Goal: Task Accomplishment & Management: Complete application form

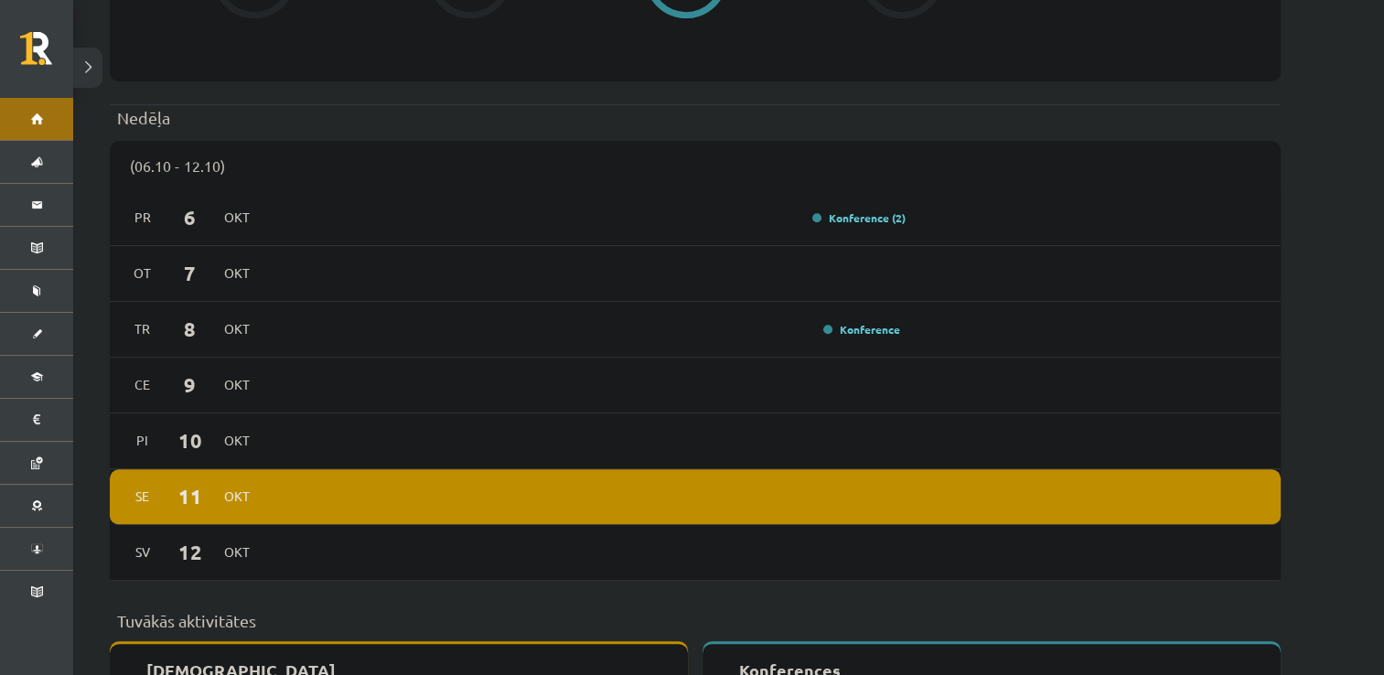
scroll to position [1243, 0]
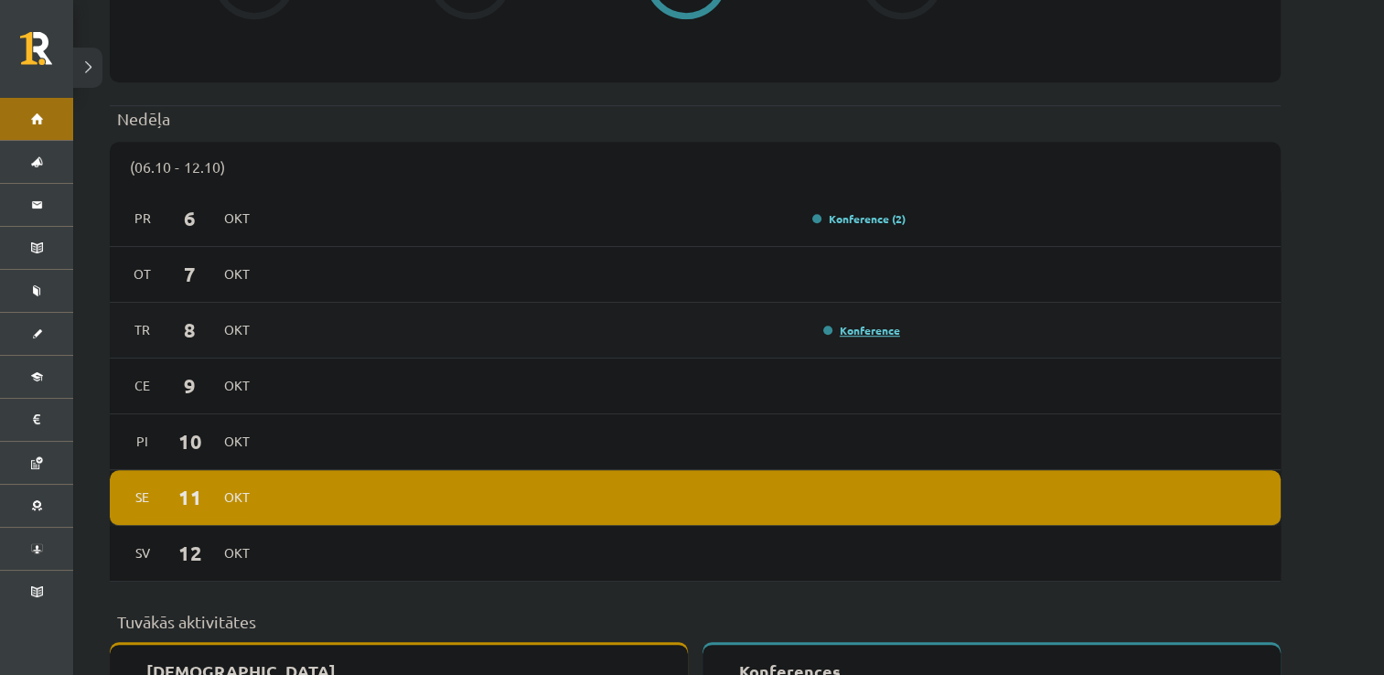
click at [871, 323] on link "Konference" at bounding box center [861, 330] width 77 height 15
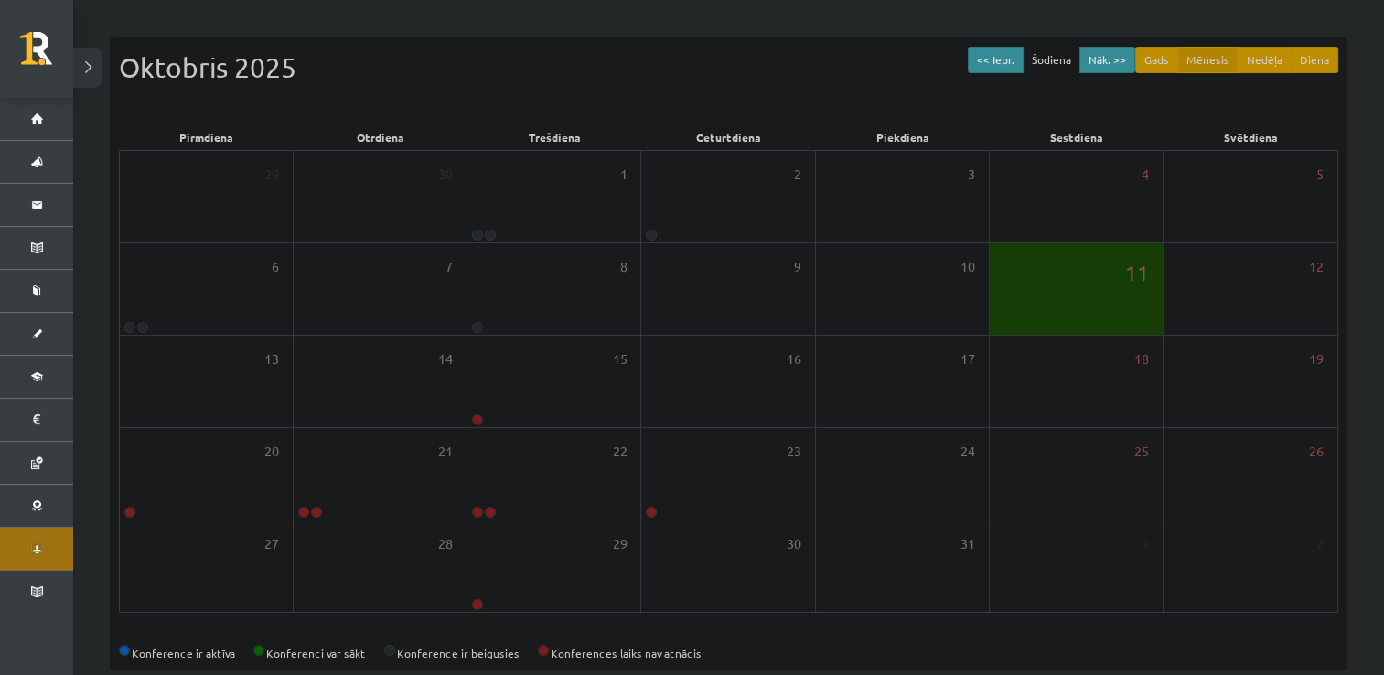
scroll to position [168, 0]
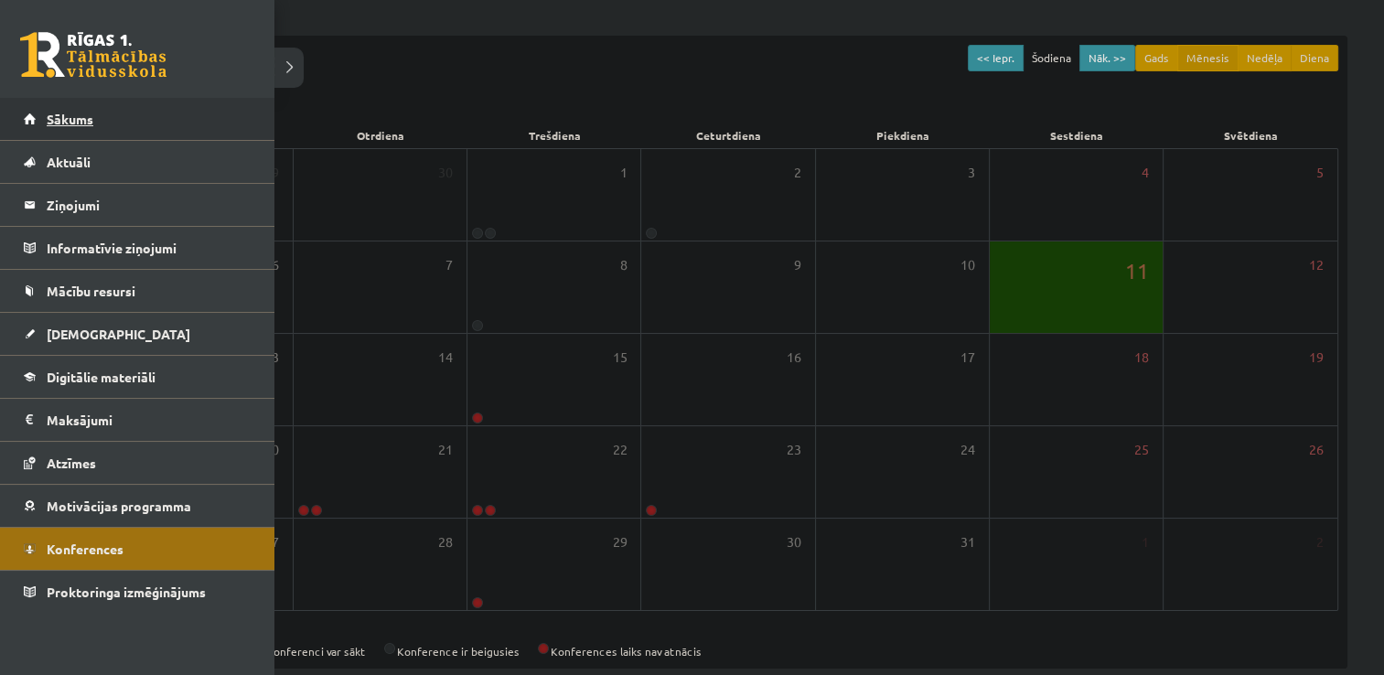
click at [89, 116] on span "Sākums" at bounding box center [70, 119] width 47 height 16
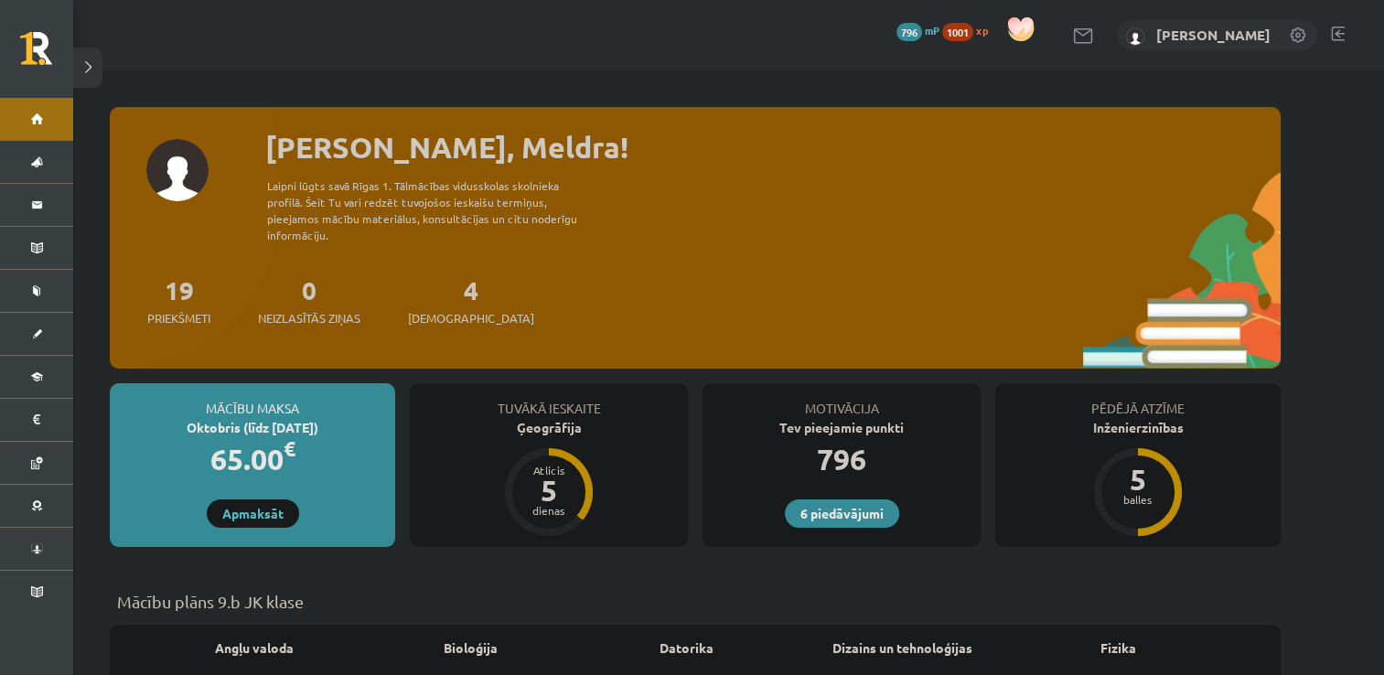
click at [423, 309] on span "[DEMOGRAPHIC_DATA]" at bounding box center [471, 318] width 126 height 18
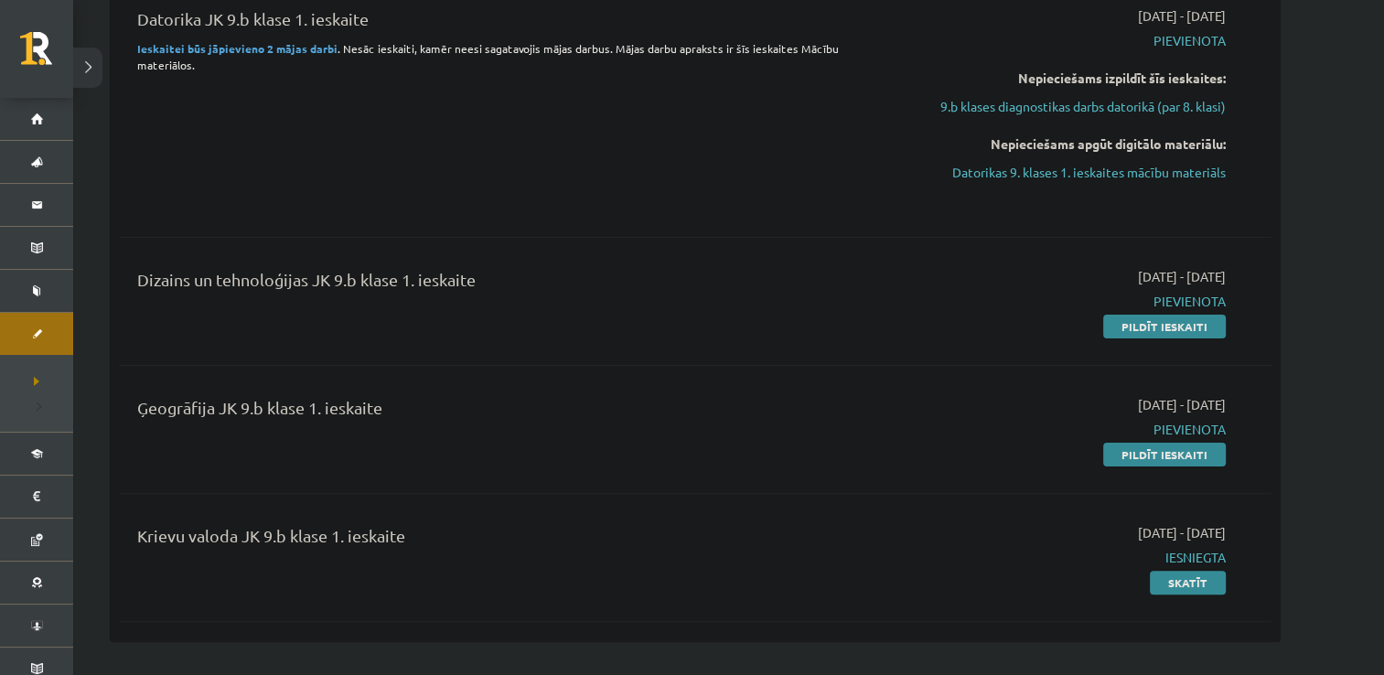
scroll to position [399, 0]
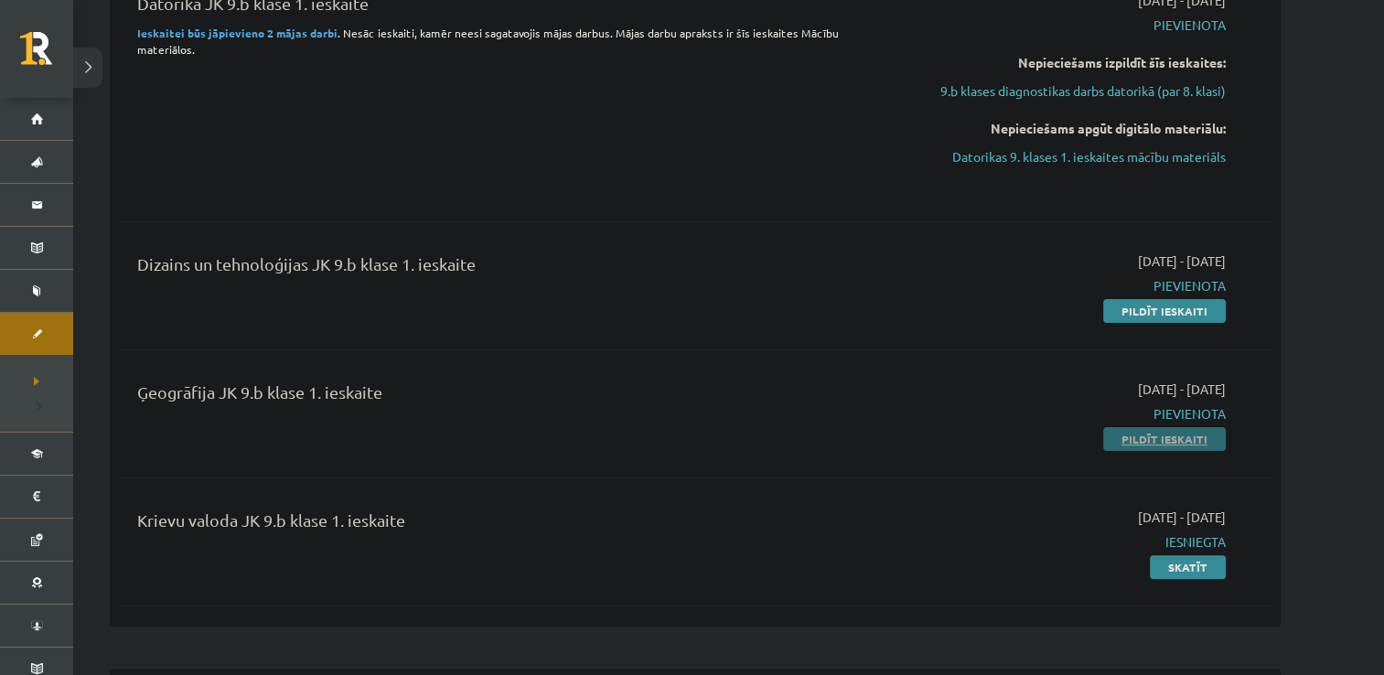
click at [1120, 441] on link "Pildīt ieskaiti" at bounding box center [1164, 439] width 123 height 24
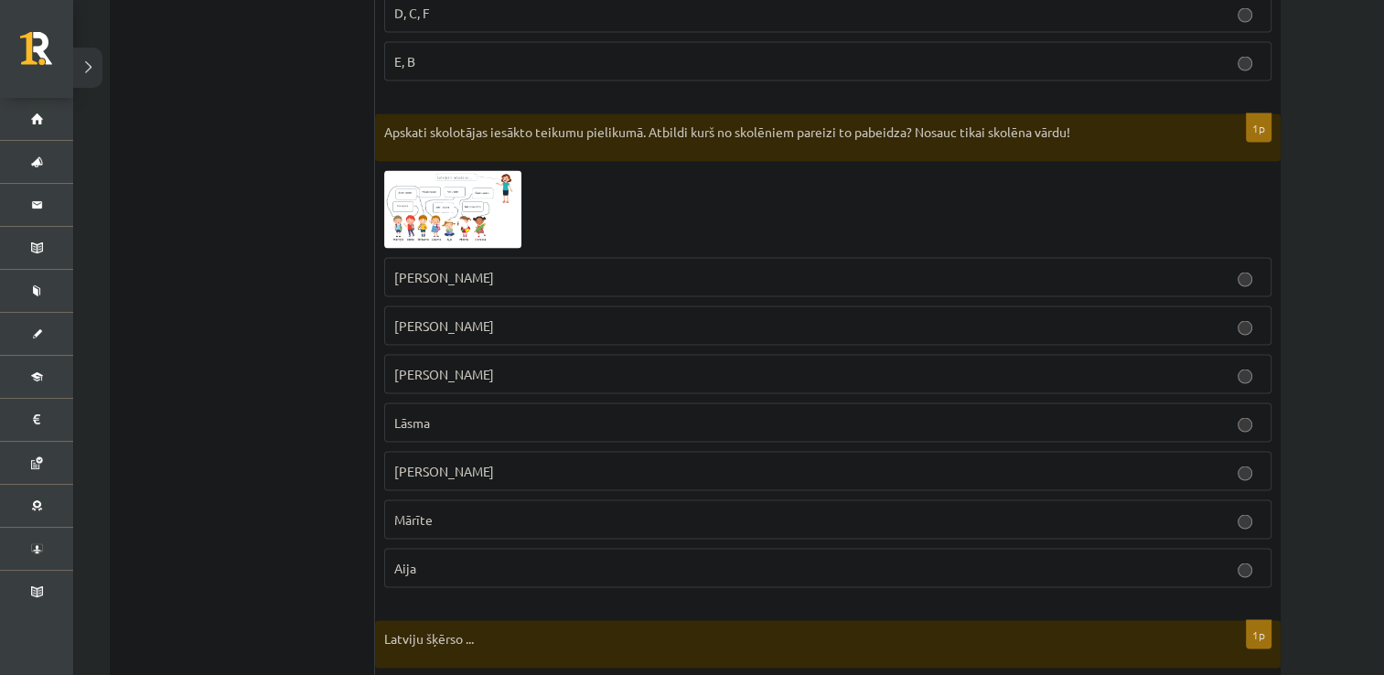
scroll to position [3458, 0]
click at [490, 193] on img at bounding box center [452, 207] width 137 height 78
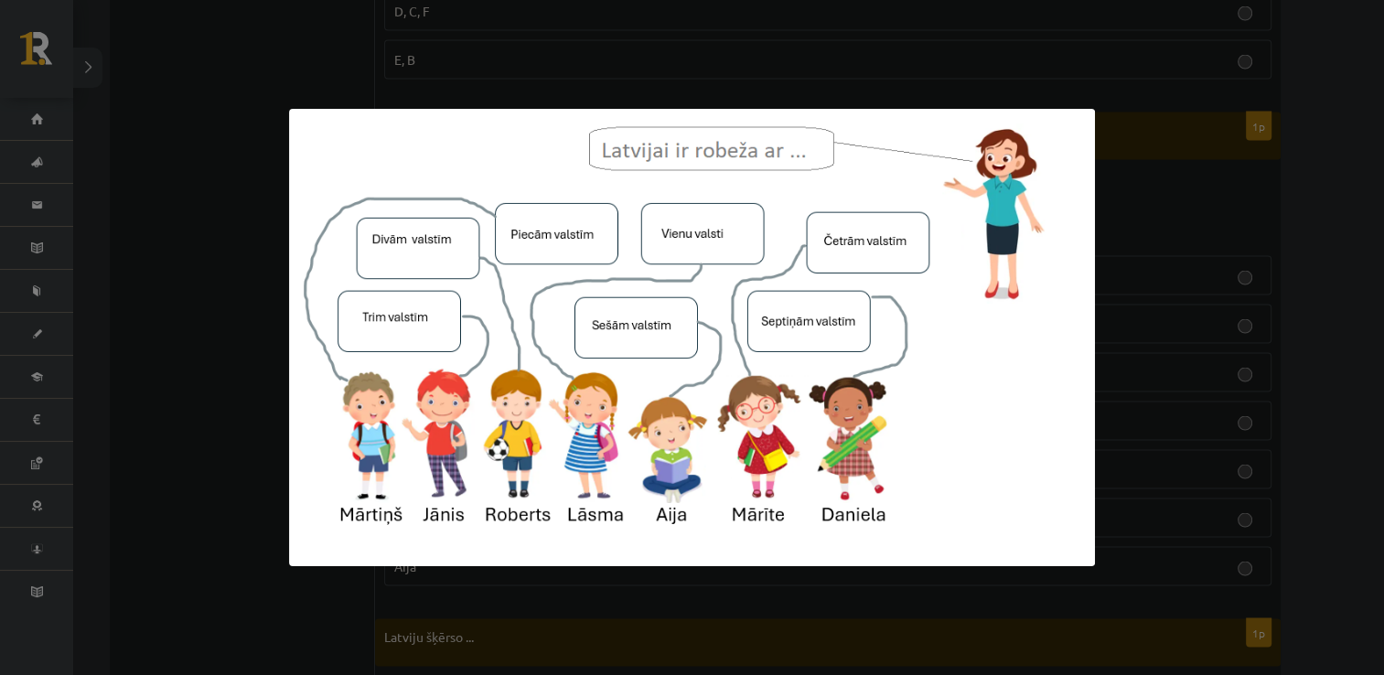
click at [228, 317] on div at bounding box center [692, 337] width 1384 height 675
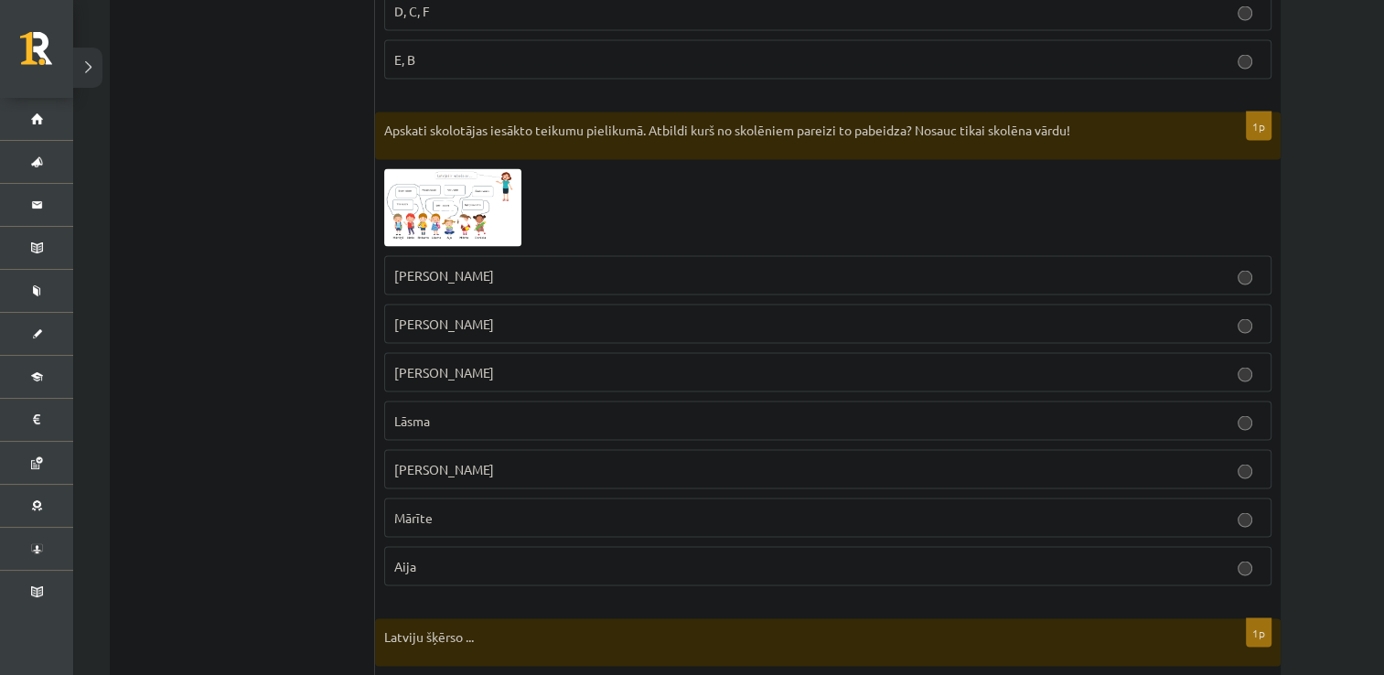
click at [403, 320] on label "Mārtiņš" at bounding box center [827, 323] width 887 height 39
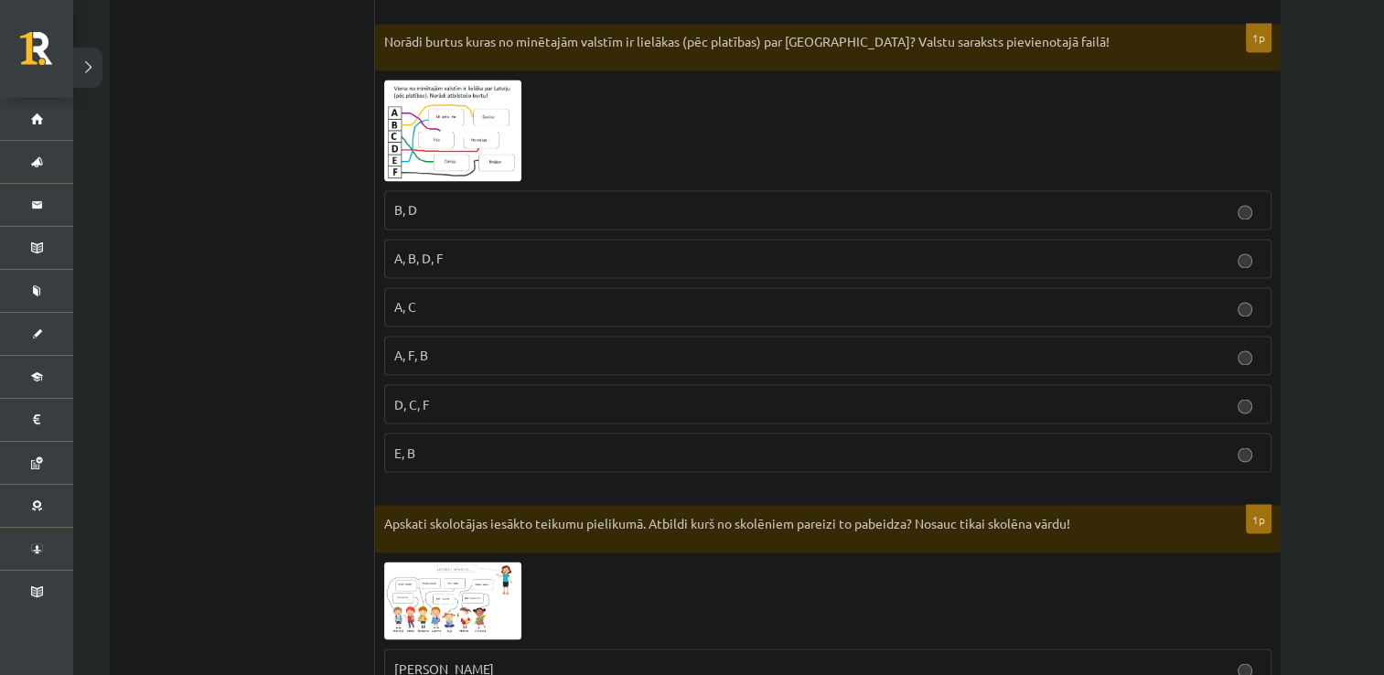
scroll to position [3062, 0]
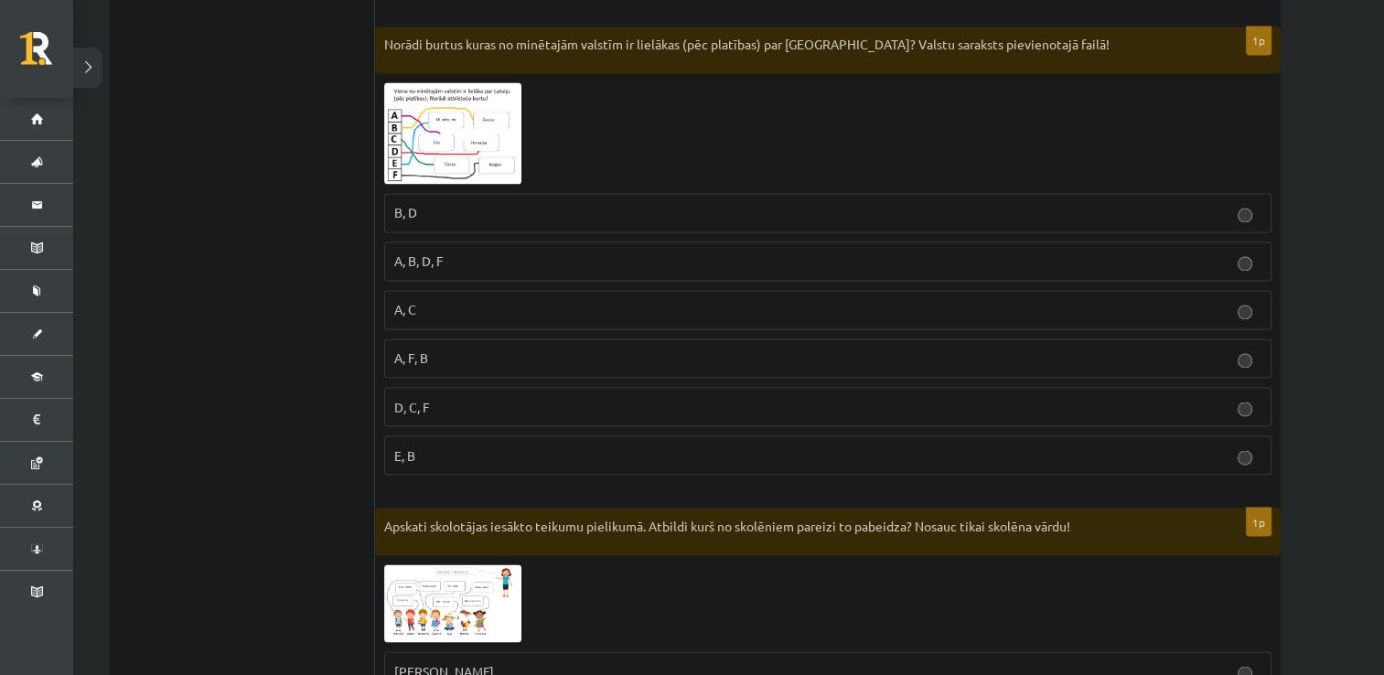
click at [468, 98] on img at bounding box center [452, 133] width 137 height 102
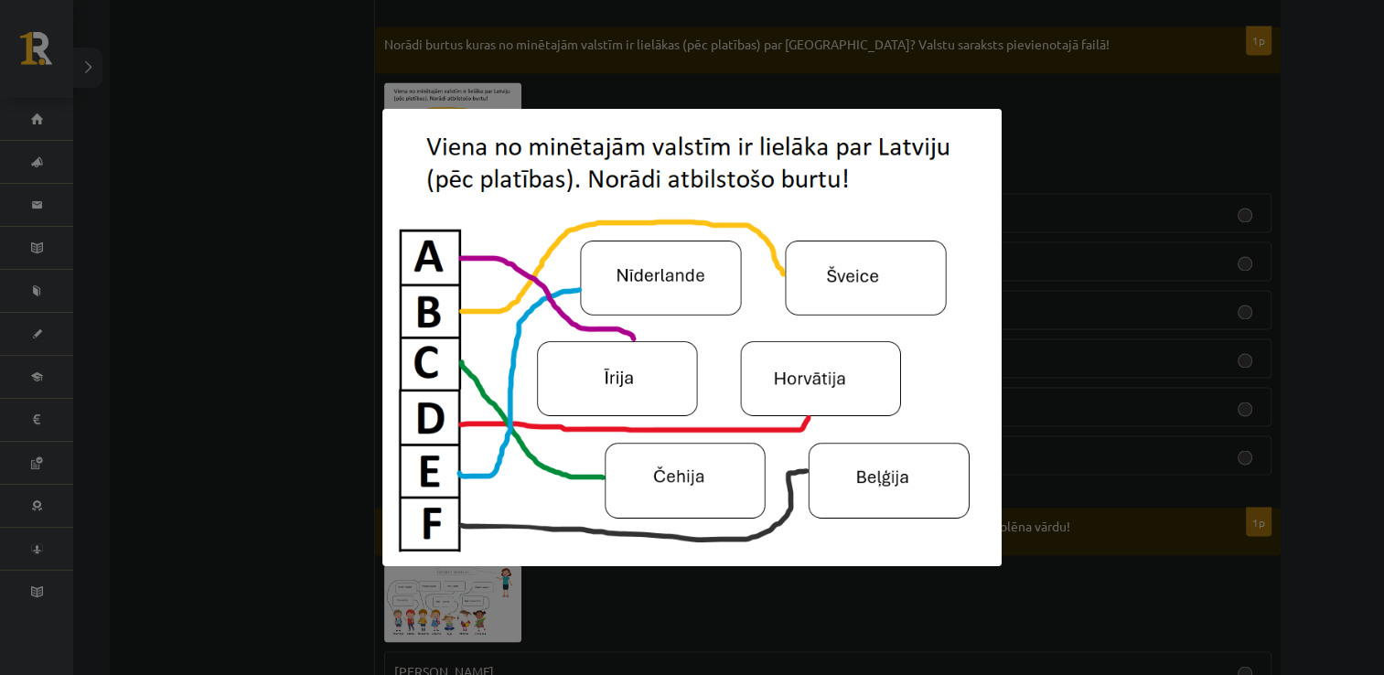
click at [143, 350] on div at bounding box center [692, 337] width 1384 height 675
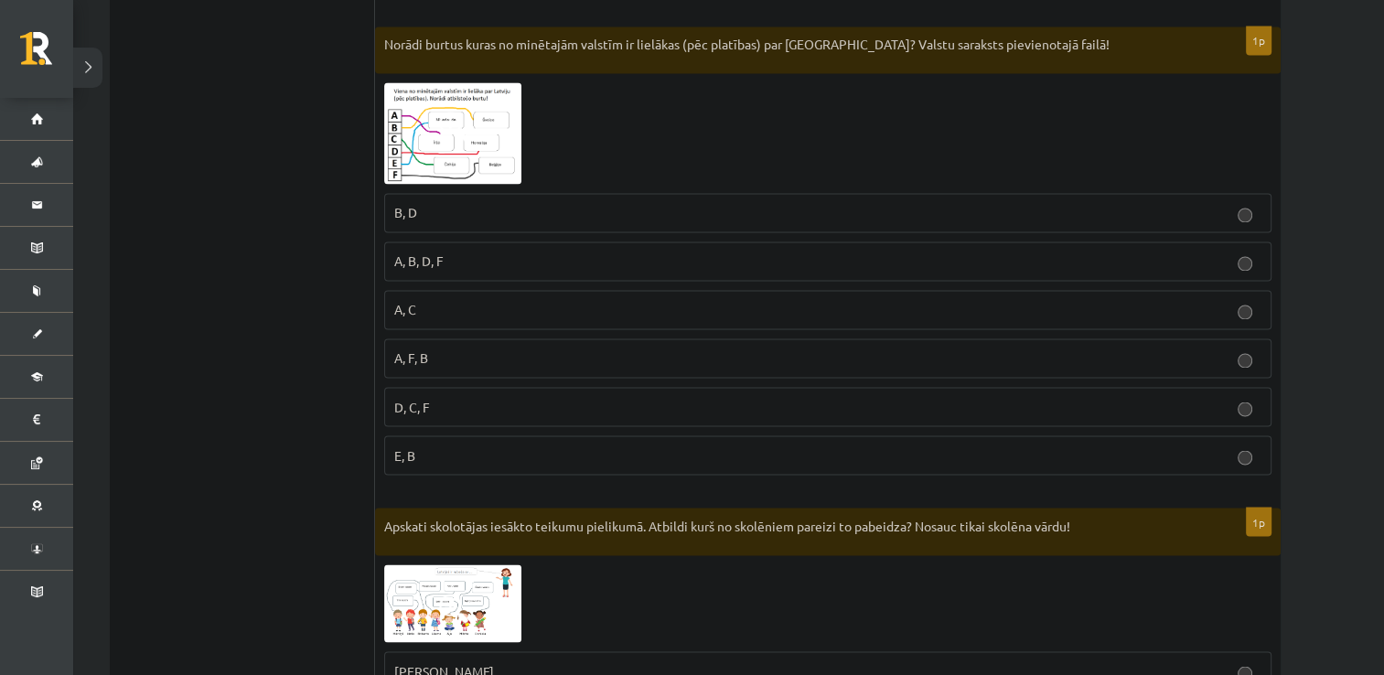
click at [481, 107] on img at bounding box center [452, 133] width 137 height 102
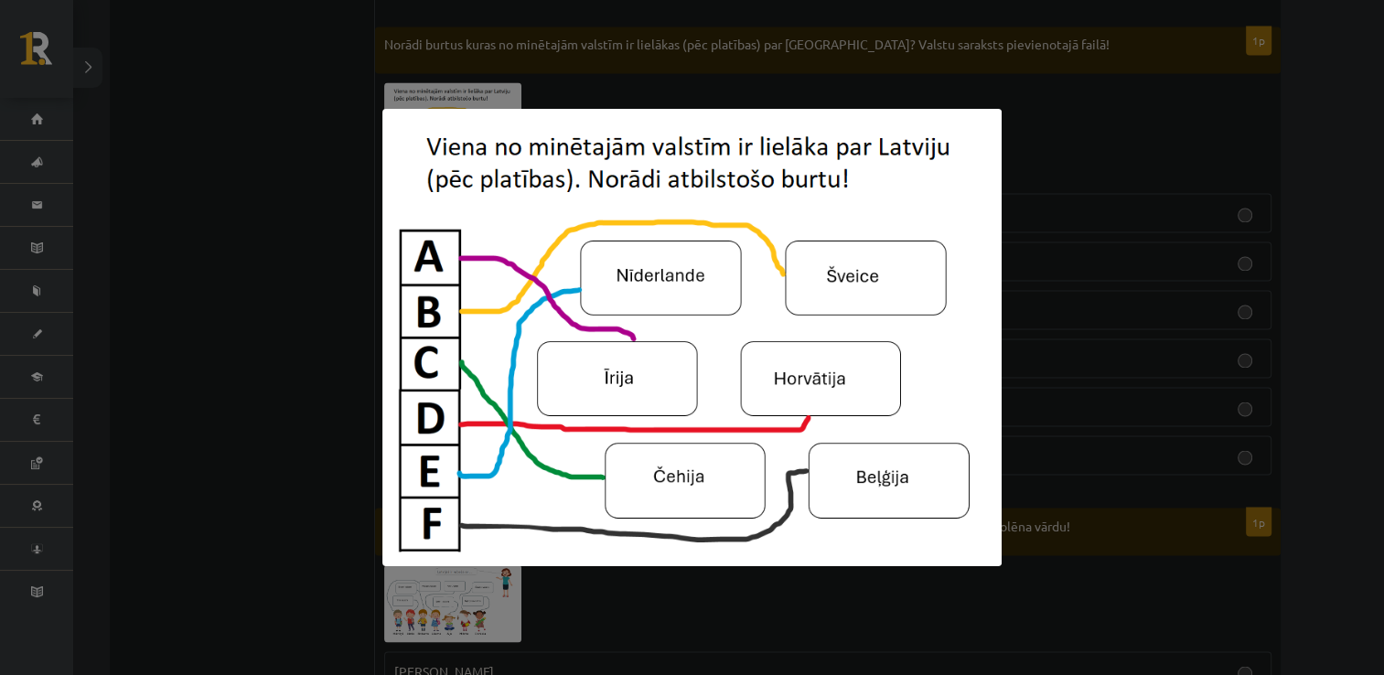
click at [305, 312] on div at bounding box center [692, 337] width 1384 height 675
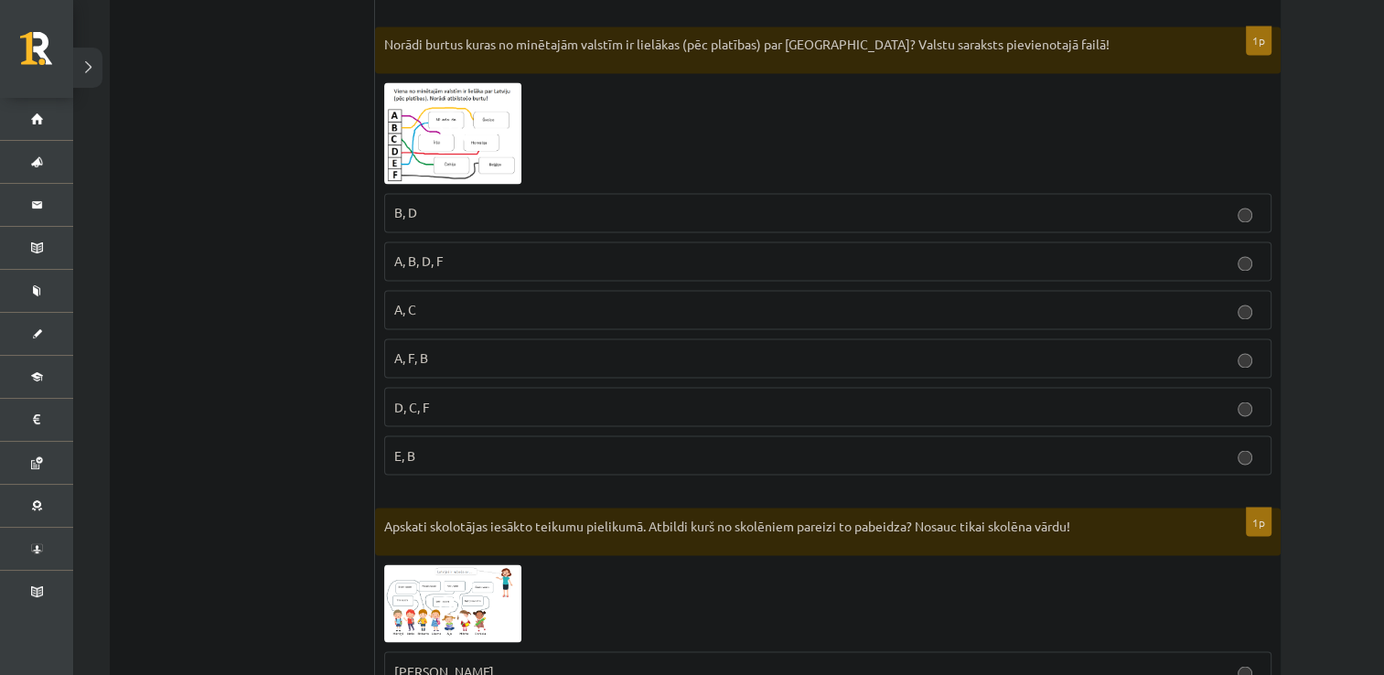
click at [472, 149] on img at bounding box center [452, 133] width 137 height 102
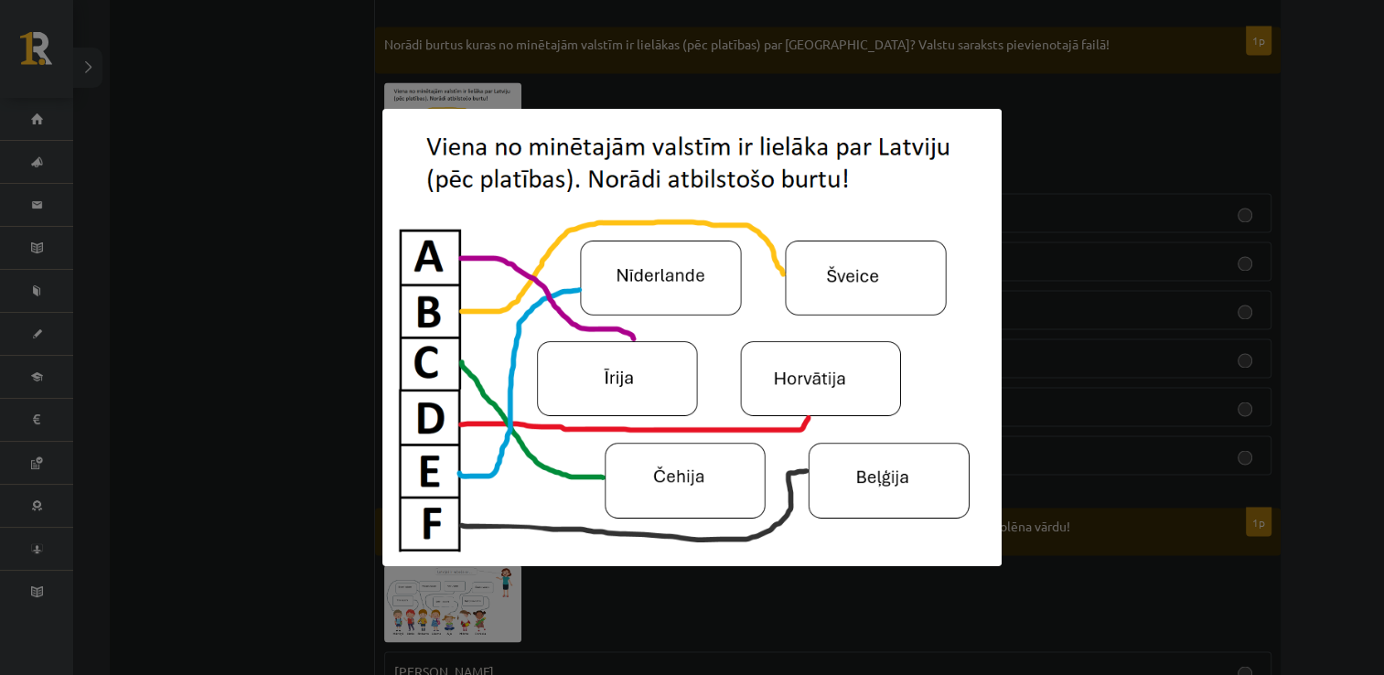
click at [311, 423] on div at bounding box center [692, 337] width 1384 height 675
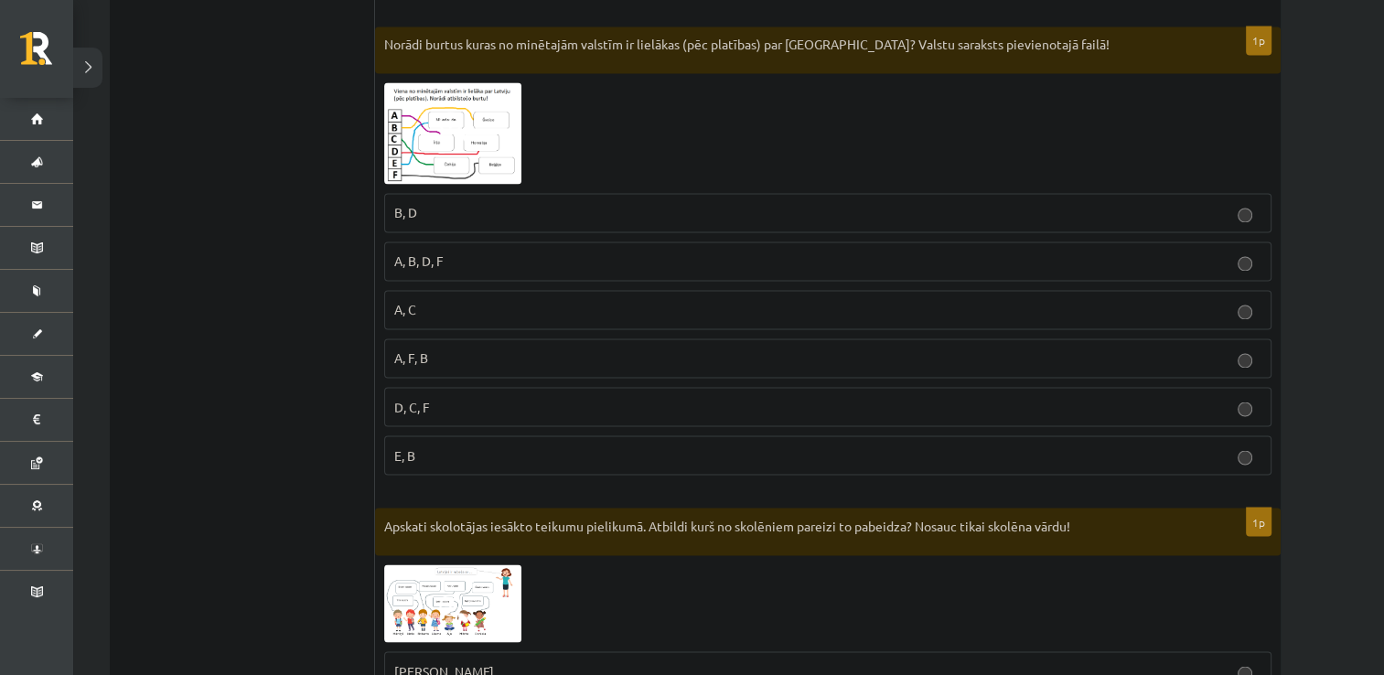
click at [509, 152] on img at bounding box center [452, 133] width 137 height 102
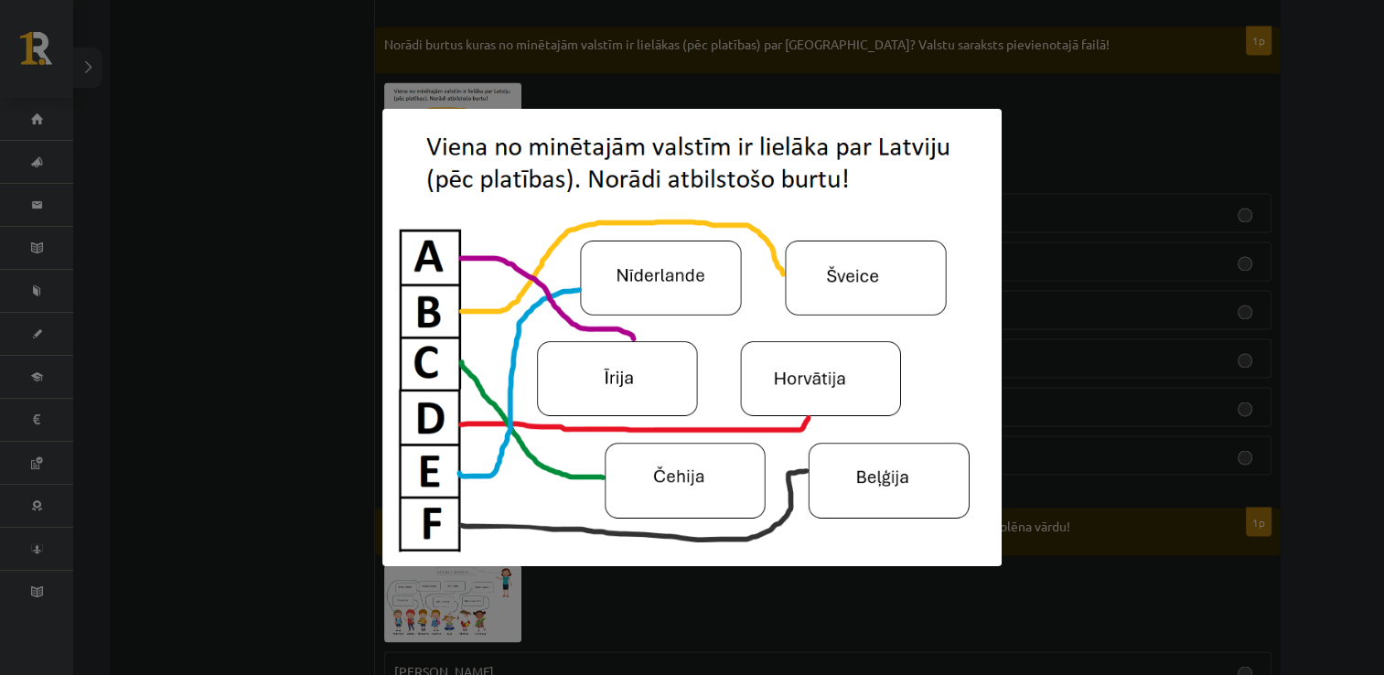
click at [312, 240] on div at bounding box center [692, 337] width 1384 height 675
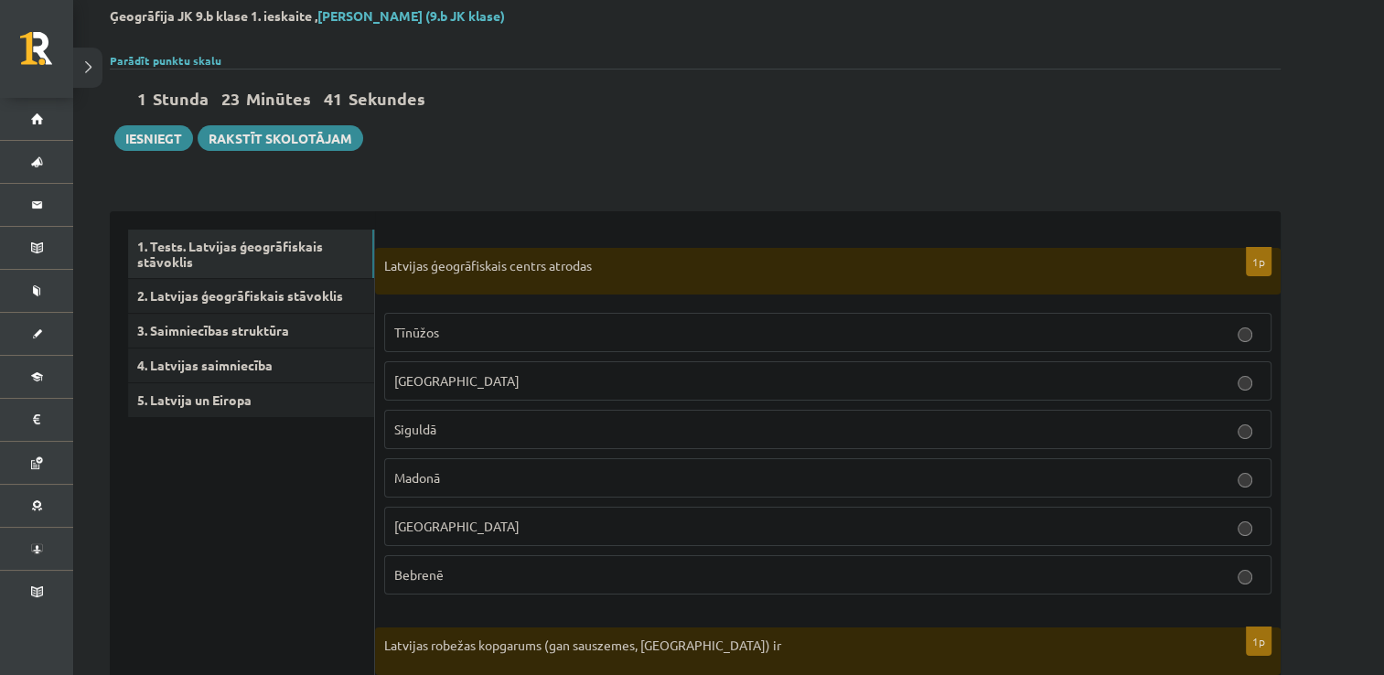
scroll to position [0, 0]
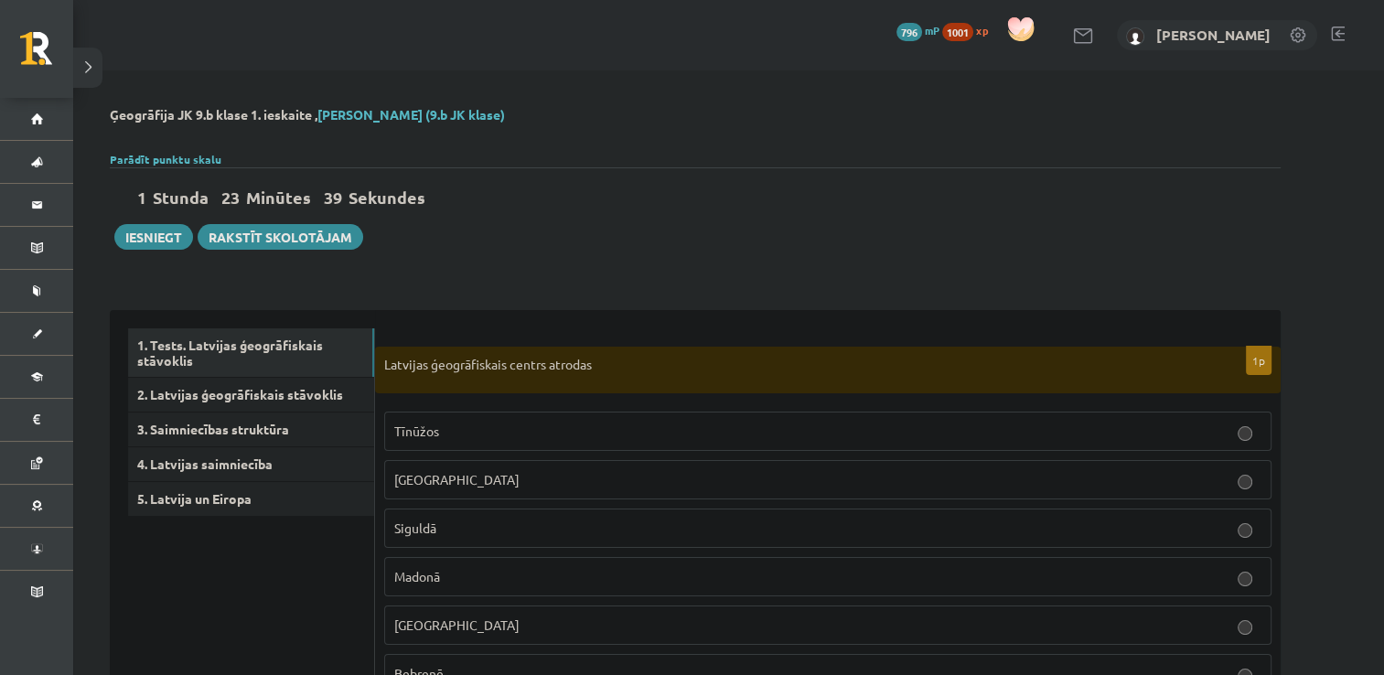
click at [570, 423] on p "Tīnūžos" at bounding box center [827, 431] width 867 height 19
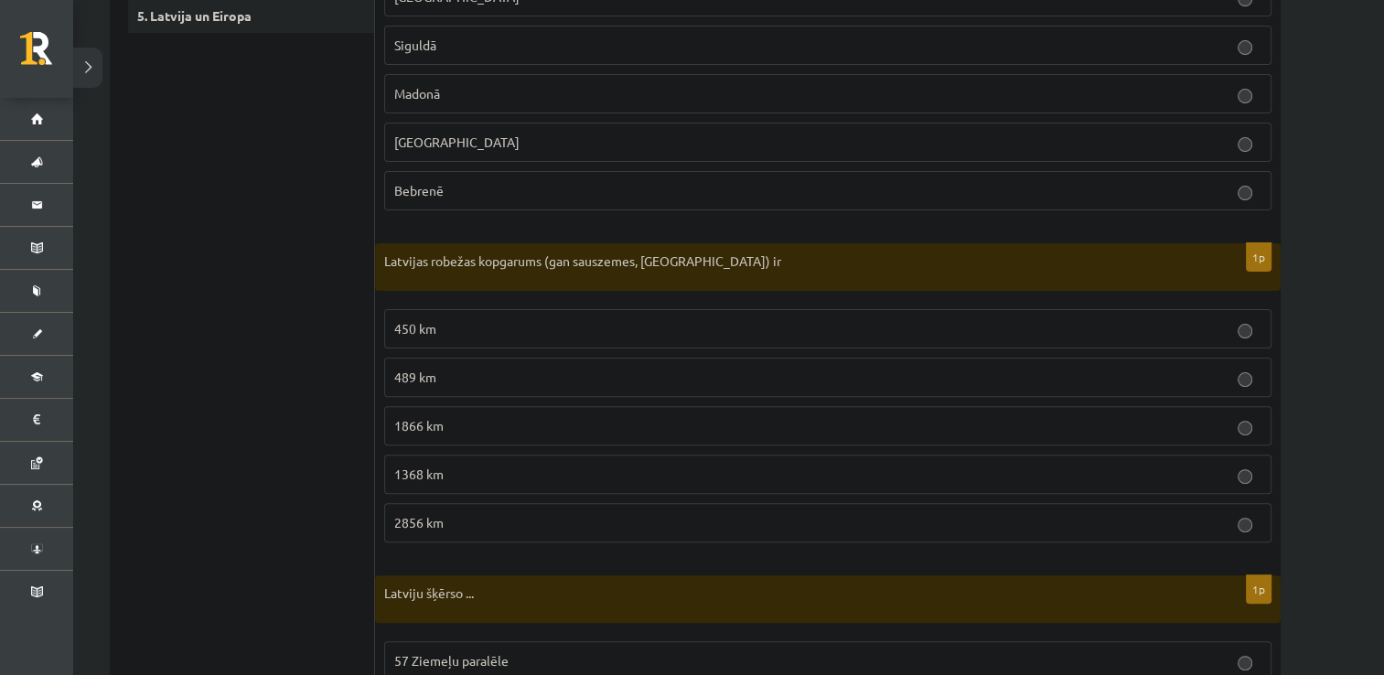
scroll to position [487, 0]
click at [560, 428] on p "1866 km" at bounding box center [827, 422] width 867 height 19
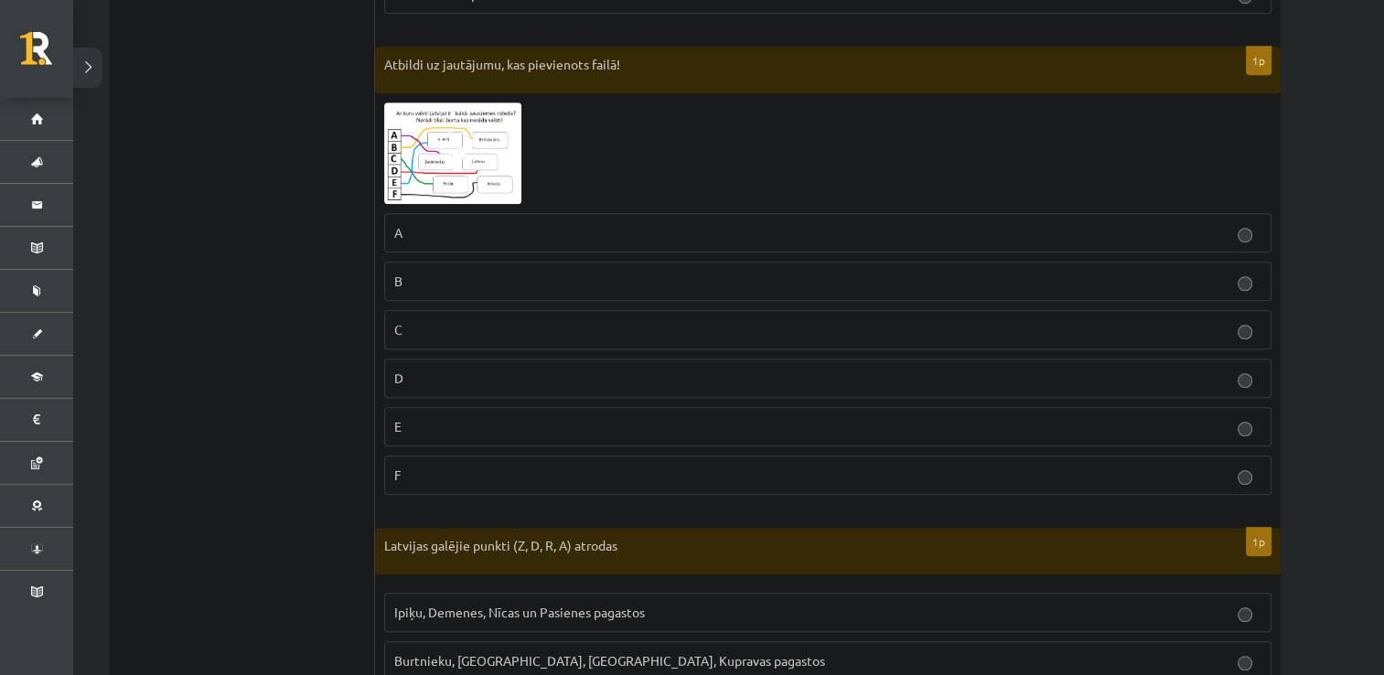
scroll to position [1378, 0]
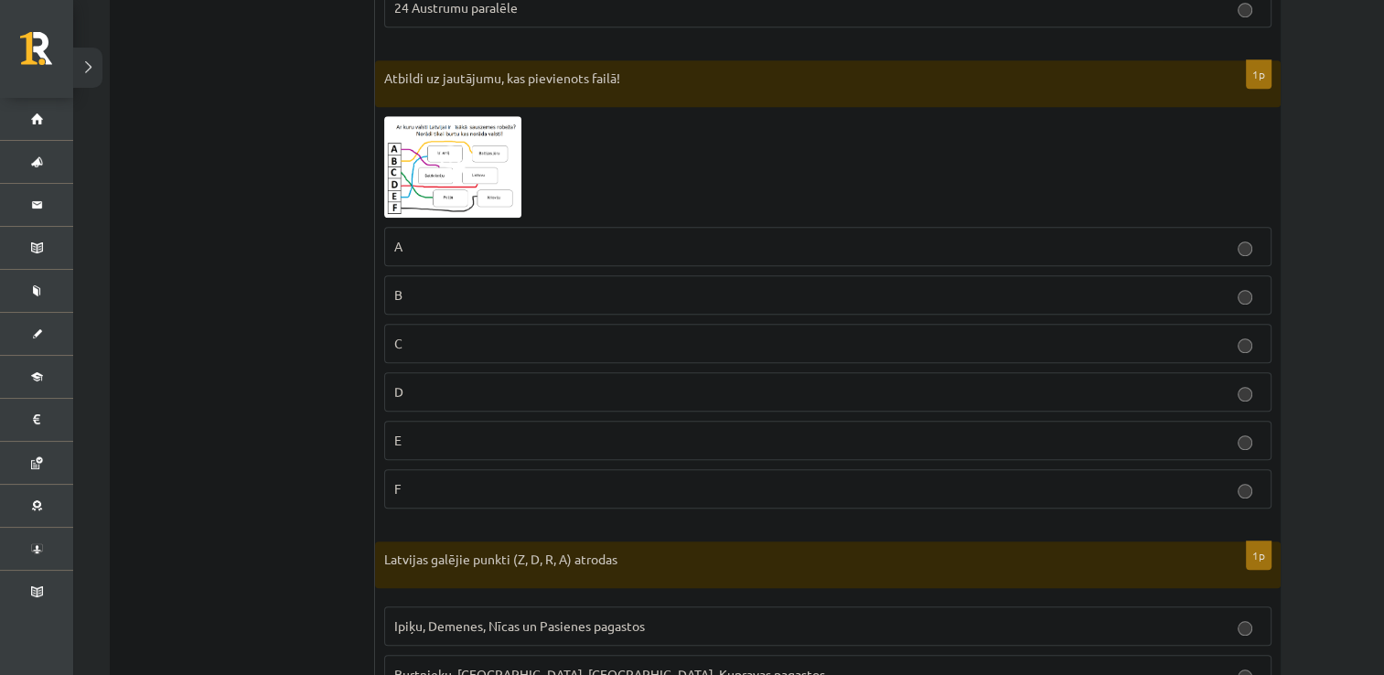
click at [466, 137] on img at bounding box center [452, 167] width 137 height 102
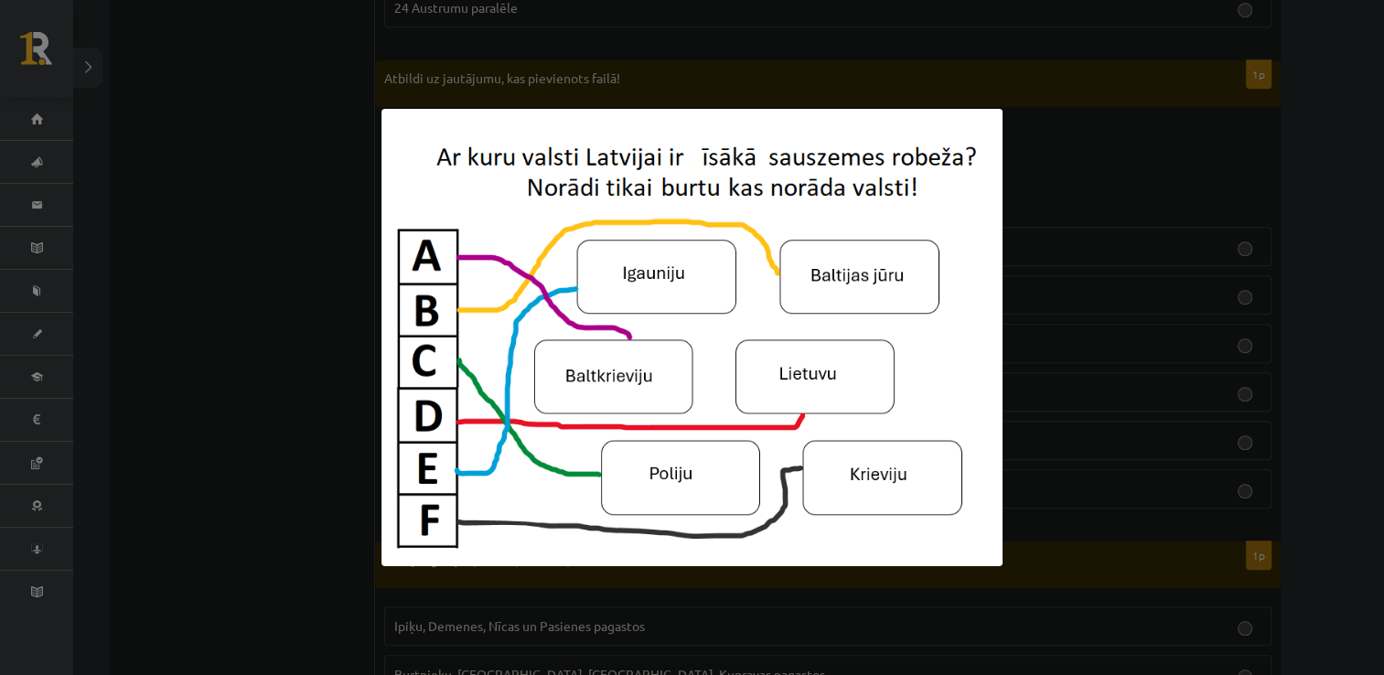
click at [338, 276] on div at bounding box center [692, 337] width 1384 height 675
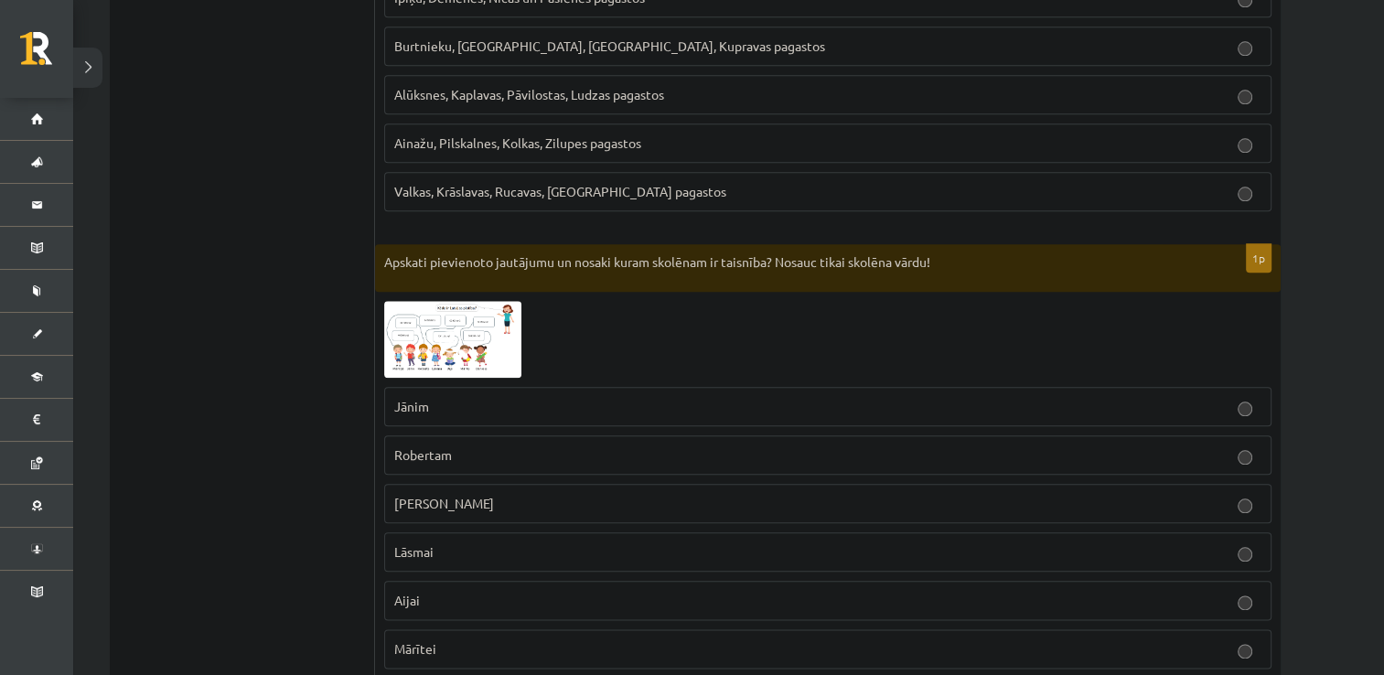
scroll to position [2008, 0]
click at [488, 327] on img at bounding box center [452, 338] width 137 height 77
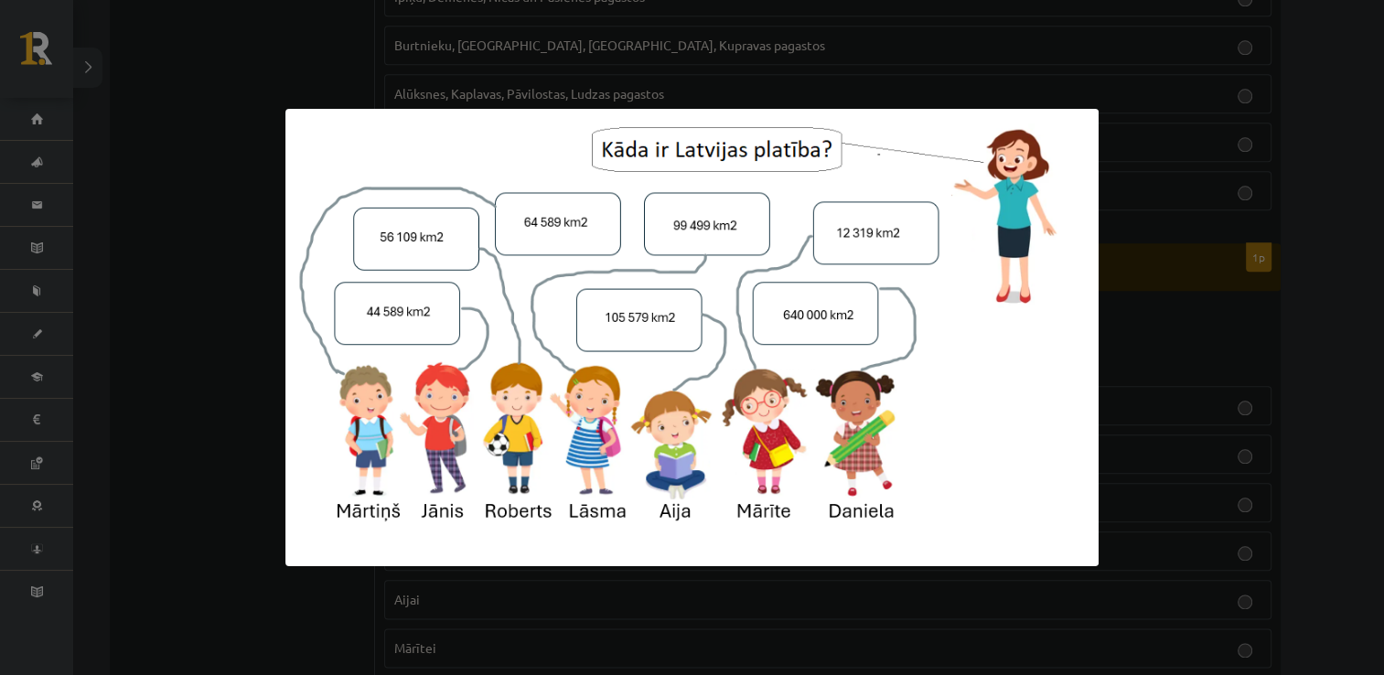
click at [175, 450] on div at bounding box center [692, 337] width 1384 height 675
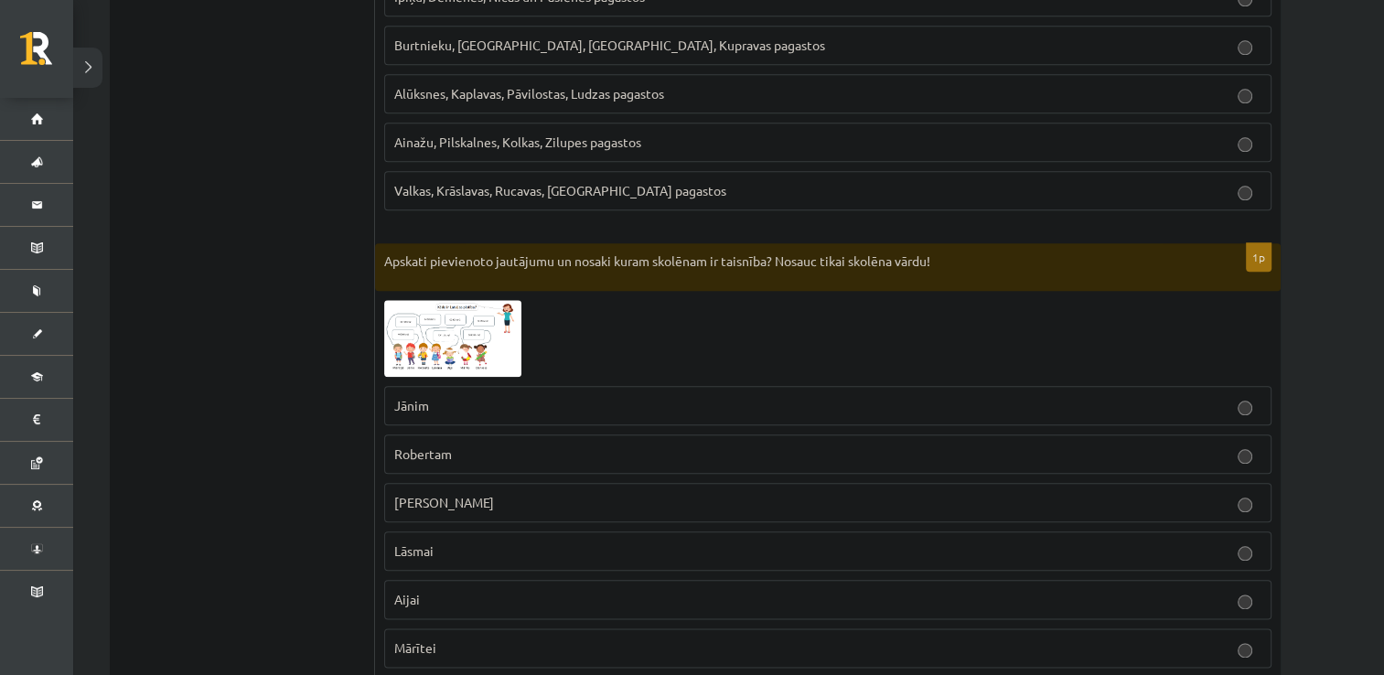
click at [491, 497] on p "Mārtiņam" at bounding box center [827, 502] width 867 height 19
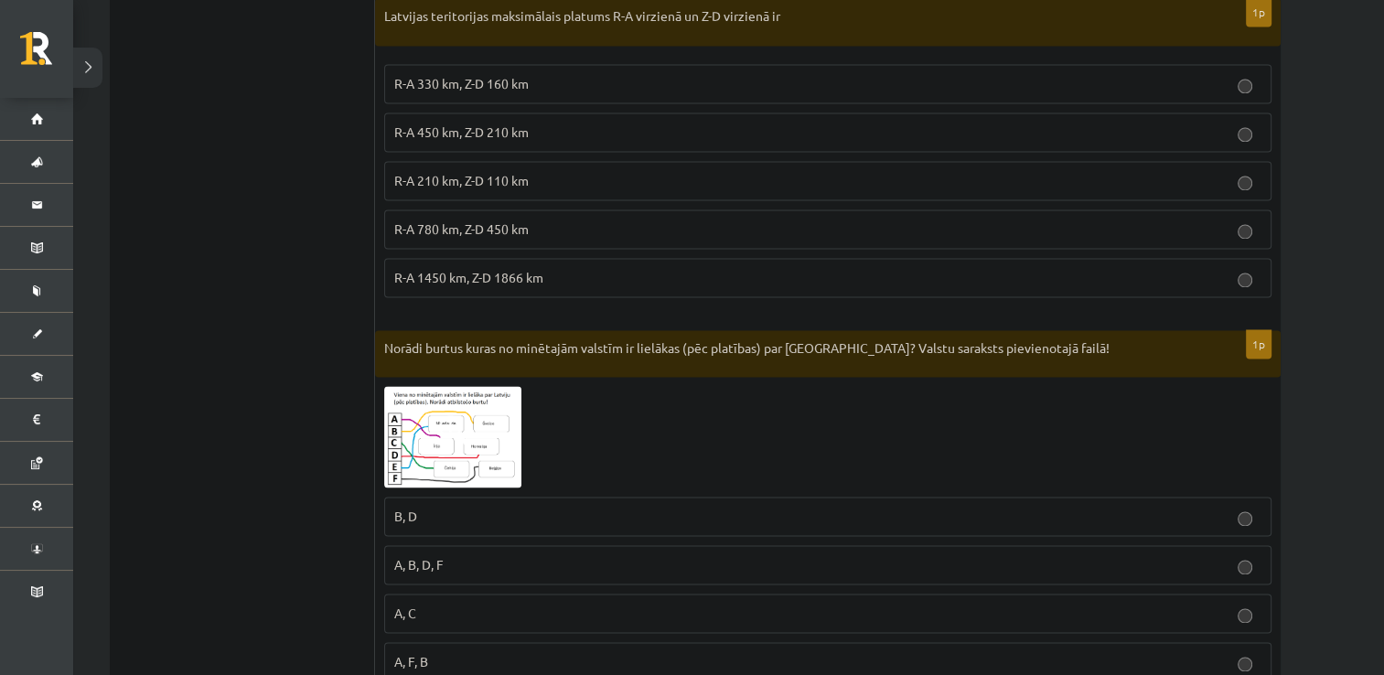
scroll to position [2762, 0]
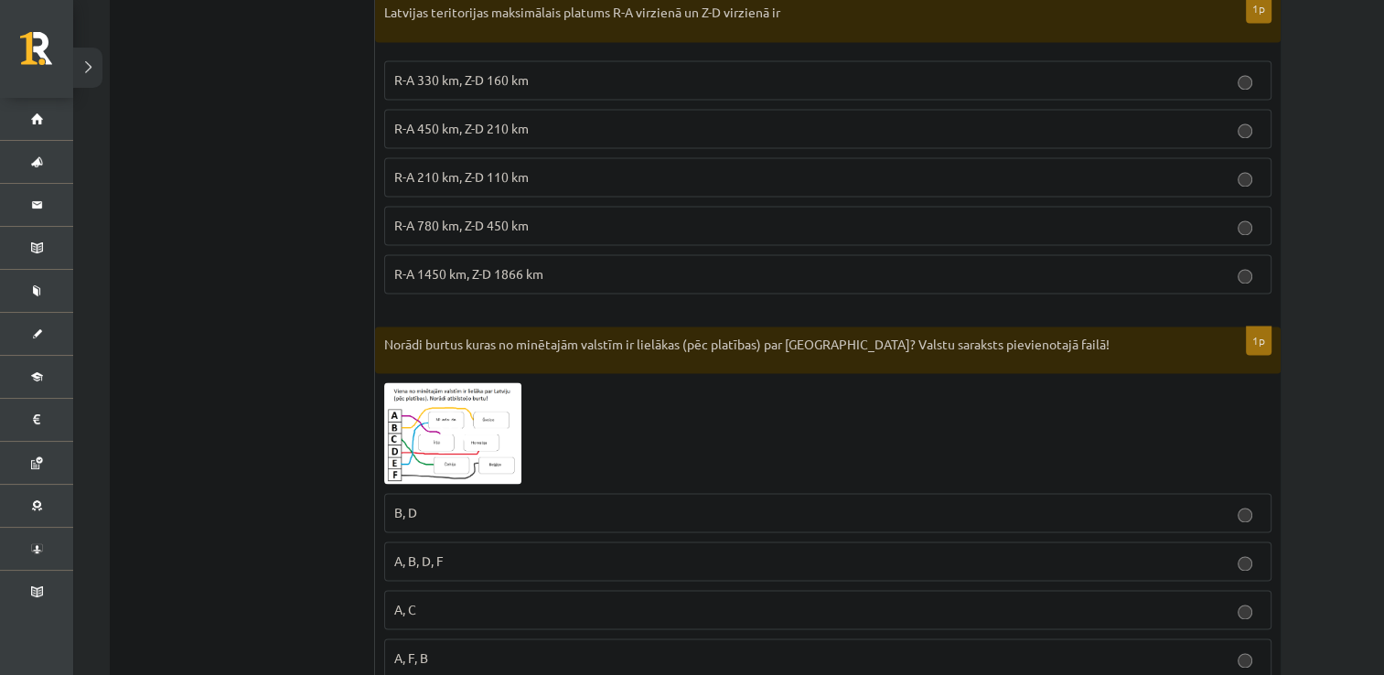
click at [483, 412] on img at bounding box center [452, 433] width 137 height 102
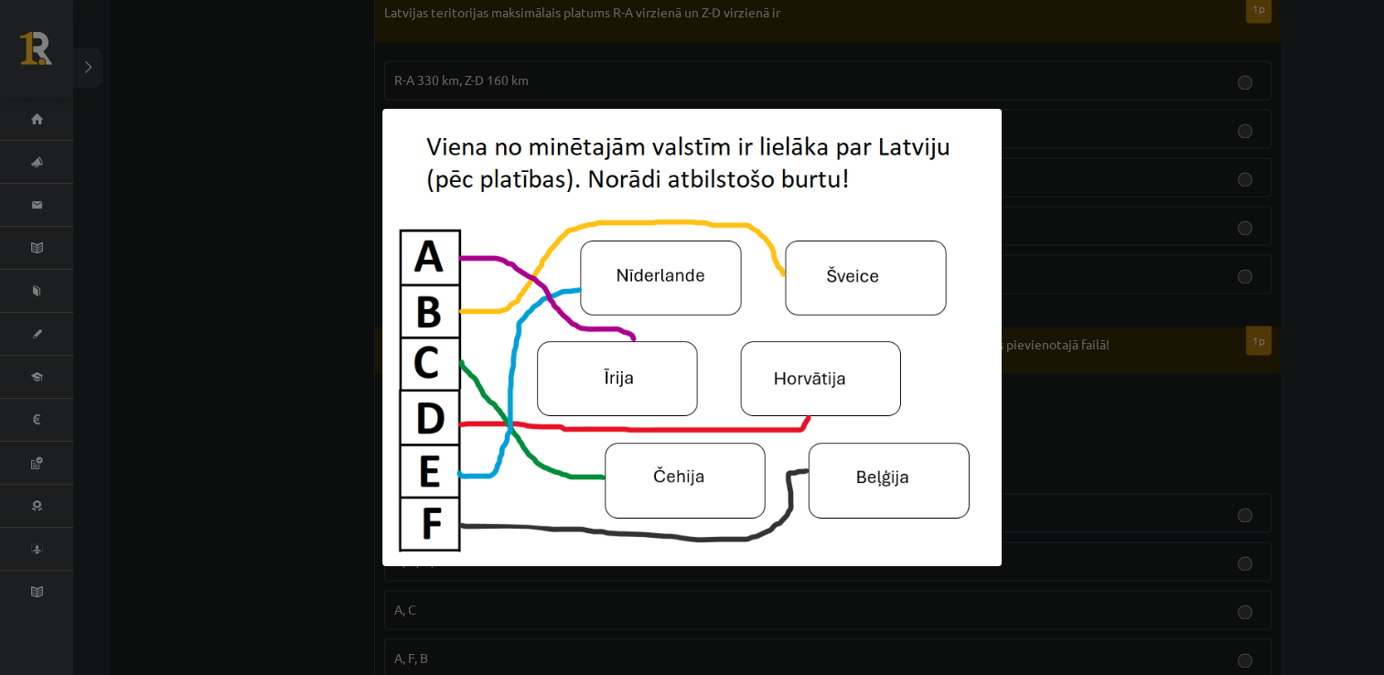
click at [326, 403] on div at bounding box center [692, 337] width 1384 height 675
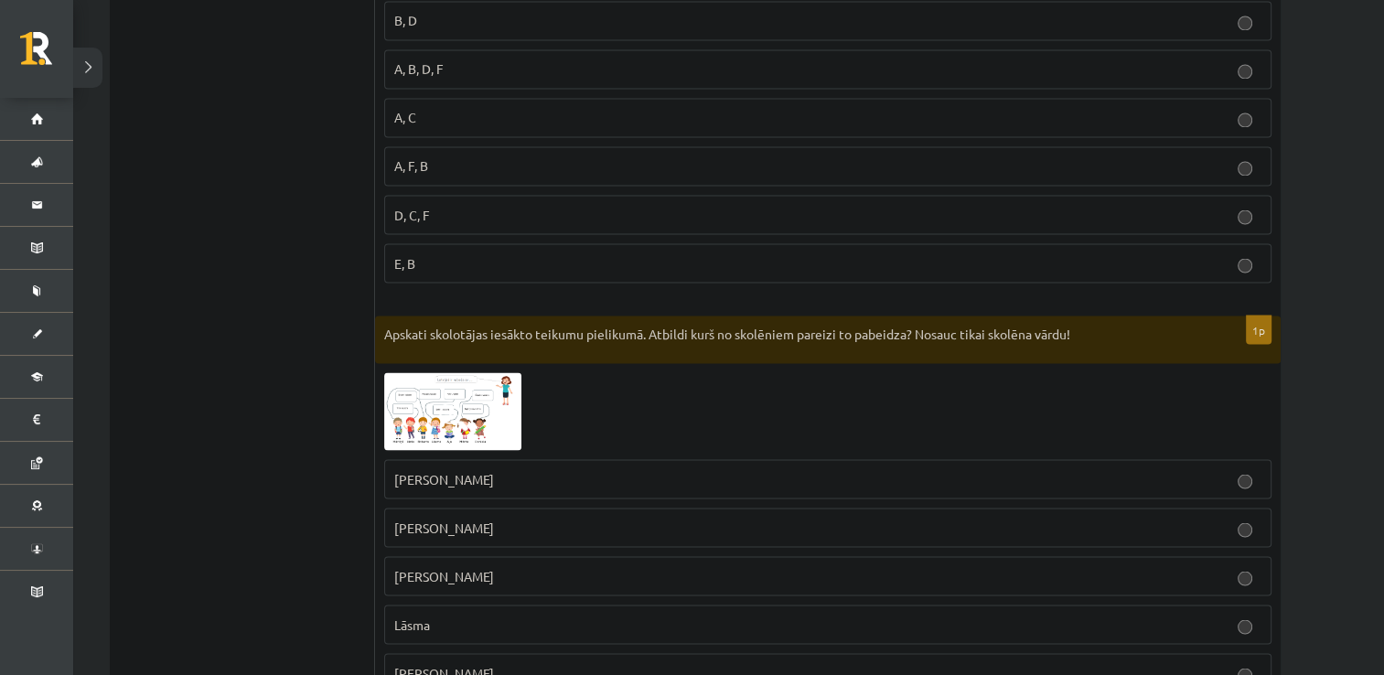
scroll to position [3253, 0]
click at [469, 397] on img at bounding box center [452, 413] width 137 height 78
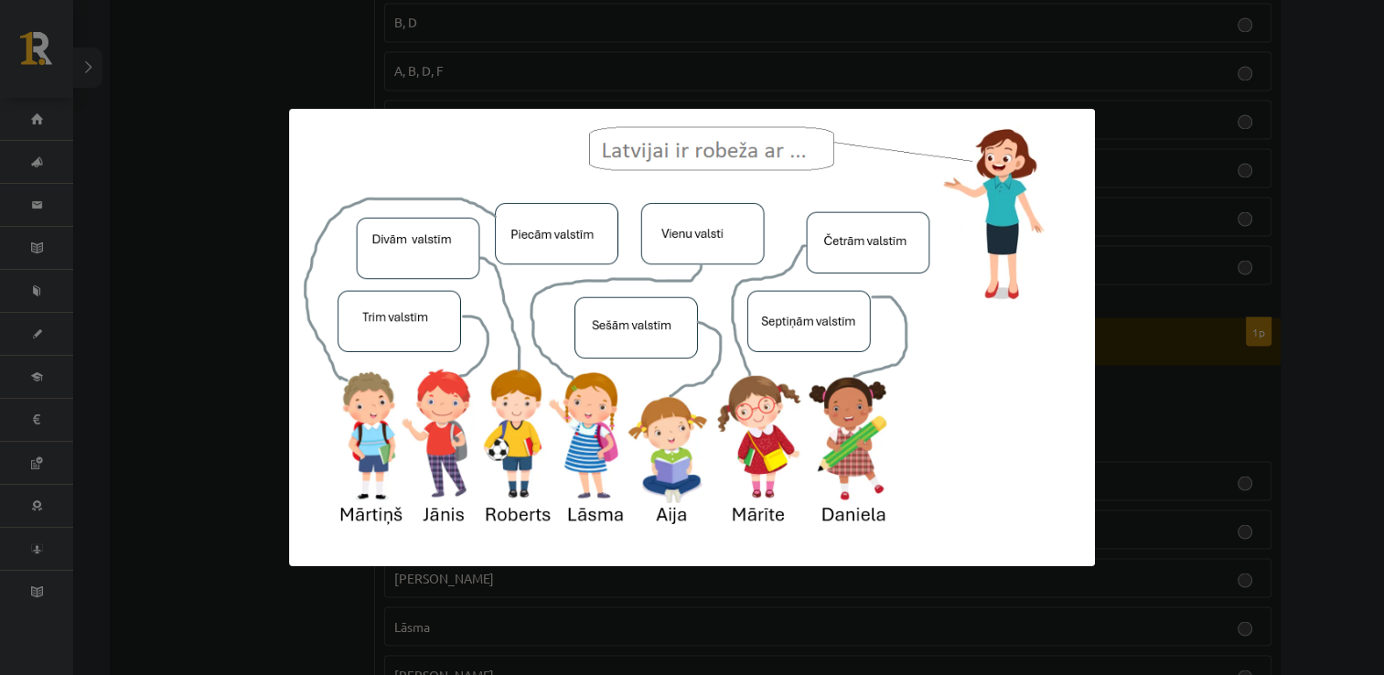
click at [310, 423] on img at bounding box center [692, 337] width 806 height 457
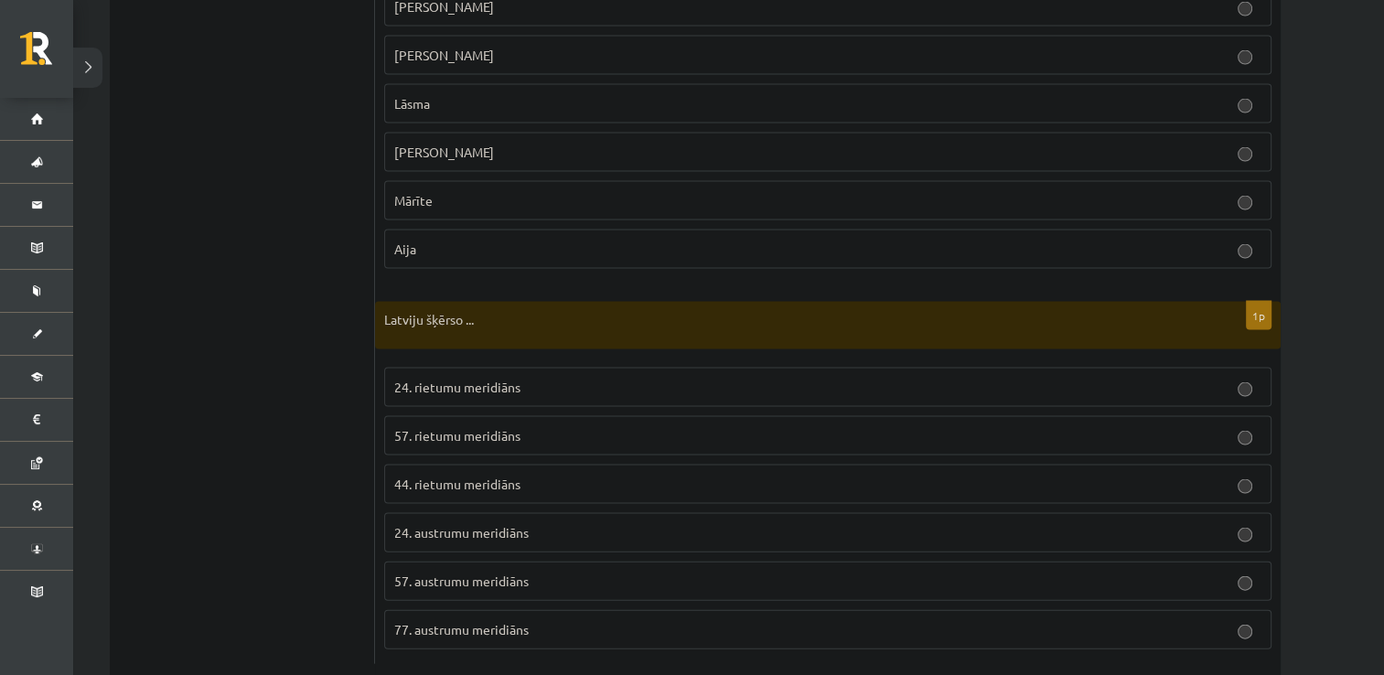
scroll to position [3796, 0]
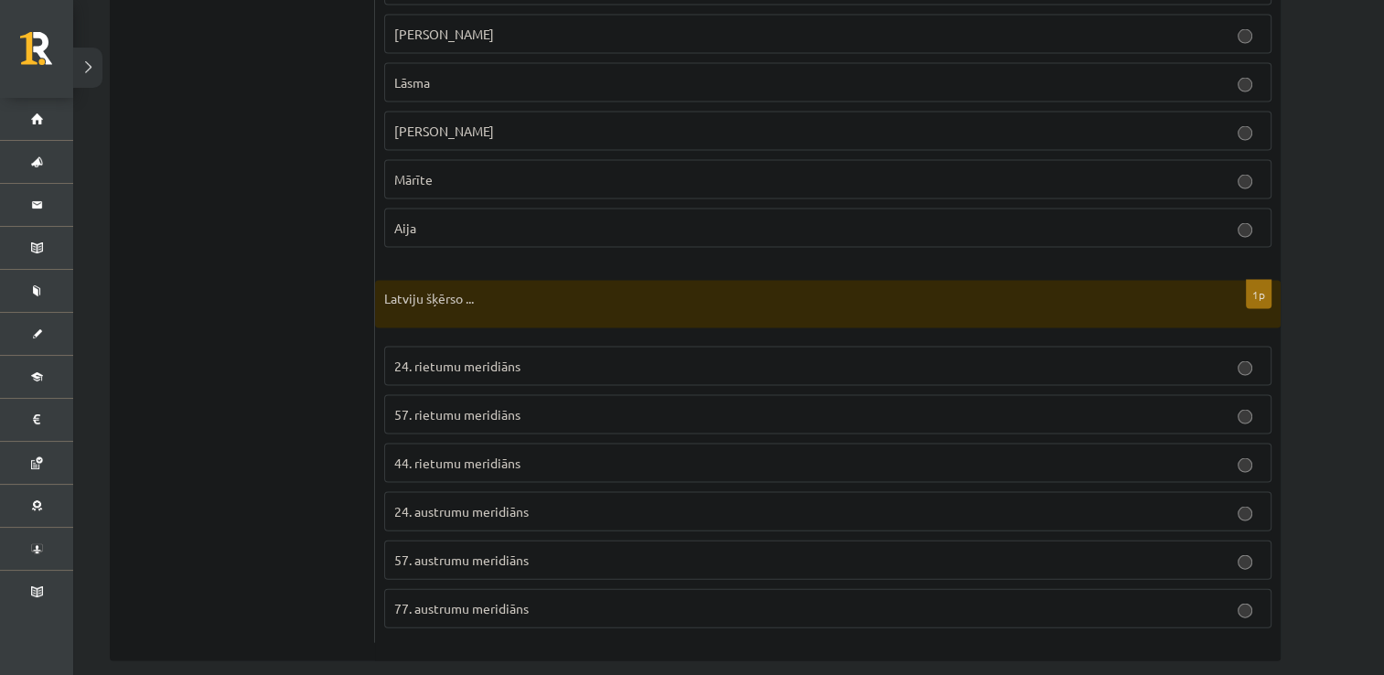
click at [517, 503] on span "24. austrumu meridiāns" at bounding box center [461, 511] width 134 height 16
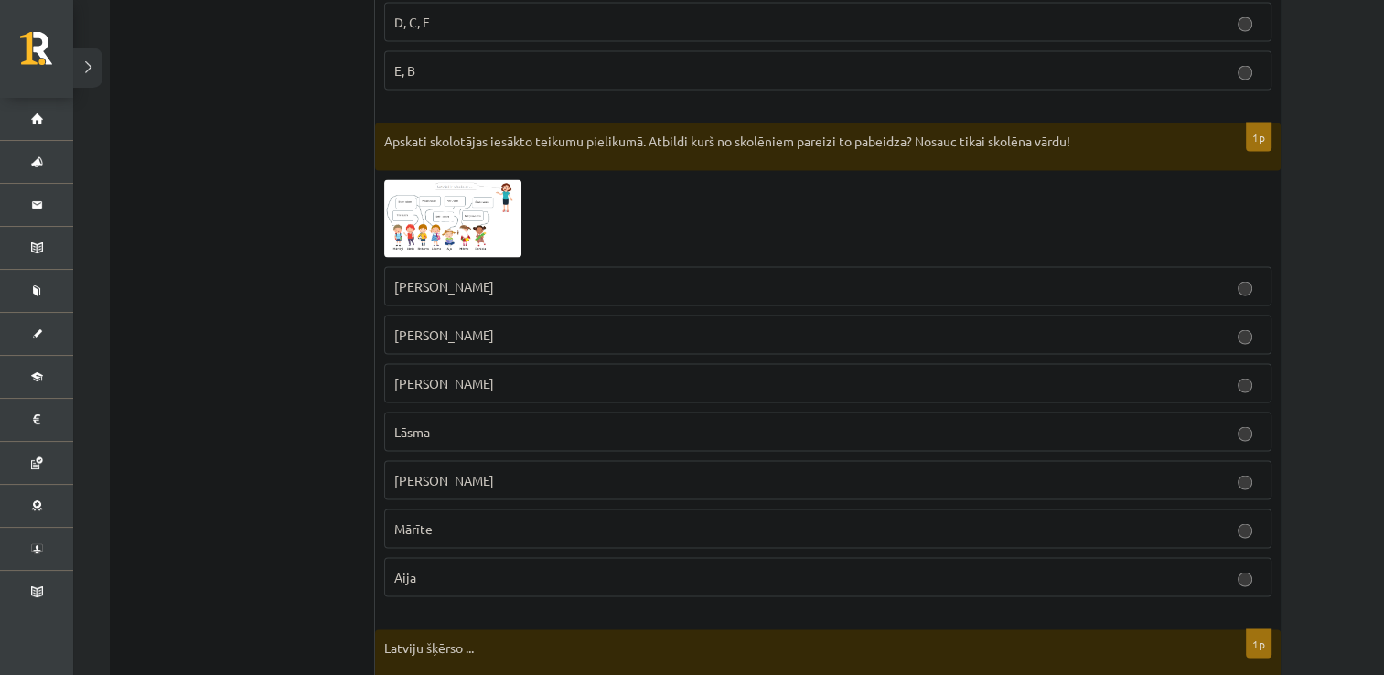
scroll to position [3446, 0]
click at [500, 210] on img at bounding box center [452, 220] width 137 height 78
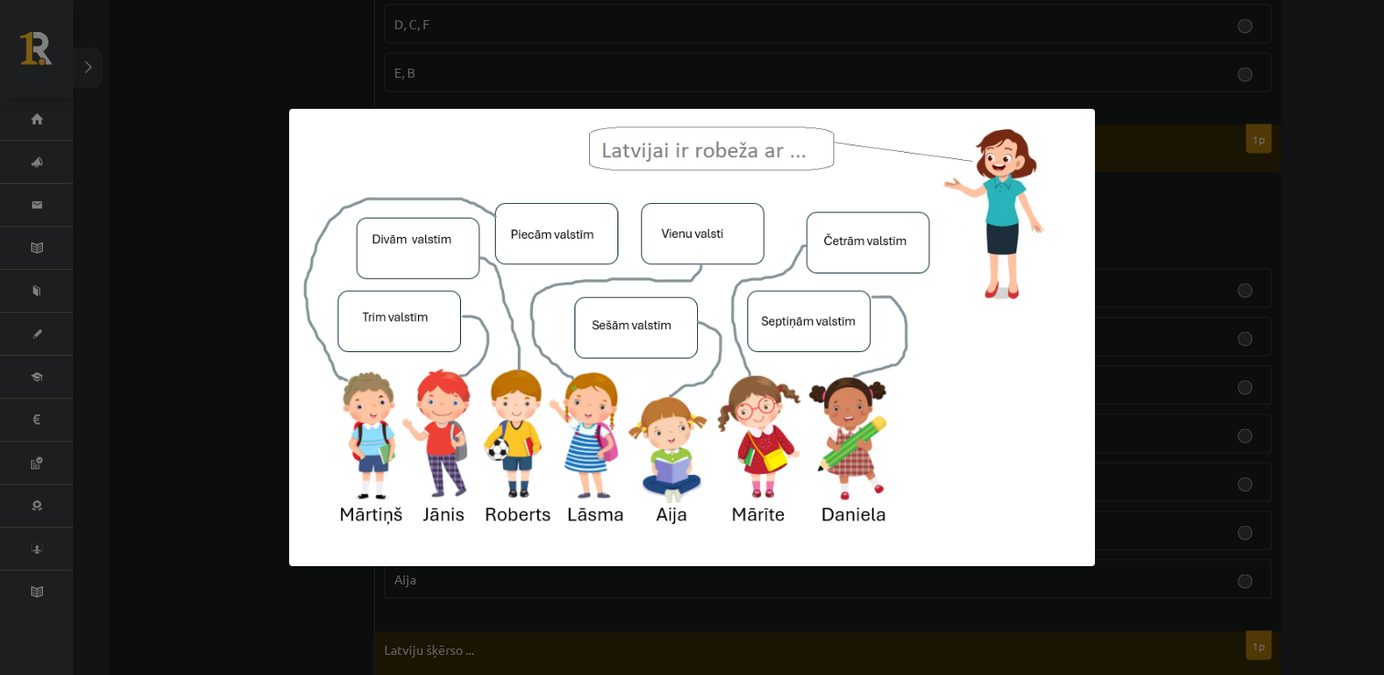
click at [293, 284] on img at bounding box center [692, 337] width 806 height 457
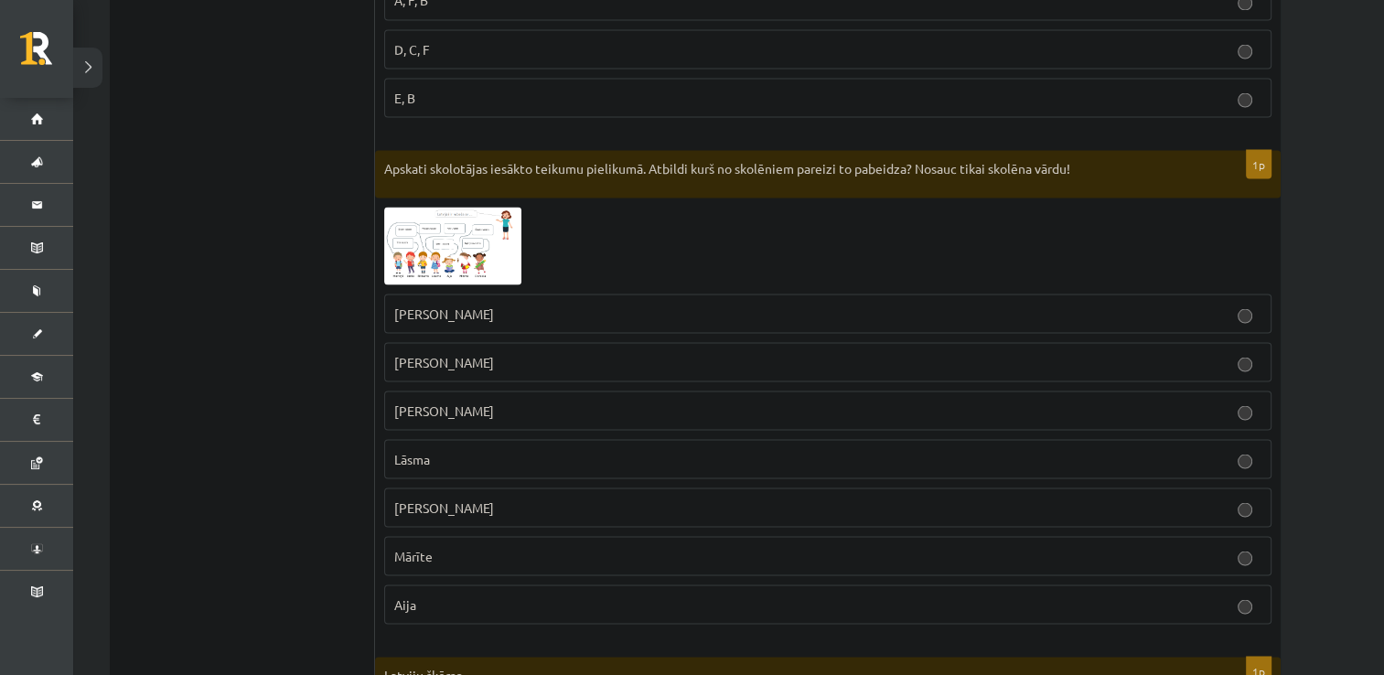
scroll to position [3419, 0]
click at [412, 241] on img at bounding box center [452, 247] width 137 height 78
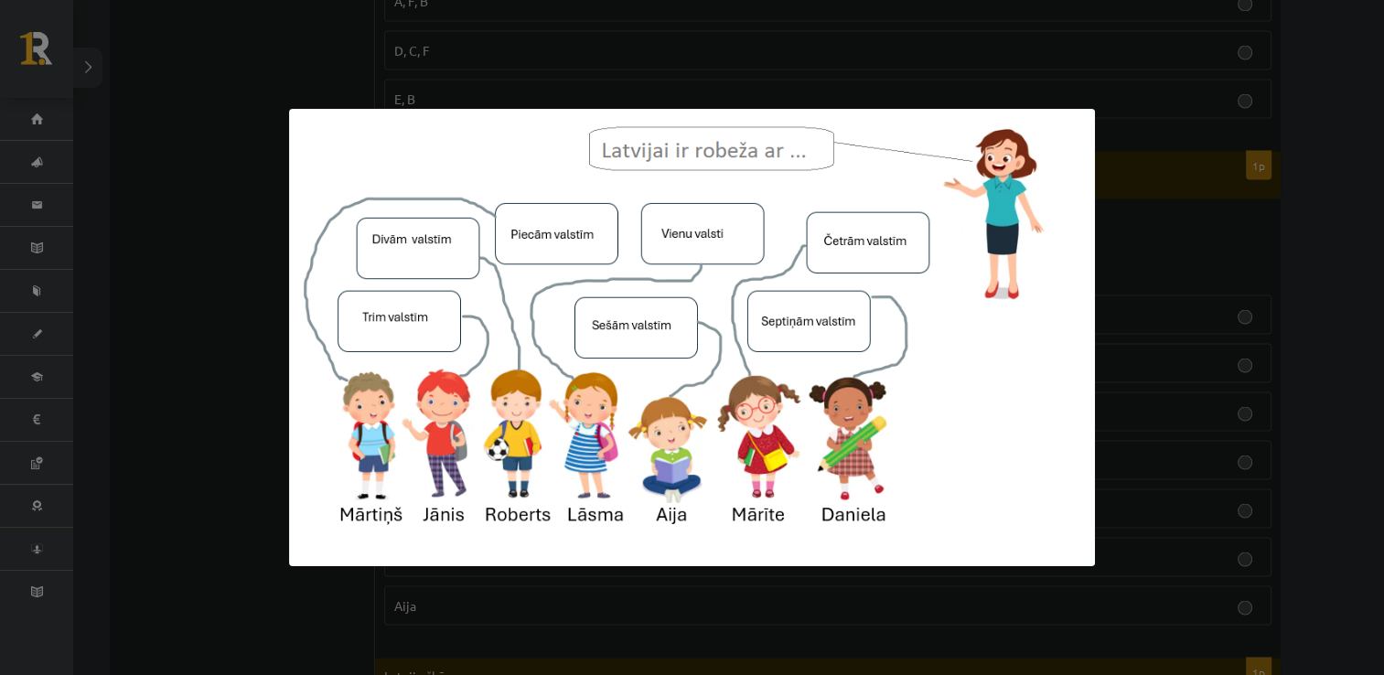
click at [238, 503] on div at bounding box center [692, 337] width 1384 height 675
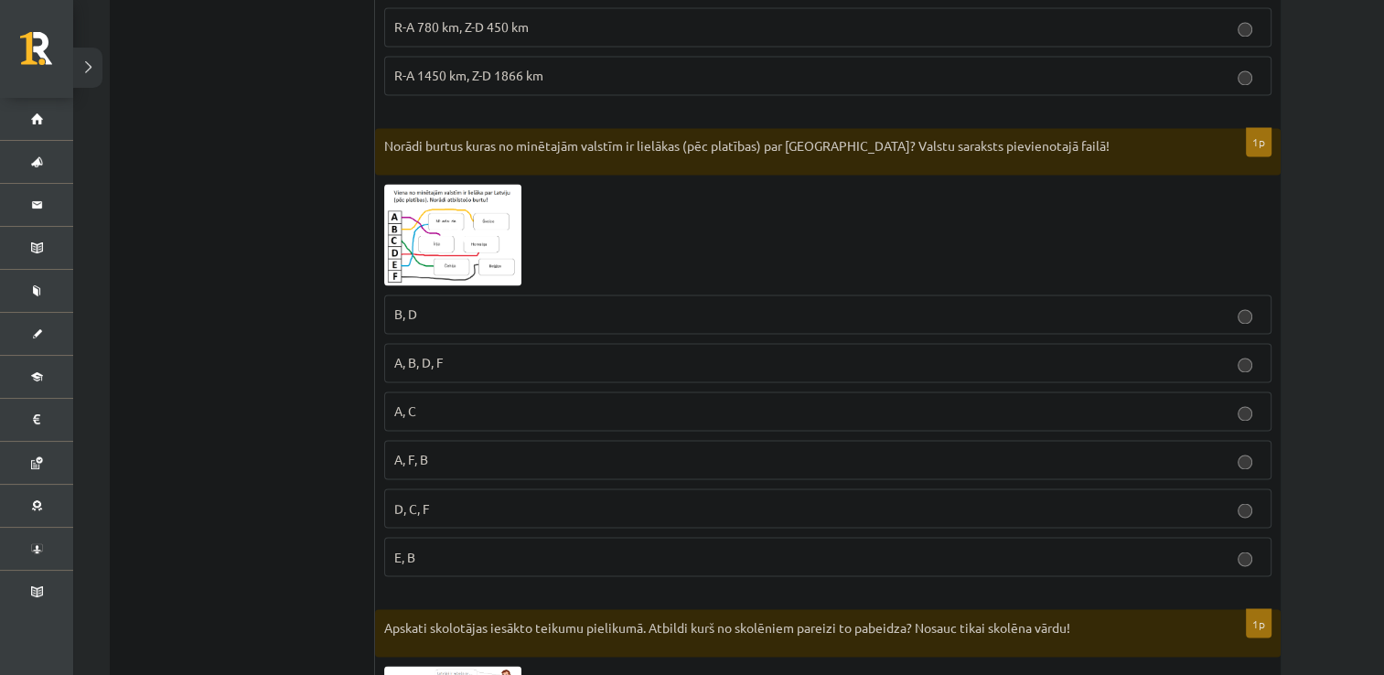
scroll to position [2960, 0]
click at [556, 218] on div at bounding box center [827, 236] width 887 height 102
click at [490, 220] on img at bounding box center [452, 236] width 137 height 102
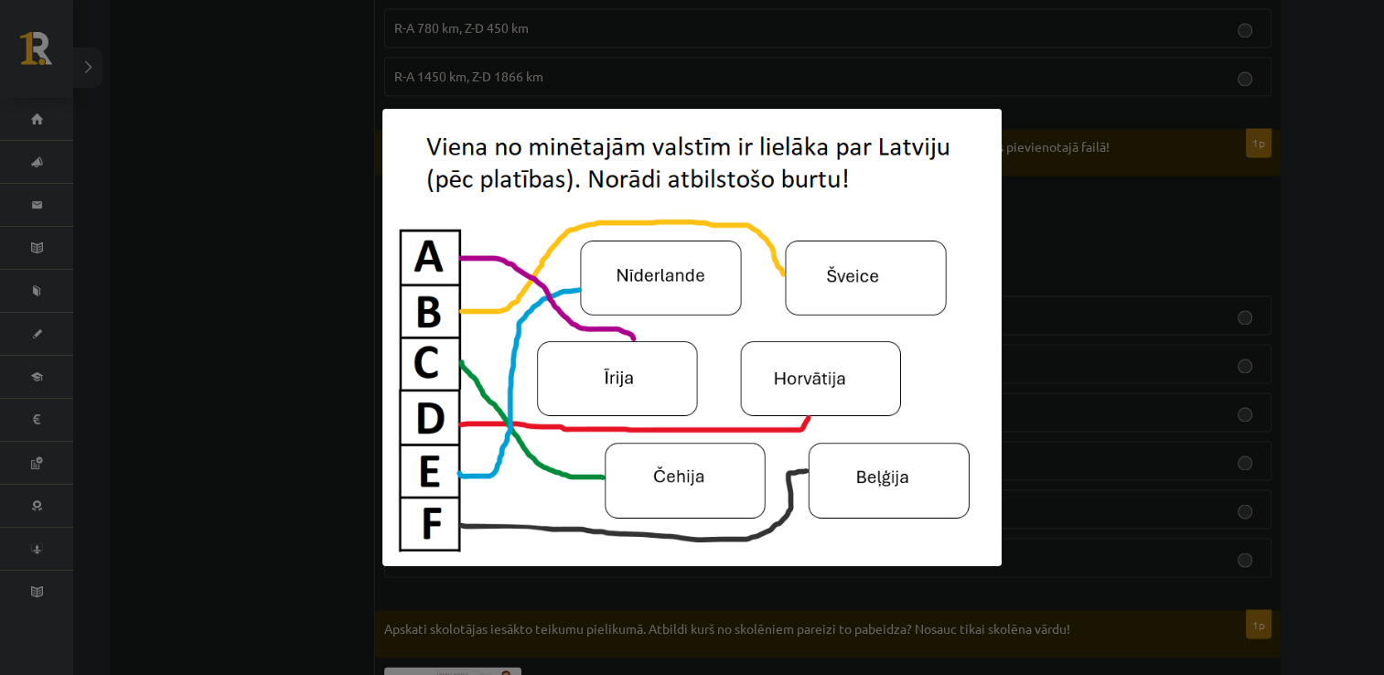
click at [155, 214] on div at bounding box center [692, 337] width 1384 height 675
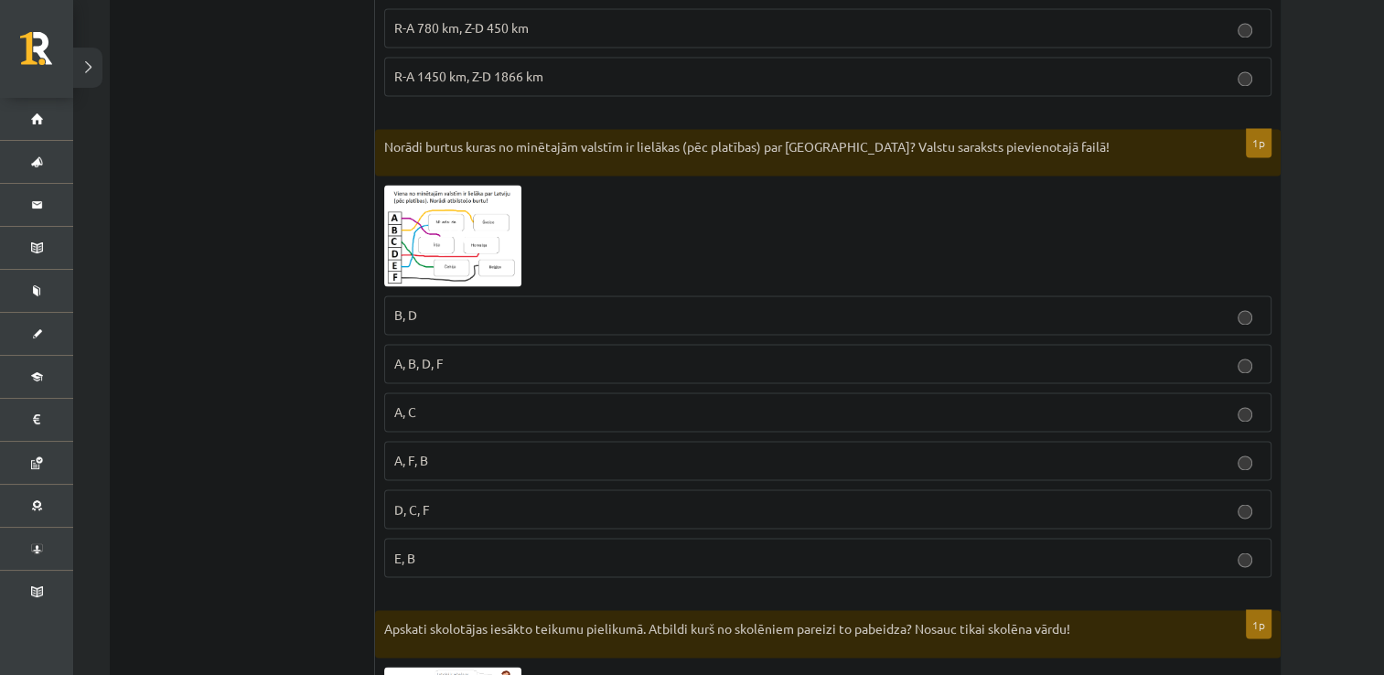
click at [457, 231] on img at bounding box center [452, 236] width 137 height 102
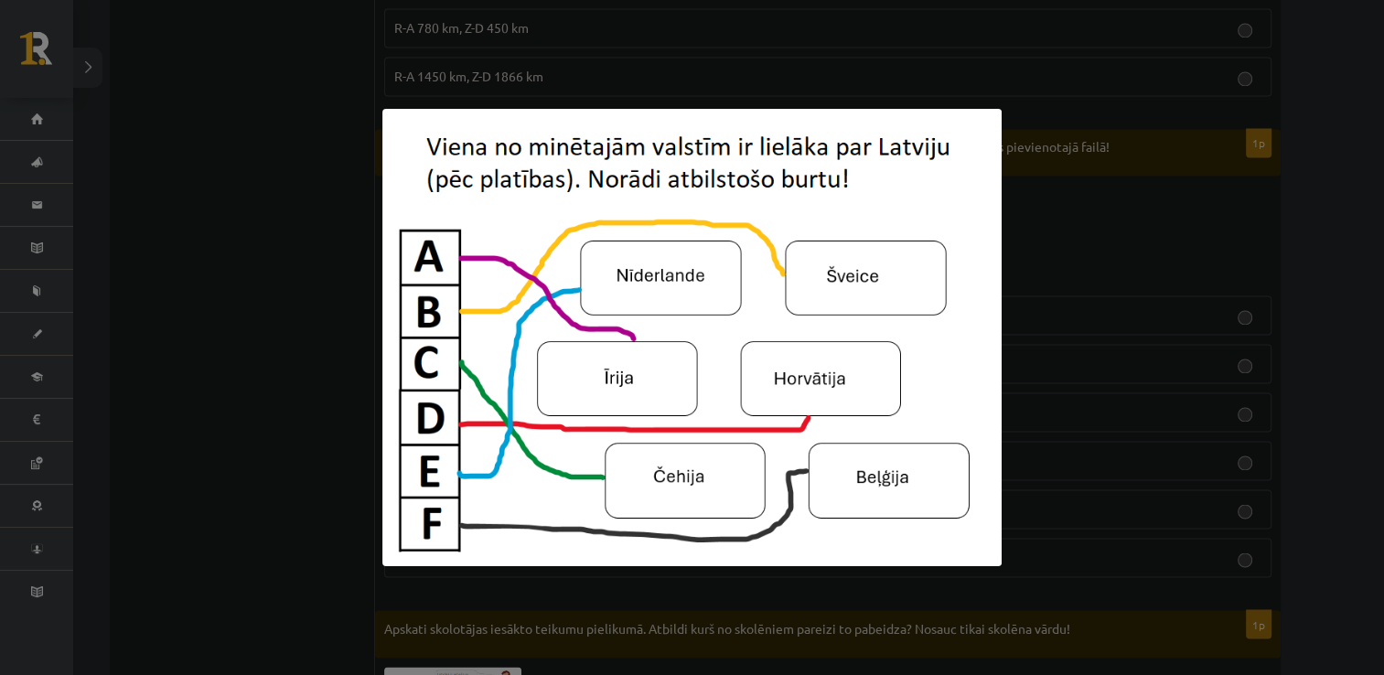
click at [294, 290] on div at bounding box center [692, 337] width 1384 height 675
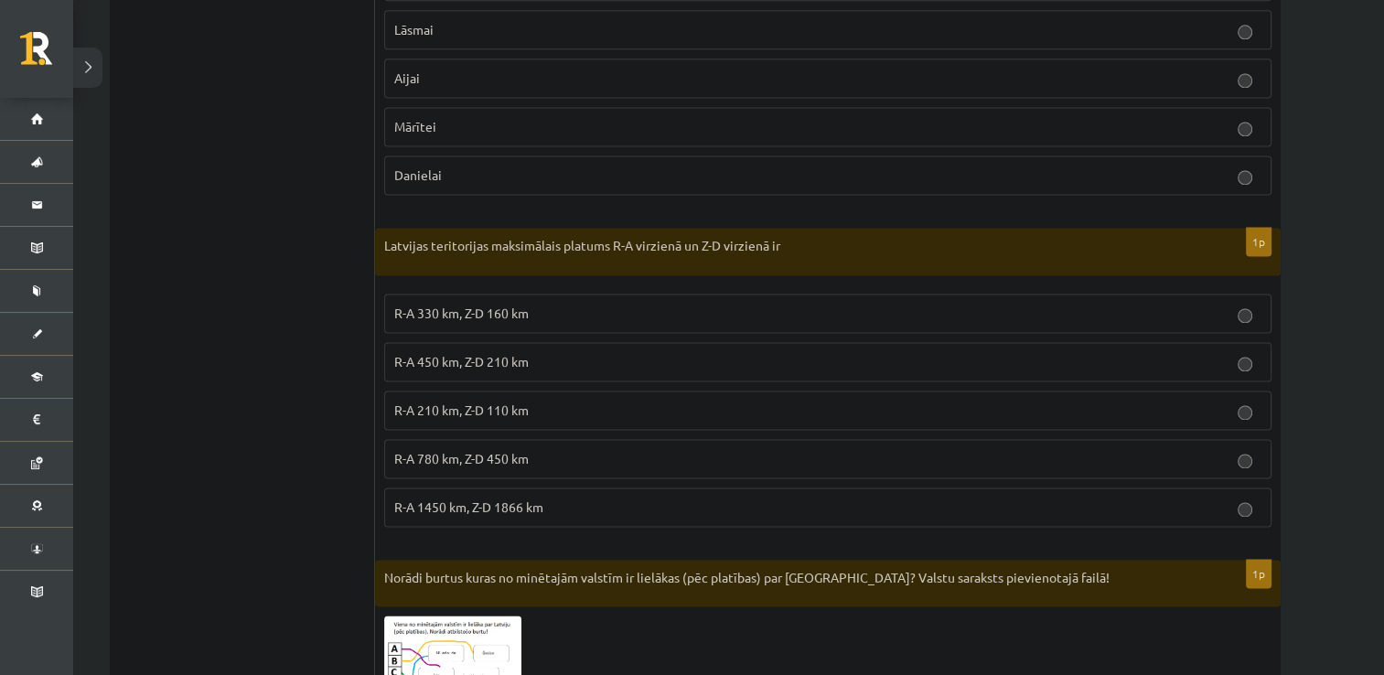
scroll to position [2528, 0]
click at [565, 358] on p "R-A 450 km, Z-D 210 km" at bounding box center [827, 362] width 867 height 19
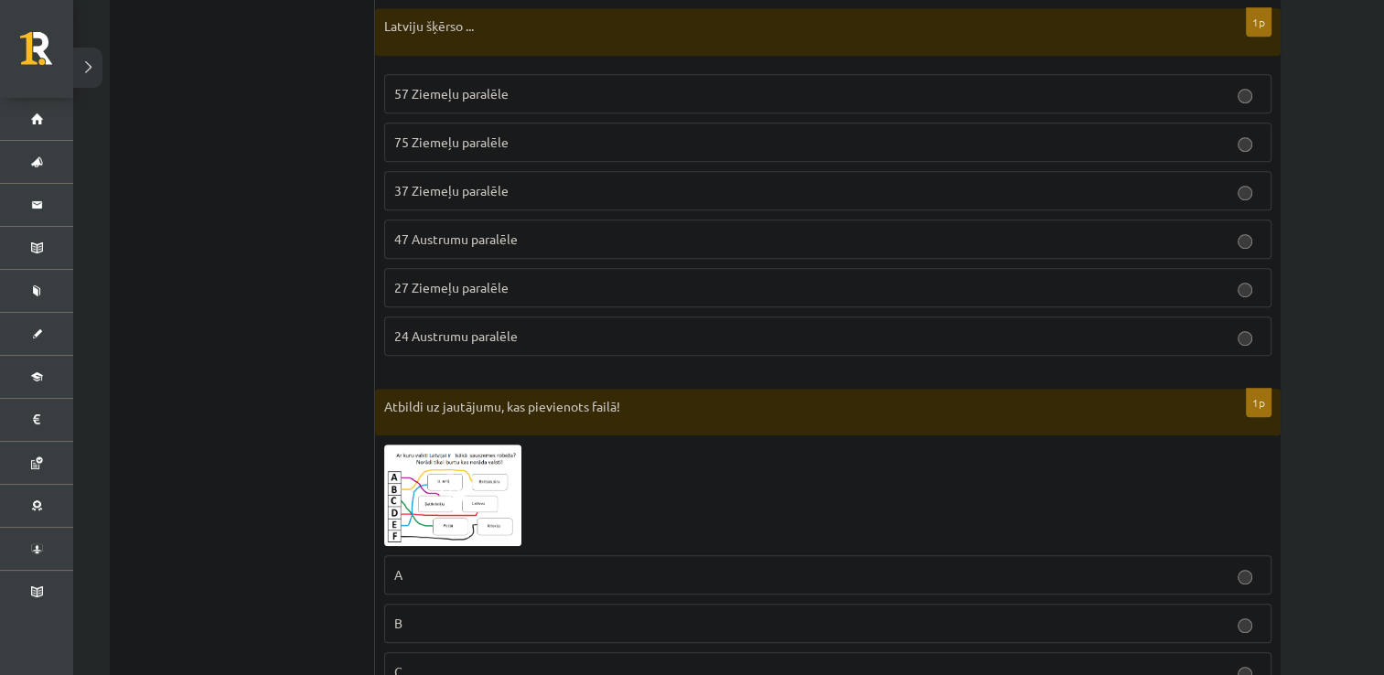
scroll to position [1049, 0]
click at [527, 86] on p "57 Ziemeļu paralēle" at bounding box center [827, 94] width 867 height 19
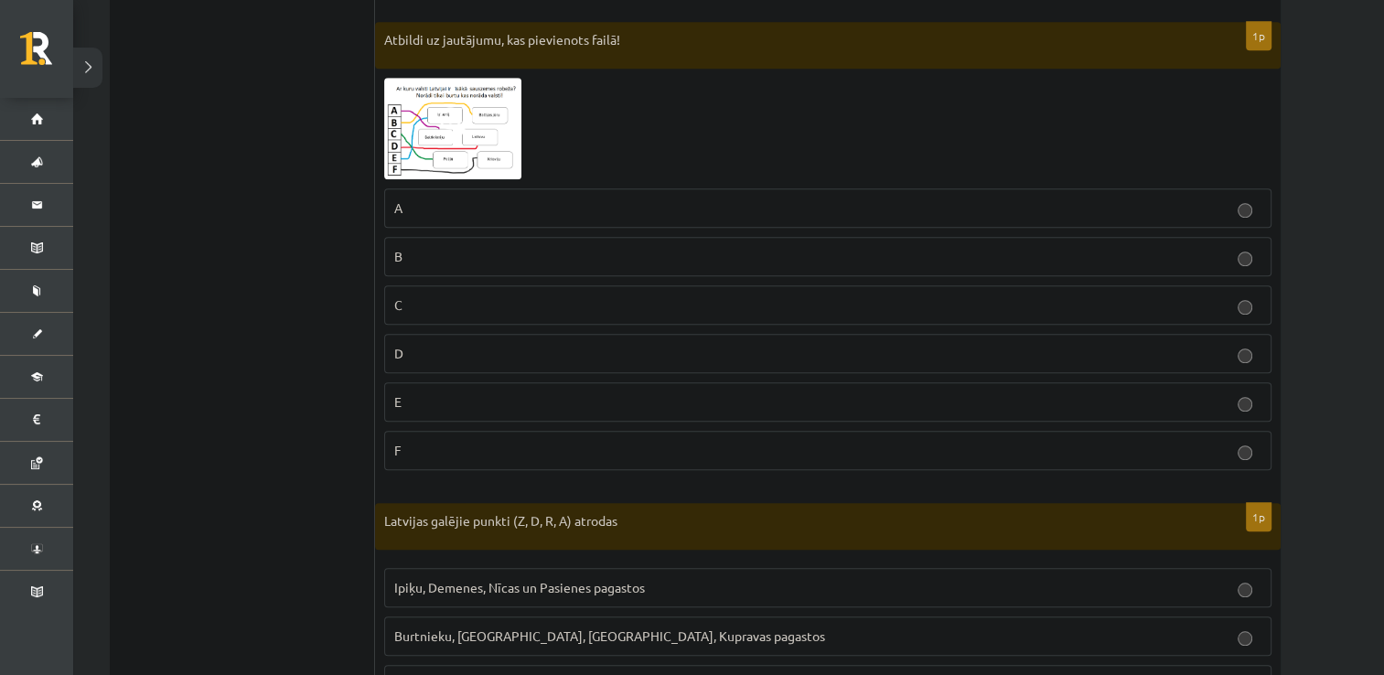
scroll to position [1306, 0]
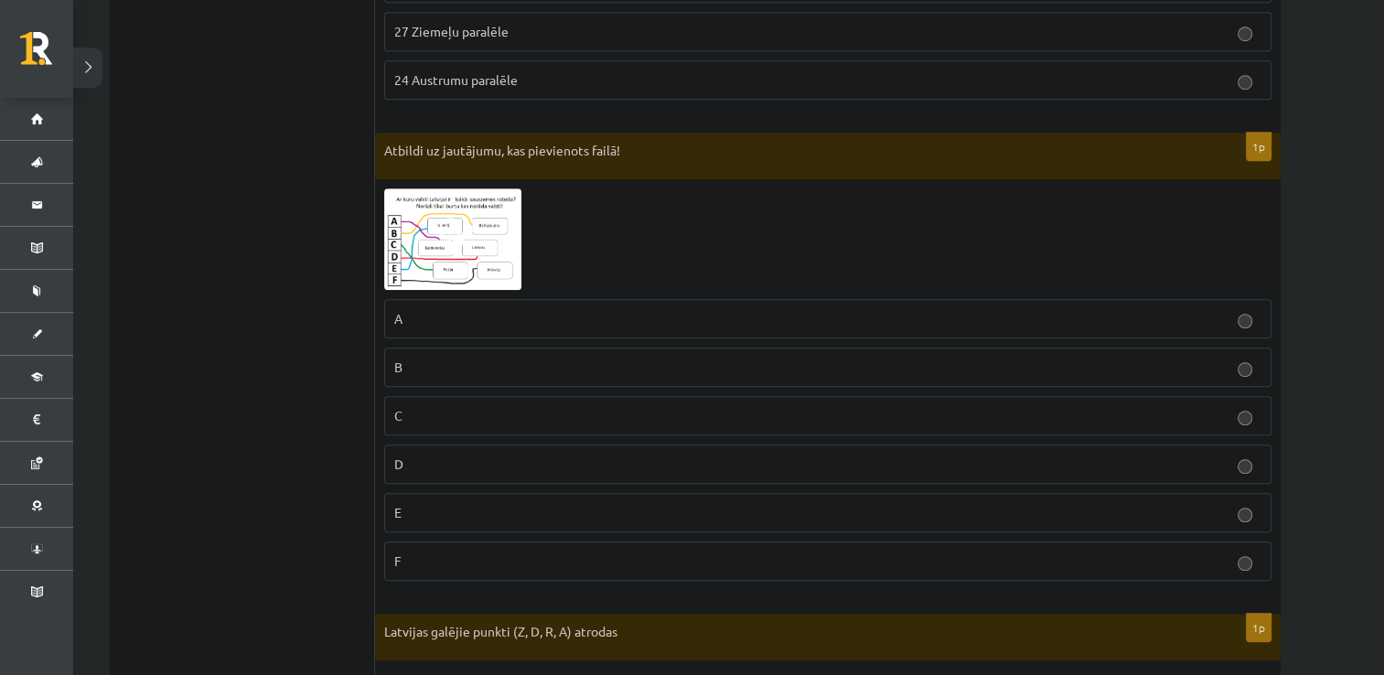
click at [418, 209] on img at bounding box center [452, 239] width 137 height 102
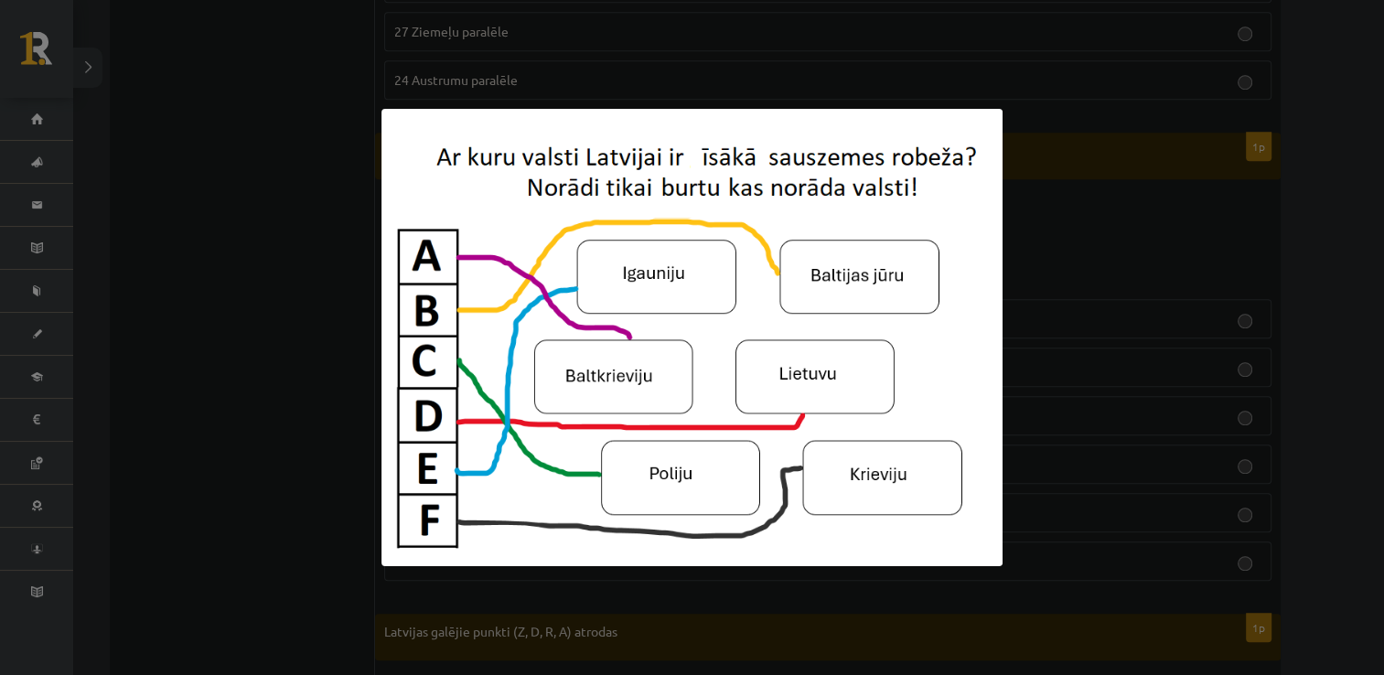
click at [238, 538] on div at bounding box center [692, 337] width 1384 height 675
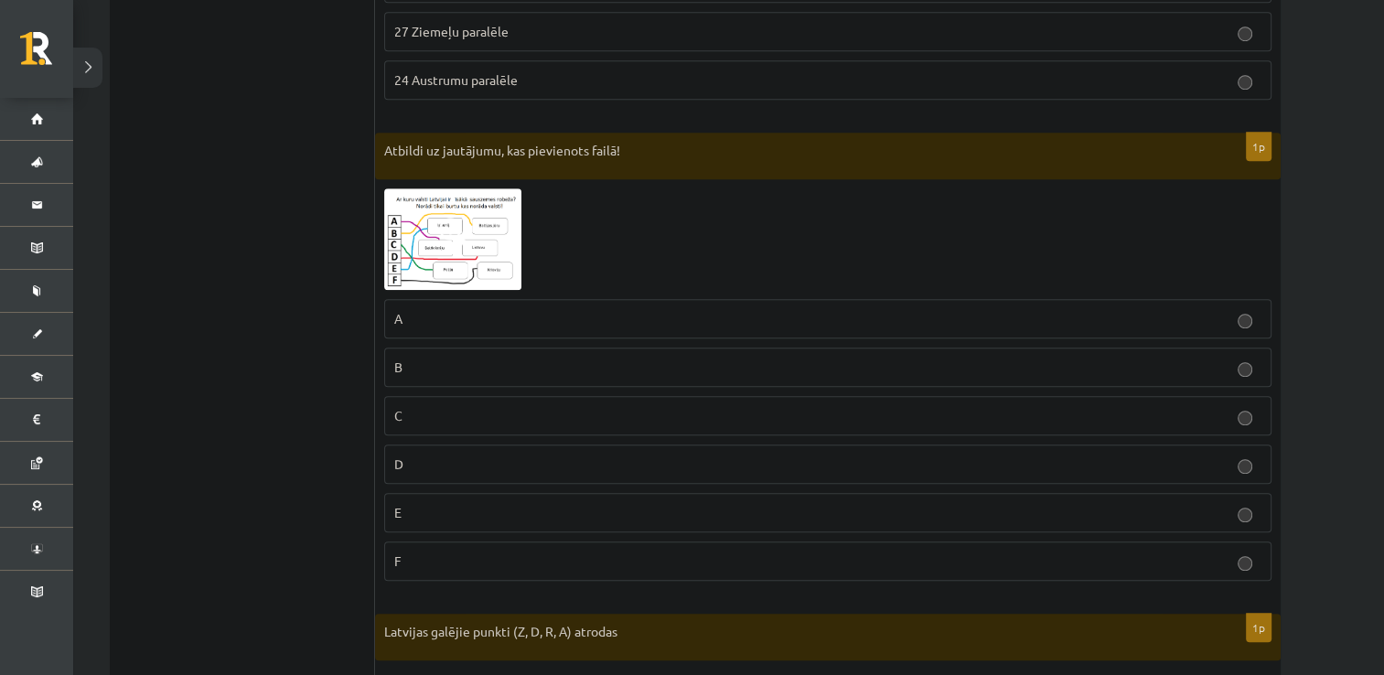
click at [446, 254] on img at bounding box center [452, 239] width 137 height 102
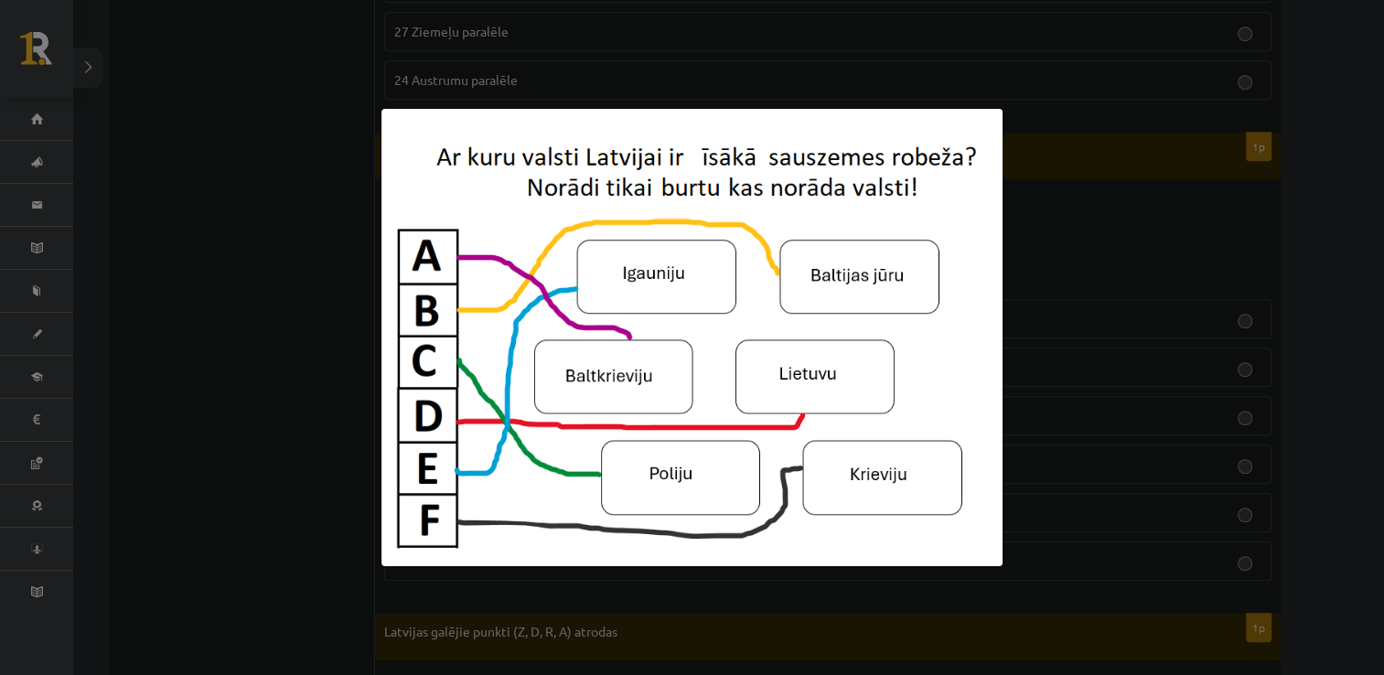
click at [302, 536] on div at bounding box center [692, 337] width 1384 height 675
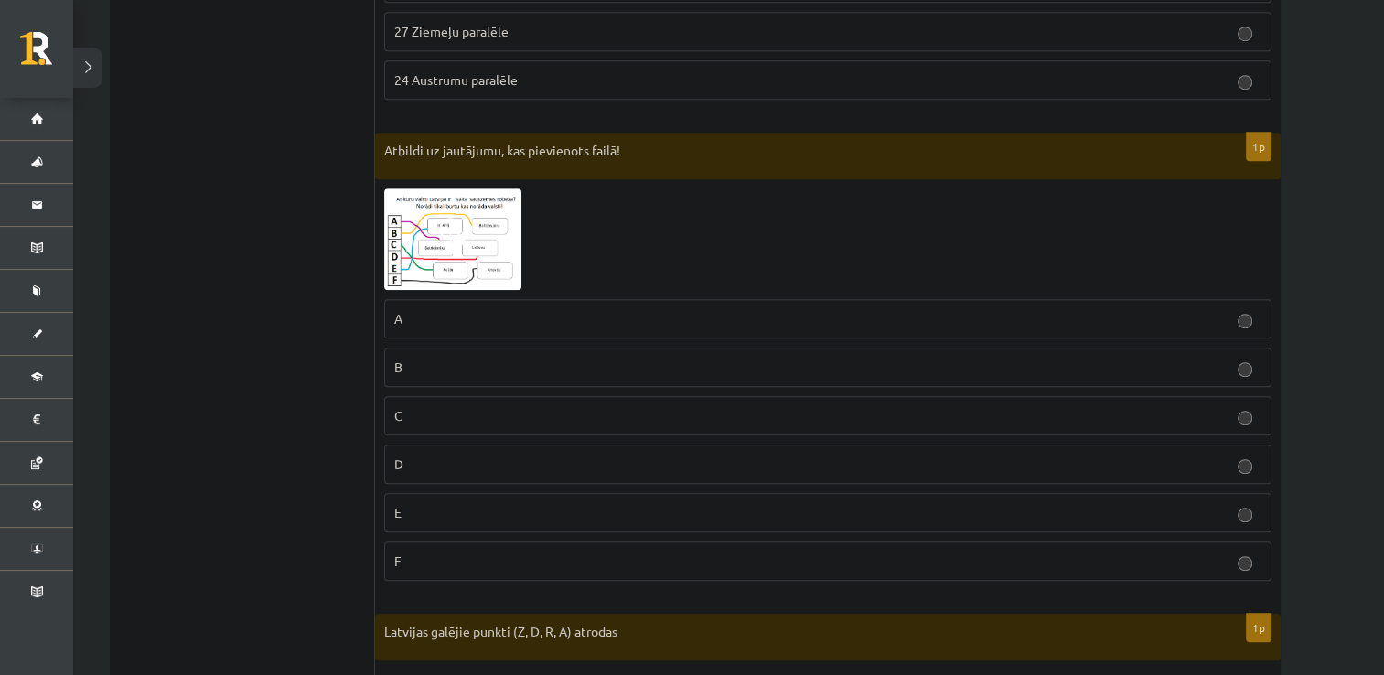
click at [415, 504] on p "E" at bounding box center [827, 512] width 867 height 19
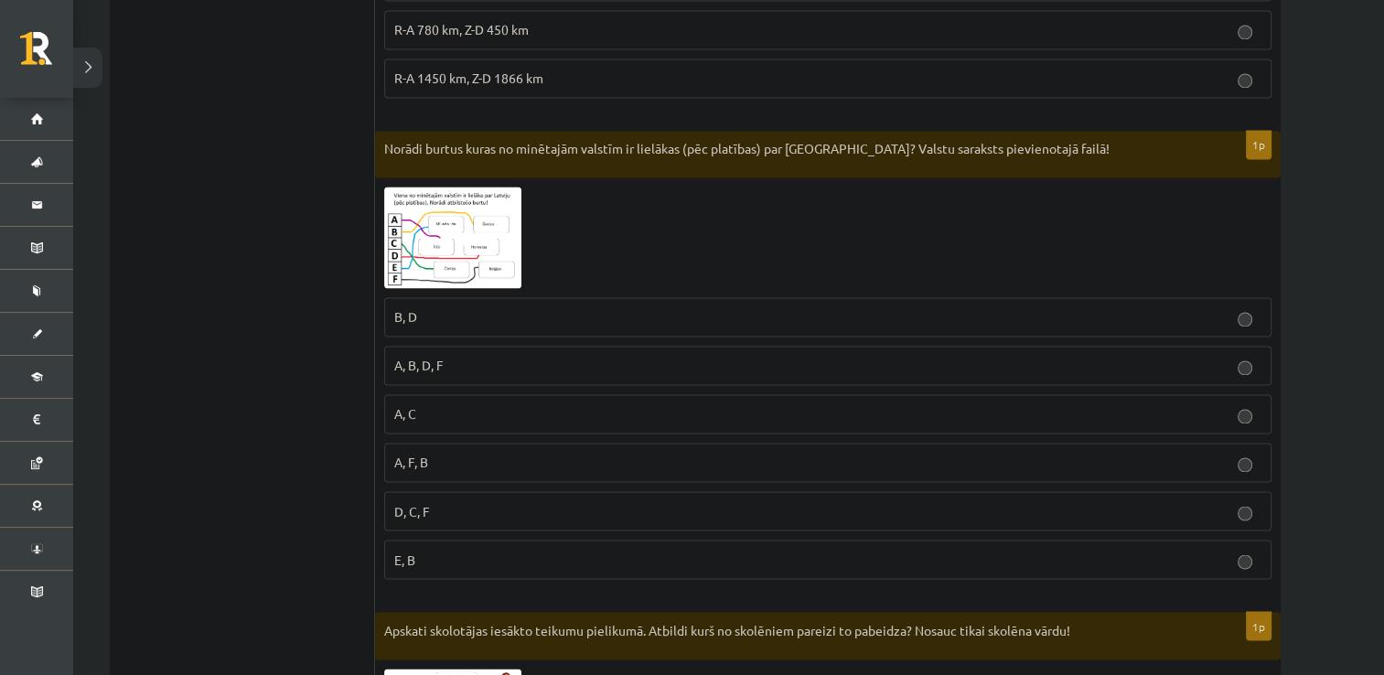
scroll to position [2956, 0]
click at [428, 236] on img at bounding box center [452, 239] width 137 height 102
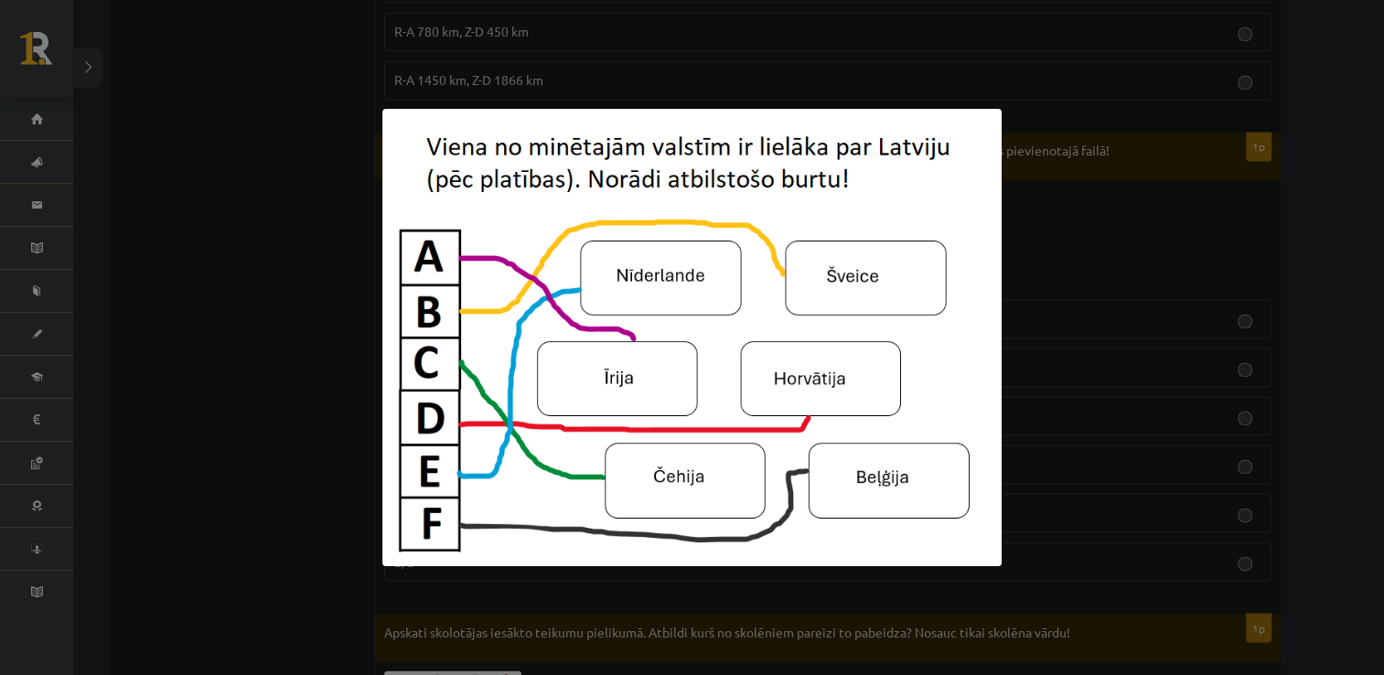
click at [295, 296] on div at bounding box center [692, 337] width 1384 height 675
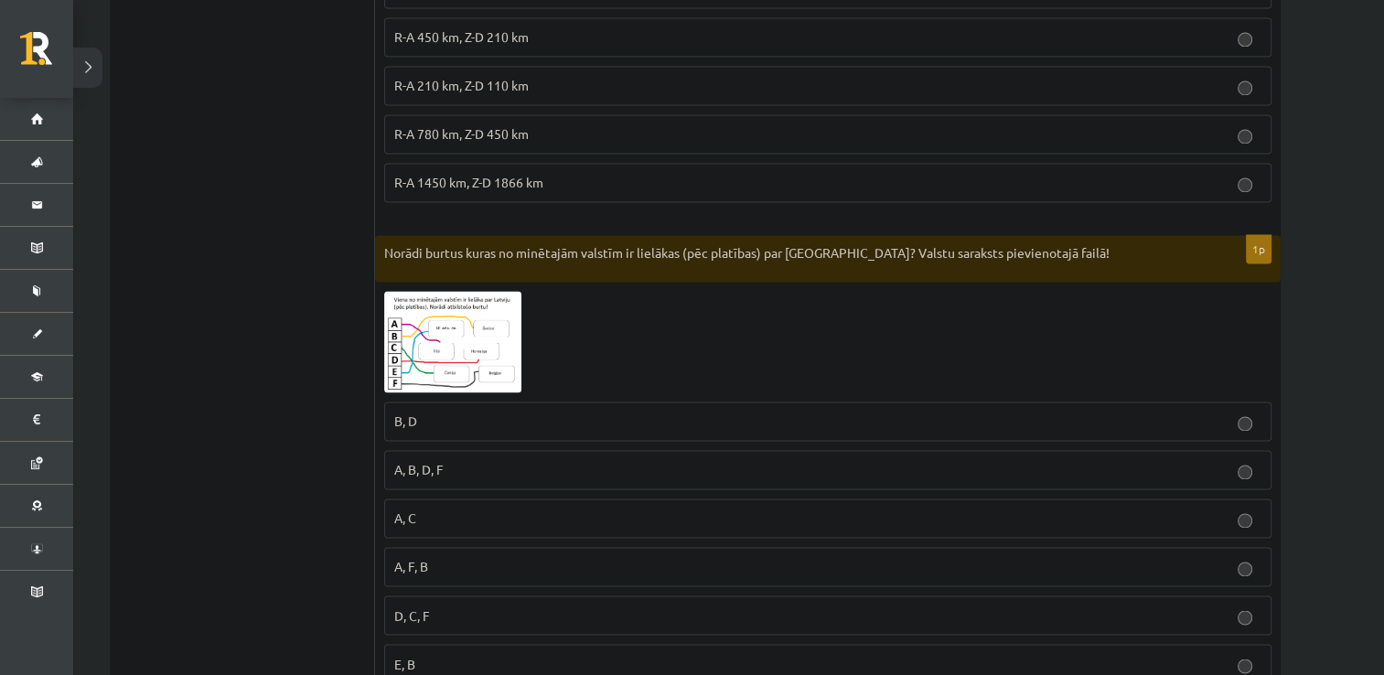
scroll to position [2868, 0]
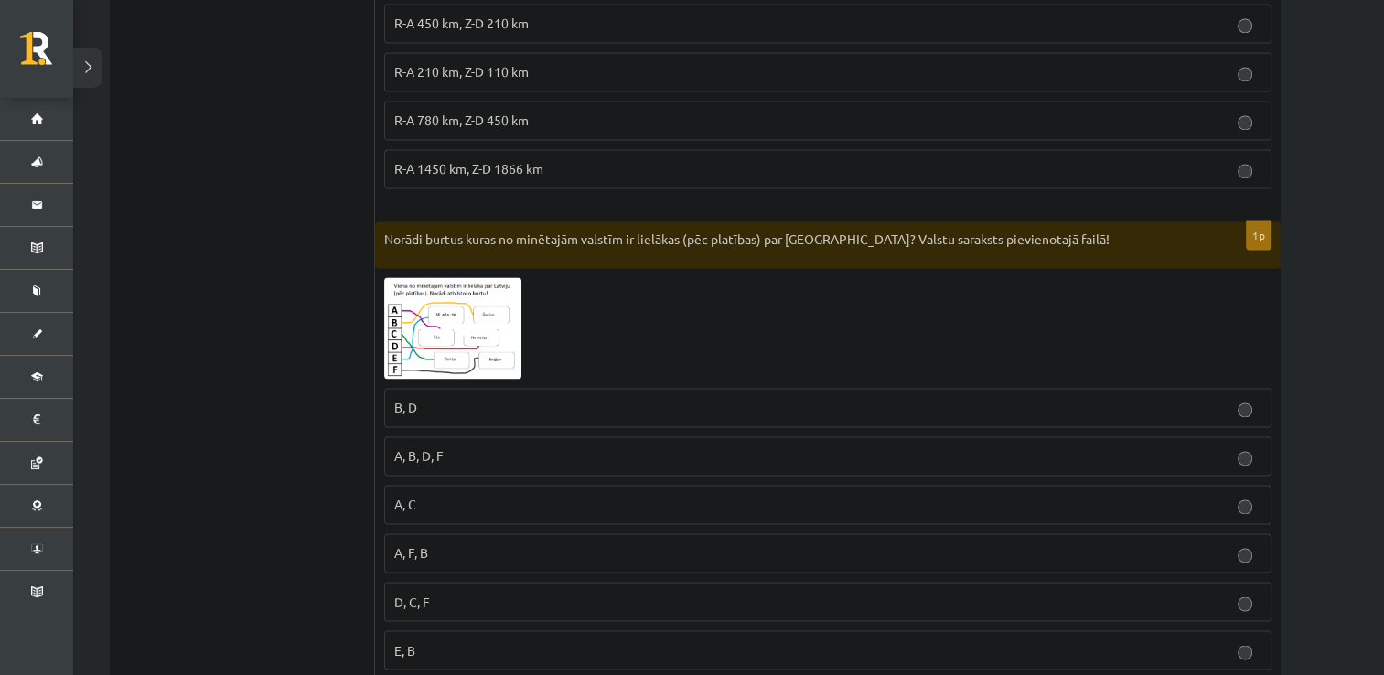
click at [463, 337] on img at bounding box center [452, 328] width 137 height 102
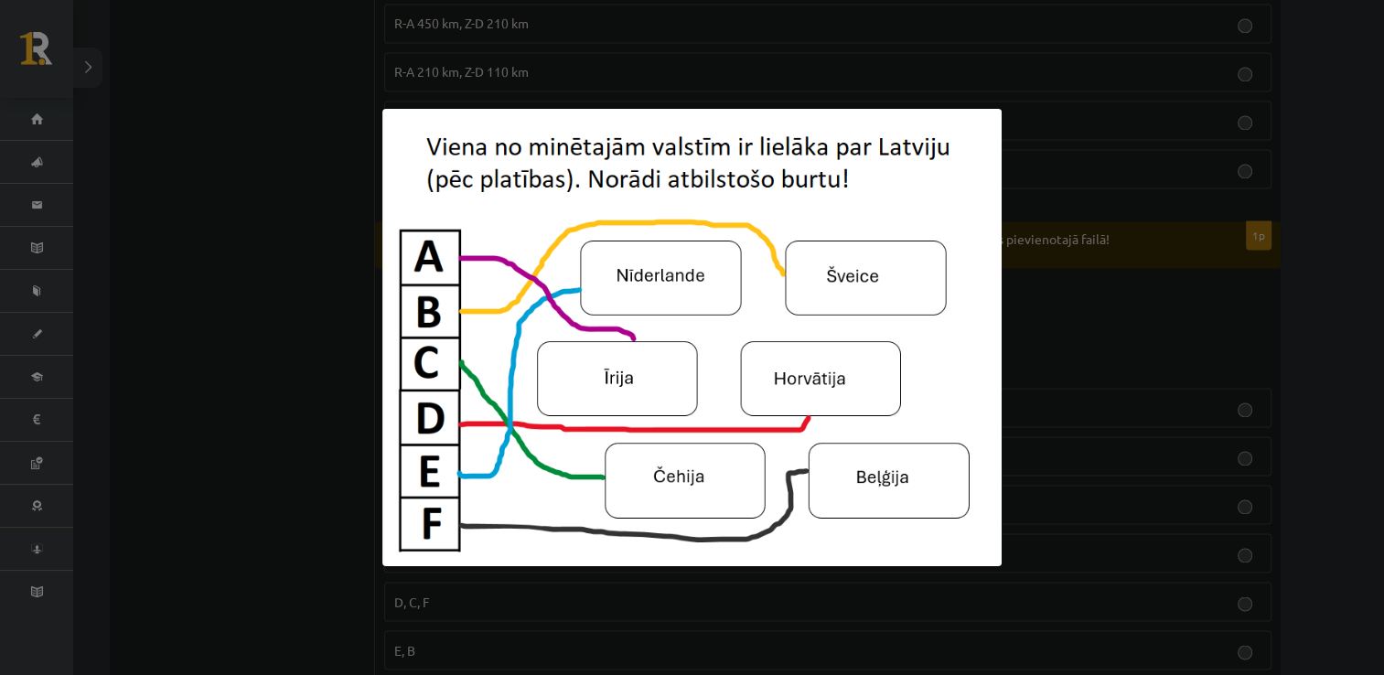
click at [463, 337] on img at bounding box center [691, 337] width 619 height 457
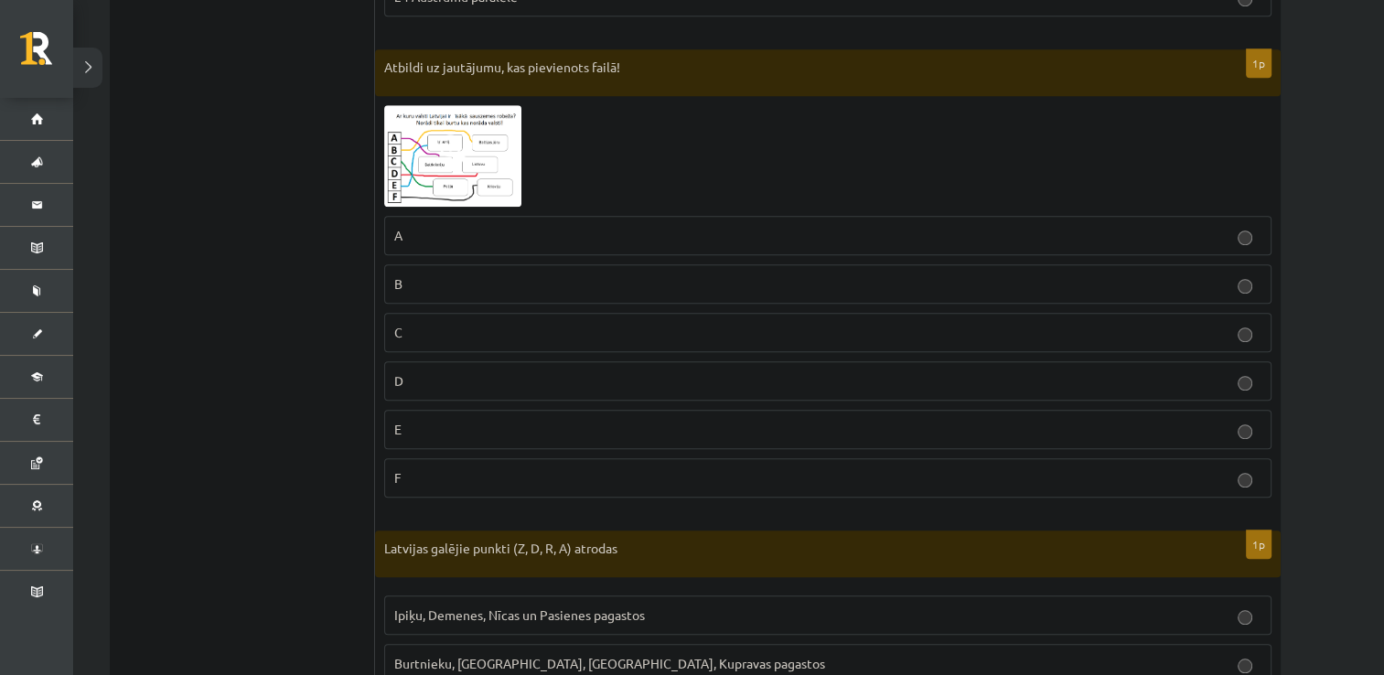
scroll to position [1388, 0]
click at [514, 185] on img at bounding box center [452, 158] width 137 height 102
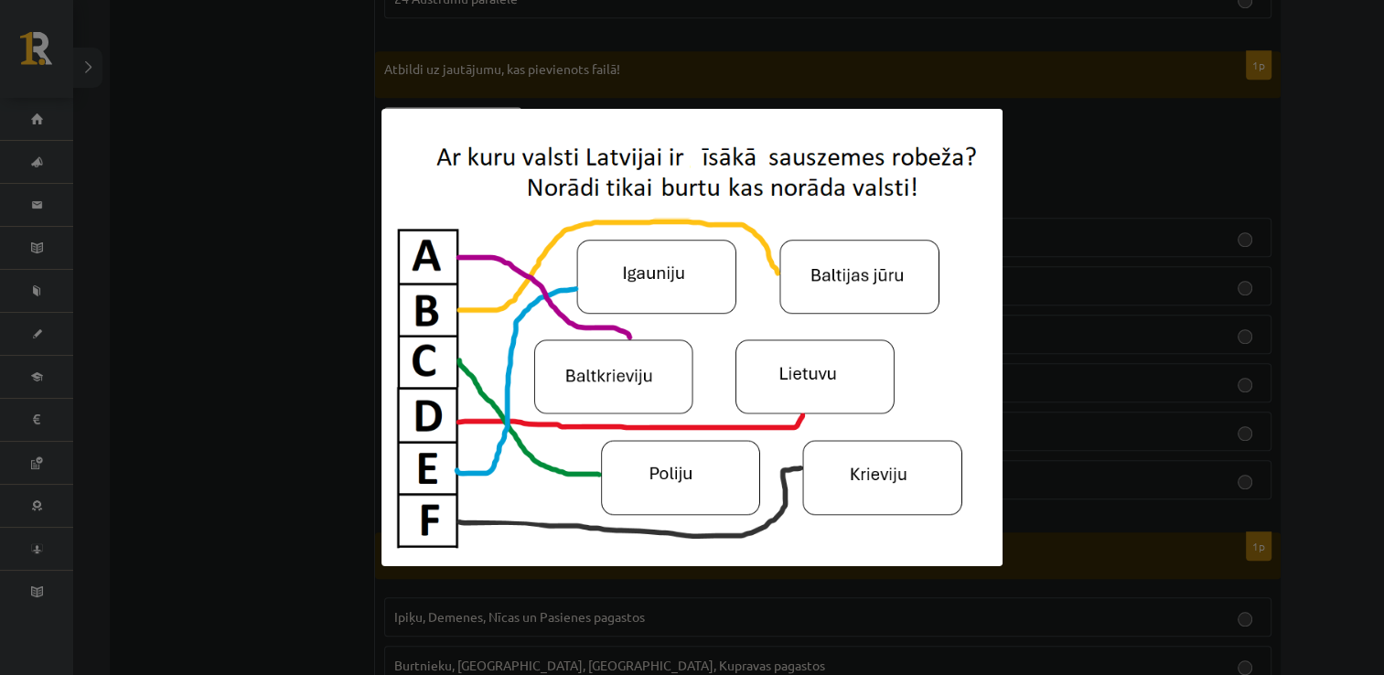
click at [366, 258] on div at bounding box center [692, 337] width 1384 height 675
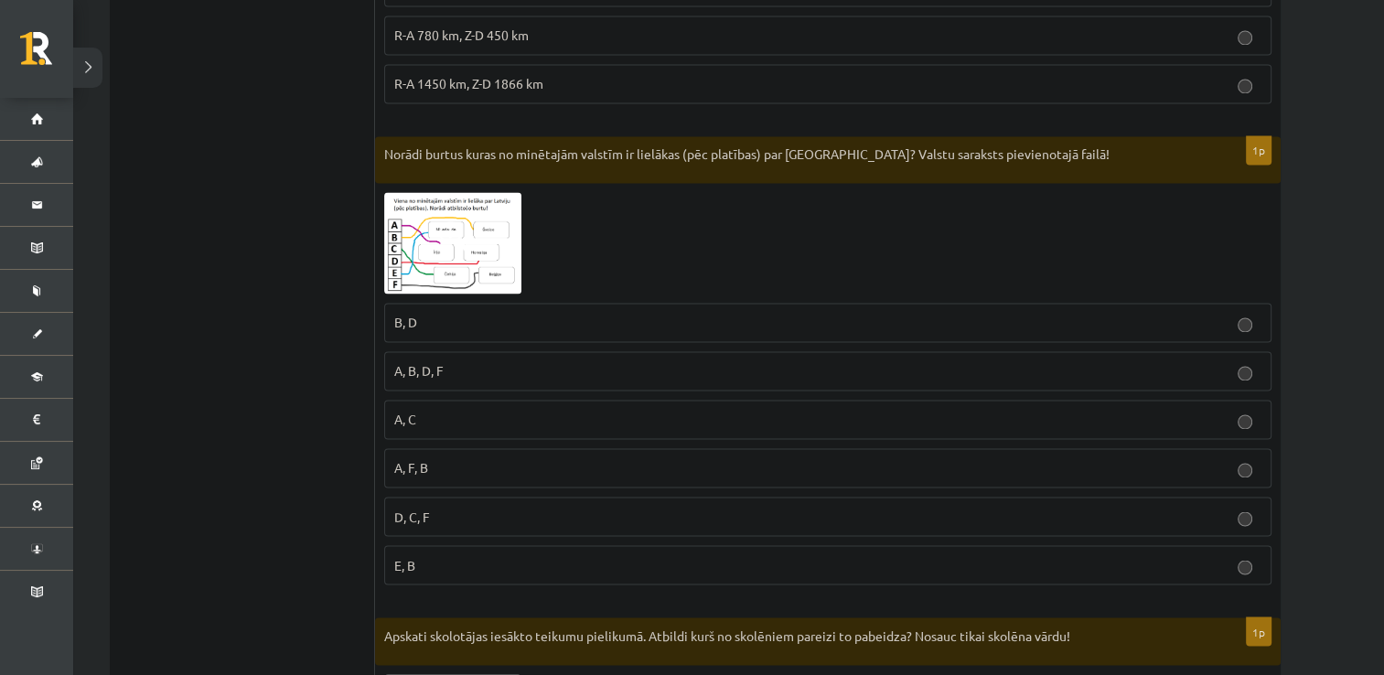
scroll to position [2958, 0]
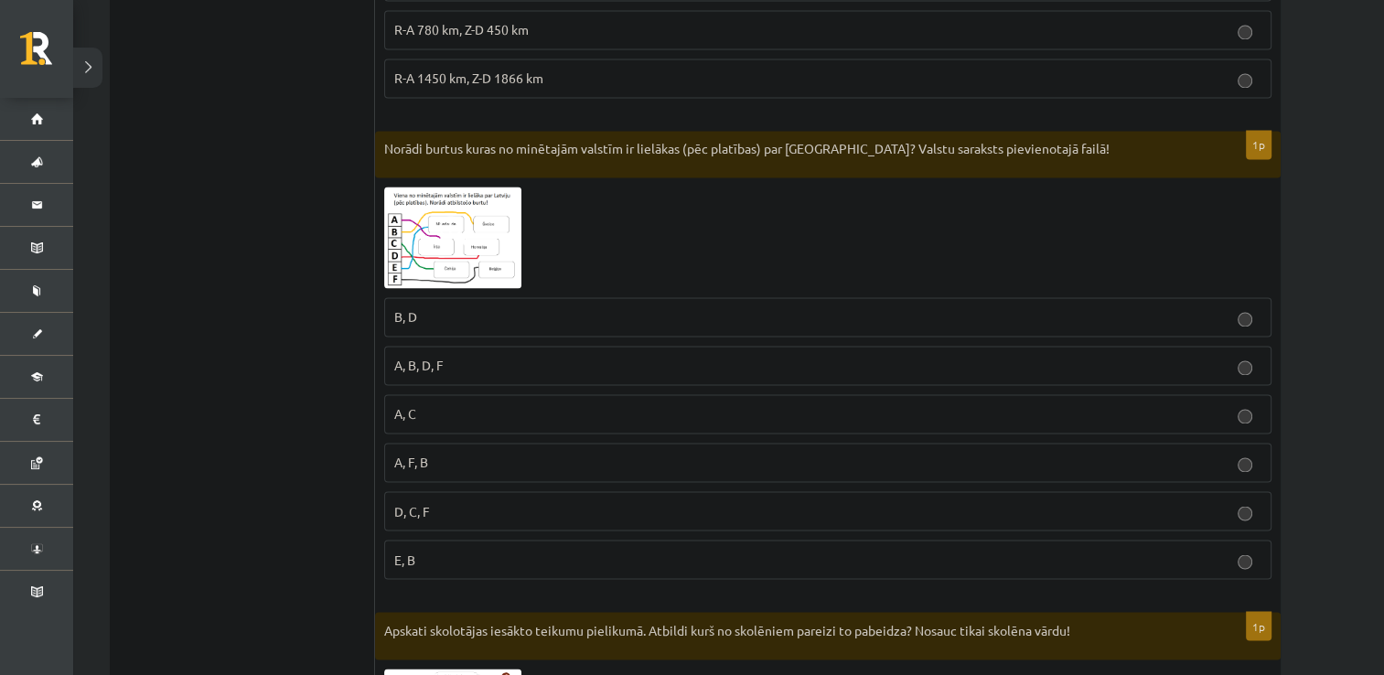
click at [435, 215] on img at bounding box center [452, 238] width 137 height 102
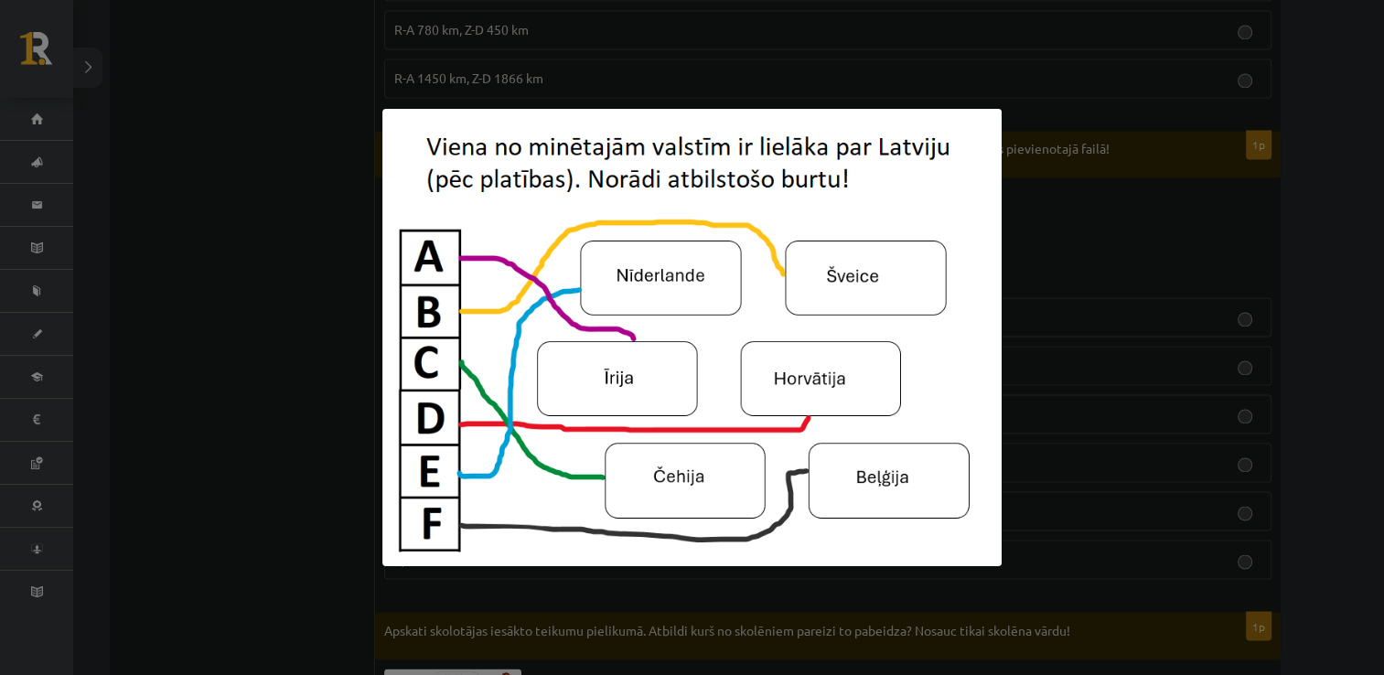
click at [254, 458] on div at bounding box center [692, 337] width 1384 height 675
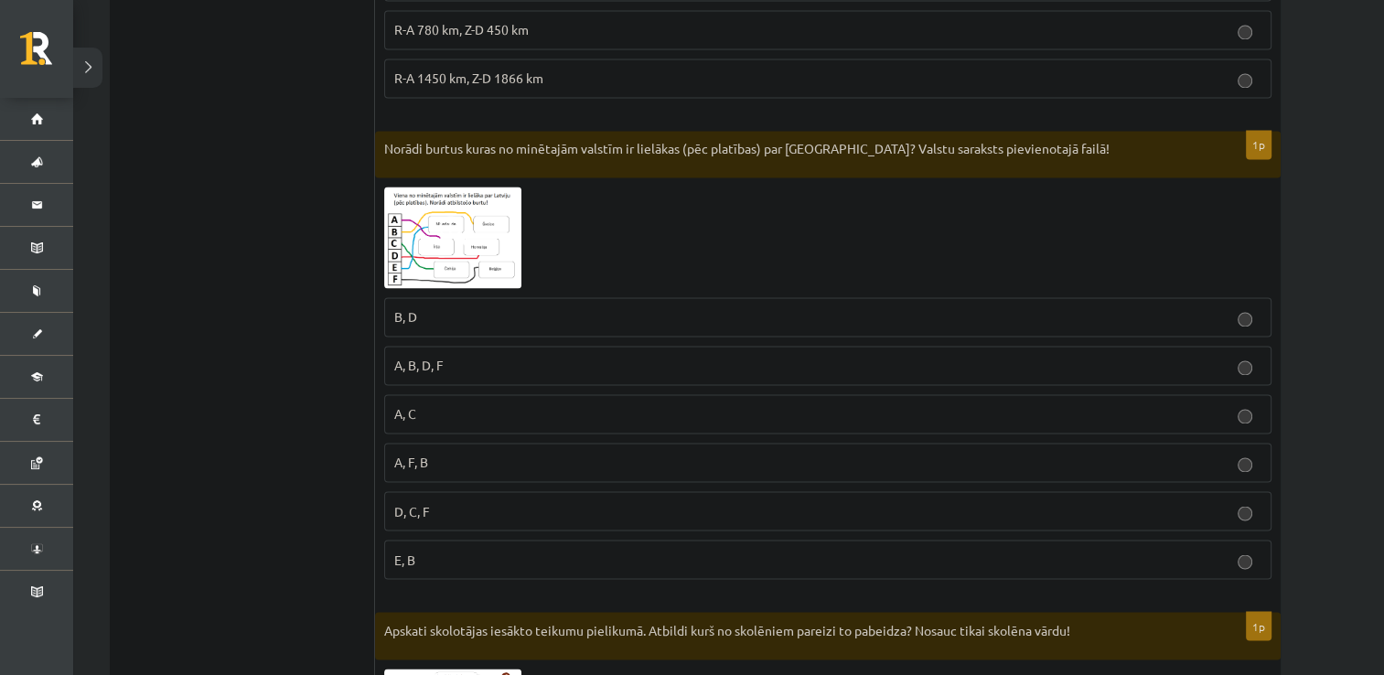
click at [454, 216] on span at bounding box center [453, 230] width 29 height 29
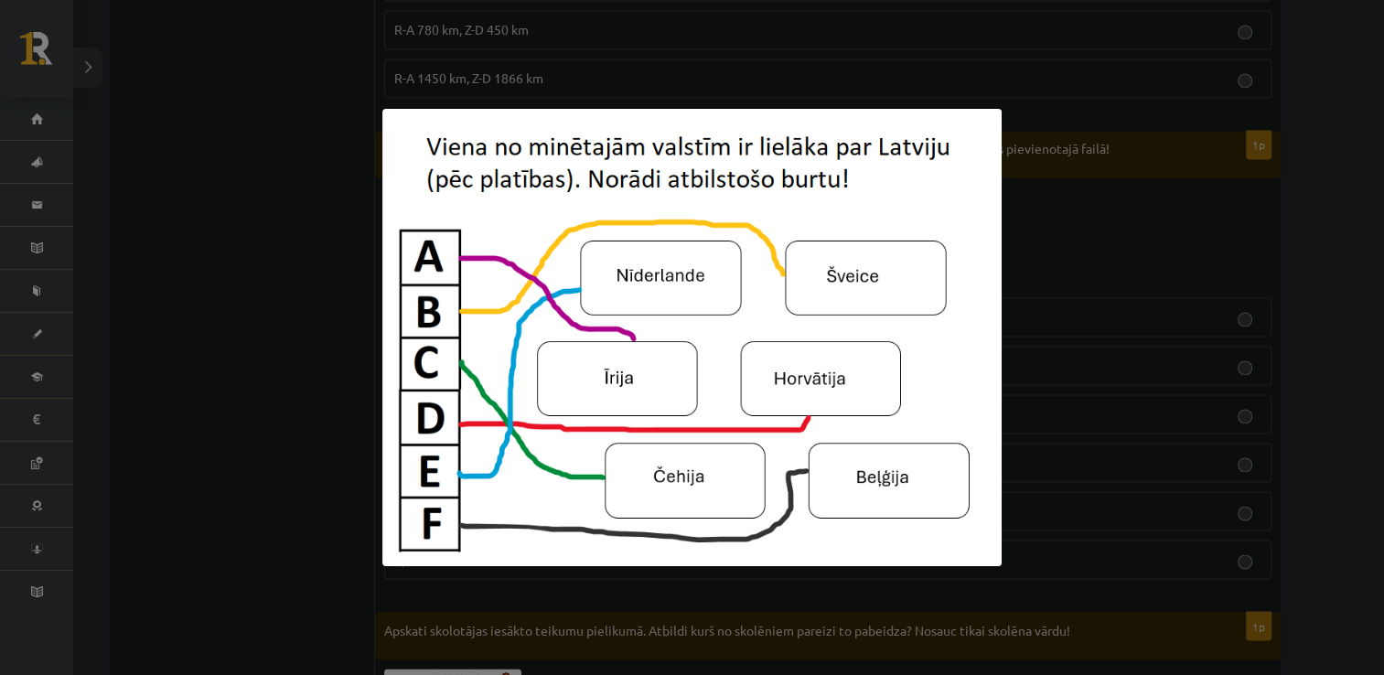
click at [328, 464] on div at bounding box center [692, 337] width 1384 height 675
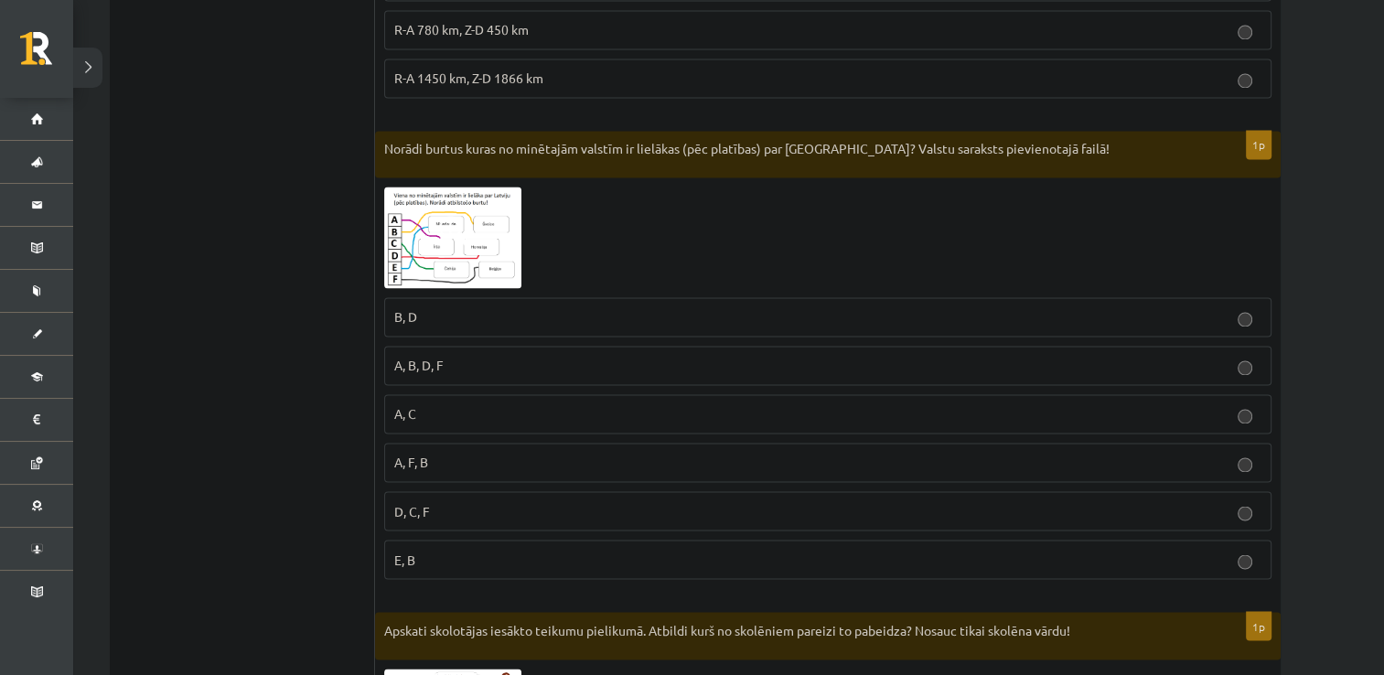
click at [461, 233] on img at bounding box center [452, 238] width 137 height 102
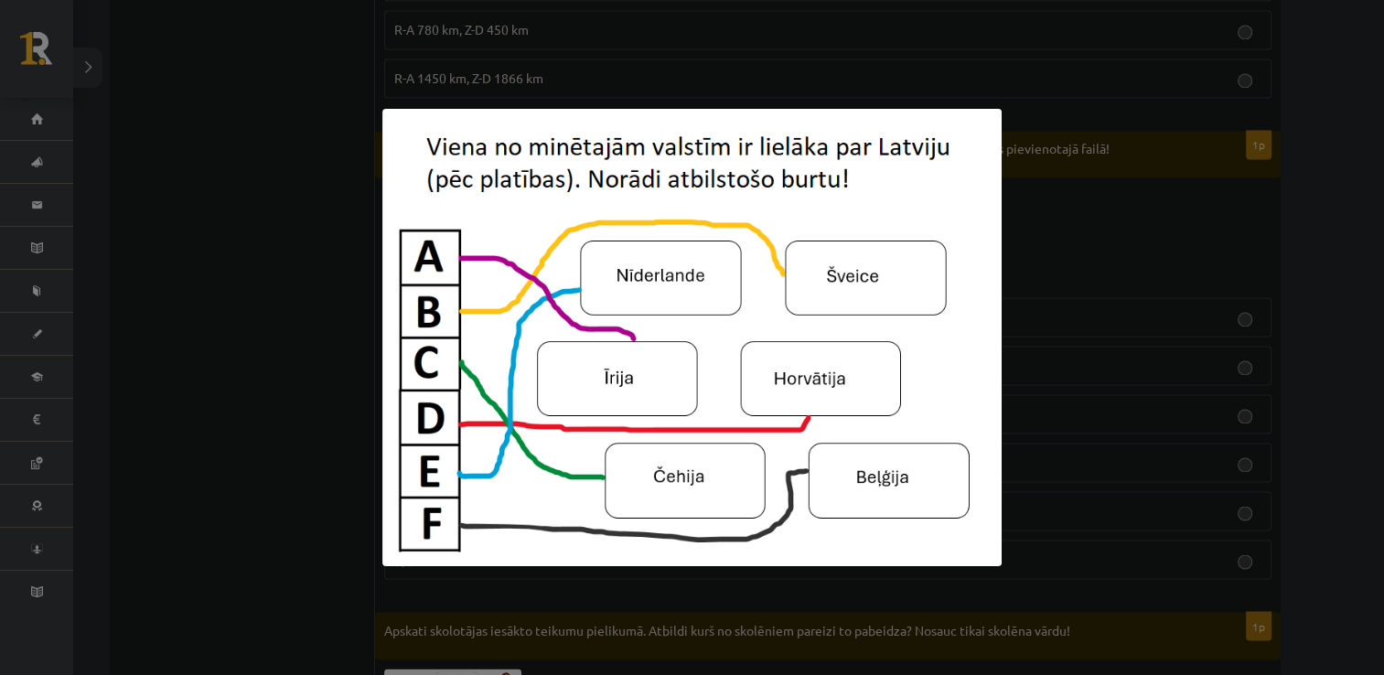
click at [461, 233] on img at bounding box center [691, 337] width 619 height 457
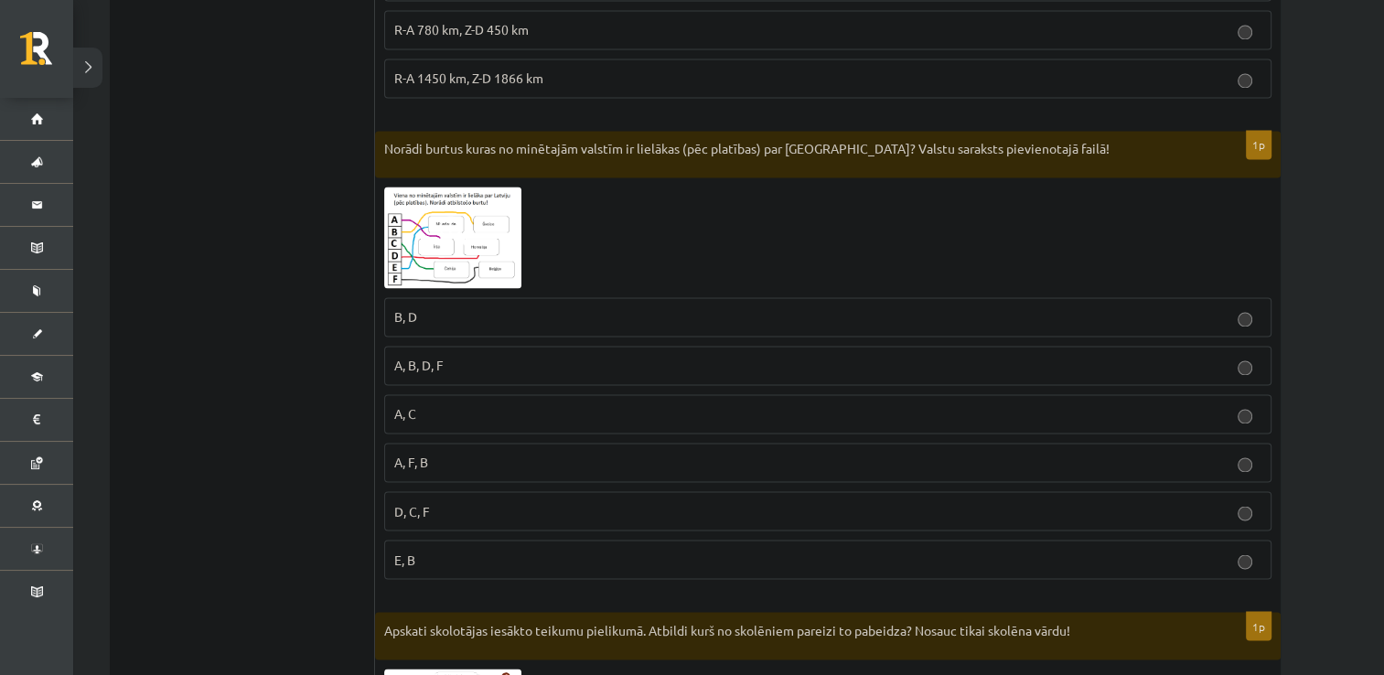
click at [447, 251] on img at bounding box center [452, 238] width 137 height 102
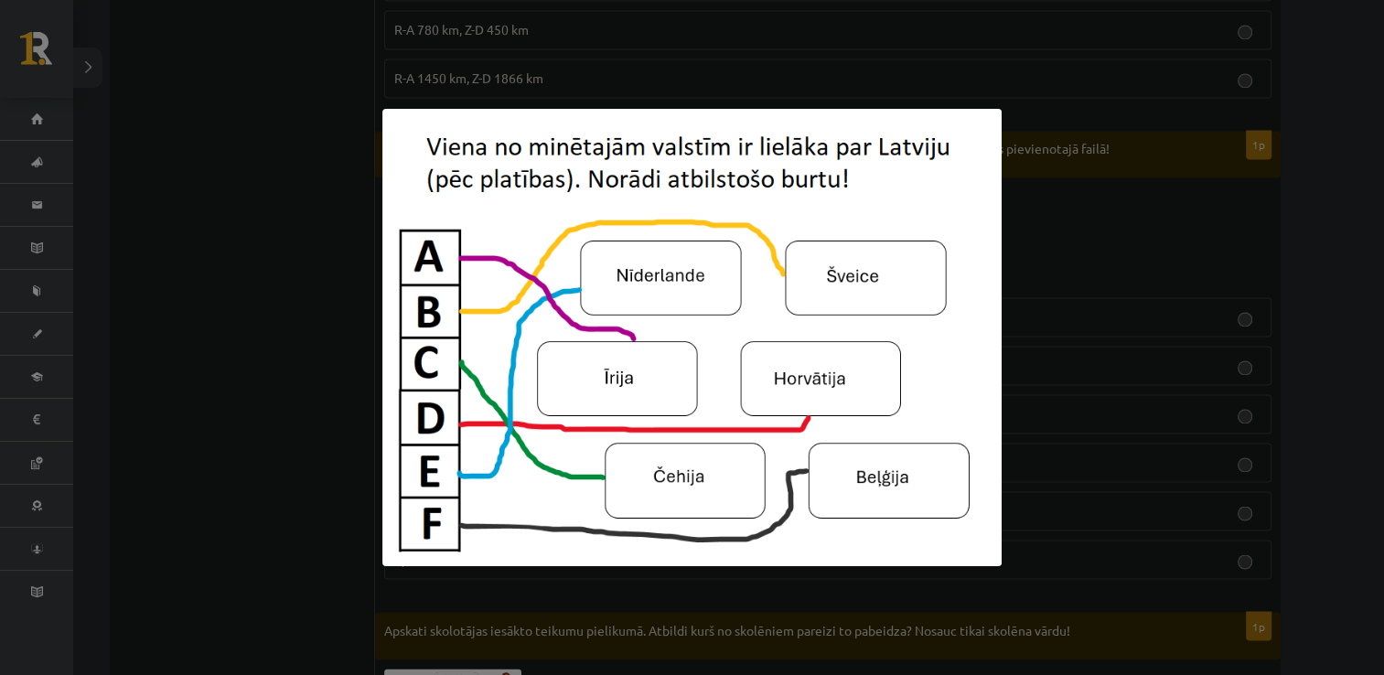
click at [351, 274] on div at bounding box center [692, 337] width 1384 height 675
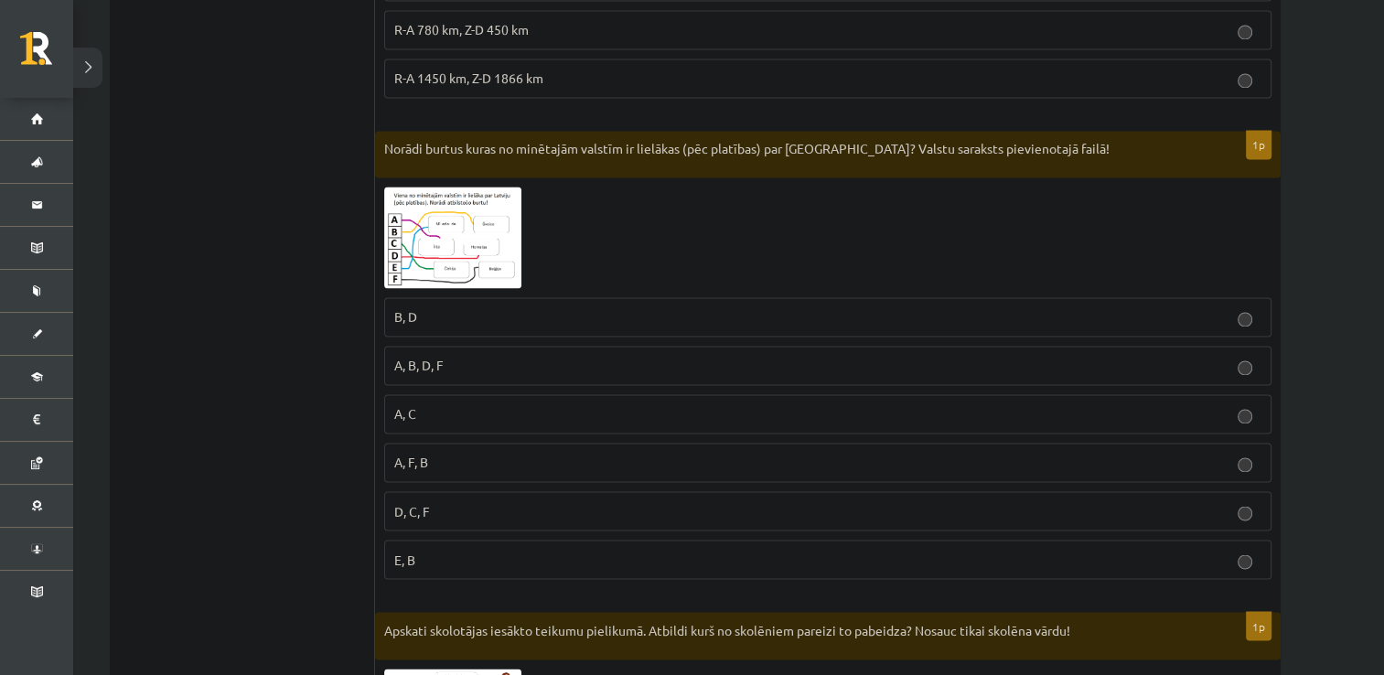
click at [421, 254] on img at bounding box center [452, 238] width 137 height 102
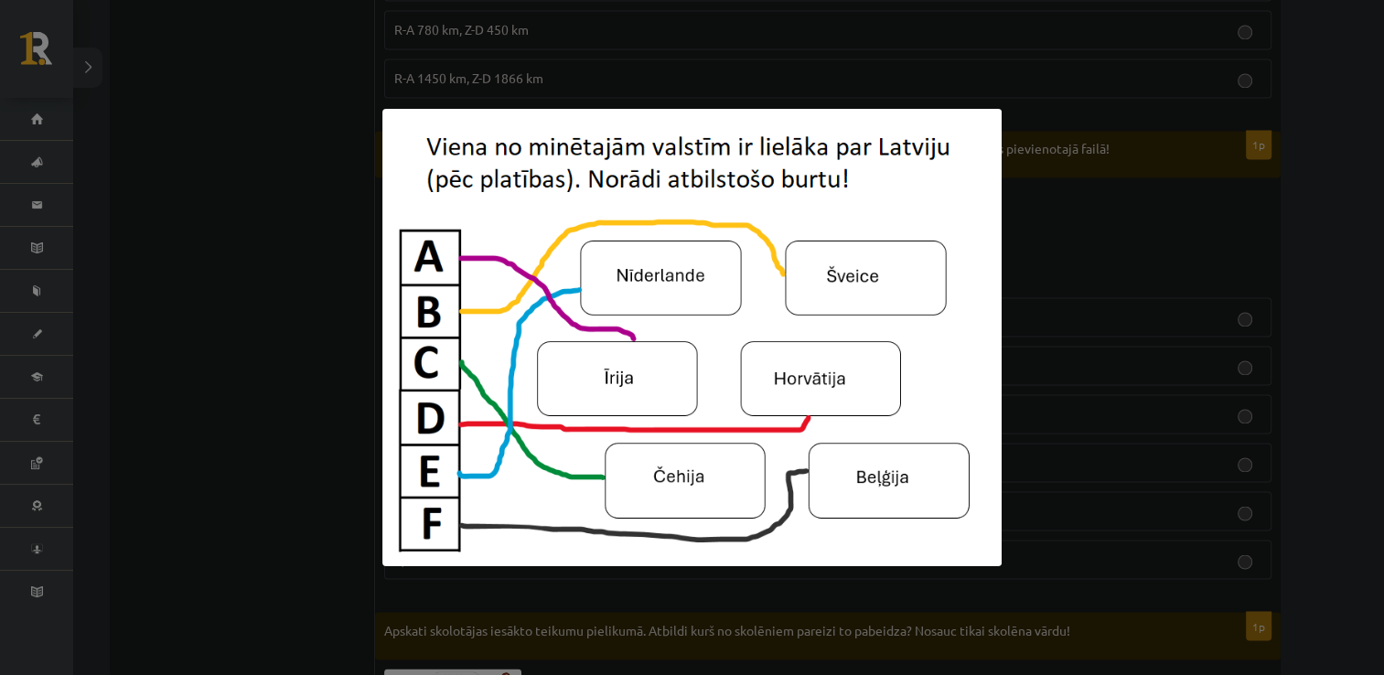
click at [281, 440] on div at bounding box center [692, 337] width 1384 height 675
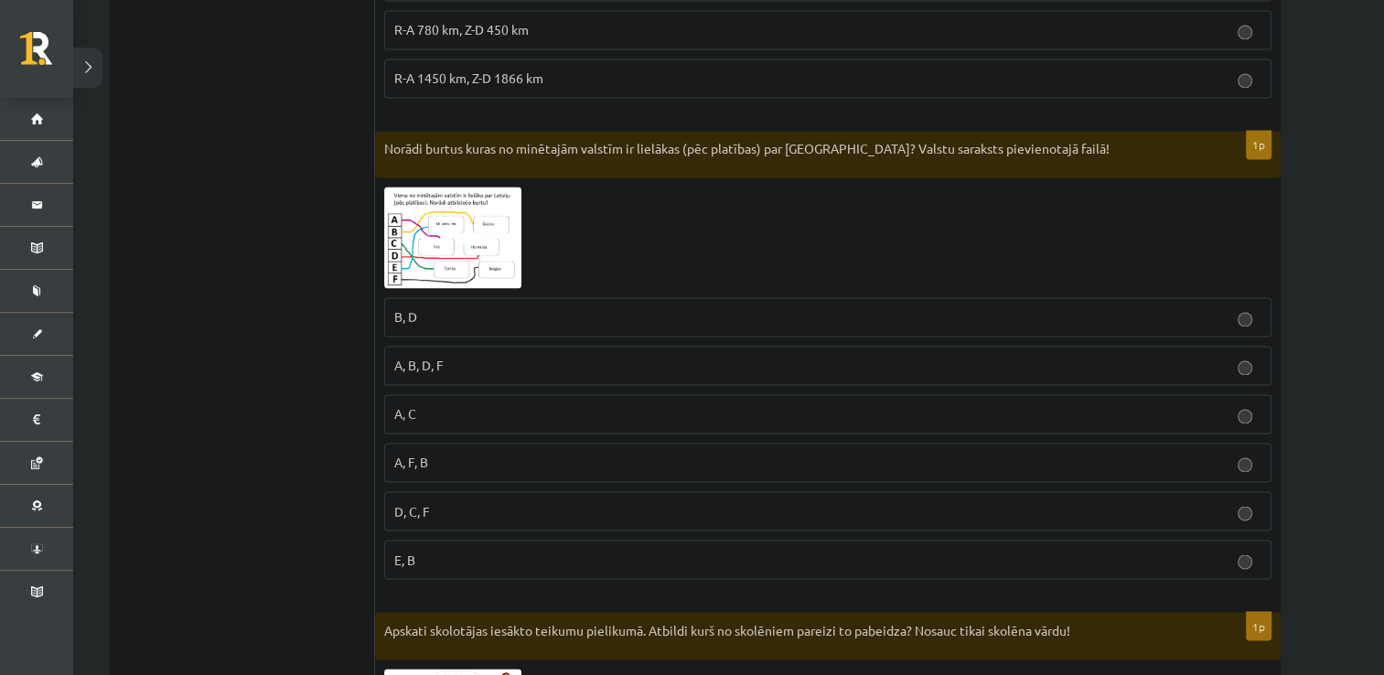
click at [430, 501] on p "D, C, F" at bounding box center [827, 510] width 867 height 19
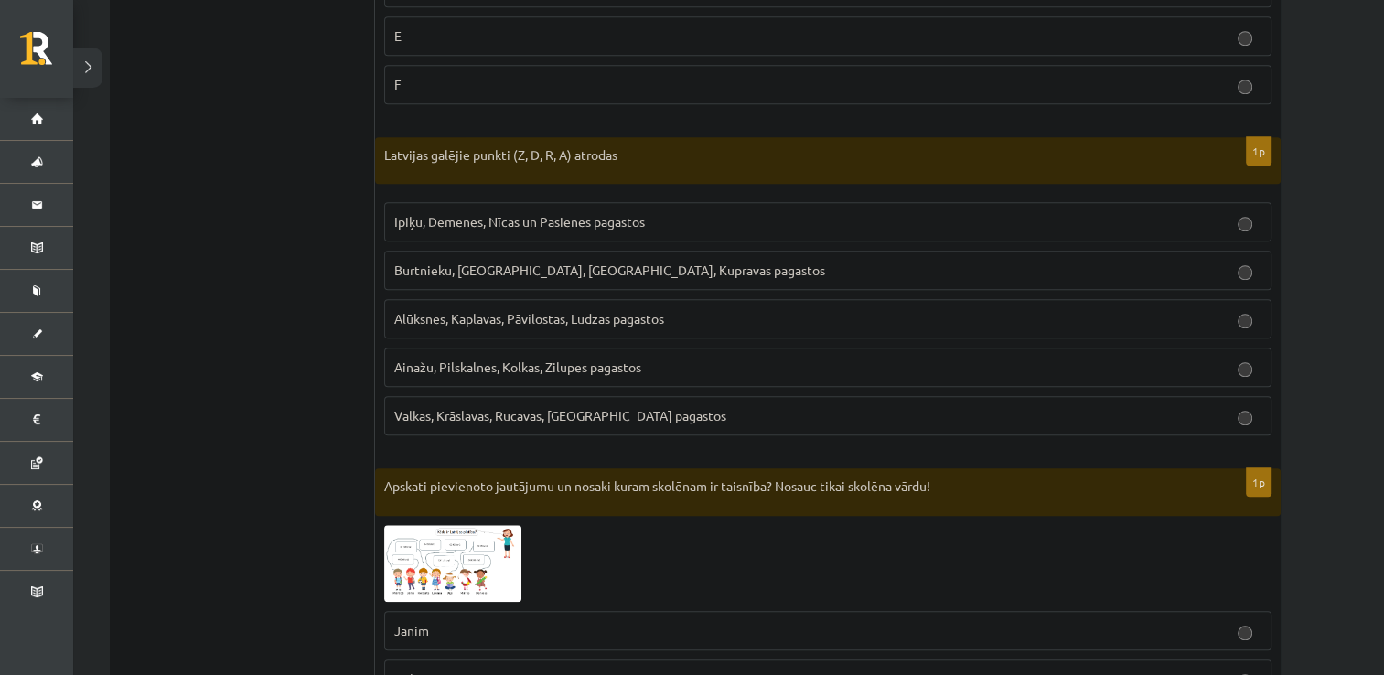
scroll to position [1781, 0]
click at [520, 223] on p "Ipiķu, Demenes, Nīcas un Pasienes pagastos" at bounding box center [827, 223] width 867 height 19
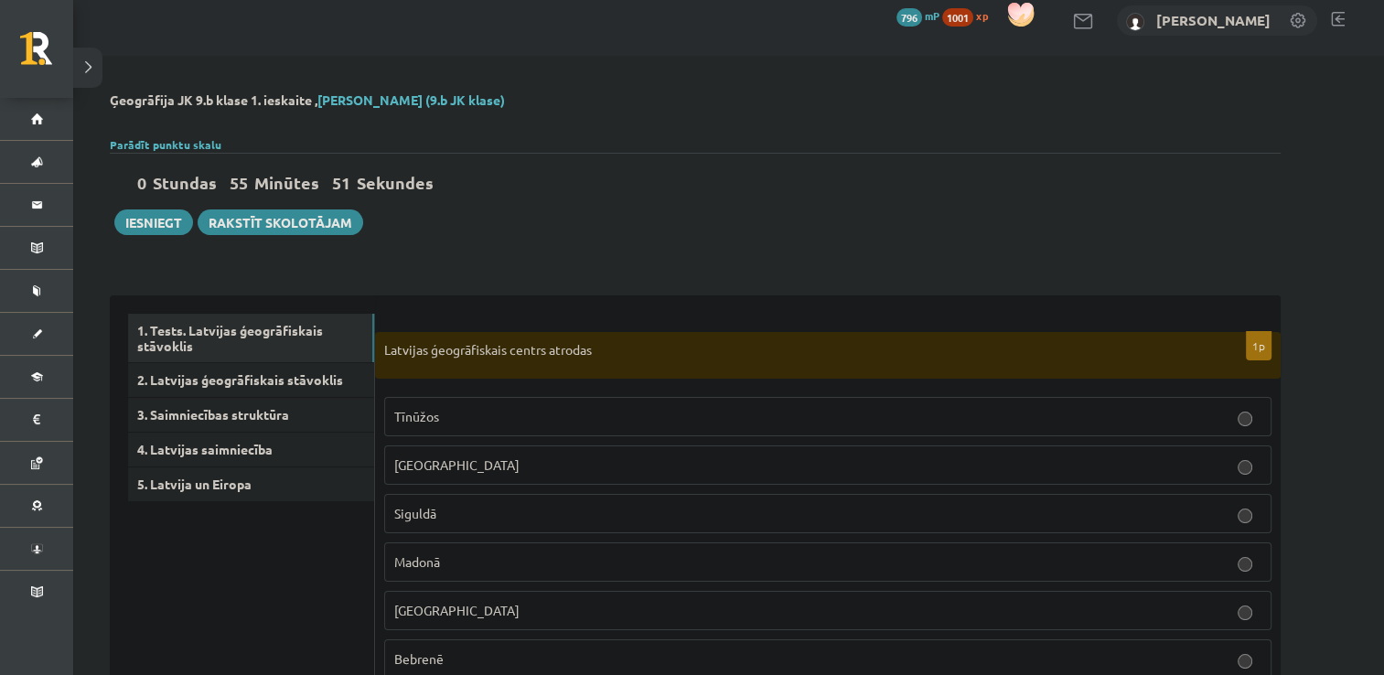
scroll to position [0, 0]
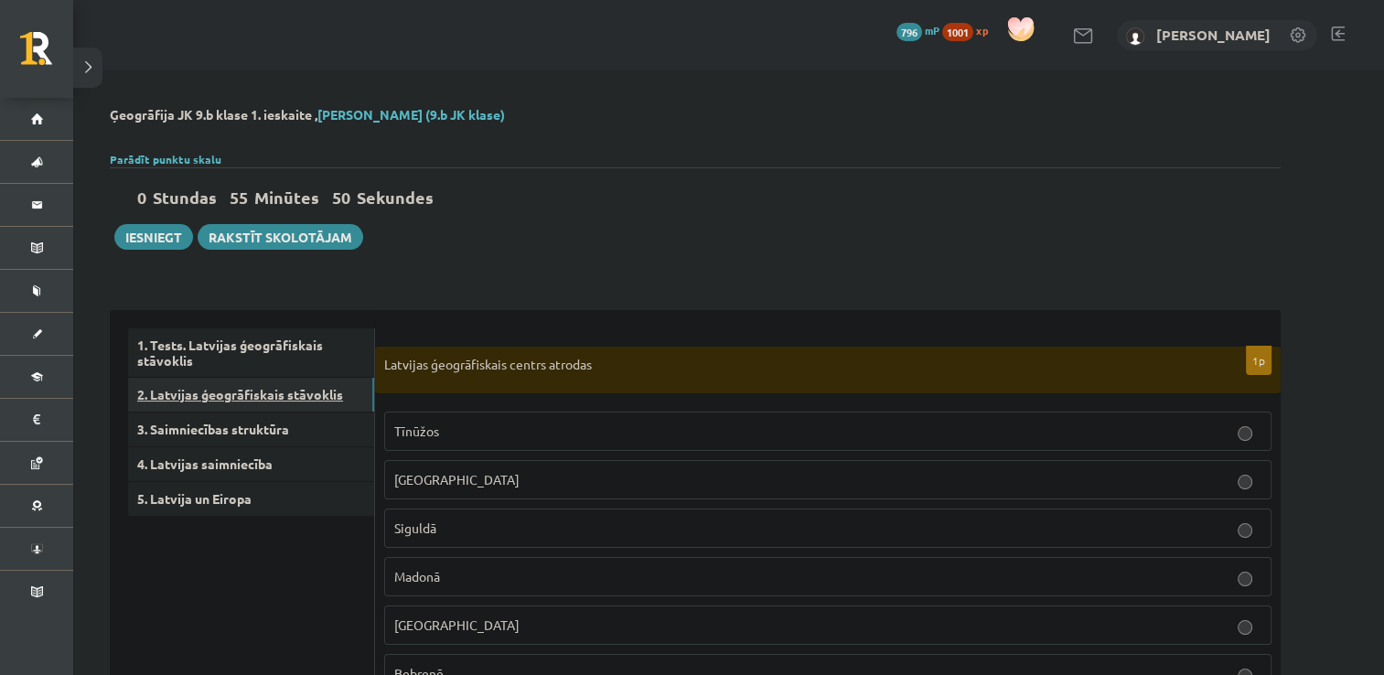
click at [311, 399] on link "2. Latvijas ģeogrāfiskais stāvoklis" at bounding box center [251, 395] width 246 height 34
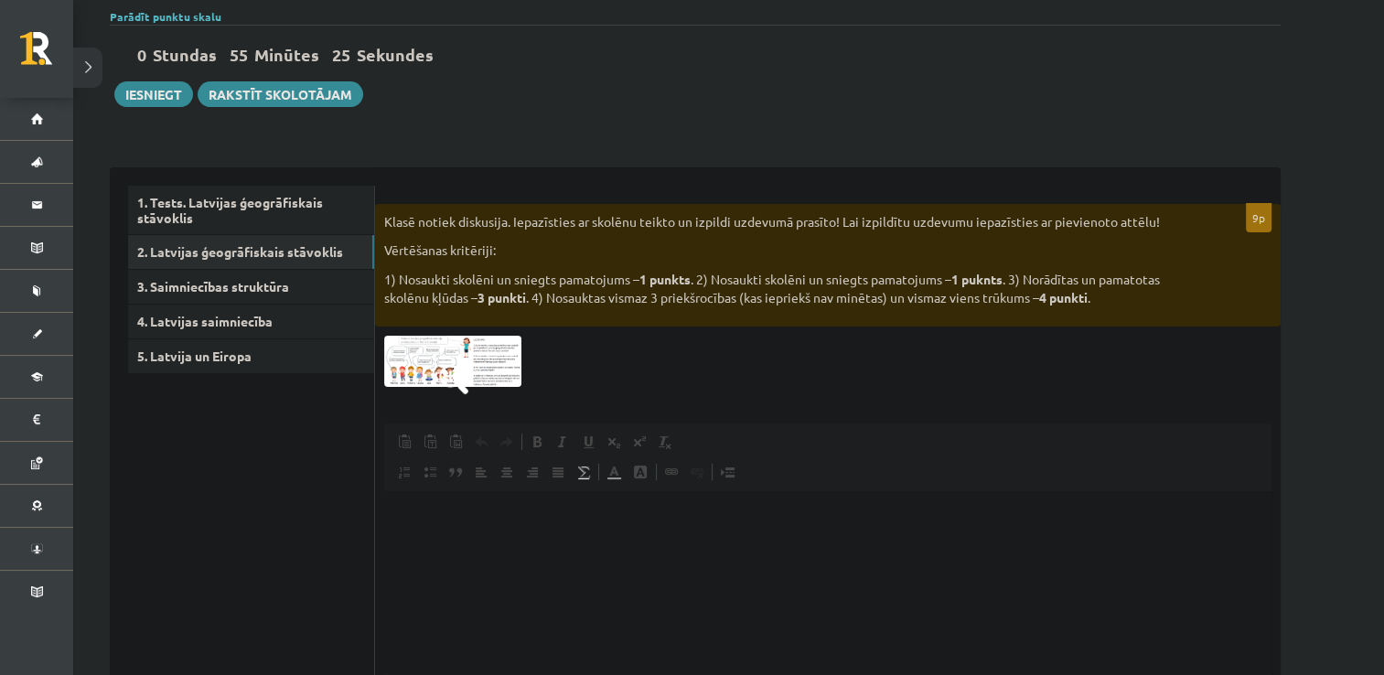
click at [507, 368] on img at bounding box center [452, 361] width 137 height 51
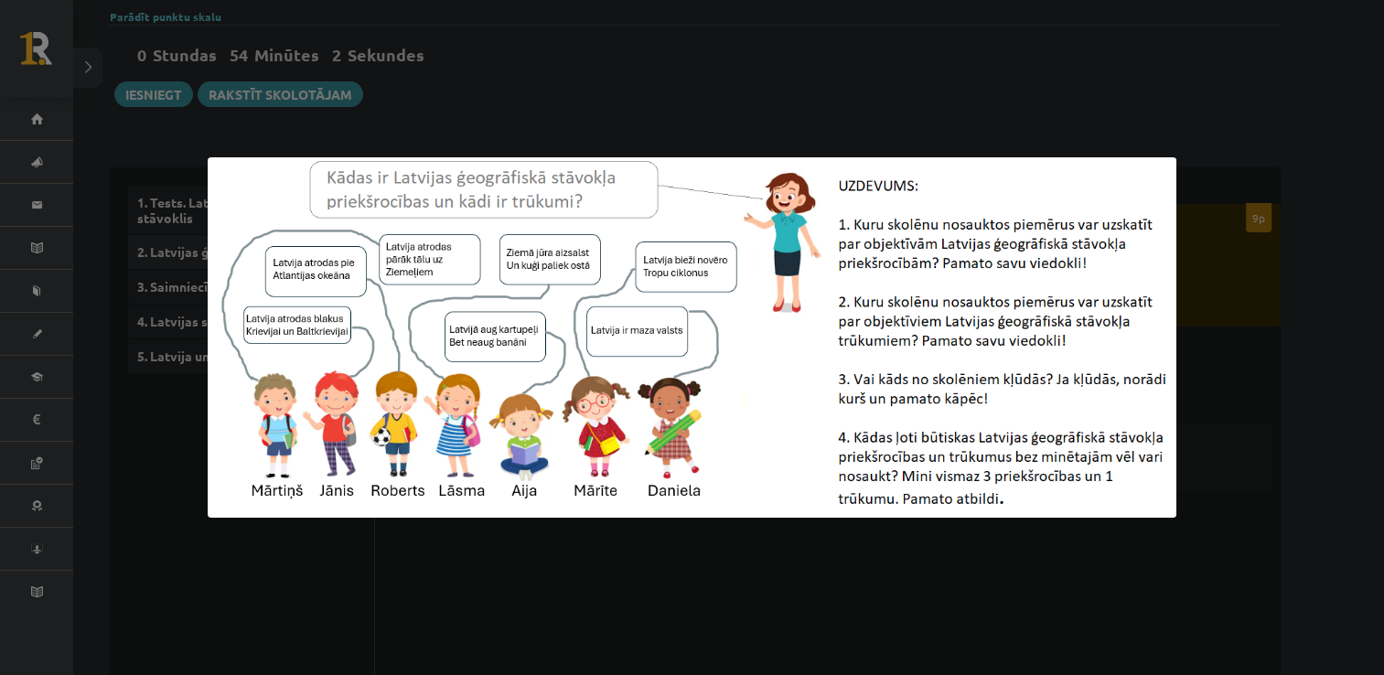
click at [382, 638] on div at bounding box center [692, 337] width 1384 height 675
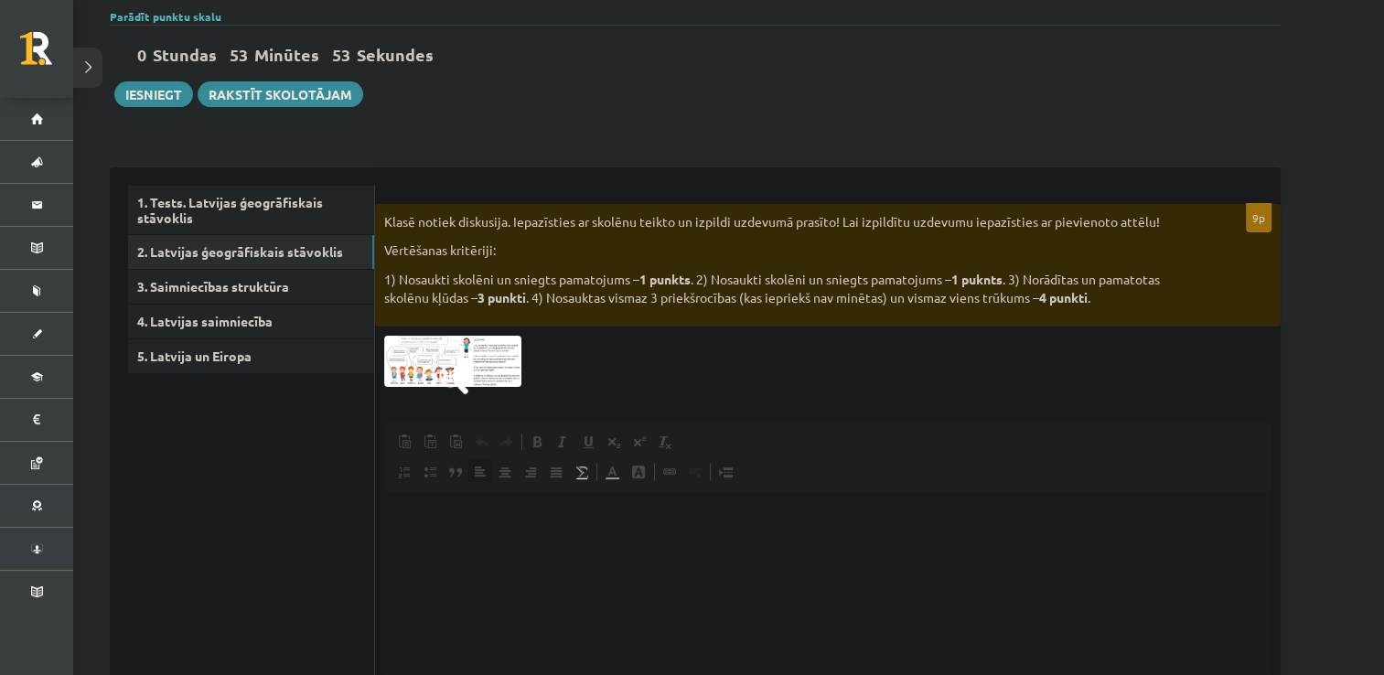
click at [468, 542] on html at bounding box center [827, 519] width 887 height 56
click at [456, 361] on img at bounding box center [452, 361] width 137 height 51
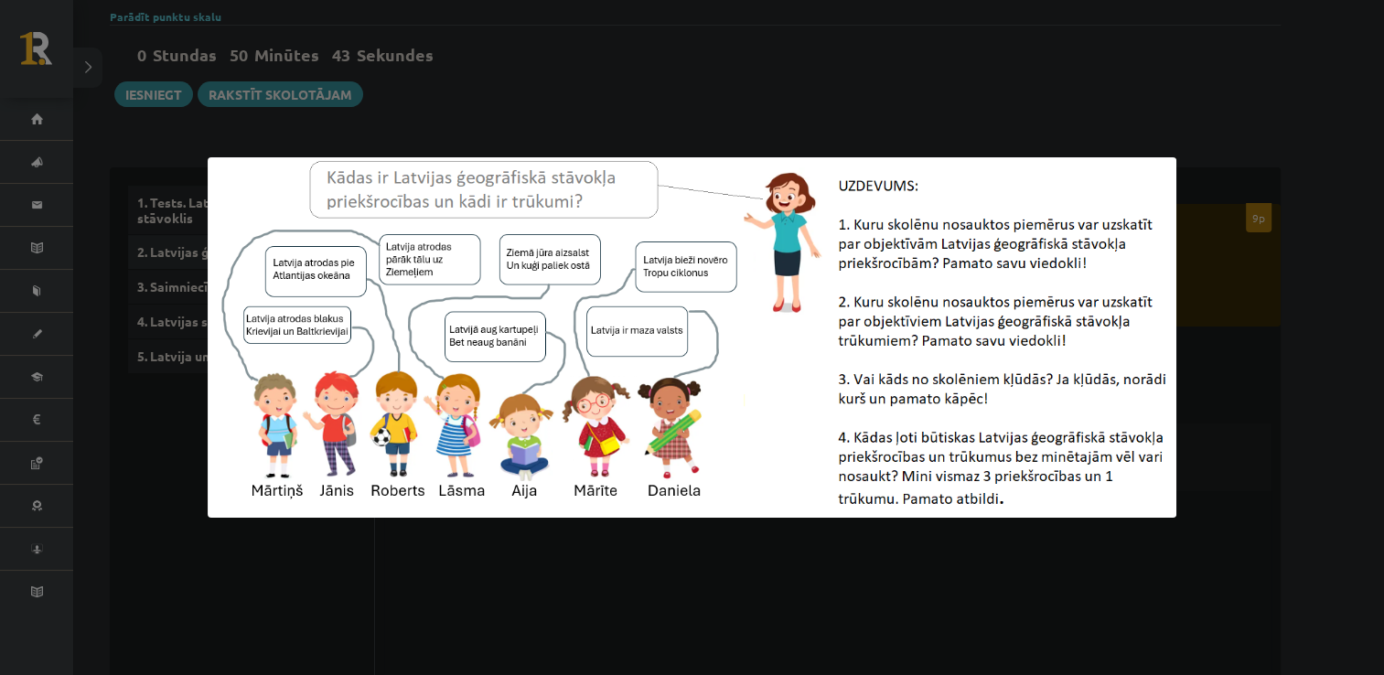
click at [468, 498] on img at bounding box center [692, 337] width 969 height 360
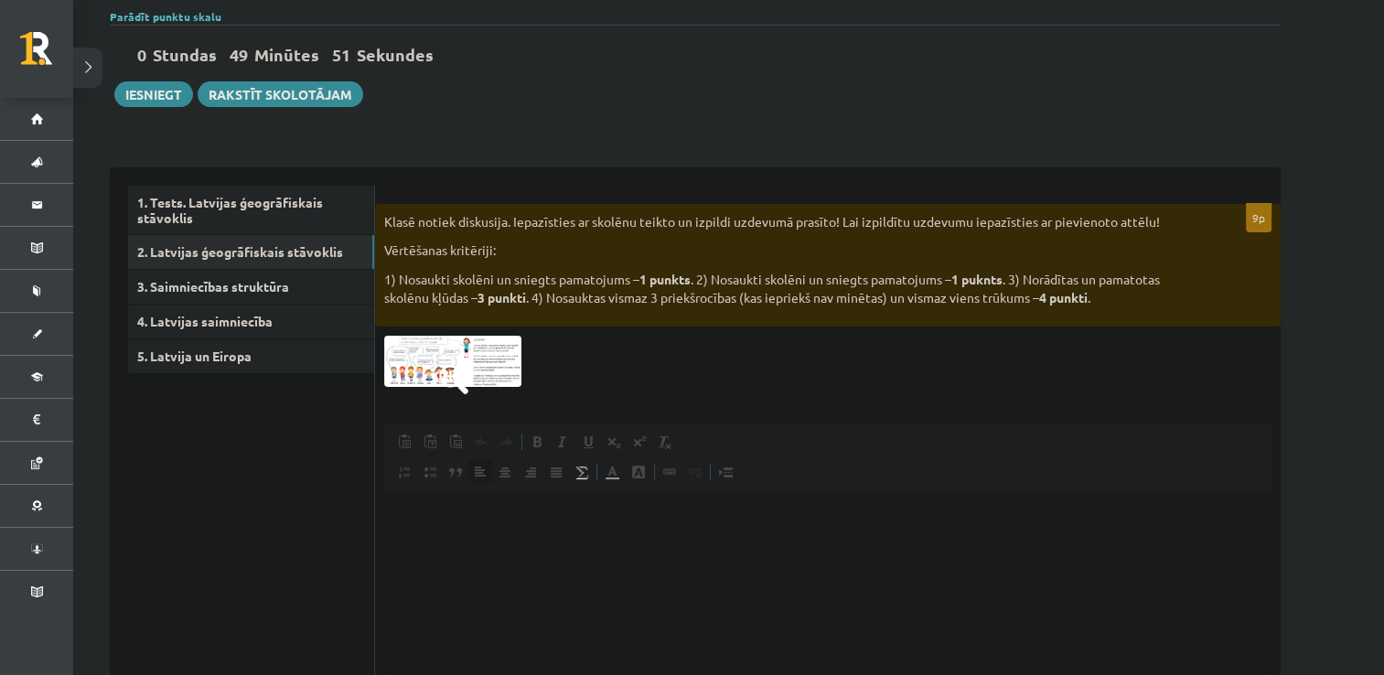
click at [450, 368] on span at bounding box center [453, 379] width 29 height 29
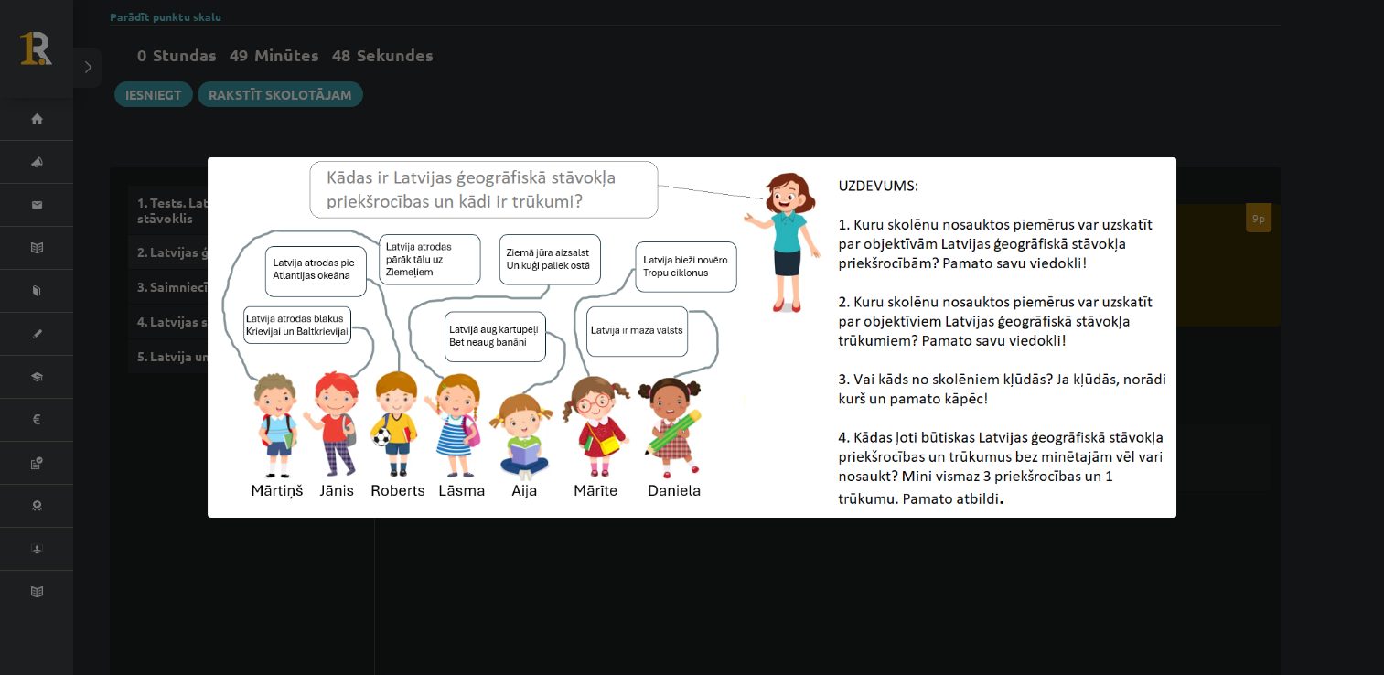
click at [609, 592] on div at bounding box center [692, 337] width 1384 height 675
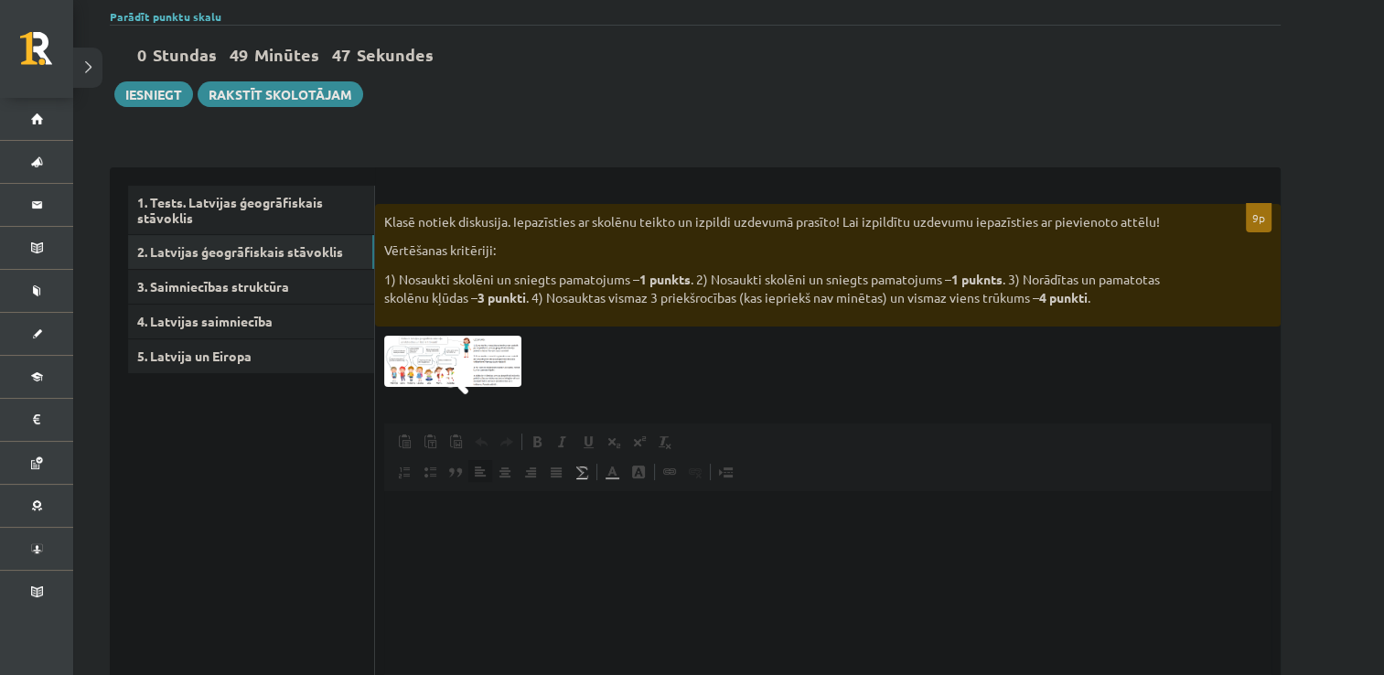
click at [439, 531] on html at bounding box center [827, 519] width 887 height 56
click at [454, 382] on span at bounding box center [453, 379] width 29 height 29
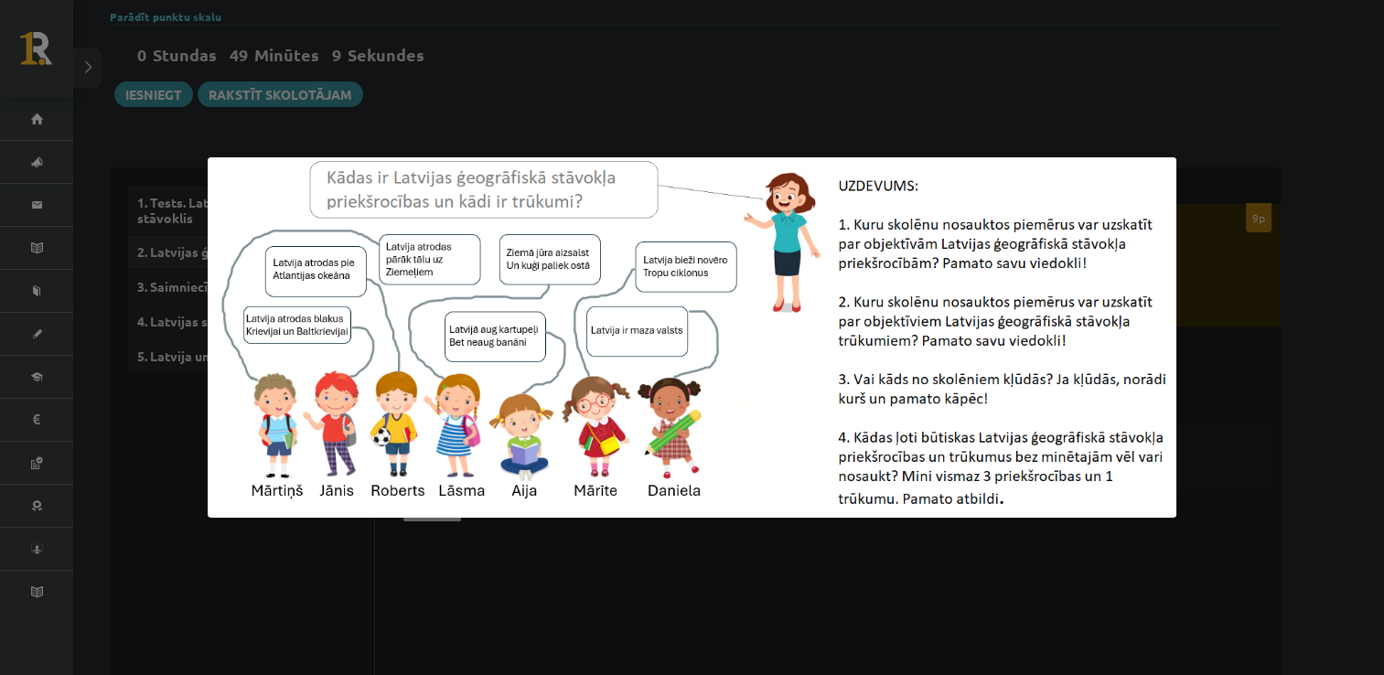
click at [553, 602] on div at bounding box center [692, 337] width 1384 height 675
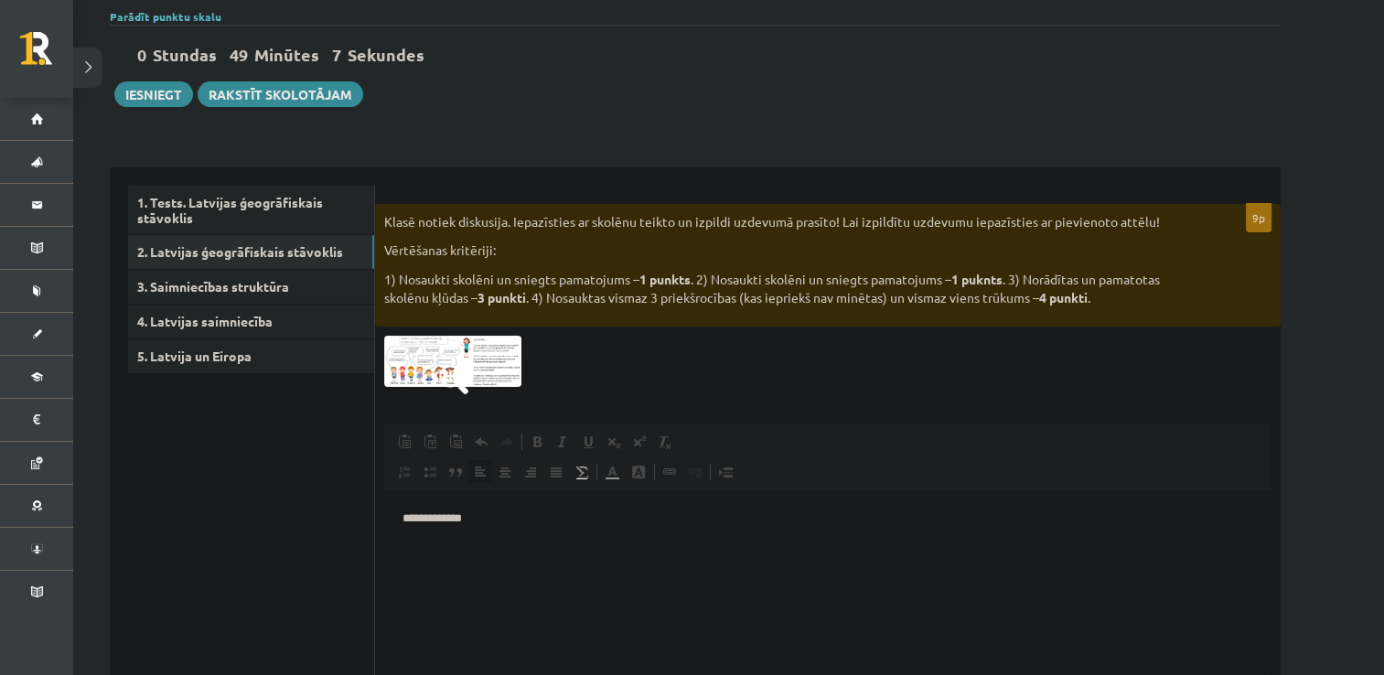
click at [509, 538] on html "**********" at bounding box center [827, 519] width 887 height 56
click at [444, 366] on span at bounding box center [453, 379] width 29 height 29
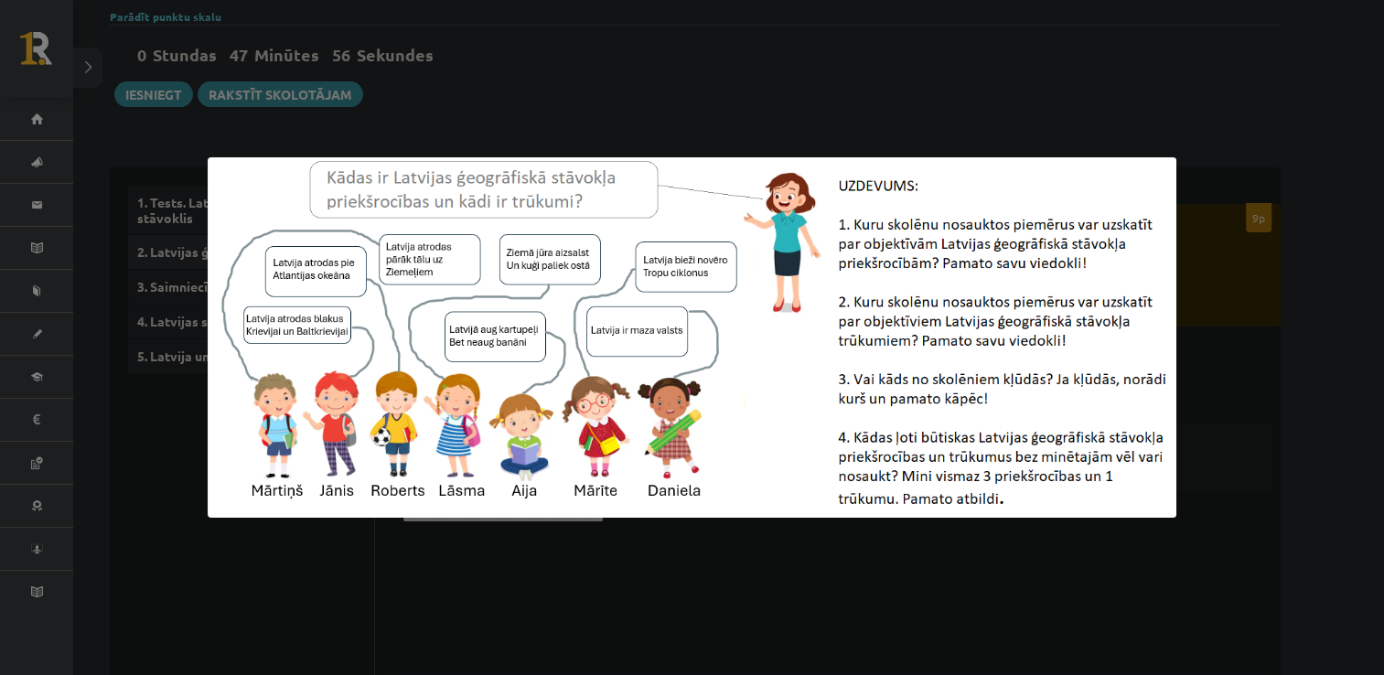
click at [586, 597] on div at bounding box center [692, 337] width 1384 height 675
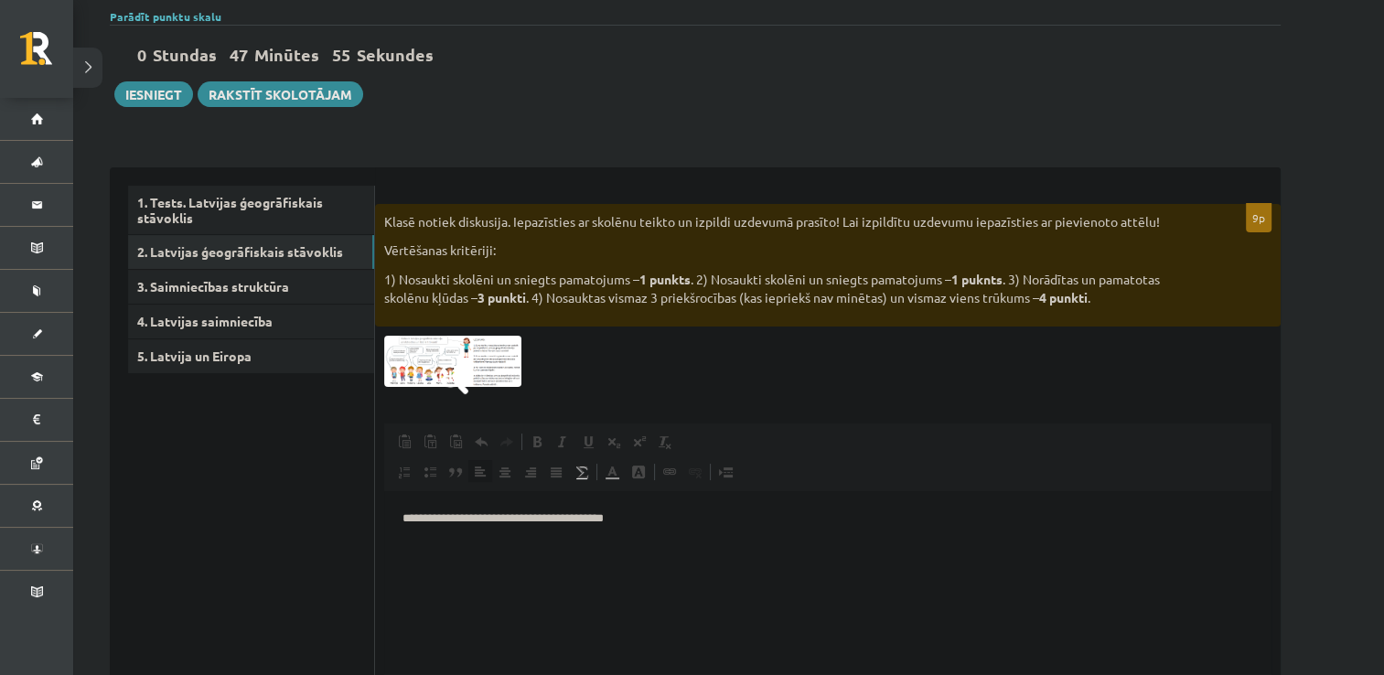
click at [688, 537] on html "**********" at bounding box center [827, 519] width 887 height 56
click at [458, 372] on span at bounding box center [453, 379] width 29 height 29
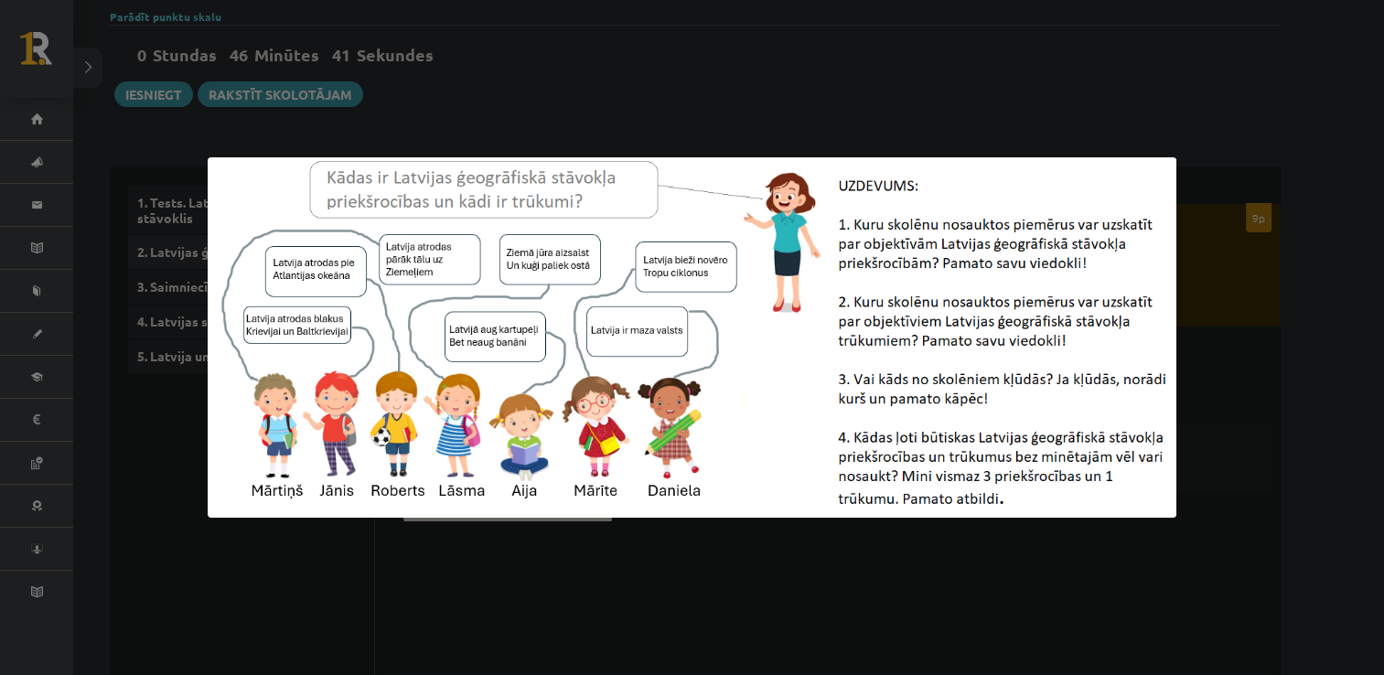
click at [258, 578] on div at bounding box center [692, 337] width 1384 height 675
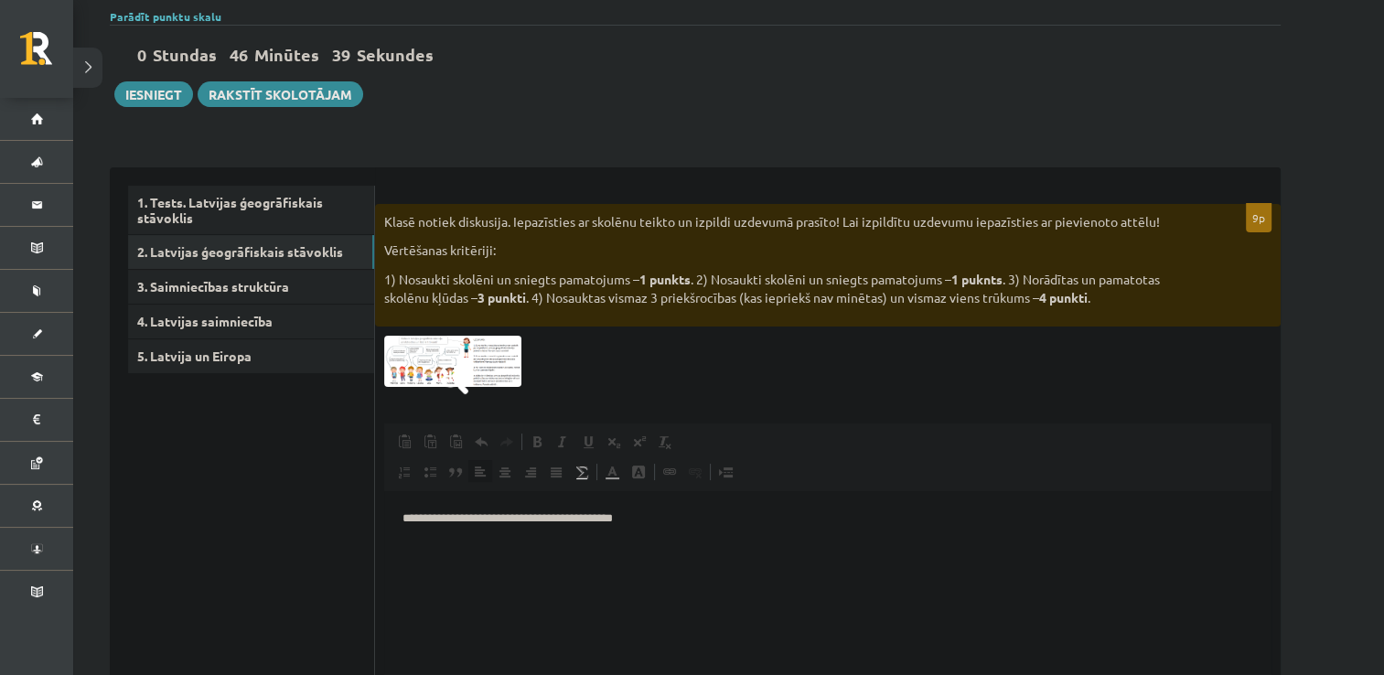
click at [683, 529] on html "**********" at bounding box center [827, 519] width 887 height 56
click at [392, 343] on img at bounding box center [452, 361] width 137 height 51
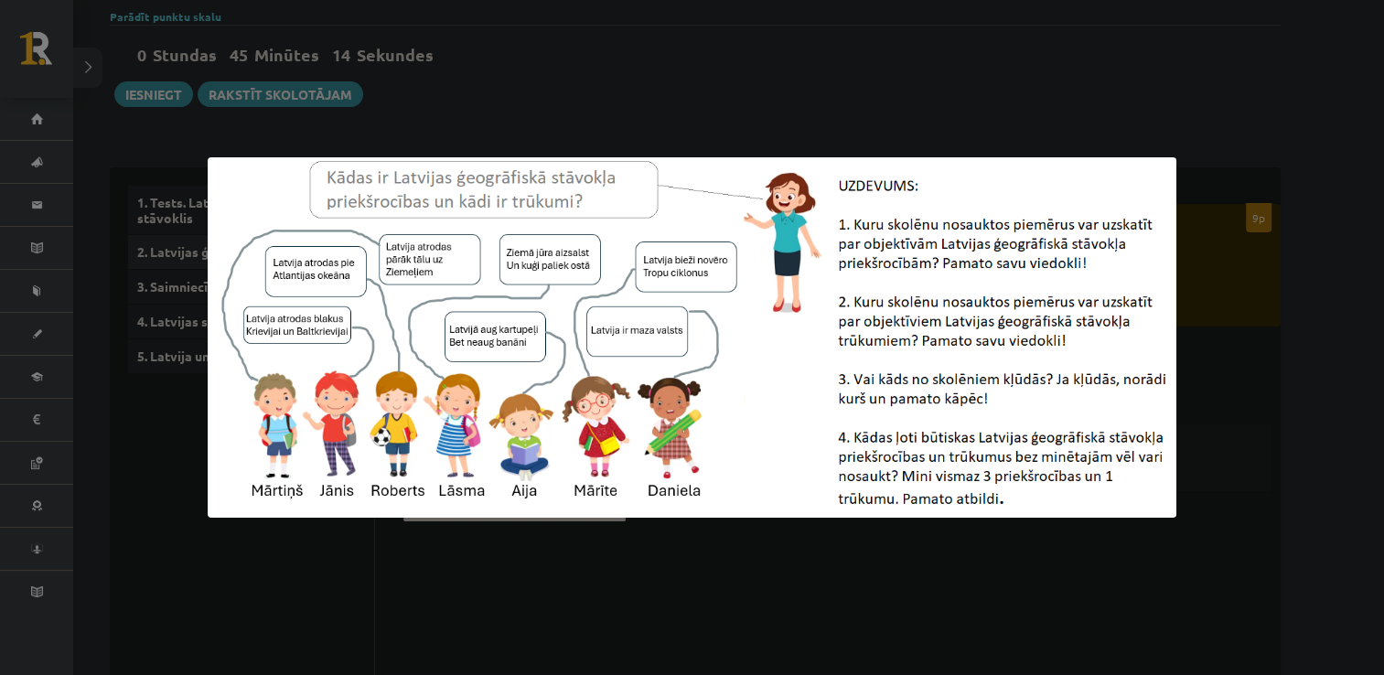
click at [479, 558] on div at bounding box center [692, 337] width 1384 height 675
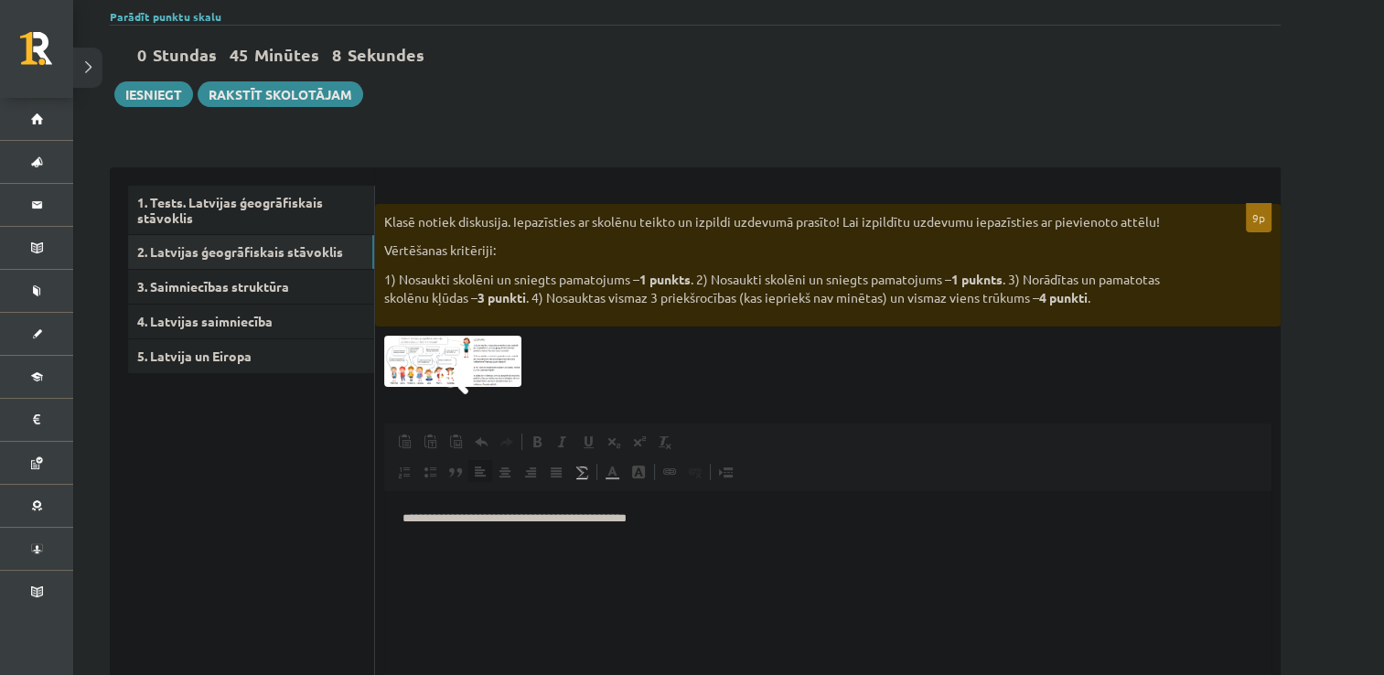
click at [454, 367] on span at bounding box center [453, 379] width 29 height 29
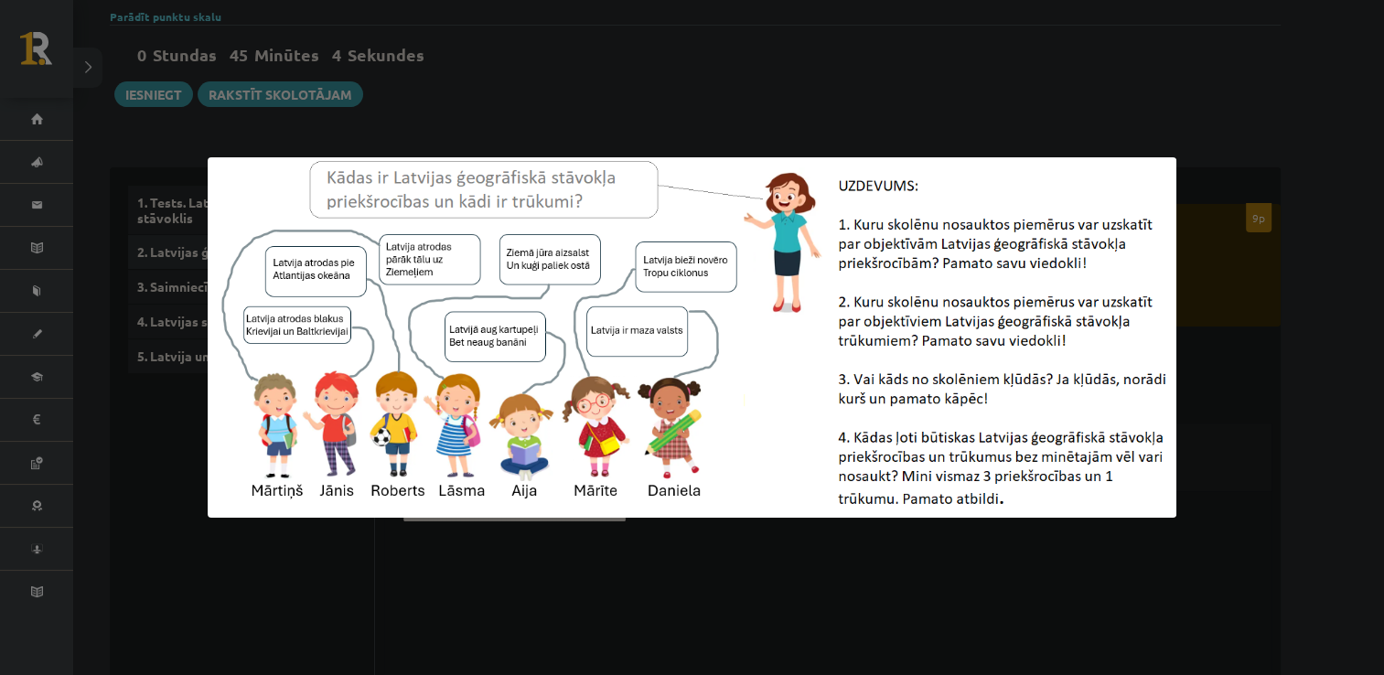
click at [297, 552] on div at bounding box center [692, 337] width 1384 height 675
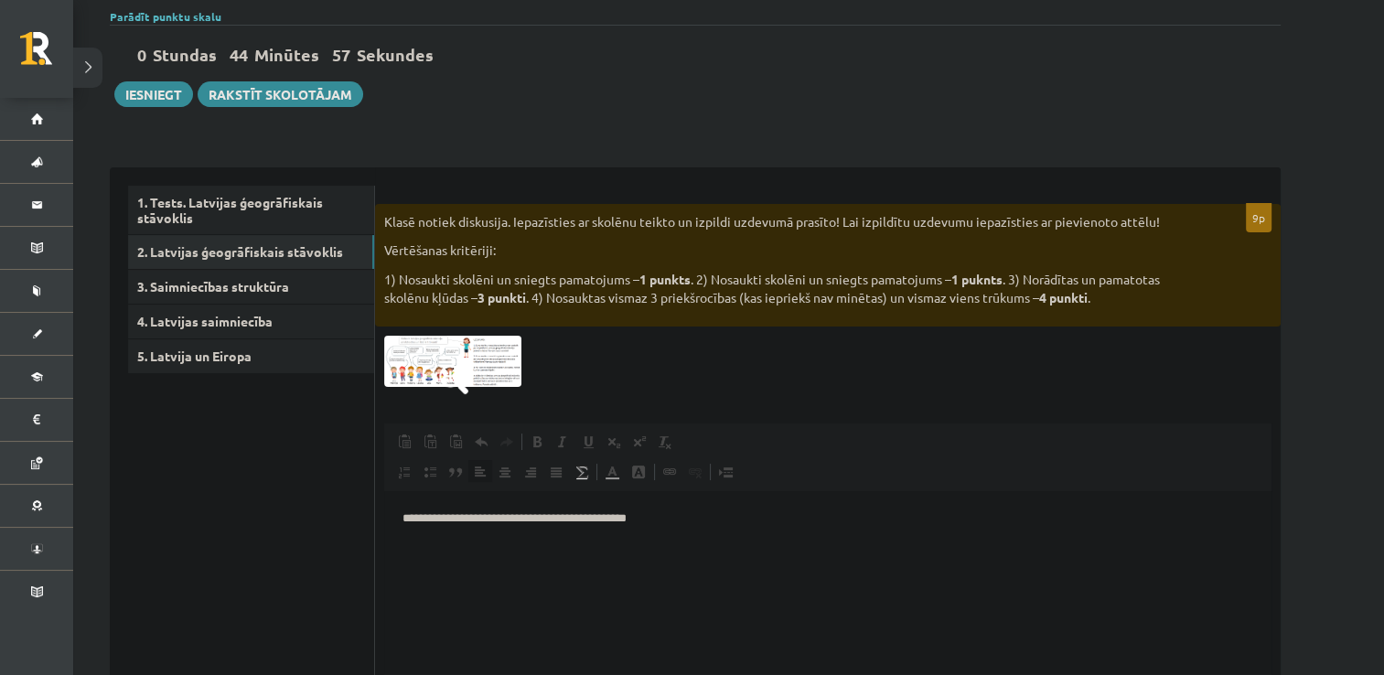
click at [704, 528] on p "**********" at bounding box center [827, 518] width 851 height 19
click at [441, 349] on img at bounding box center [452, 361] width 137 height 51
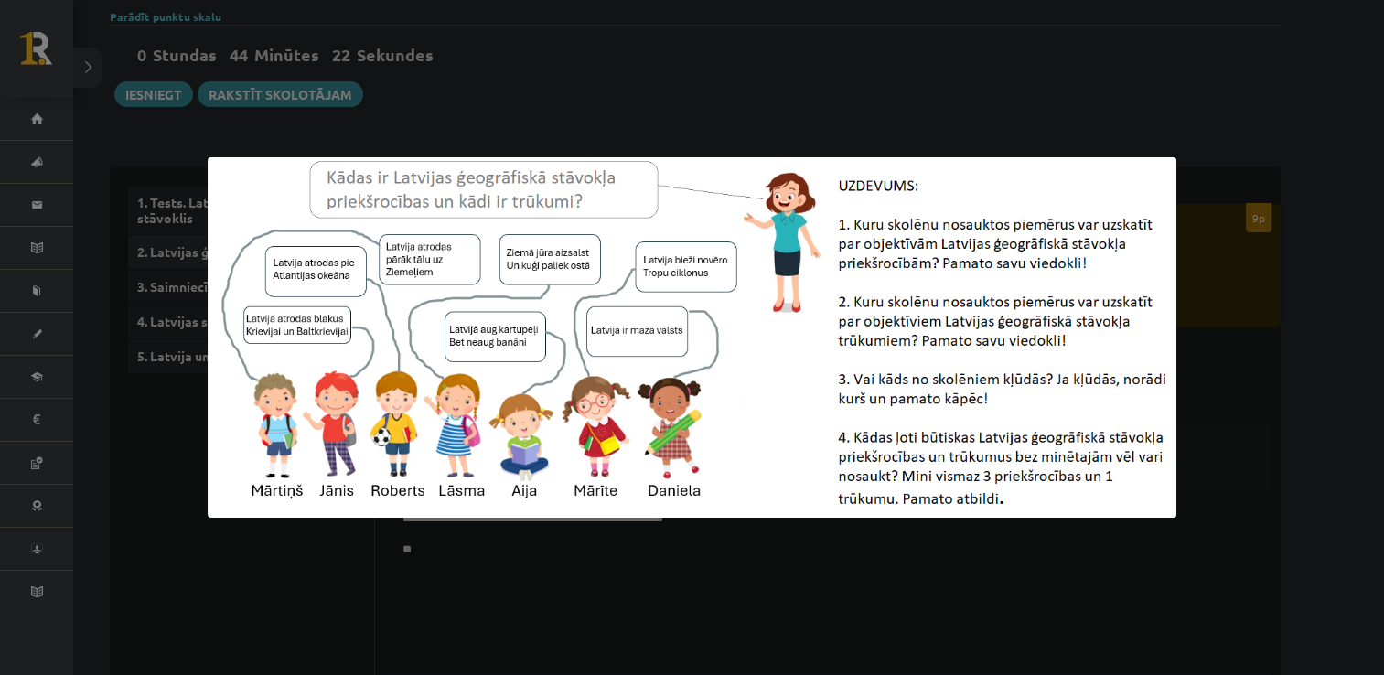
click at [472, 519] on div at bounding box center [692, 337] width 1384 height 675
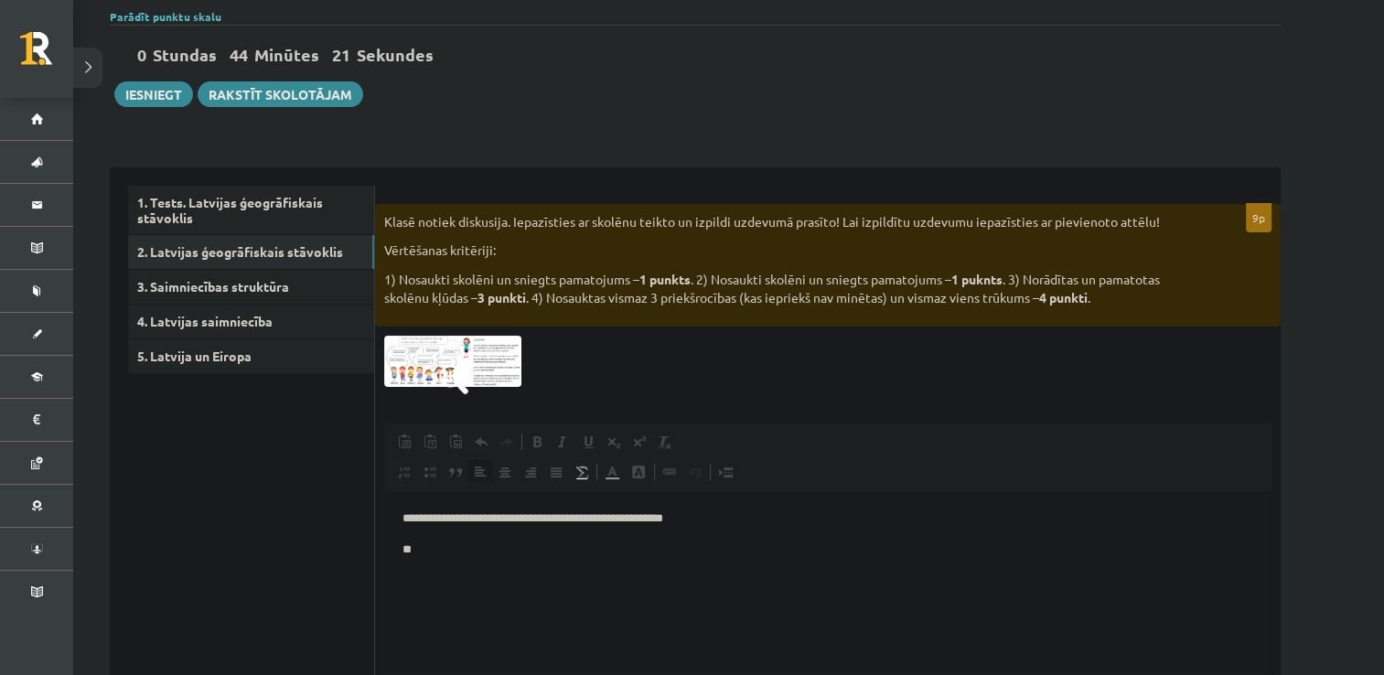
click at [739, 522] on p "**********" at bounding box center [827, 518] width 851 height 19
click at [451, 561] on html "**********" at bounding box center [827, 534] width 887 height 86
click at [489, 361] on img at bounding box center [452, 361] width 137 height 51
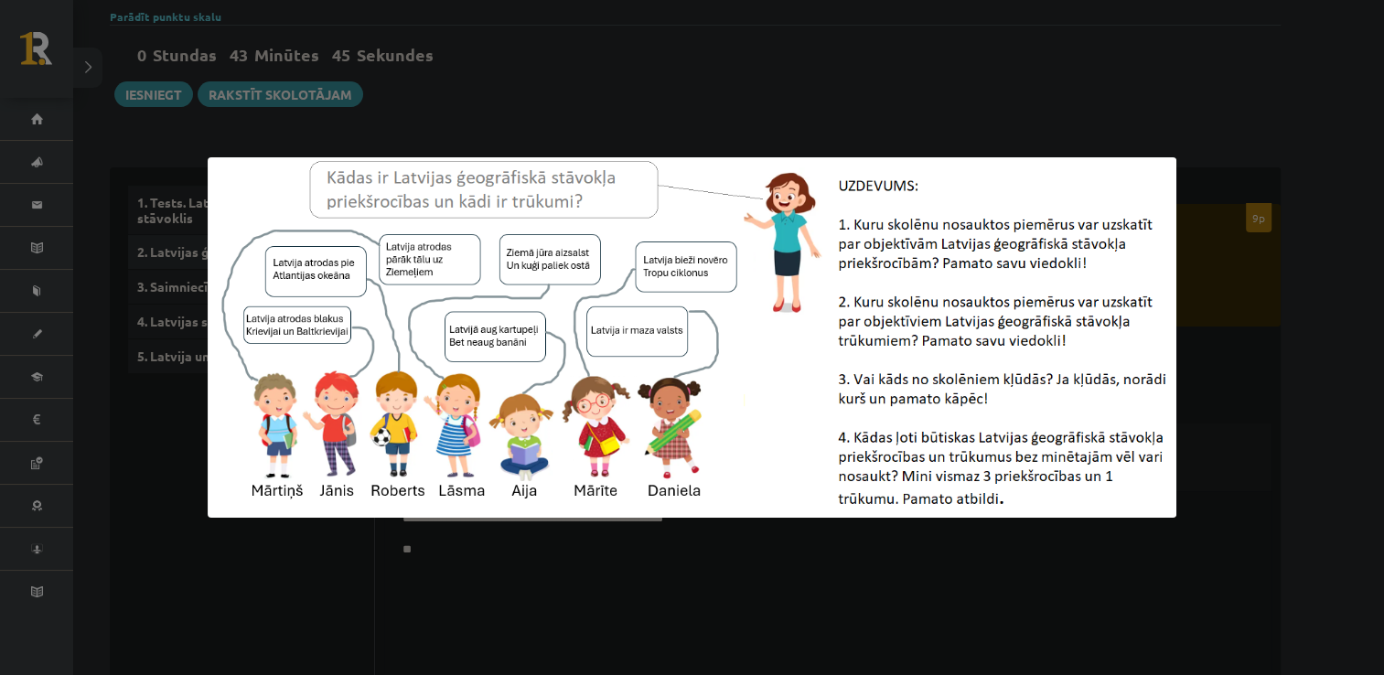
click at [765, 613] on div at bounding box center [692, 337] width 1384 height 675
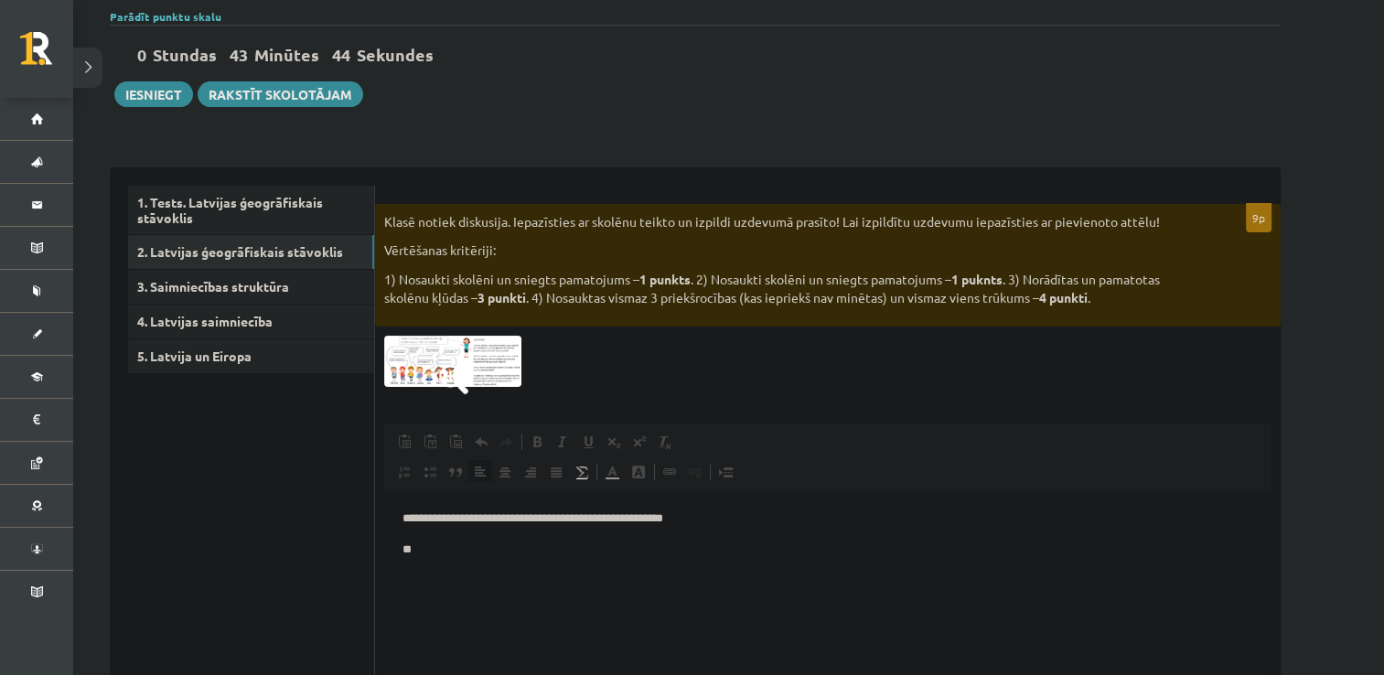
click at [454, 576] on html "**********" at bounding box center [827, 534] width 887 height 86
click at [487, 367] on img at bounding box center [452, 361] width 137 height 51
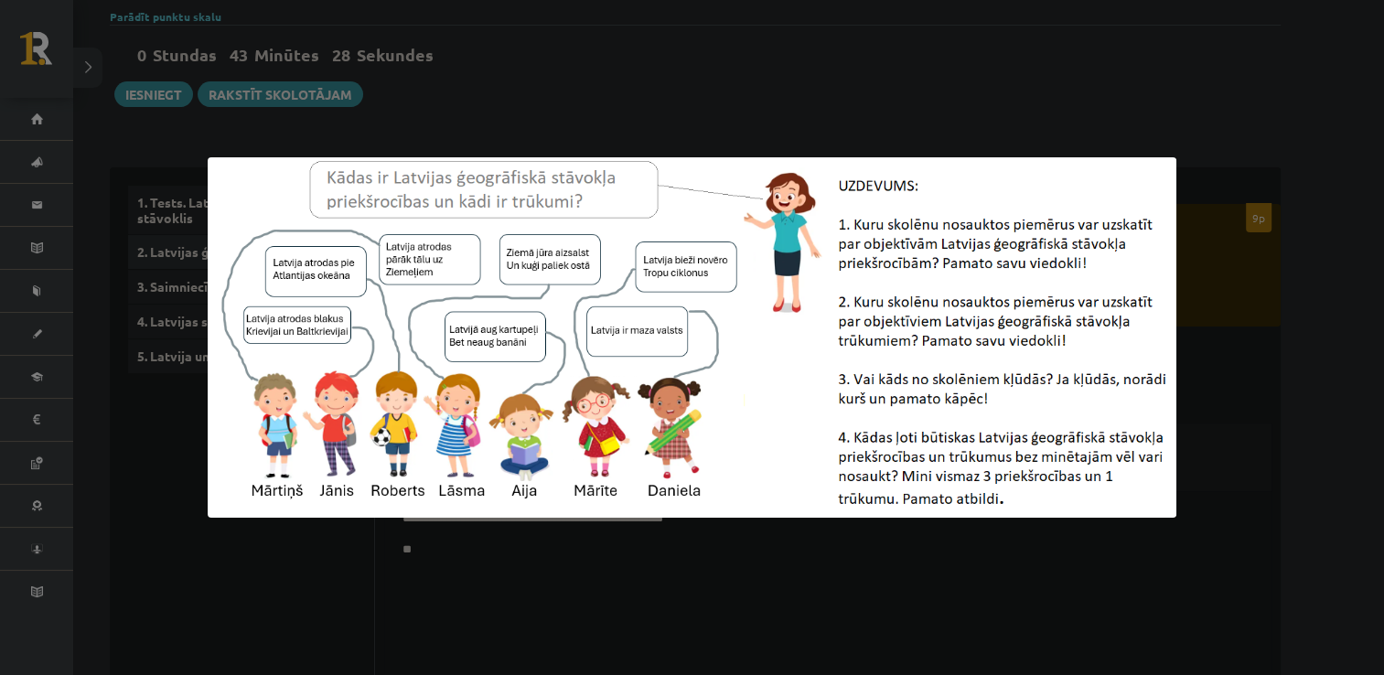
click at [492, 562] on div at bounding box center [692, 337] width 1384 height 675
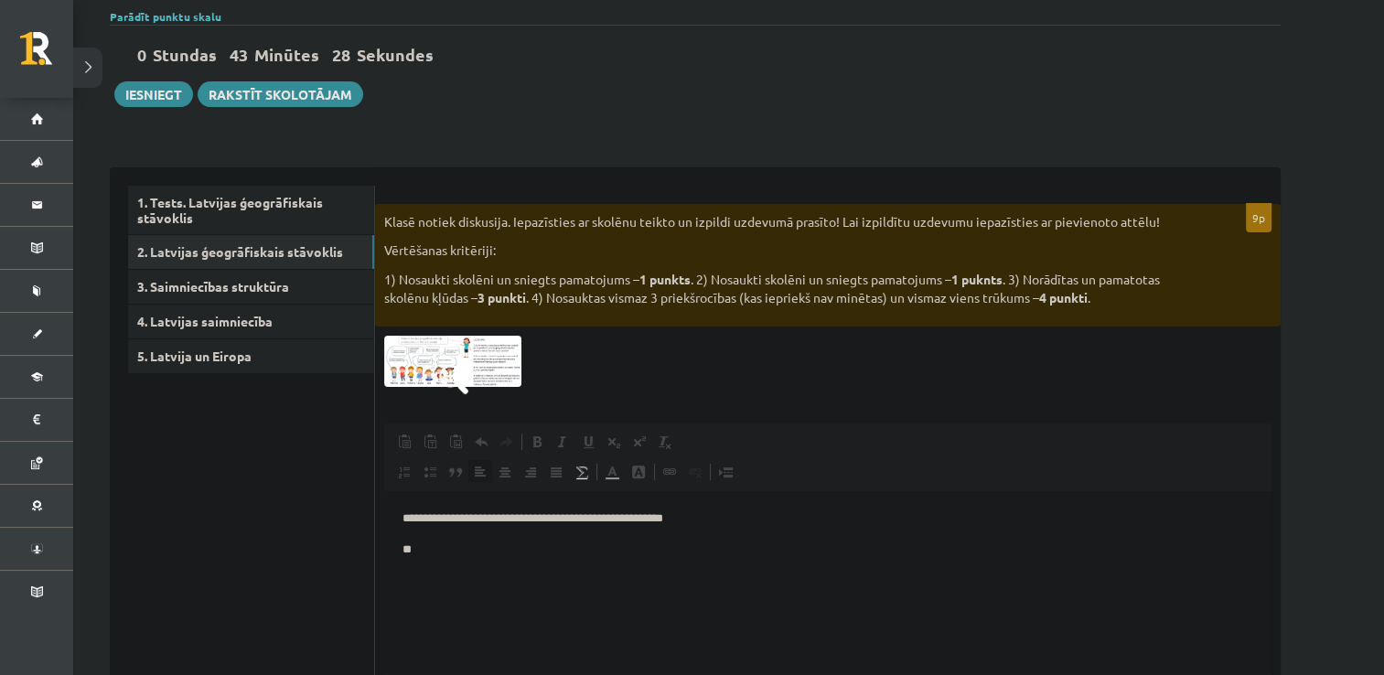
drag, startPoint x: 876, startPoint y: 1053, endPoint x: 479, endPoint y: 561, distance: 632.3
click at [479, 561] on html "**********" at bounding box center [827, 534] width 887 height 86
click at [483, 368] on img at bounding box center [452, 361] width 137 height 51
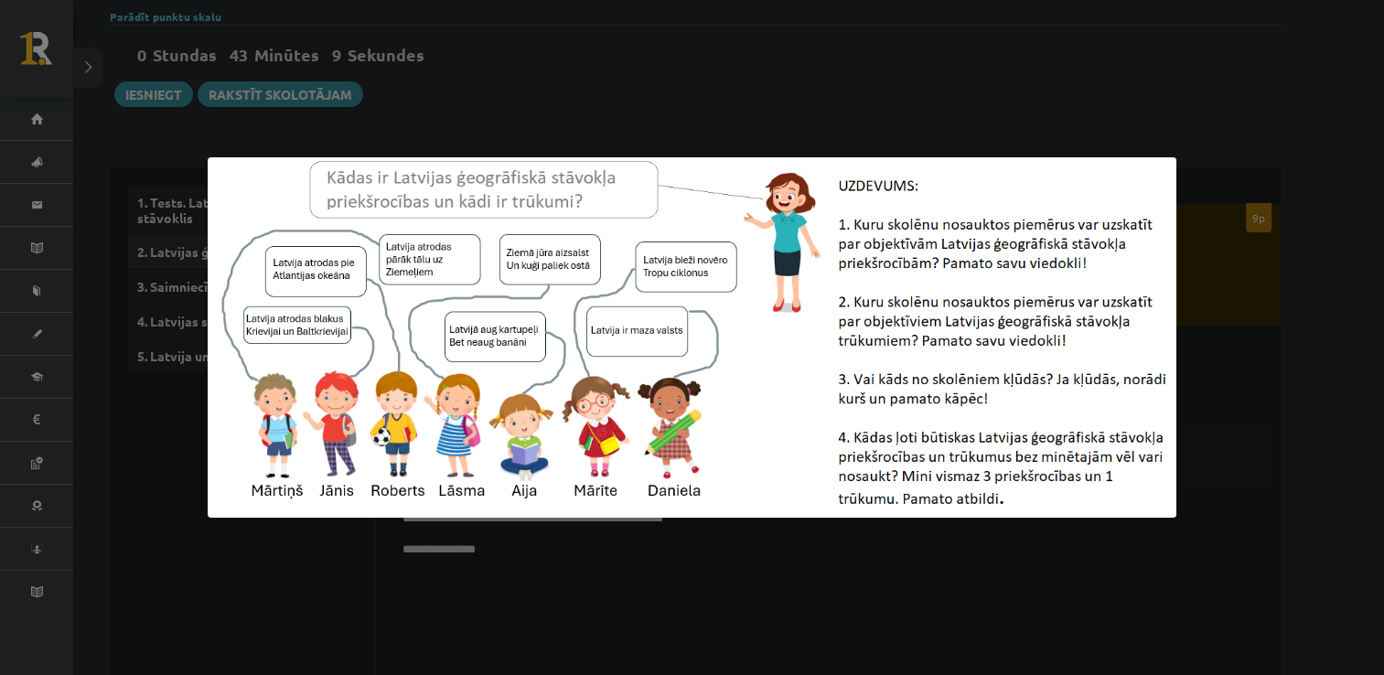
click at [540, 558] on div at bounding box center [692, 337] width 1384 height 675
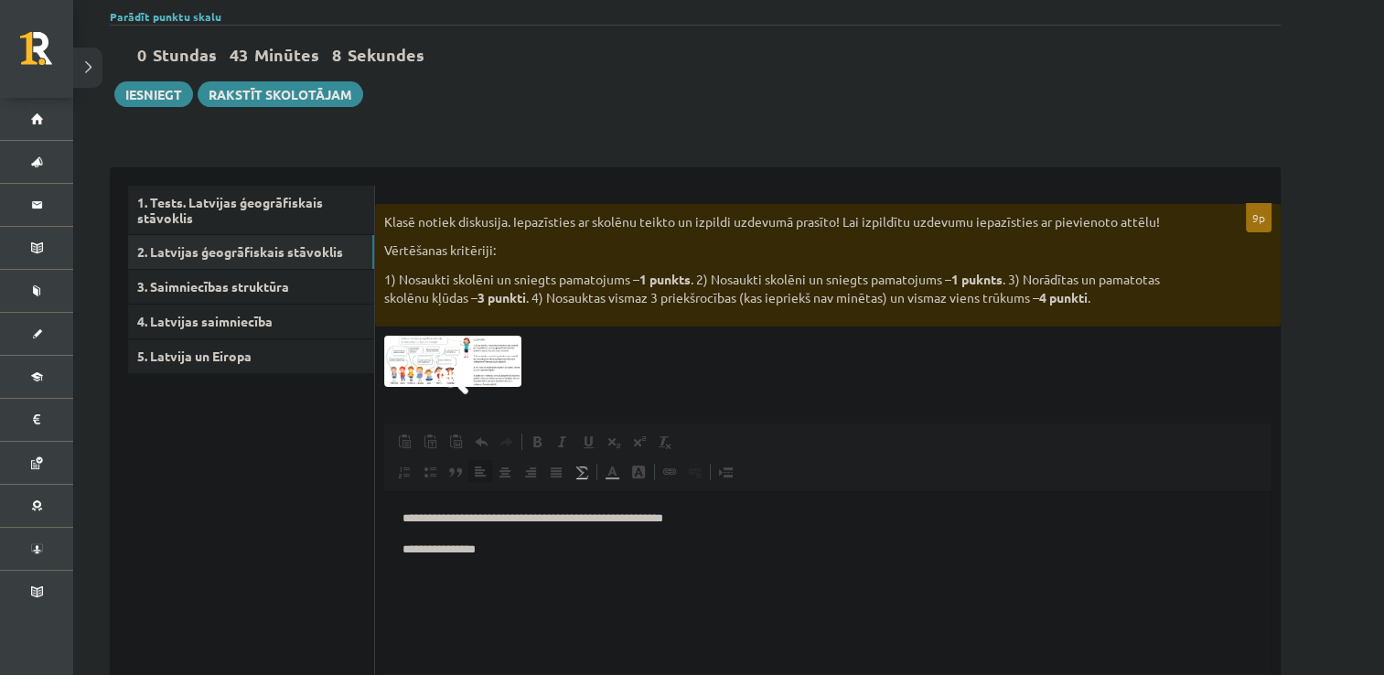
click at [515, 559] on p "**********" at bounding box center [827, 550] width 851 height 19
click at [466, 390] on span at bounding box center [453, 379] width 29 height 29
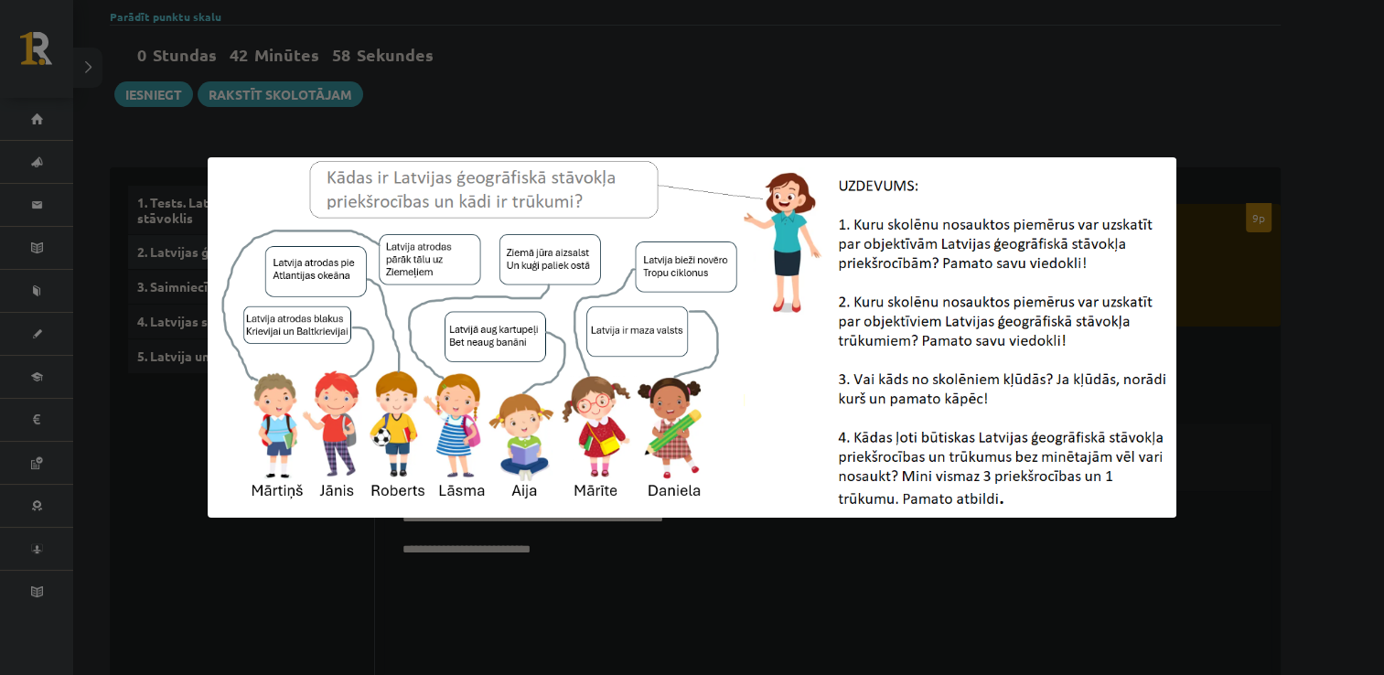
click at [523, 549] on div at bounding box center [692, 337] width 1384 height 675
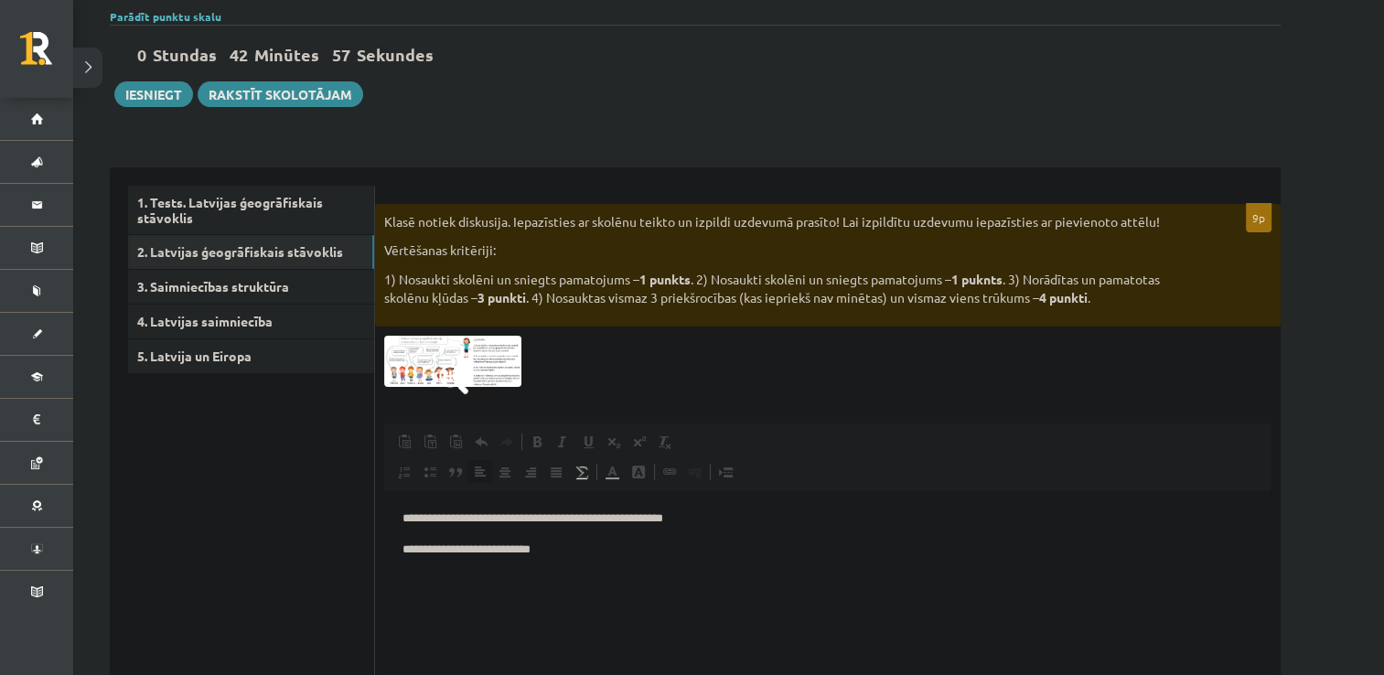
click at [494, 553] on p "**********" at bounding box center [827, 550] width 851 height 19
click at [496, 557] on p "**********" at bounding box center [827, 550] width 851 height 19
click at [484, 361] on img at bounding box center [452, 361] width 137 height 51
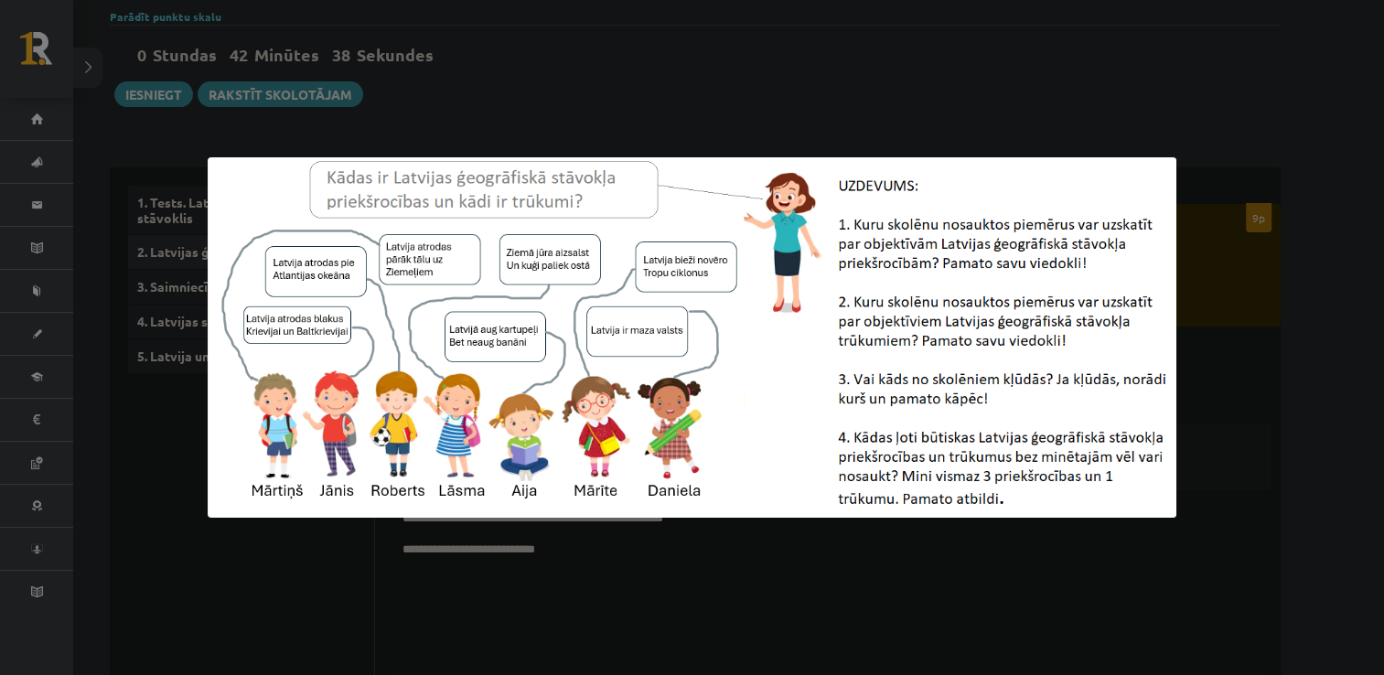
click at [491, 583] on div at bounding box center [692, 337] width 1384 height 675
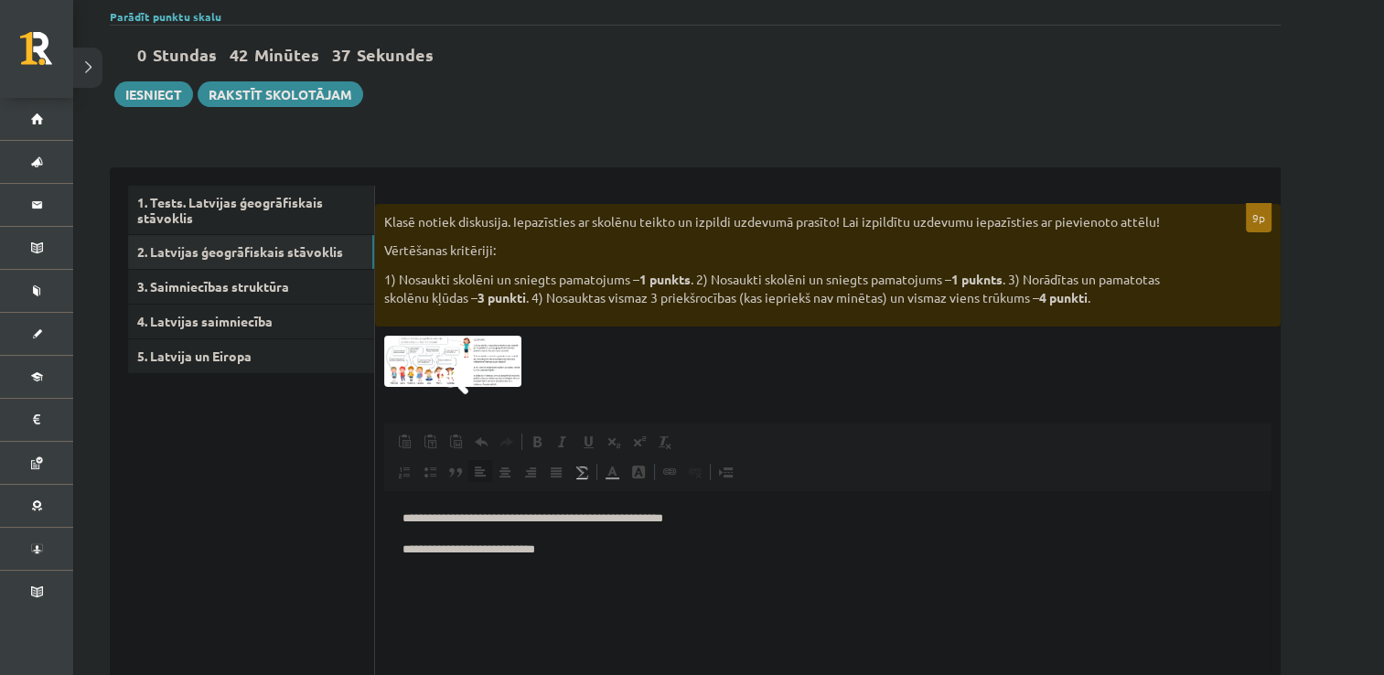
click at [512, 557] on p "**********" at bounding box center [827, 550] width 851 height 19
click at [567, 556] on p "**********" at bounding box center [827, 550] width 851 height 19
click at [498, 368] on img at bounding box center [452, 361] width 137 height 51
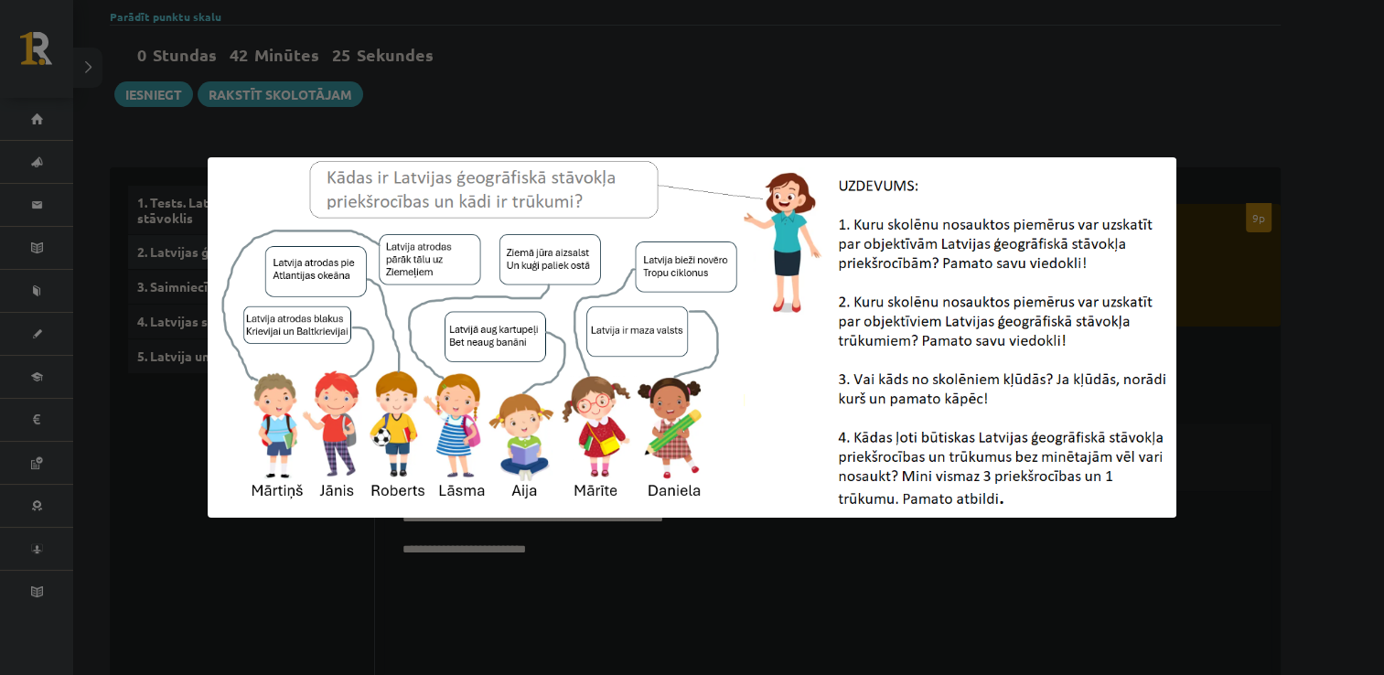
click at [554, 544] on div at bounding box center [692, 337] width 1384 height 675
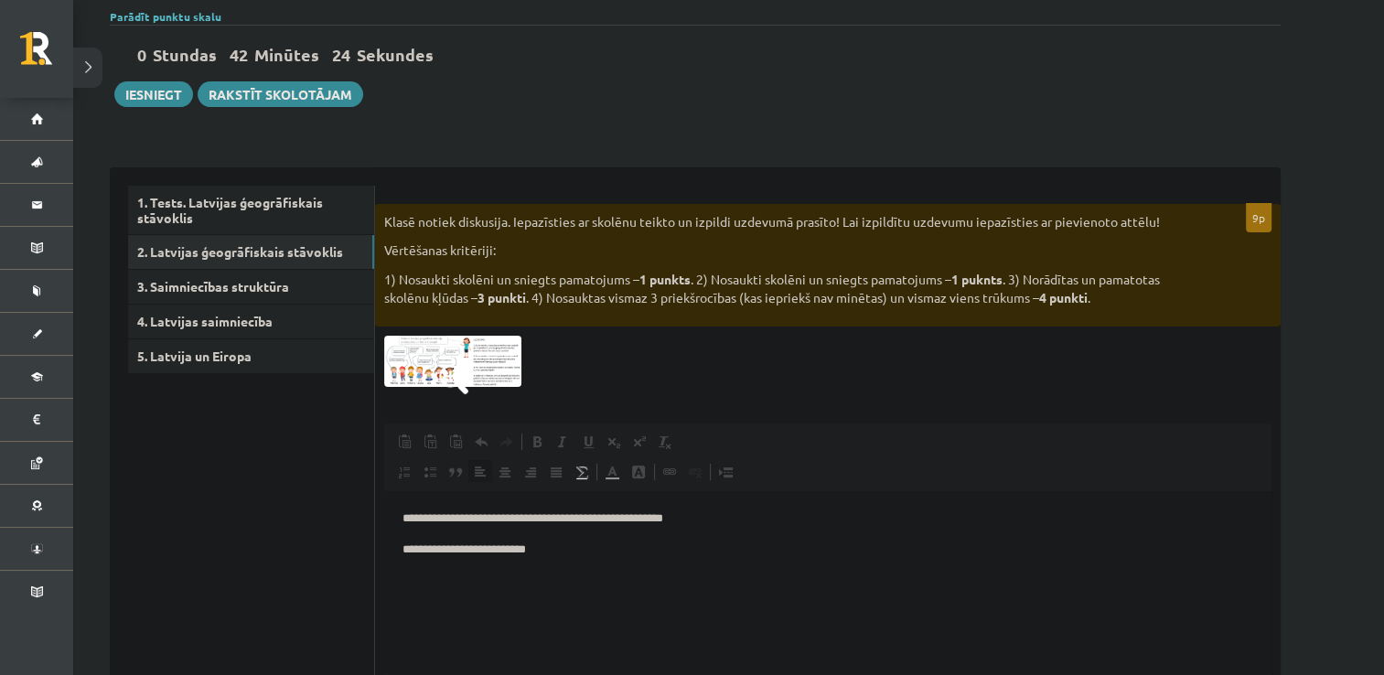
click at [555, 548] on p "**********" at bounding box center [827, 550] width 851 height 19
click at [481, 364] on img at bounding box center [452, 361] width 137 height 51
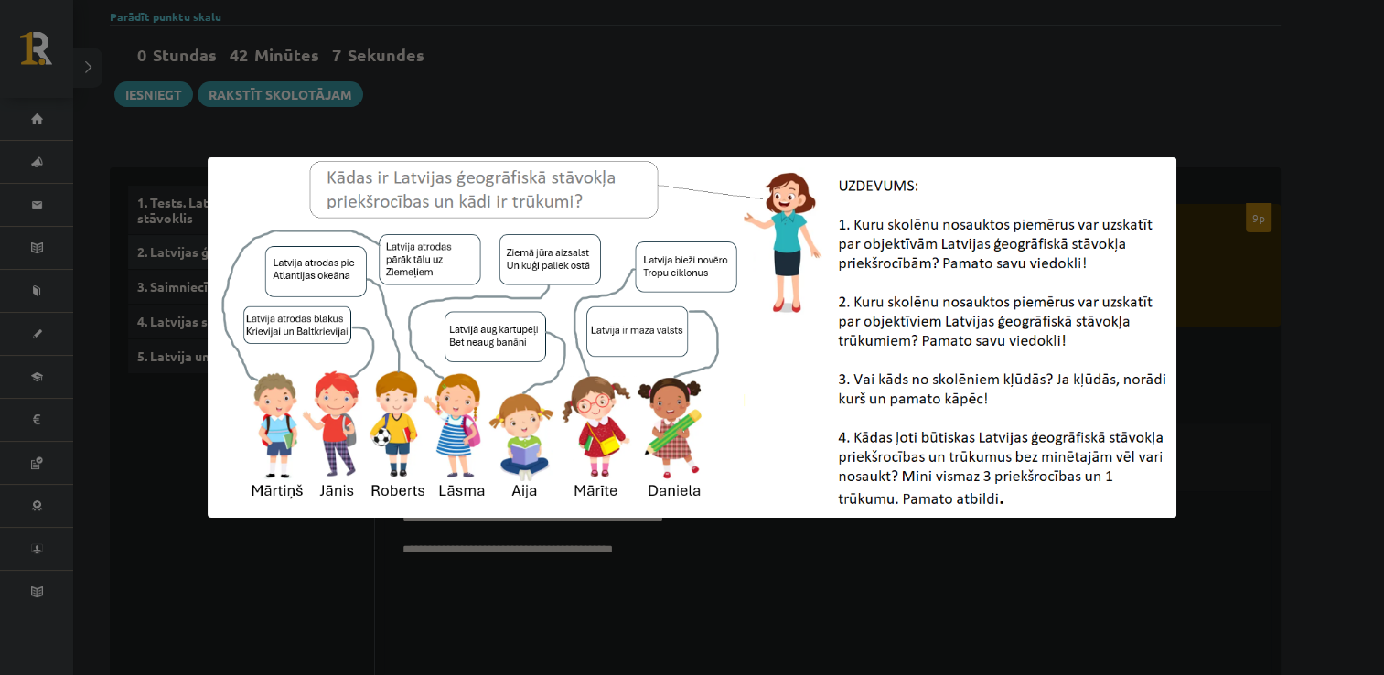
click at [683, 556] on div at bounding box center [692, 337] width 1384 height 675
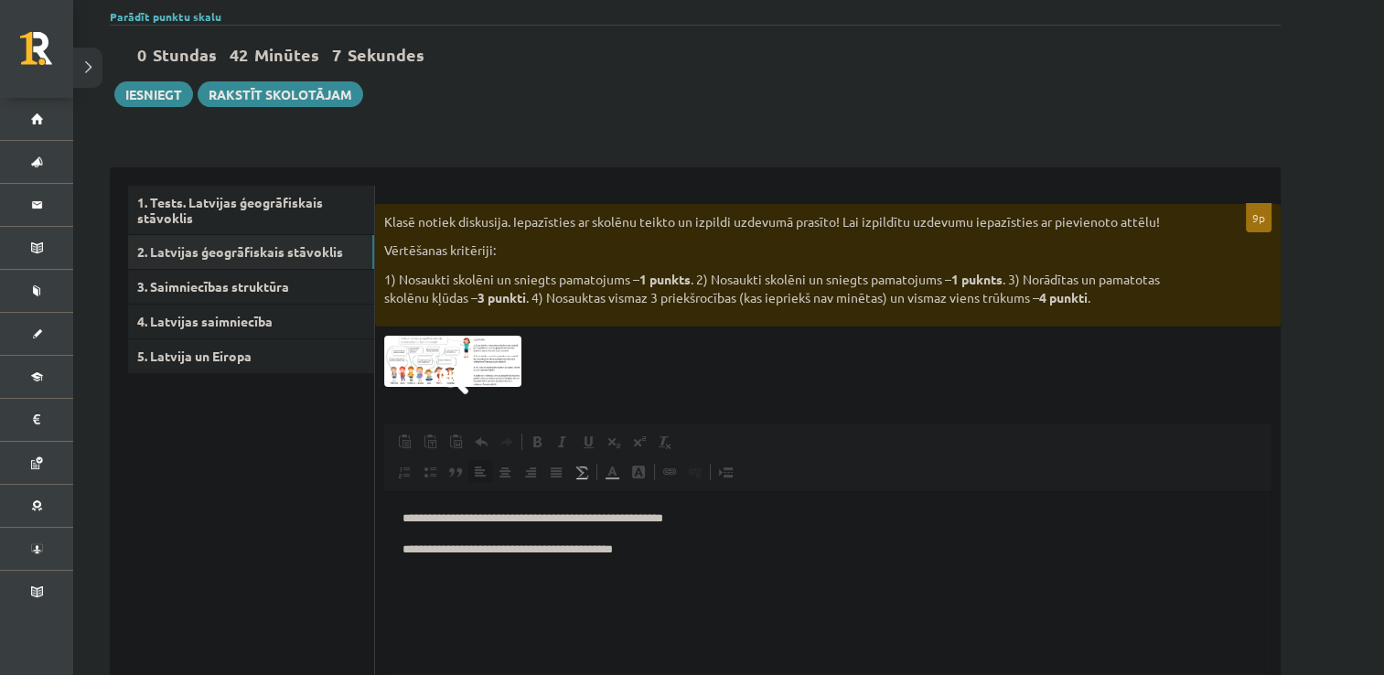
click at [662, 558] on p "**********" at bounding box center [827, 550] width 851 height 19
click at [496, 368] on img at bounding box center [452, 361] width 137 height 51
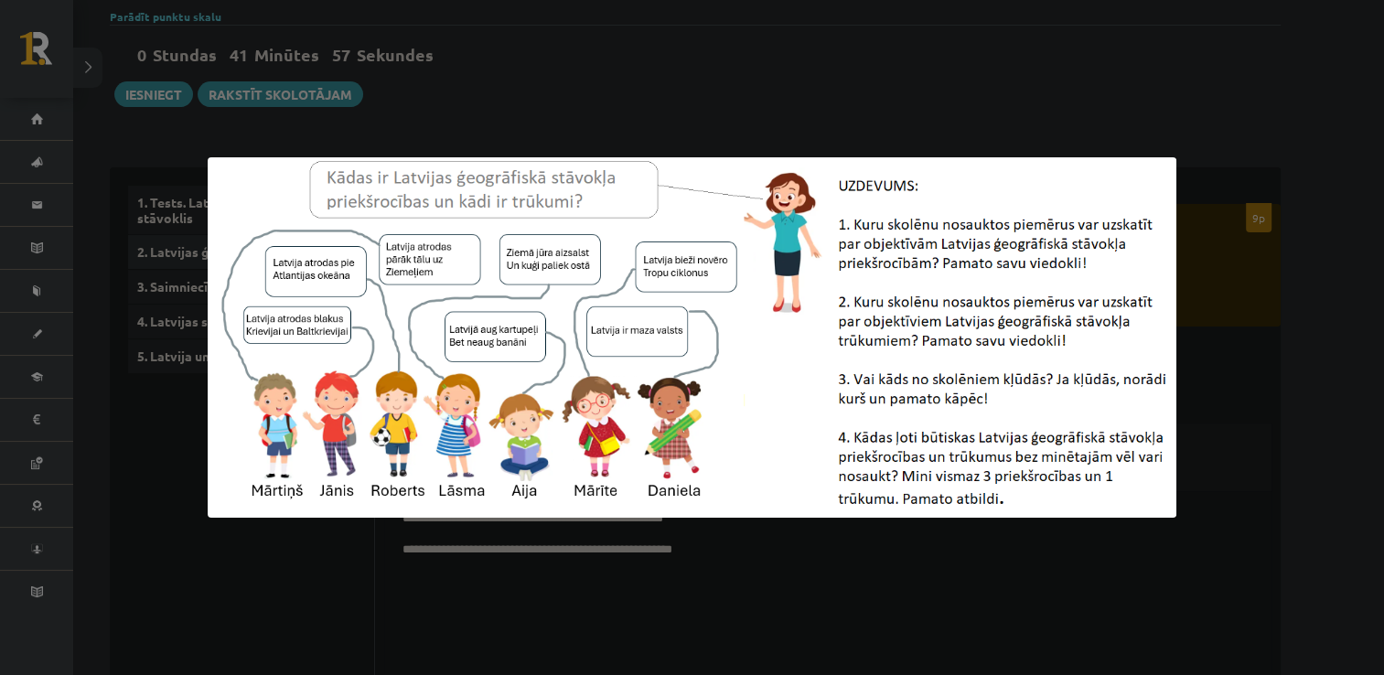
click at [747, 549] on div at bounding box center [692, 337] width 1384 height 675
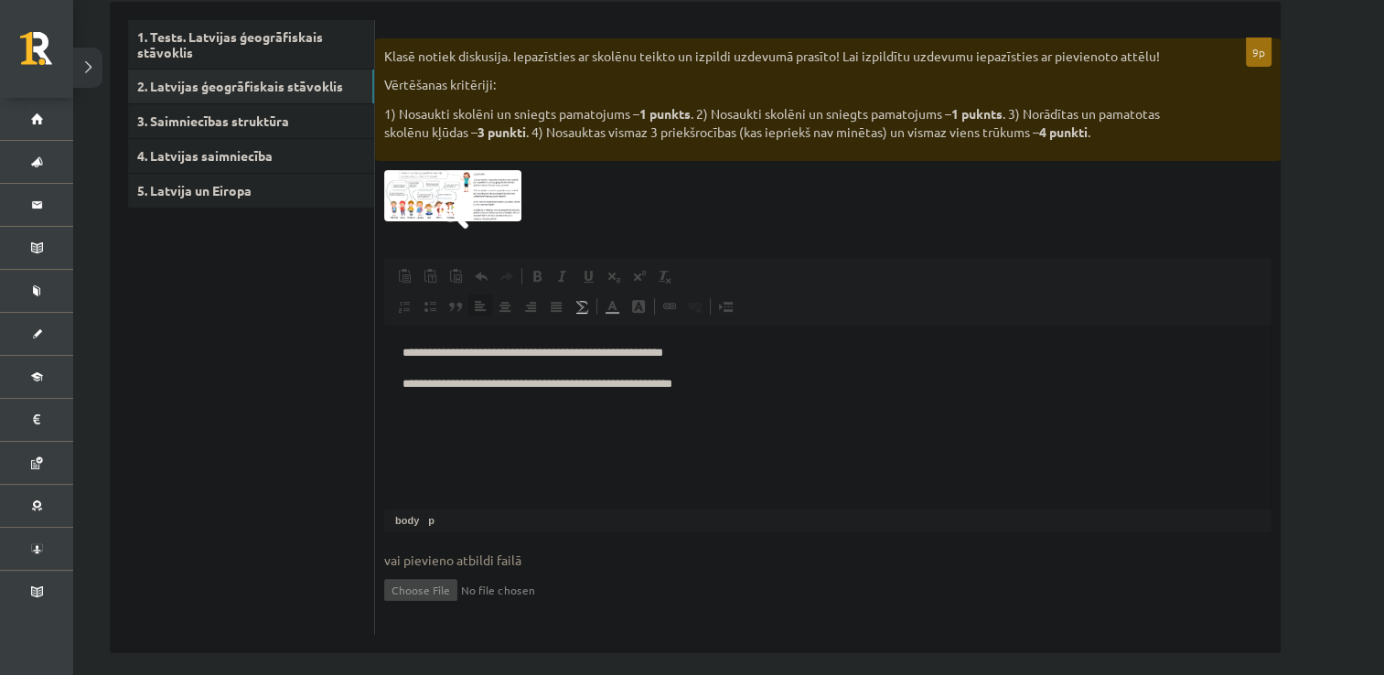
scroll to position [322, 0]
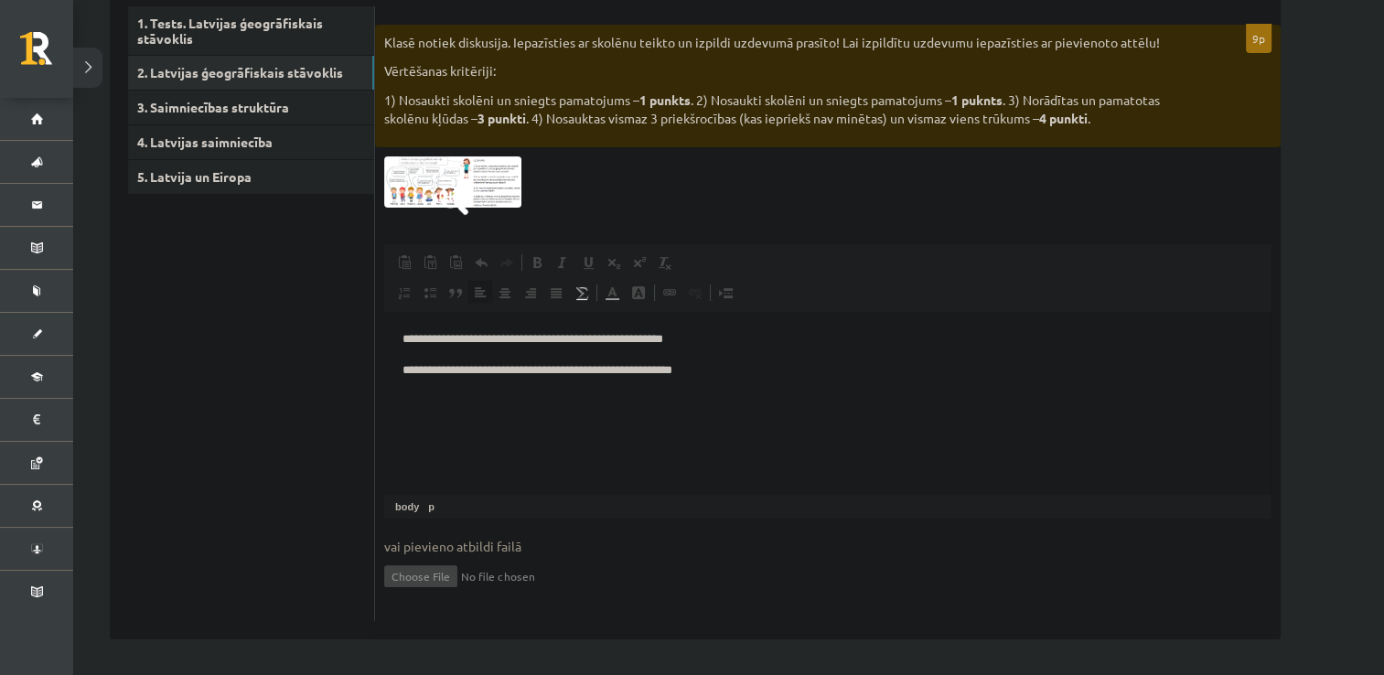
click at [735, 370] on p "**********" at bounding box center [827, 370] width 851 height 19
click at [756, 378] on p "**********" at bounding box center [827, 370] width 851 height 19
click at [899, 375] on p "**********" at bounding box center [827, 370] width 851 height 19
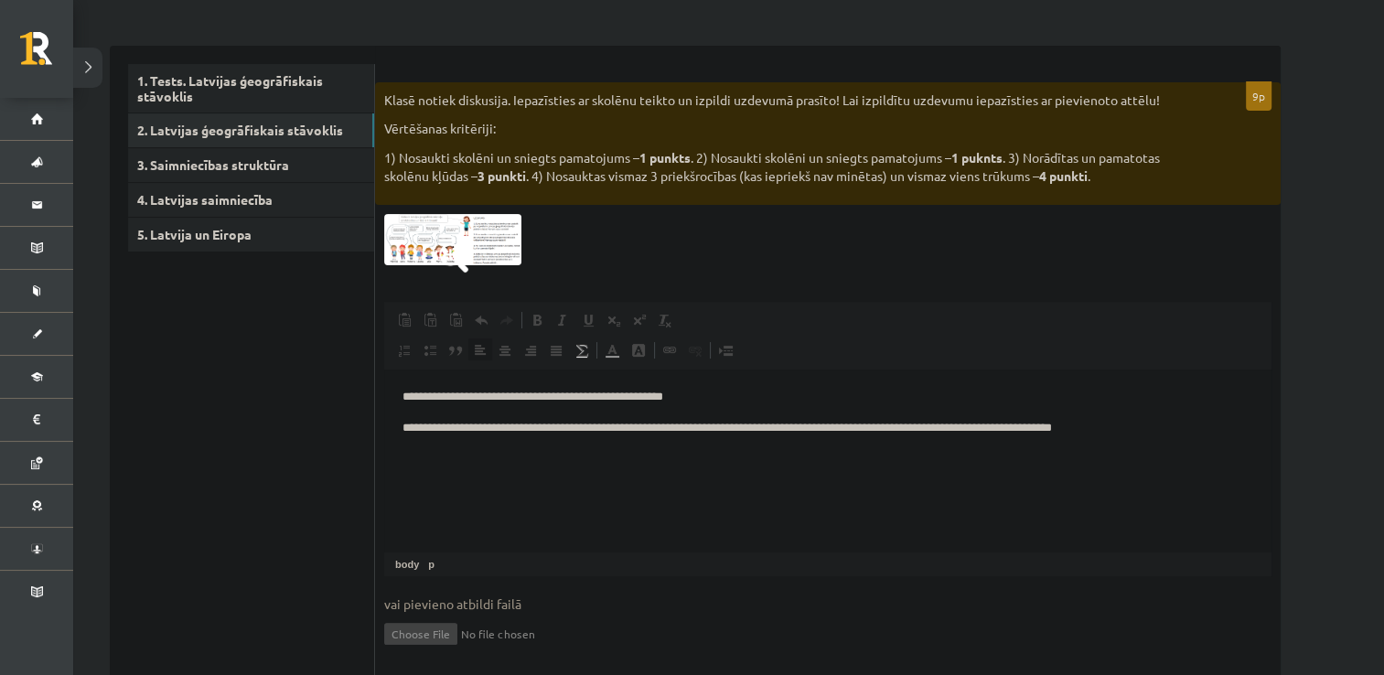
scroll to position [263, 0]
click at [443, 455] on p "**********" at bounding box center [827, 439] width 851 height 38
click at [444, 455] on p "**********" at bounding box center [827, 439] width 851 height 38
click at [642, 453] on p "**********" at bounding box center [827, 439] width 851 height 38
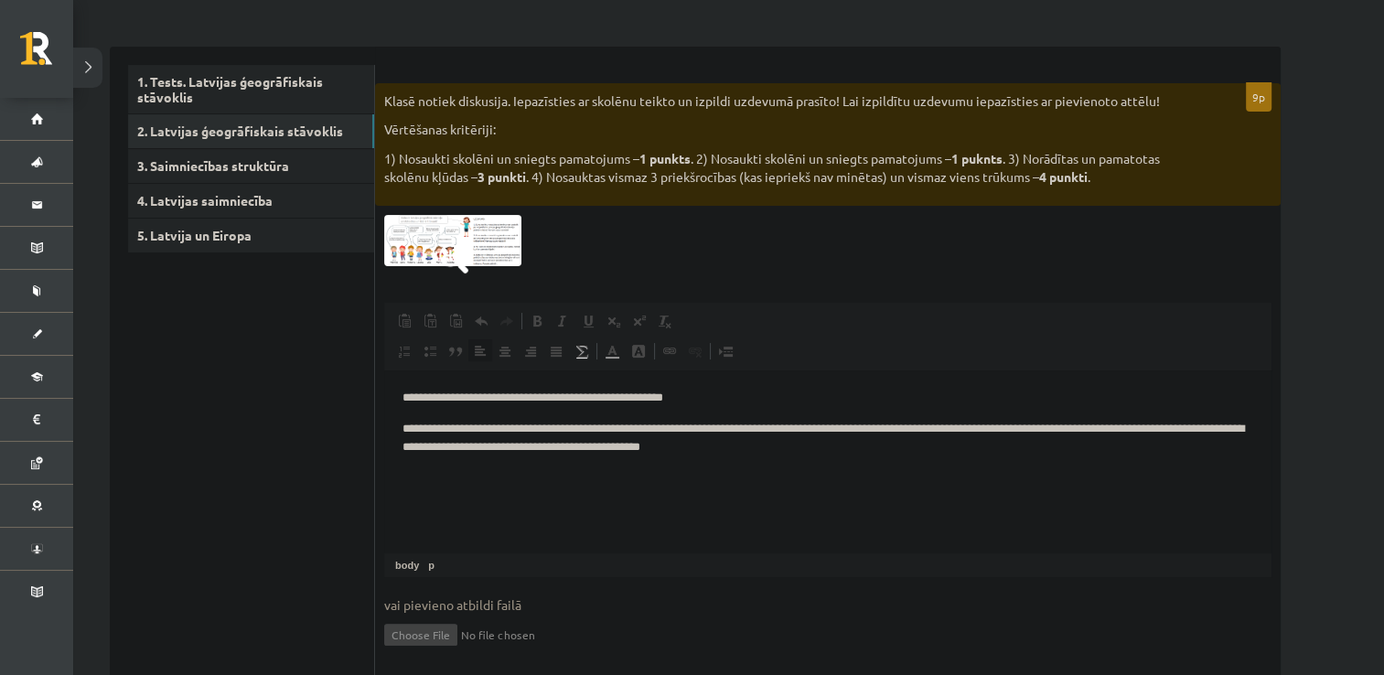
click at [735, 451] on p "**********" at bounding box center [827, 439] width 851 height 38
click at [806, 452] on p "**********" at bounding box center [827, 439] width 851 height 38
click at [838, 457] on p "**********" at bounding box center [827, 439] width 851 height 38
click at [756, 434] on p "**********" at bounding box center [827, 439] width 851 height 38
click at [882, 456] on p "**********" at bounding box center [827, 439] width 851 height 38
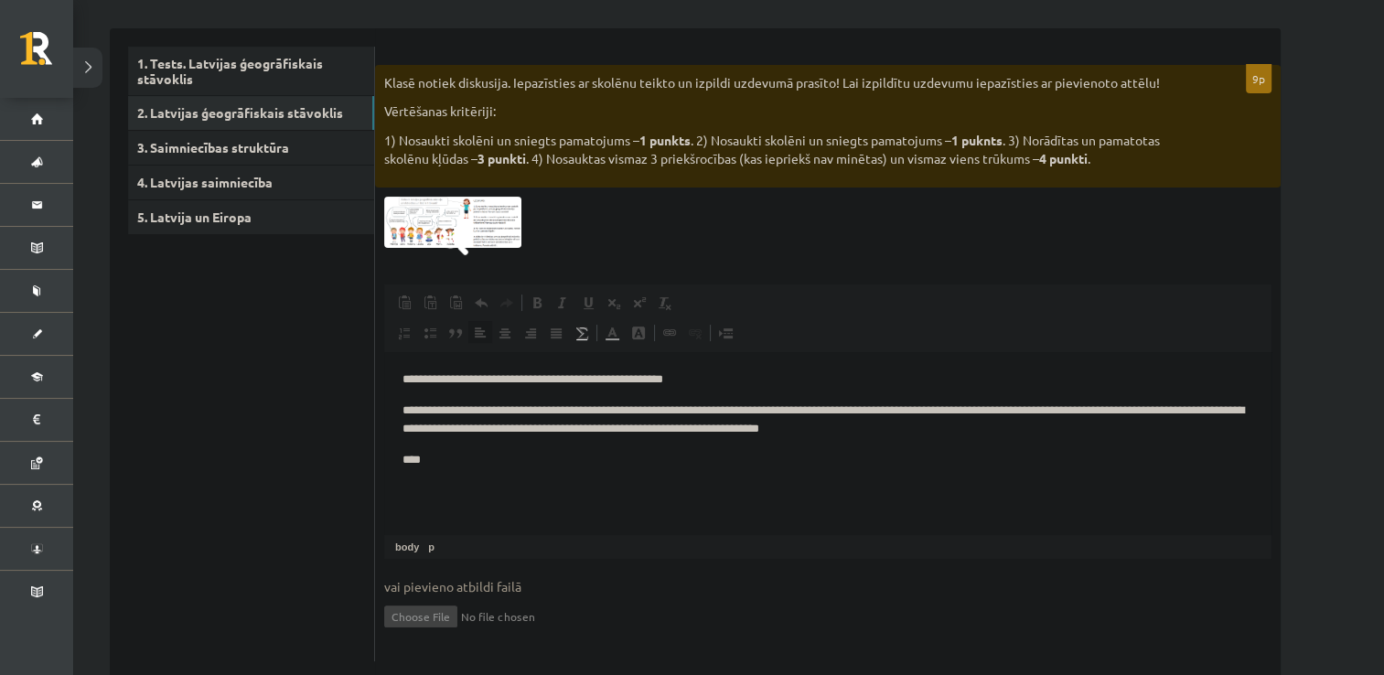
scroll to position [282, 0]
drag, startPoint x: 776, startPoint y: 433, endPoint x: 450, endPoint y: 433, distance: 325.6
click at [450, 433] on p "**********" at bounding box center [827, 421] width 851 height 38
click at [439, 460] on p "****" at bounding box center [827, 460] width 851 height 19
click at [446, 214] on img at bounding box center [452, 222] width 137 height 51
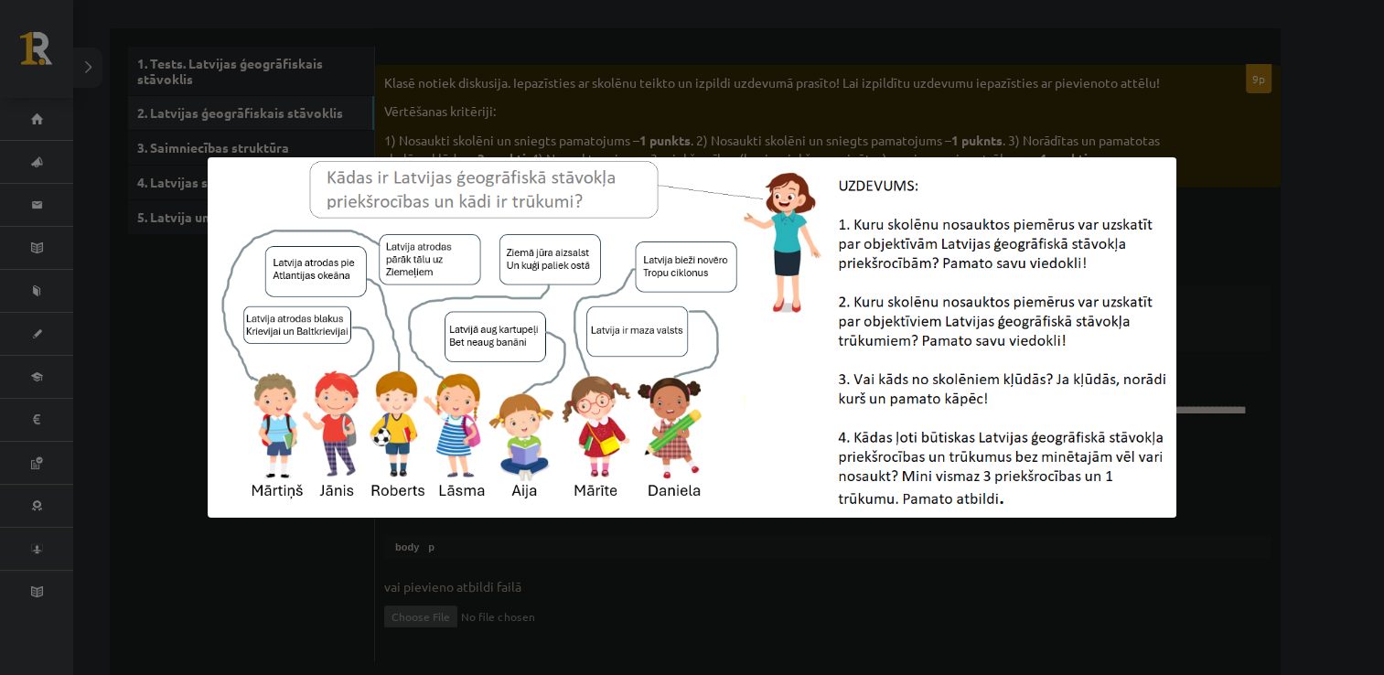
click at [693, 569] on div at bounding box center [692, 337] width 1384 height 675
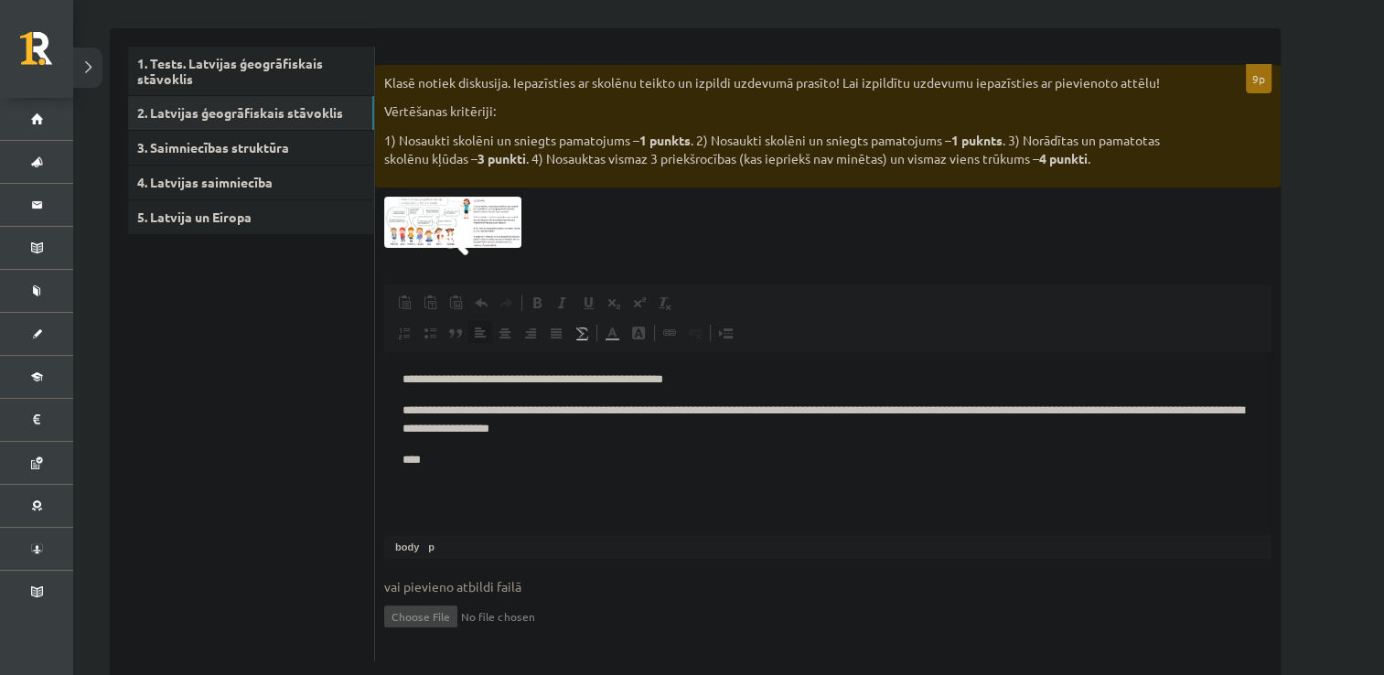
click at [476, 488] on html "**********" at bounding box center [827, 420] width 887 height 136
click at [497, 384] on p "**********" at bounding box center [827, 379] width 851 height 19
click at [466, 204] on img at bounding box center [452, 222] width 137 height 51
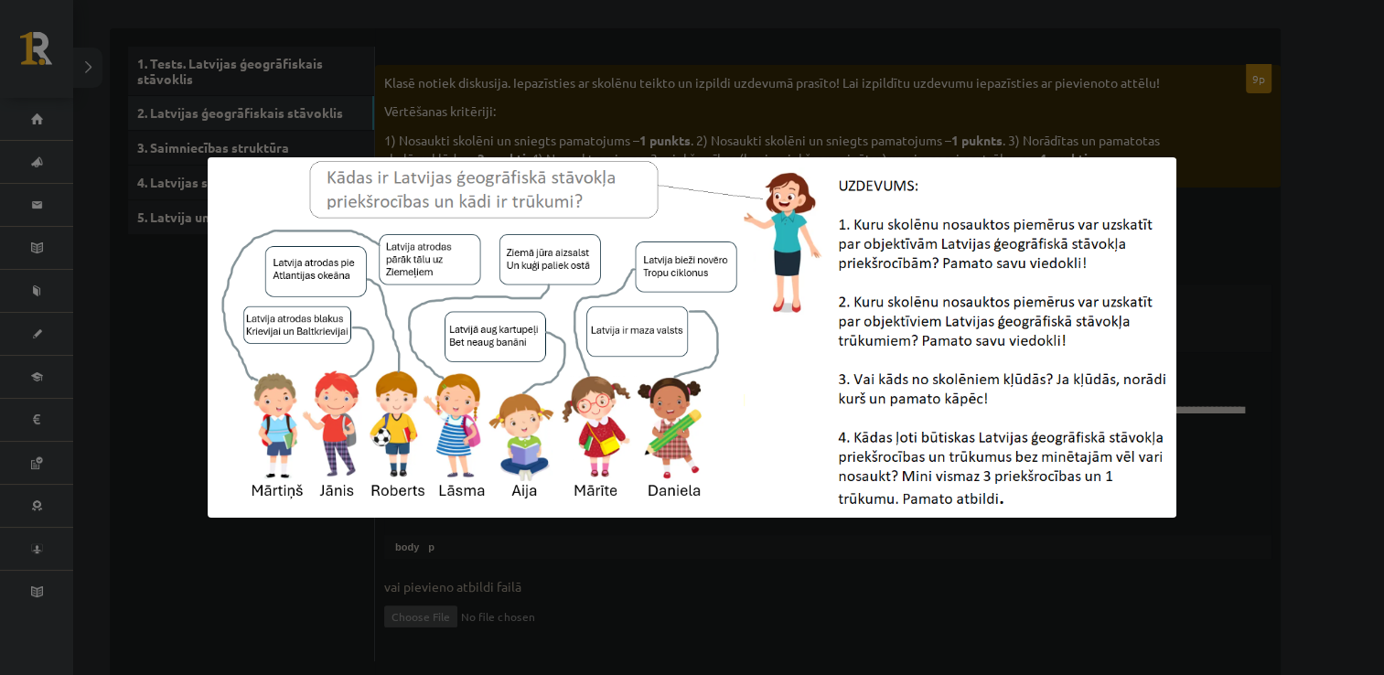
click at [675, 547] on div at bounding box center [692, 337] width 1384 height 675
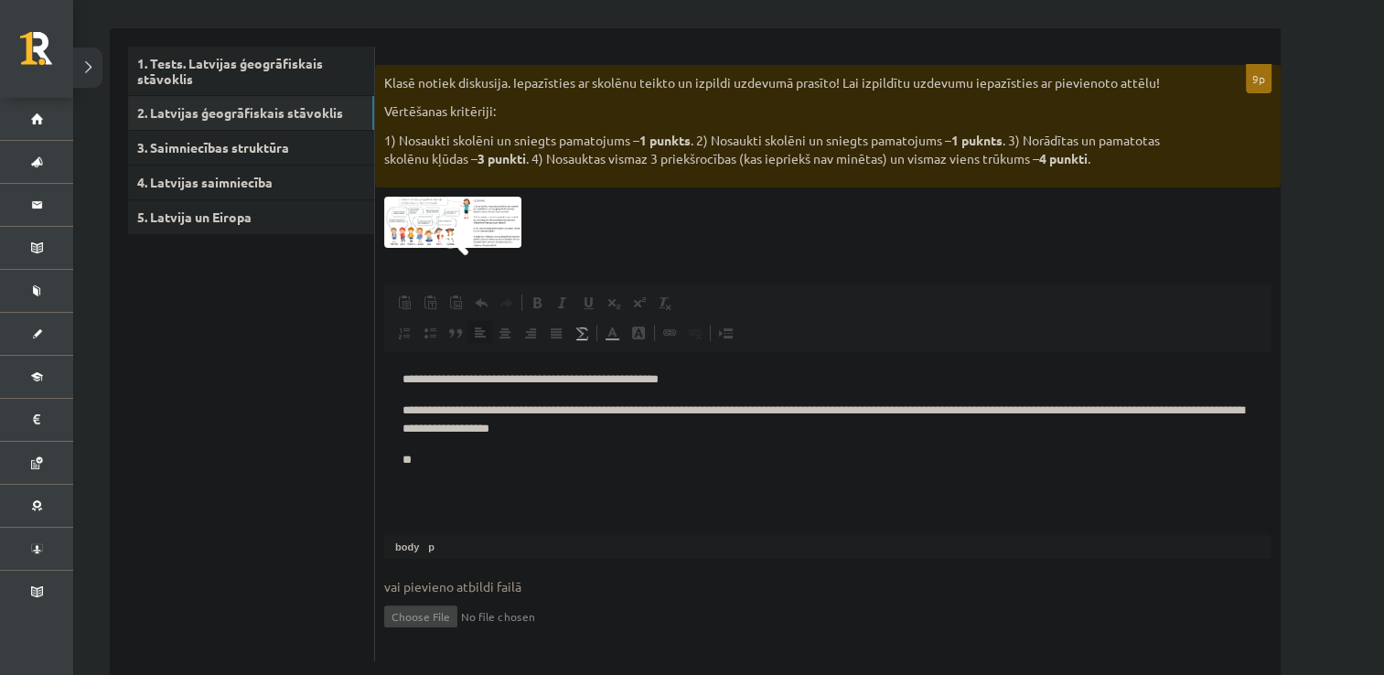
click at [498, 382] on p "**********" at bounding box center [827, 379] width 851 height 19
click at [435, 226] on img at bounding box center [452, 222] width 137 height 51
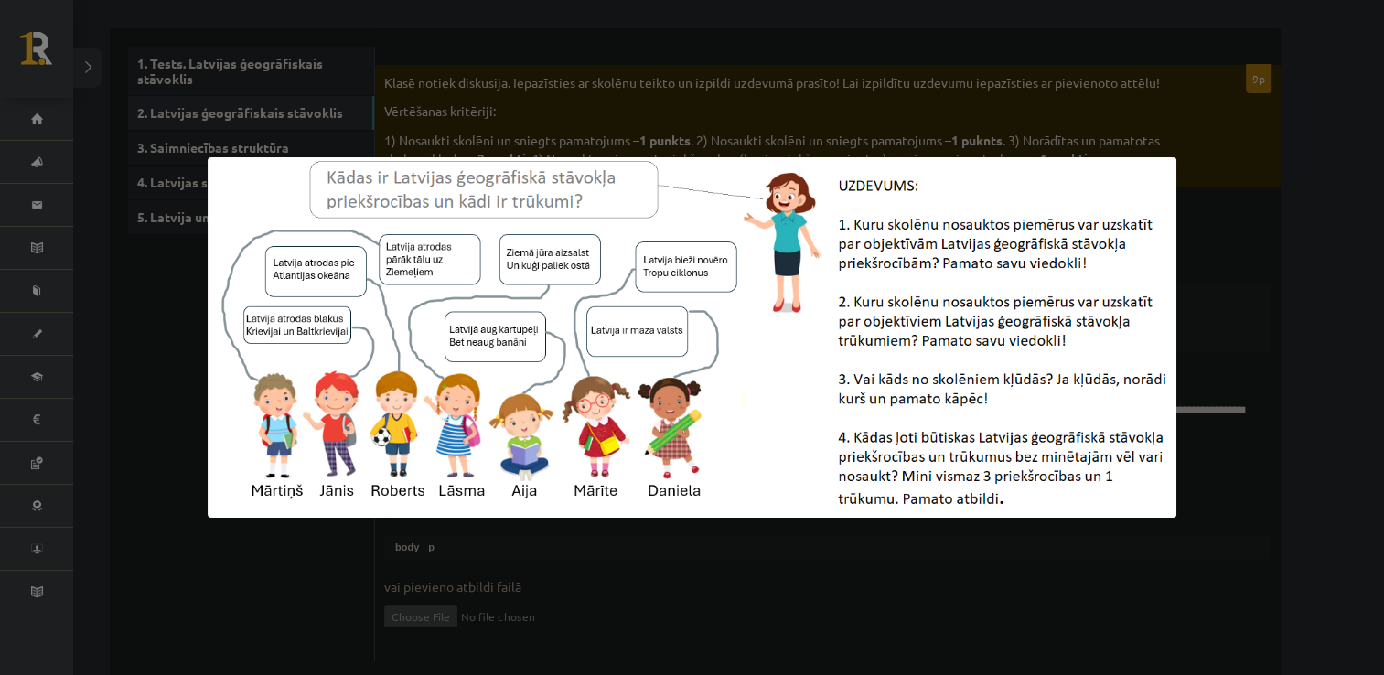
click at [625, 606] on div at bounding box center [692, 337] width 1384 height 675
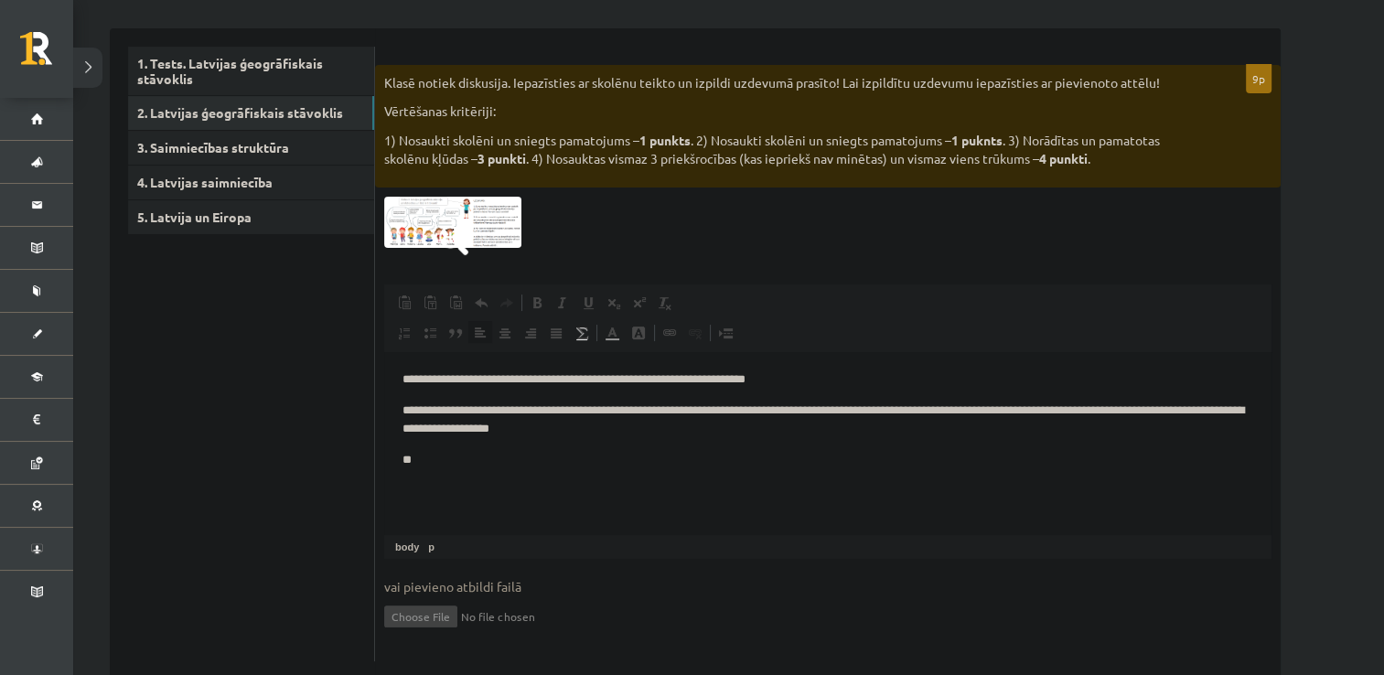
click at [497, 229] on img at bounding box center [452, 222] width 137 height 51
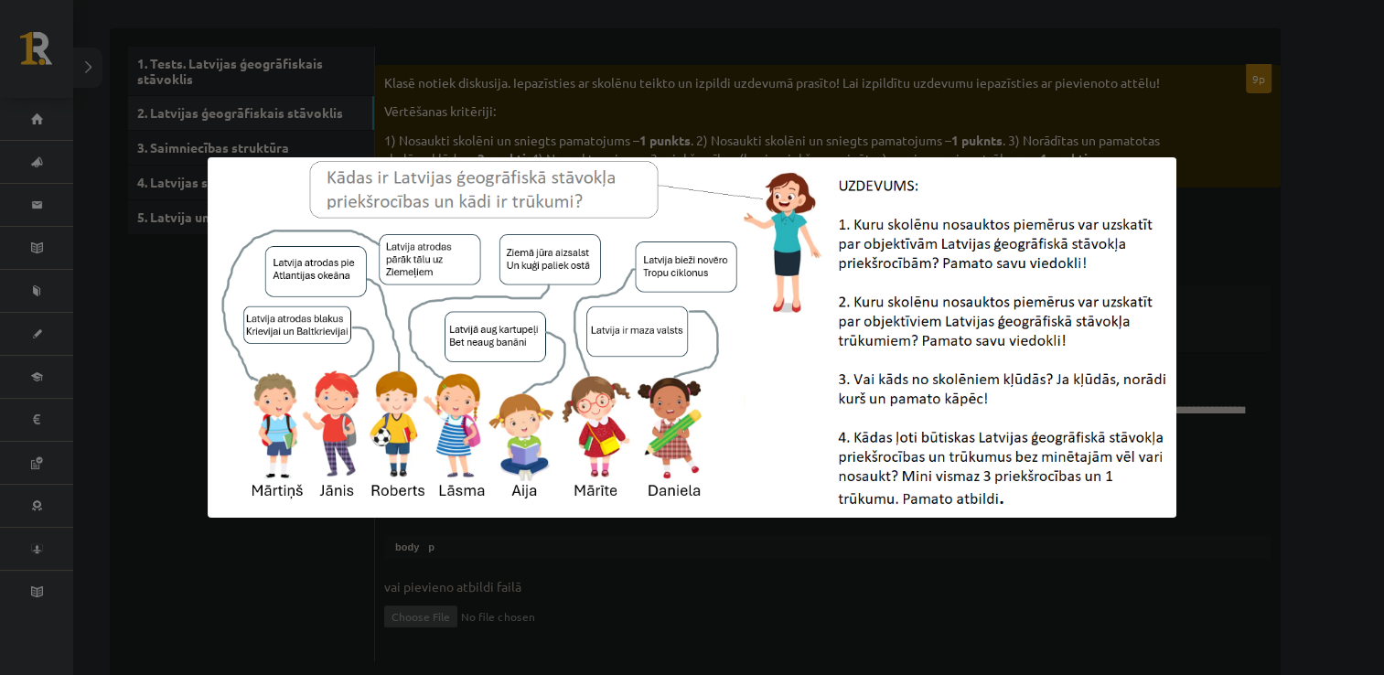
click at [649, 549] on div at bounding box center [692, 337] width 1384 height 675
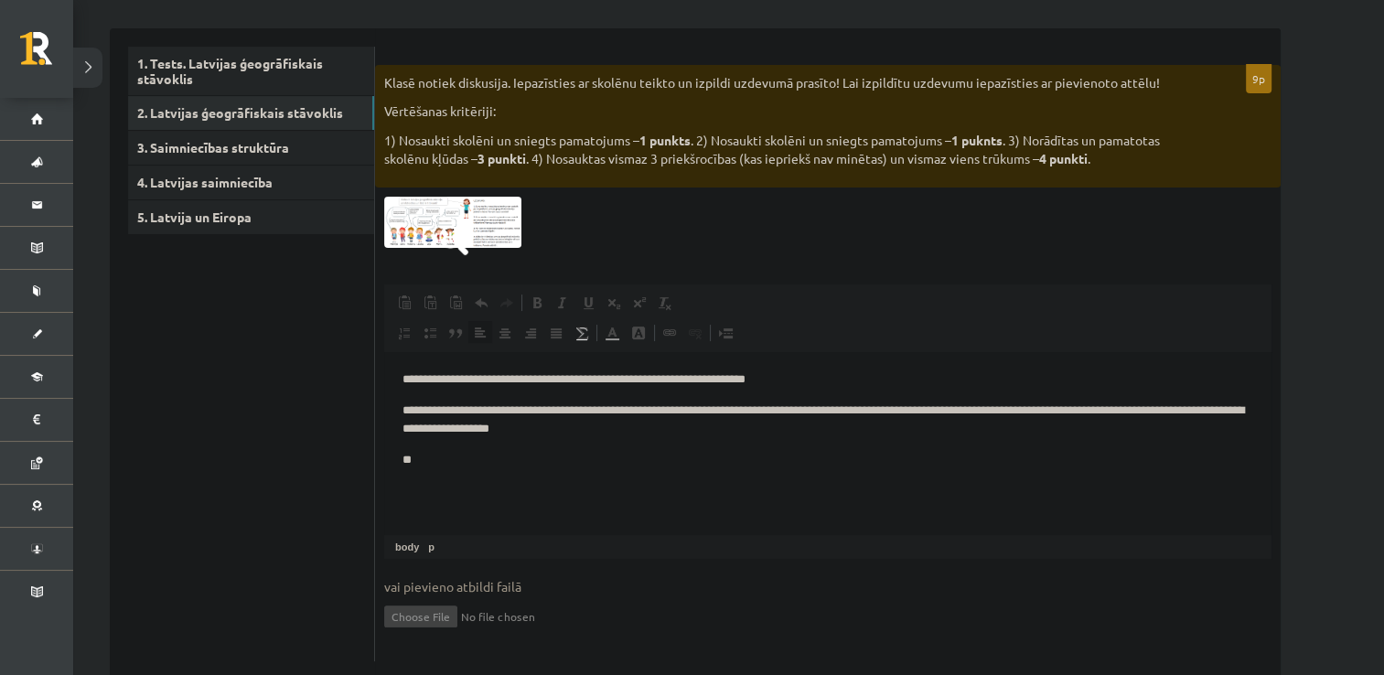
click at [465, 488] on html "**********" at bounding box center [827, 420] width 887 height 136
click at [489, 214] on img at bounding box center [452, 222] width 137 height 51
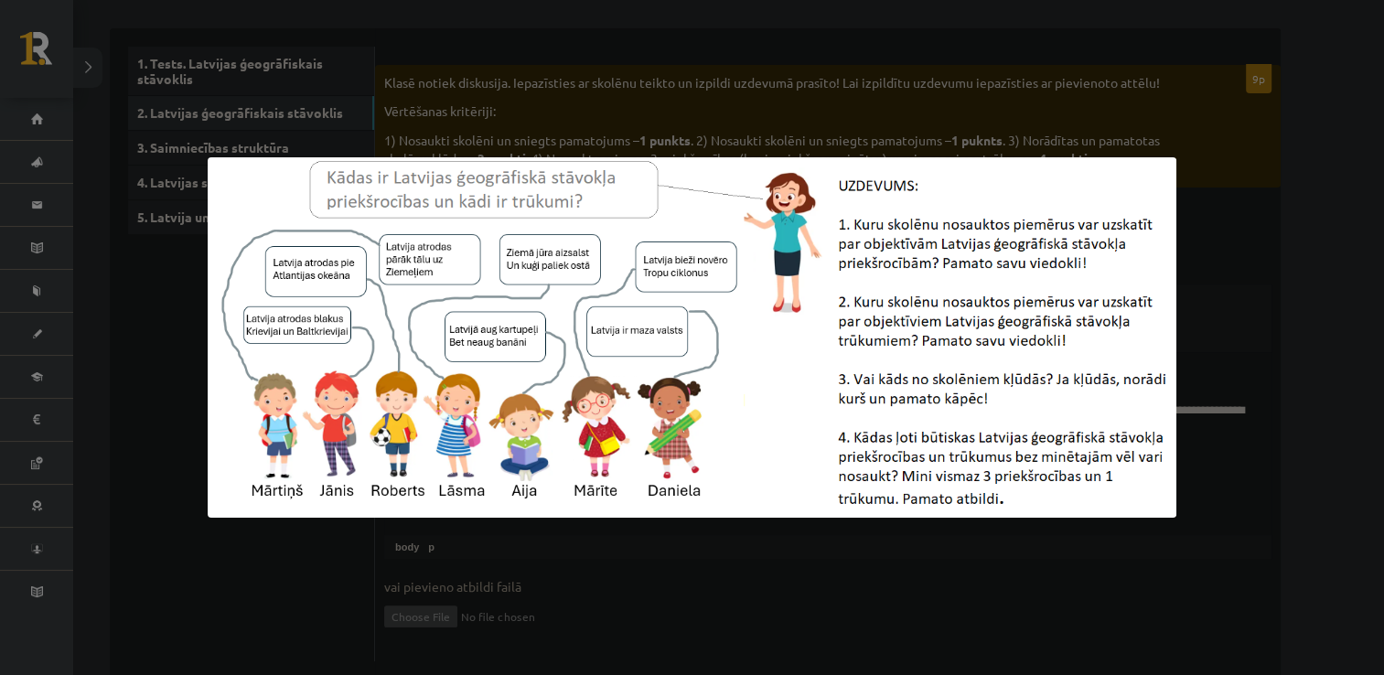
drag, startPoint x: 737, startPoint y: 553, endPoint x: 582, endPoint y: 553, distance: 155.5
click at [582, 553] on div at bounding box center [692, 337] width 1384 height 675
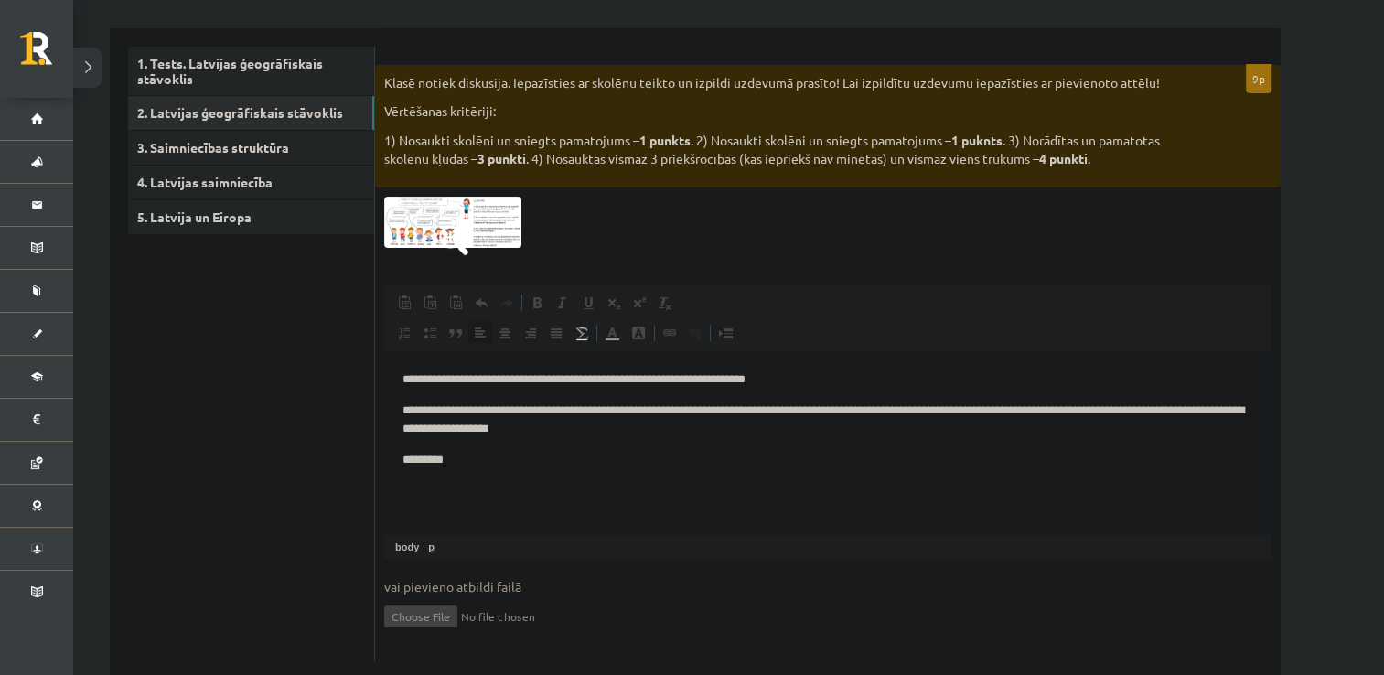
click at [477, 477] on html "**********" at bounding box center [827, 420] width 887 height 136
click at [424, 218] on img at bounding box center [452, 222] width 137 height 51
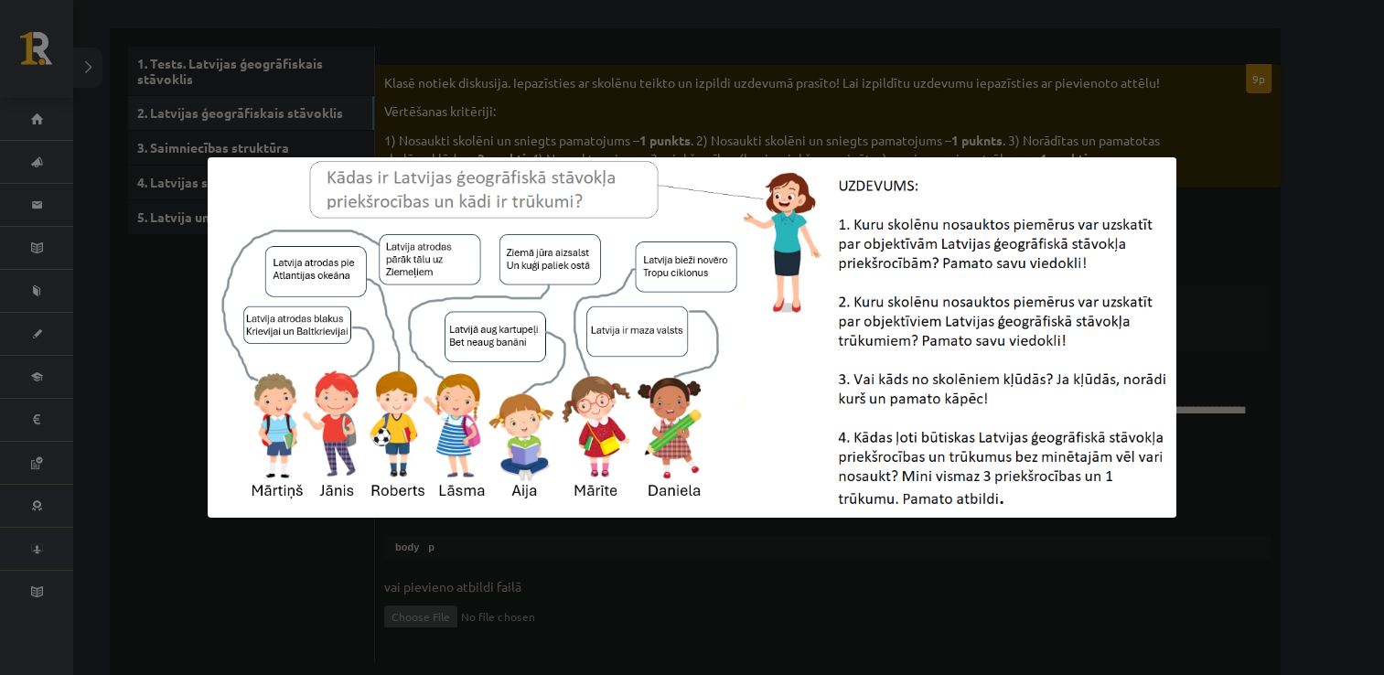
click at [545, 528] on div at bounding box center [692, 337] width 1384 height 675
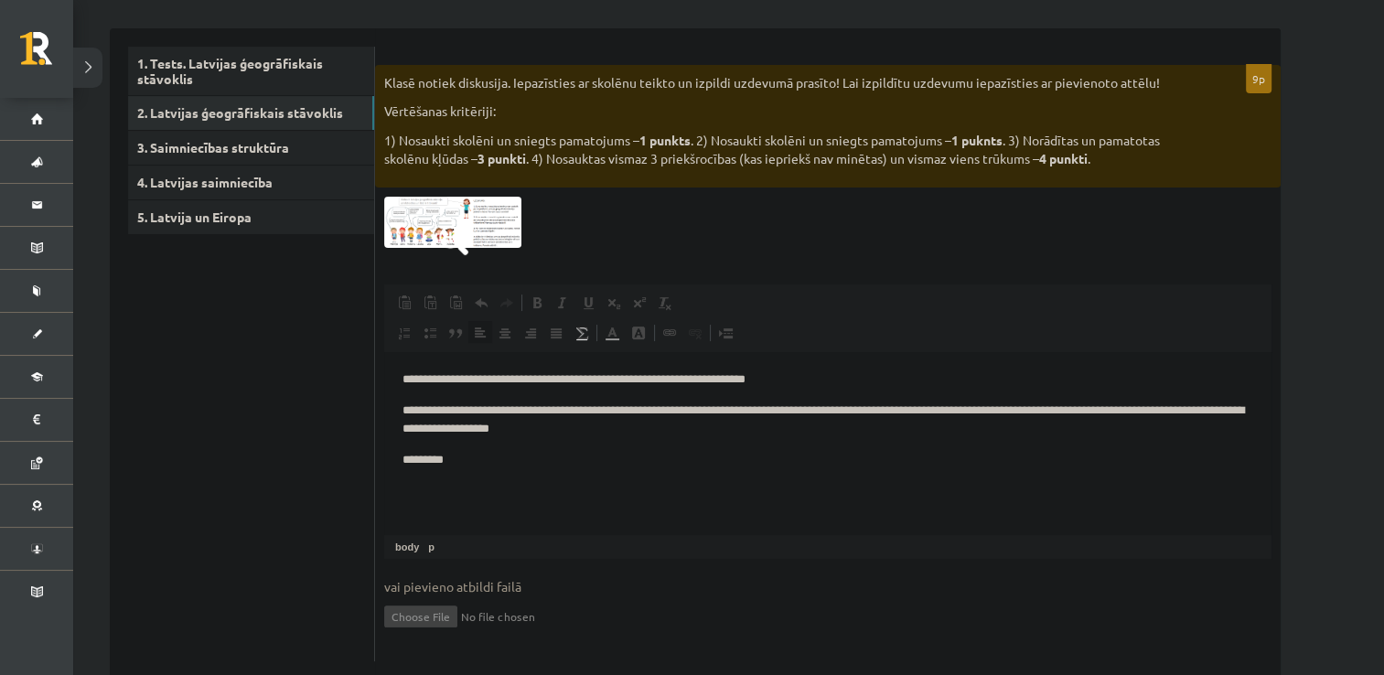
click at [487, 431] on p "**********" at bounding box center [827, 421] width 851 height 38
click at [476, 241] on img at bounding box center [452, 222] width 137 height 51
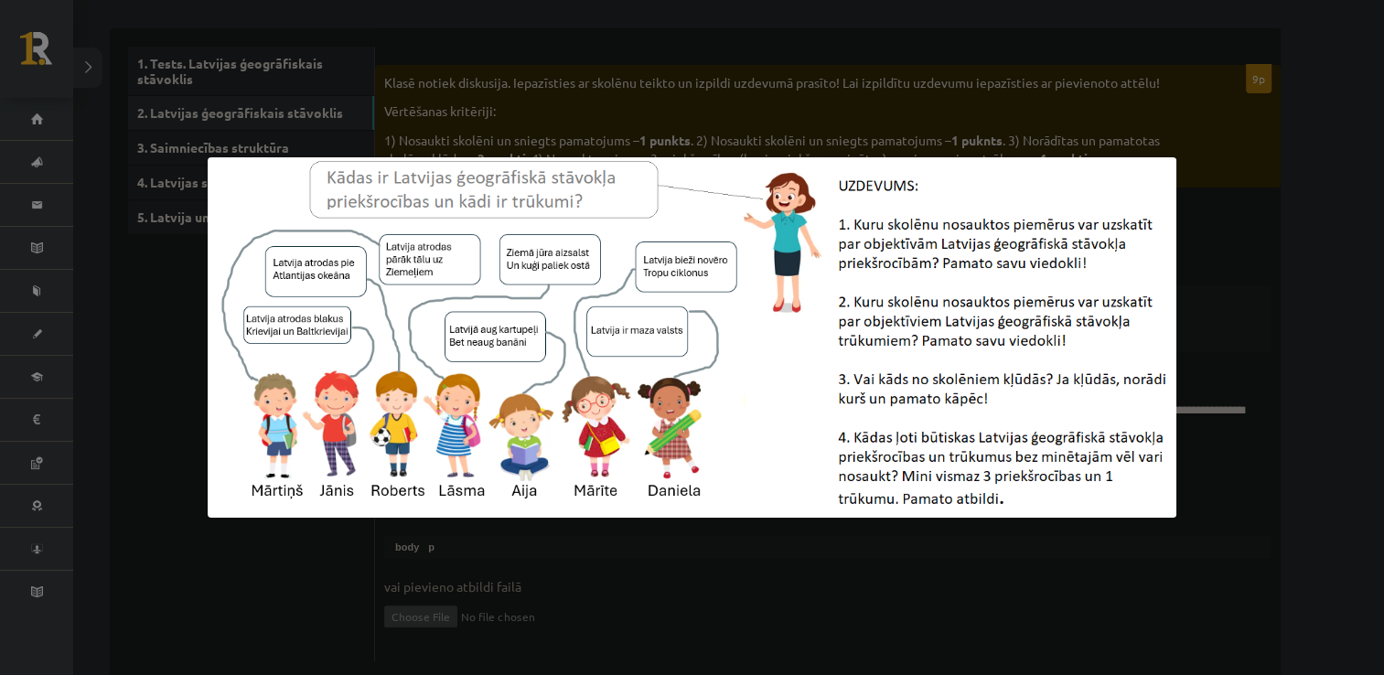
click at [529, 523] on div at bounding box center [692, 337] width 1384 height 675
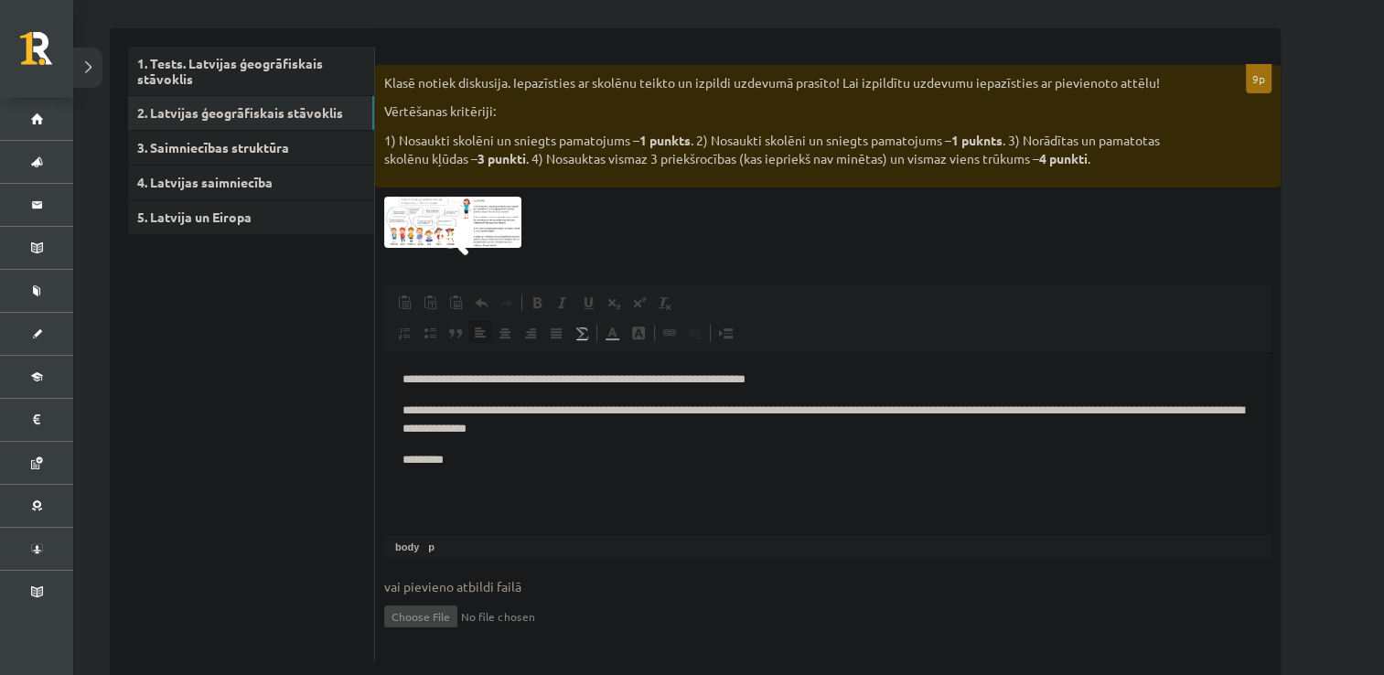
click at [463, 438] on p "**********" at bounding box center [827, 421] width 851 height 38
click at [490, 236] on img at bounding box center [452, 222] width 137 height 51
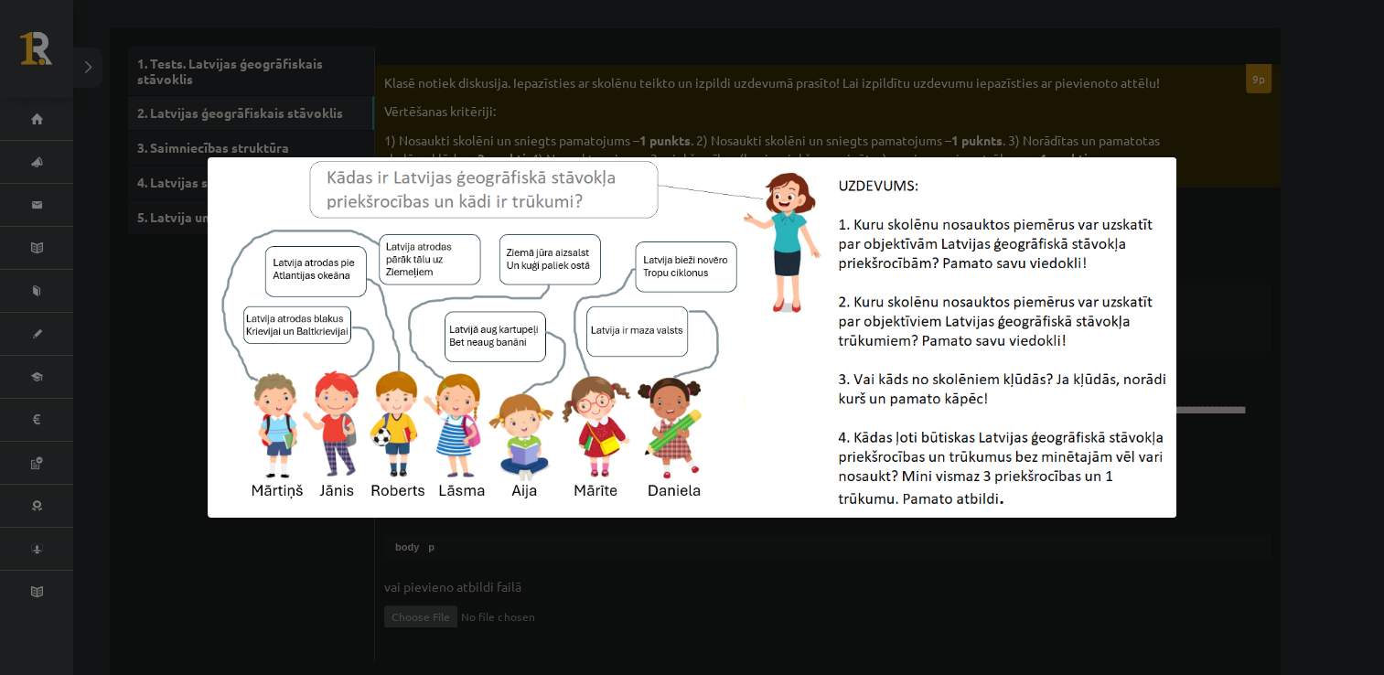
click at [572, 543] on div at bounding box center [692, 337] width 1384 height 675
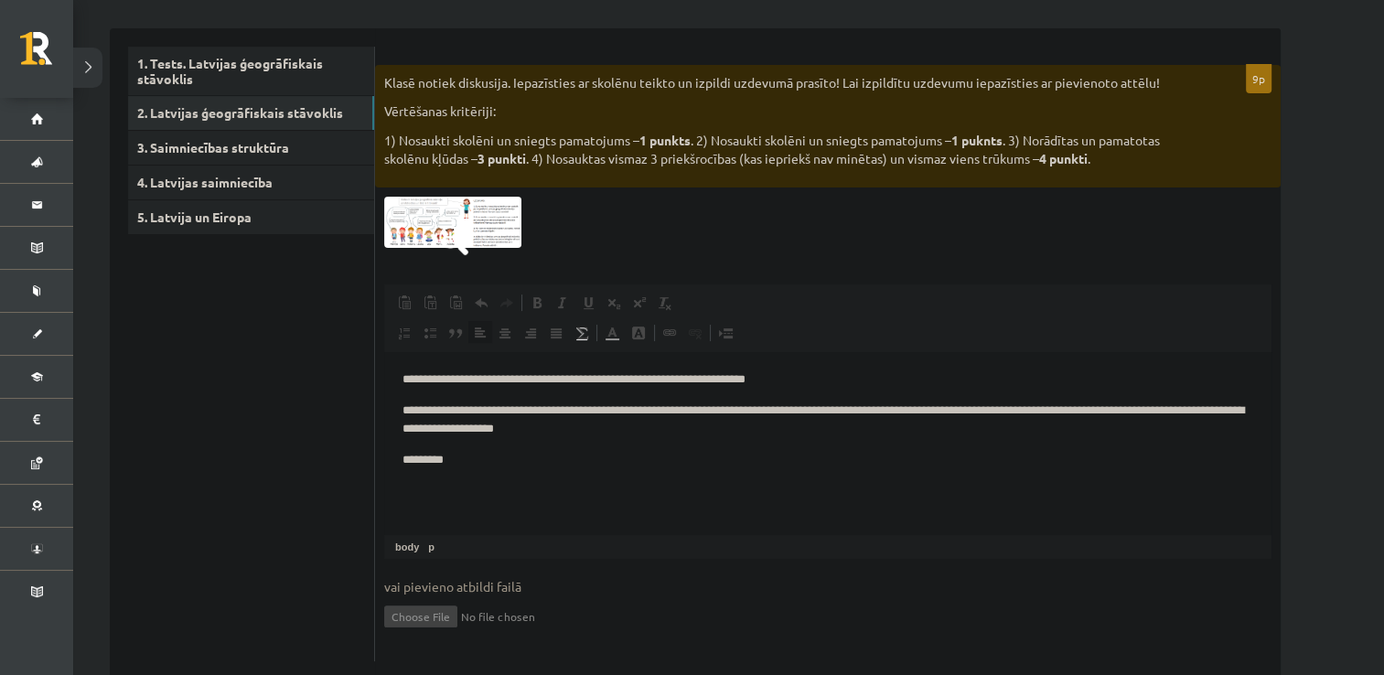
click at [754, 411] on p "**********" at bounding box center [827, 421] width 851 height 38
click at [449, 222] on img at bounding box center [452, 222] width 137 height 51
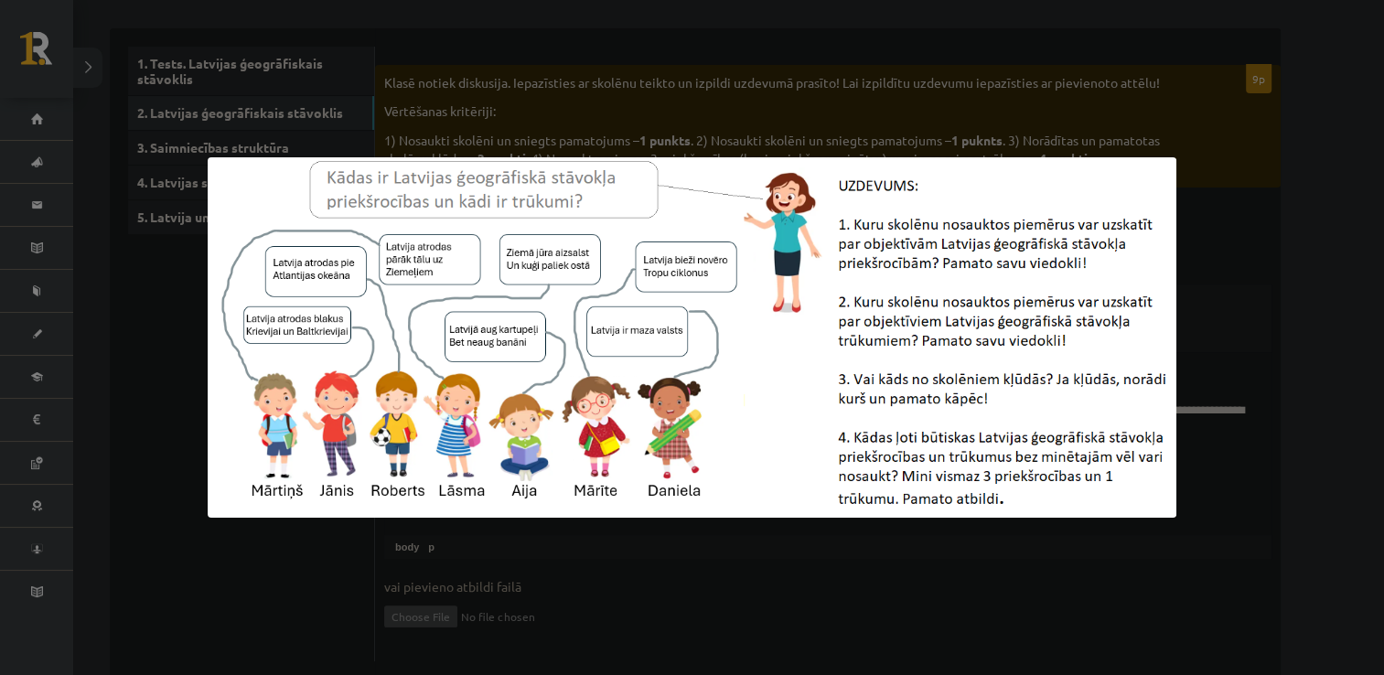
click at [757, 536] on div at bounding box center [692, 337] width 1384 height 675
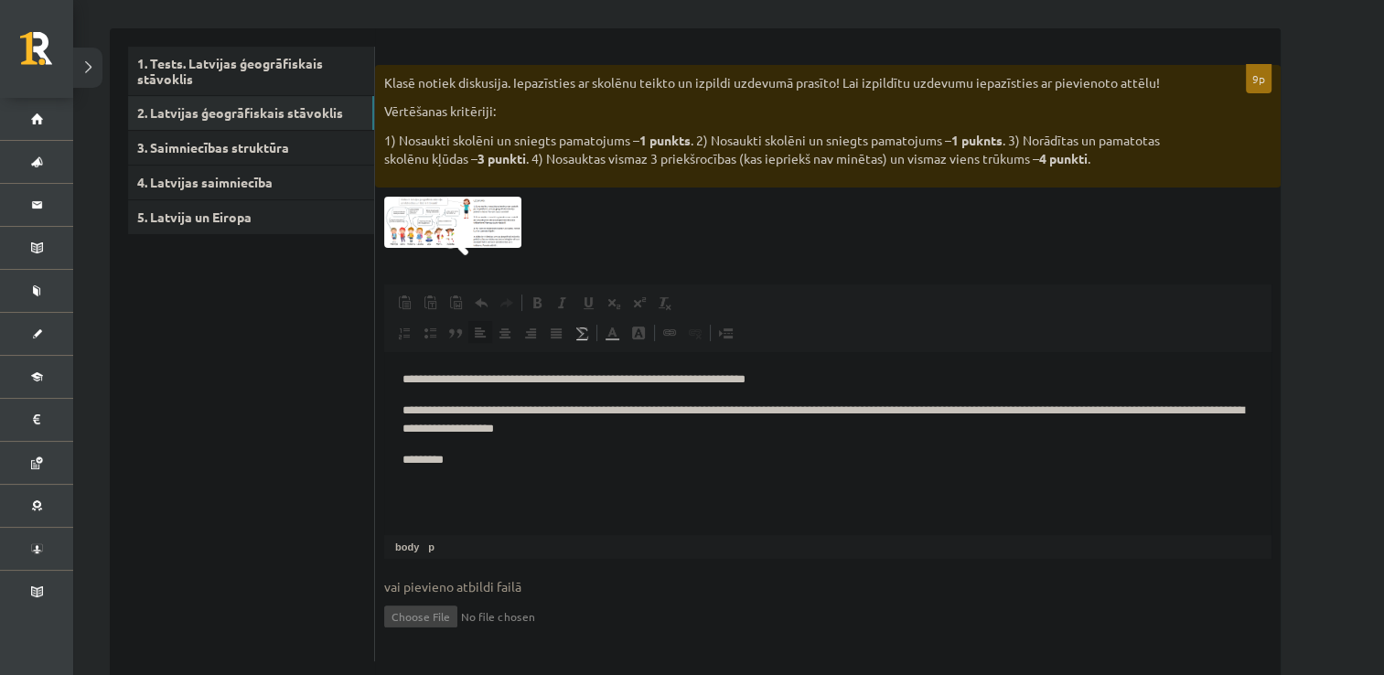
click at [472, 475] on html "**********" at bounding box center [827, 420] width 887 height 136
click at [432, 230] on img at bounding box center [452, 222] width 137 height 51
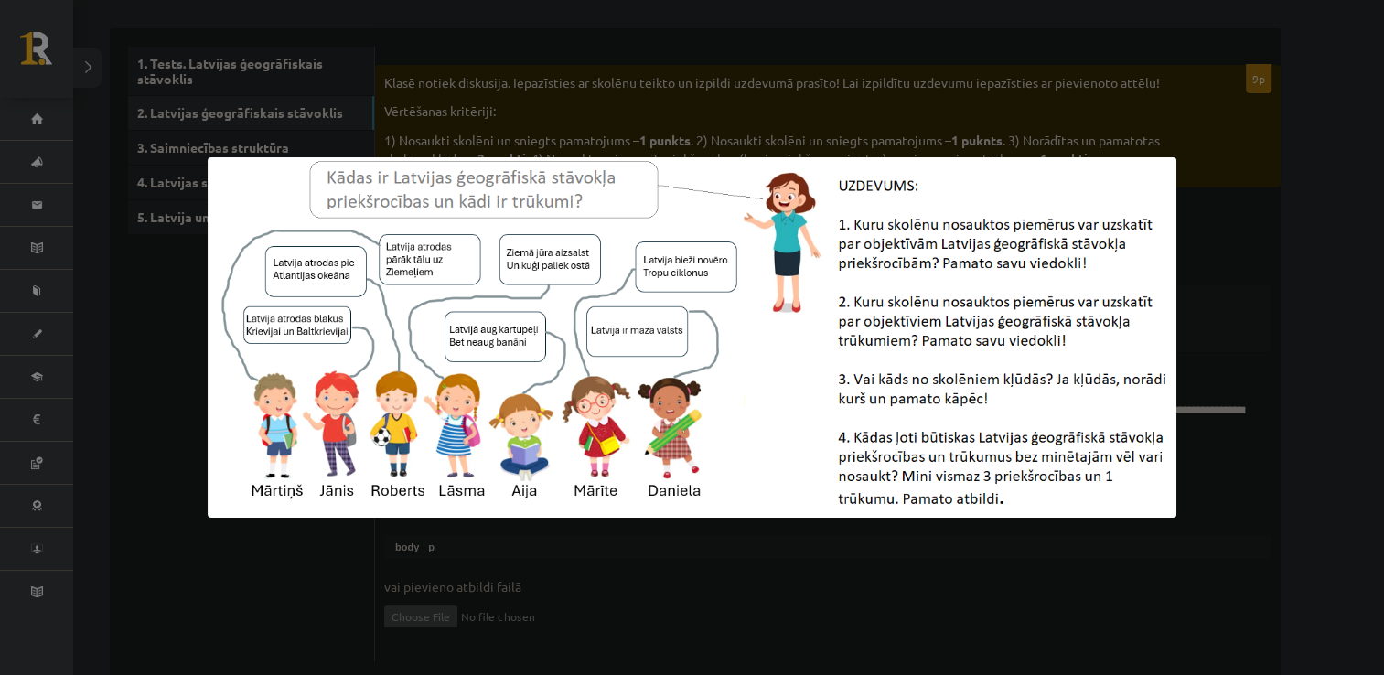
click at [637, 603] on div at bounding box center [692, 337] width 1384 height 675
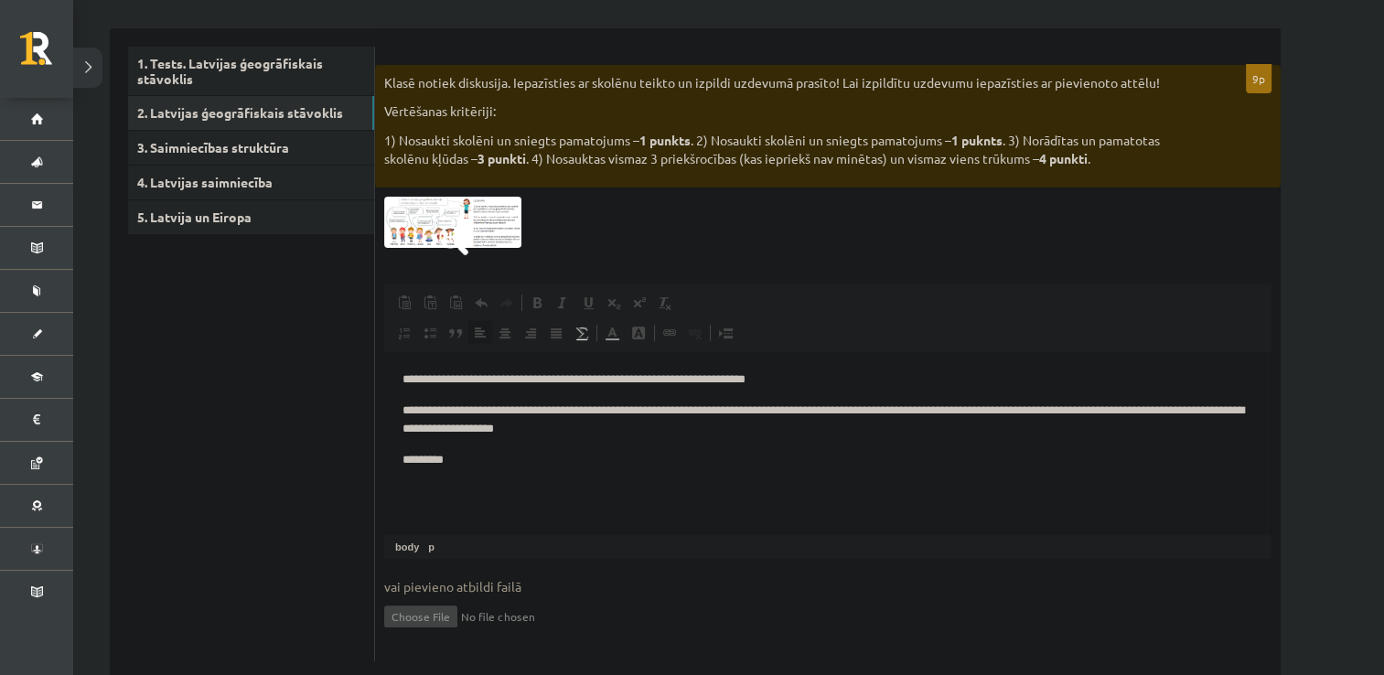
click at [473, 477] on html "**********" at bounding box center [827, 420] width 887 height 136
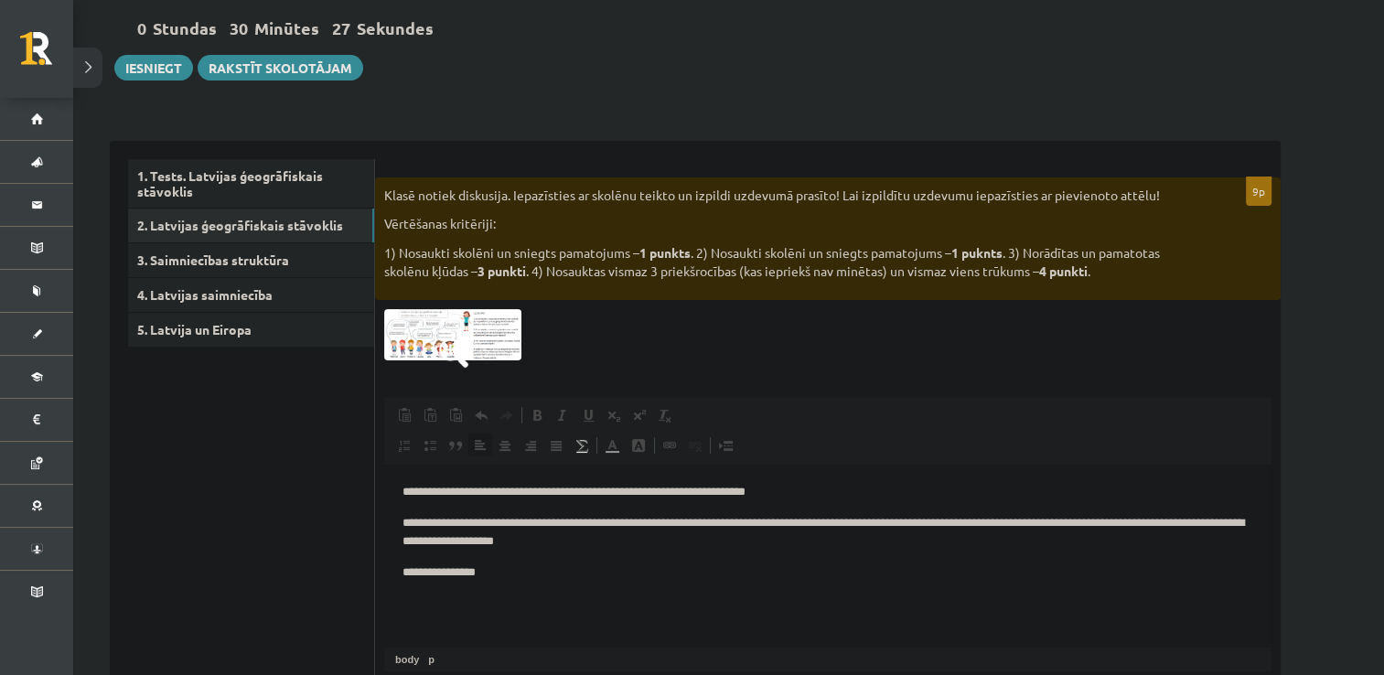
scroll to position [168, 0]
click at [483, 327] on img at bounding box center [452, 335] width 137 height 51
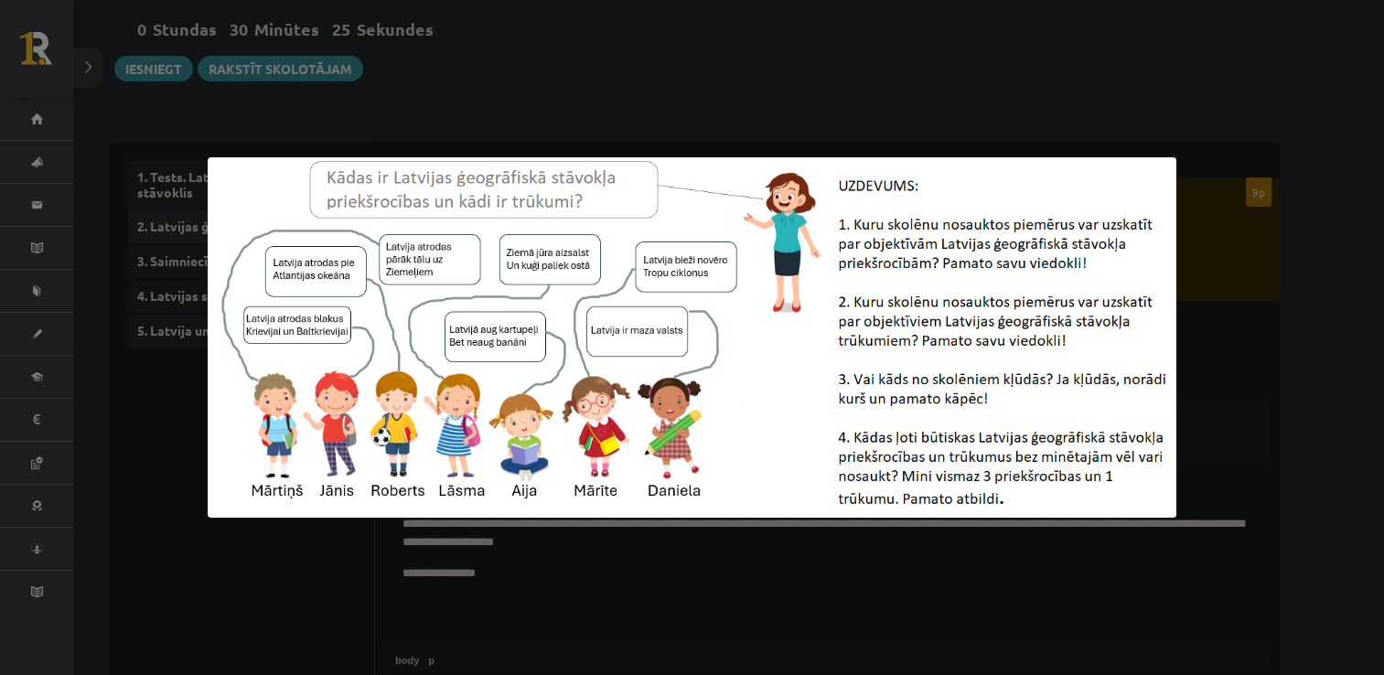
click at [773, 612] on div at bounding box center [692, 337] width 1384 height 675
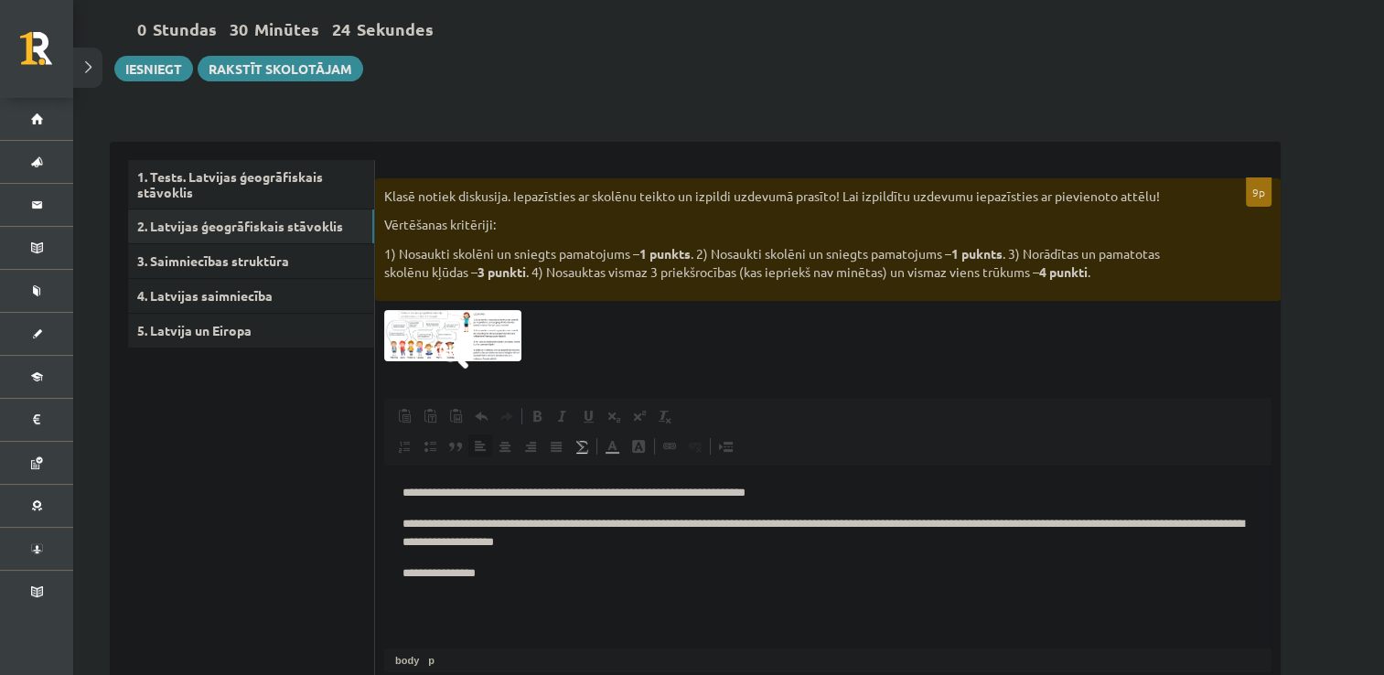
click at [563, 595] on html "**********" at bounding box center [827, 534] width 887 height 136
click at [556, 579] on p "**********" at bounding box center [827, 573] width 851 height 19
click at [673, 579] on p "**********" at bounding box center [827, 573] width 851 height 19
click at [499, 326] on img at bounding box center [452, 335] width 137 height 51
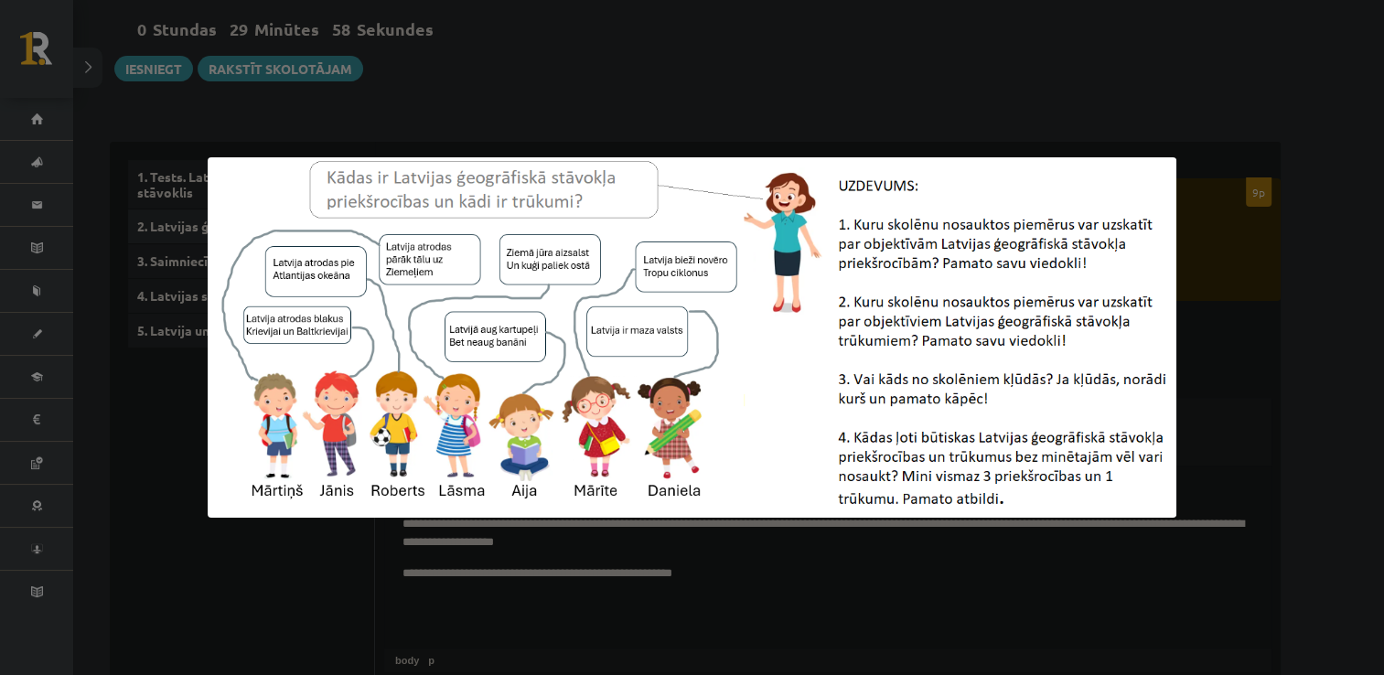
click at [761, 610] on div at bounding box center [692, 337] width 1384 height 675
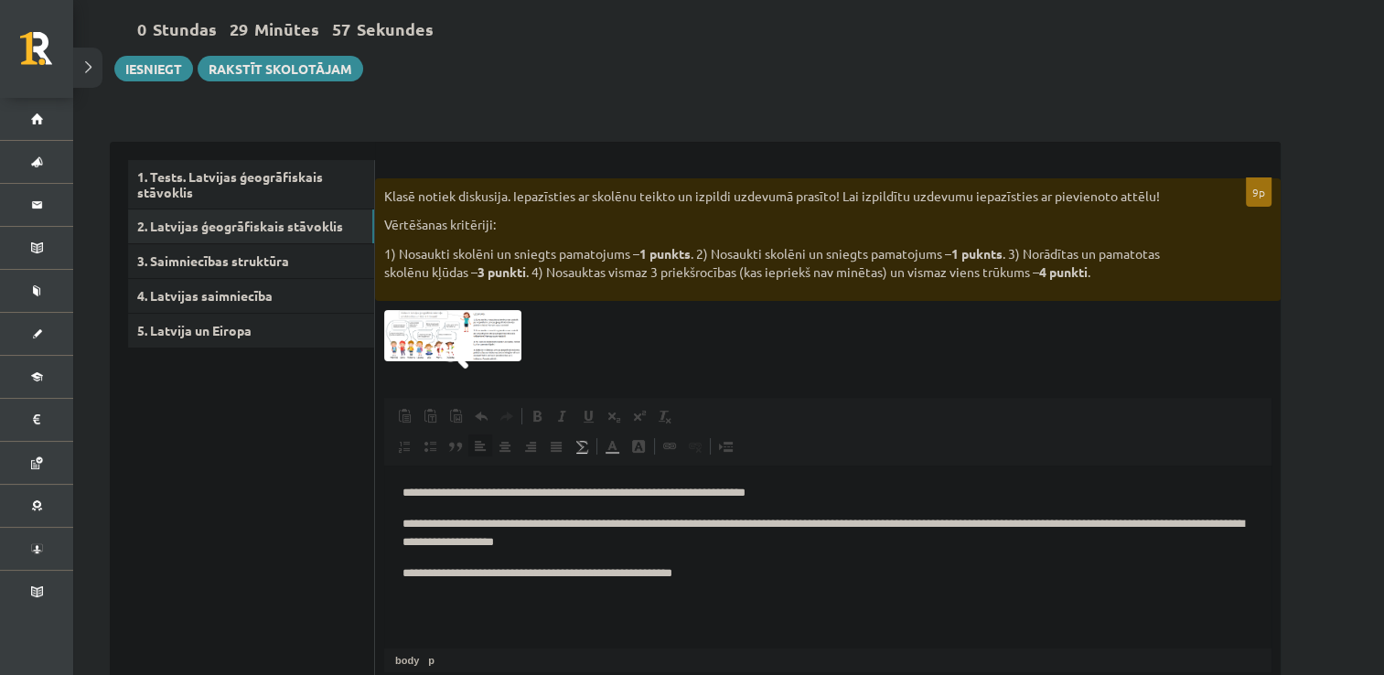
click at [724, 590] on html "**********" at bounding box center [827, 534] width 887 height 136
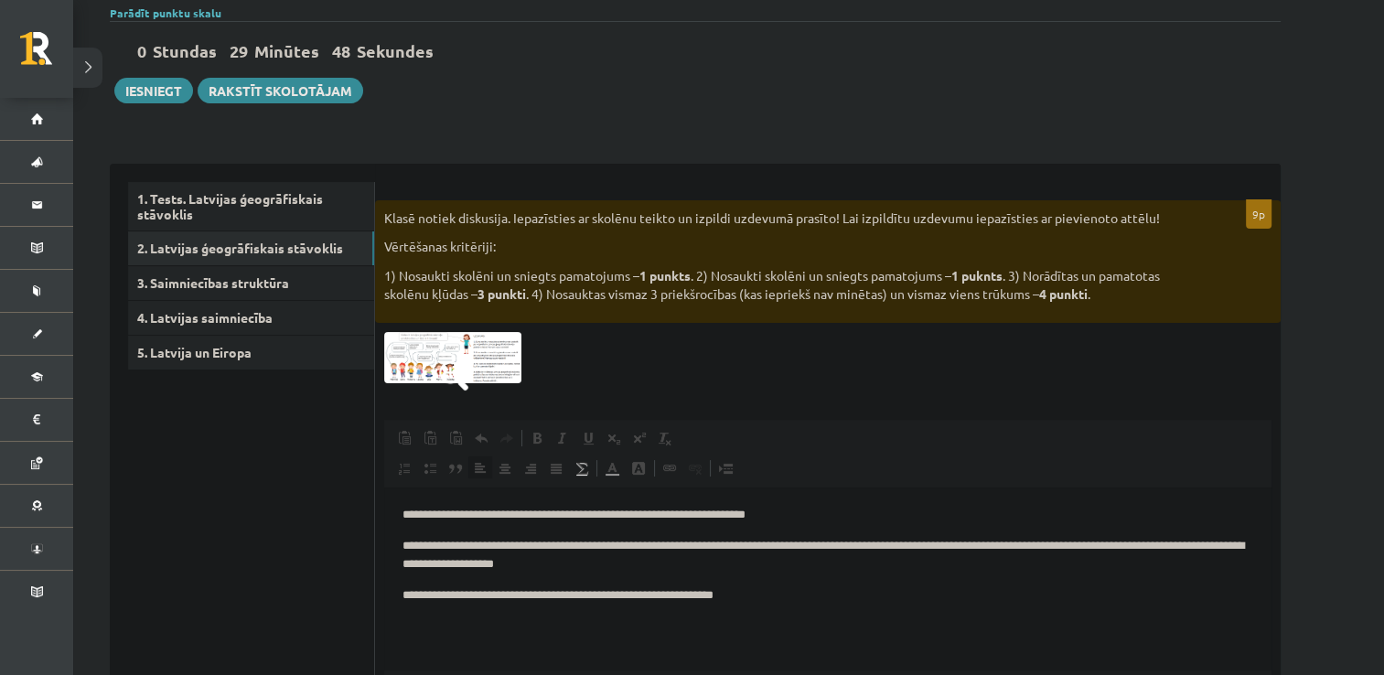
click at [472, 371] on img at bounding box center [452, 357] width 137 height 51
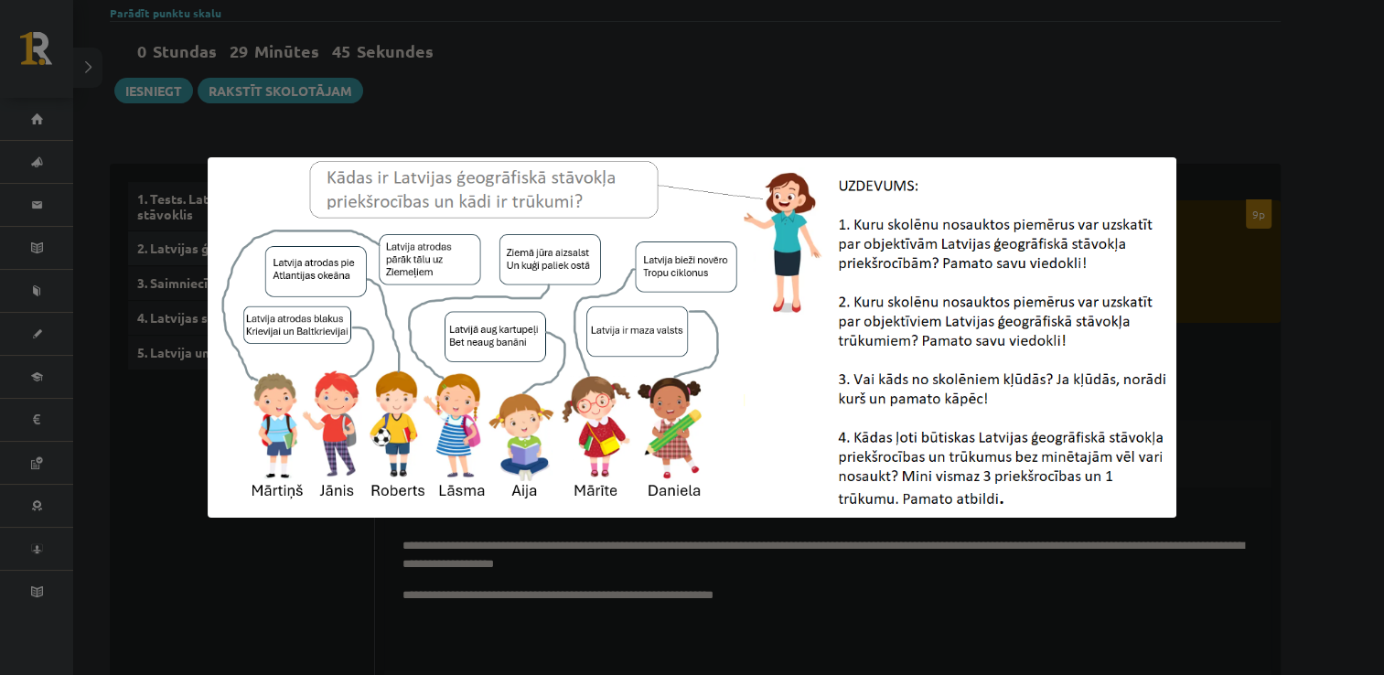
click at [812, 627] on div at bounding box center [692, 337] width 1384 height 675
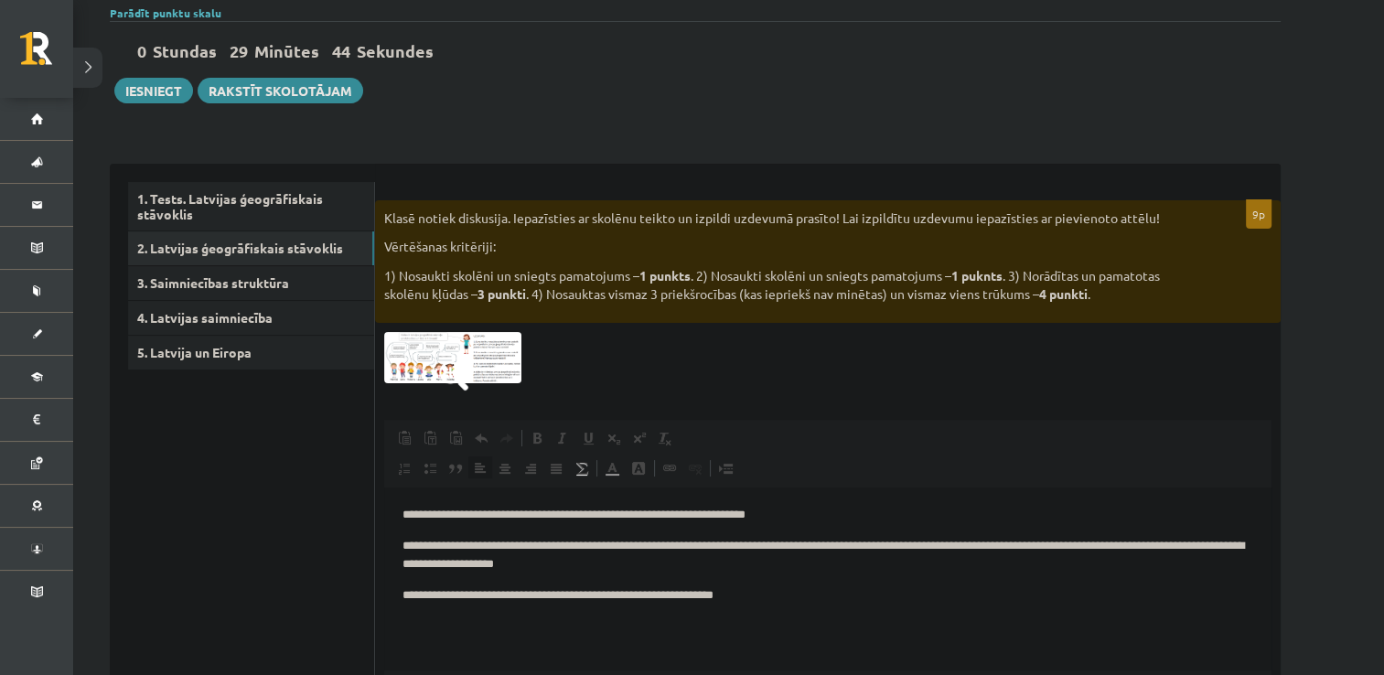
click at [781, 605] on p "**********" at bounding box center [827, 595] width 851 height 19
click at [754, 595] on p "**********" at bounding box center [827, 595] width 851 height 19
click at [797, 600] on p "**********" at bounding box center [827, 595] width 851 height 19
click at [495, 340] on img at bounding box center [452, 357] width 137 height 51
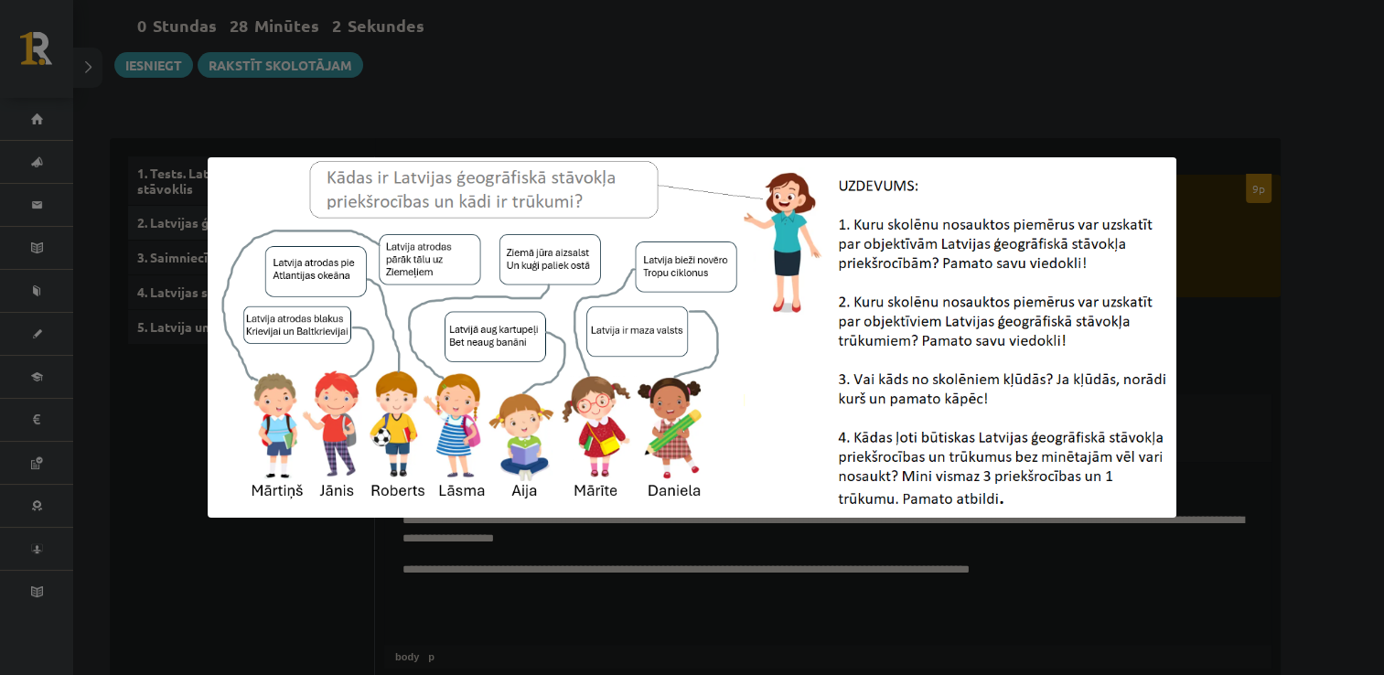
scroll to position [173, 0]
click at [611, 591] on div at bounding box center [692, 337] width 1384 height 675
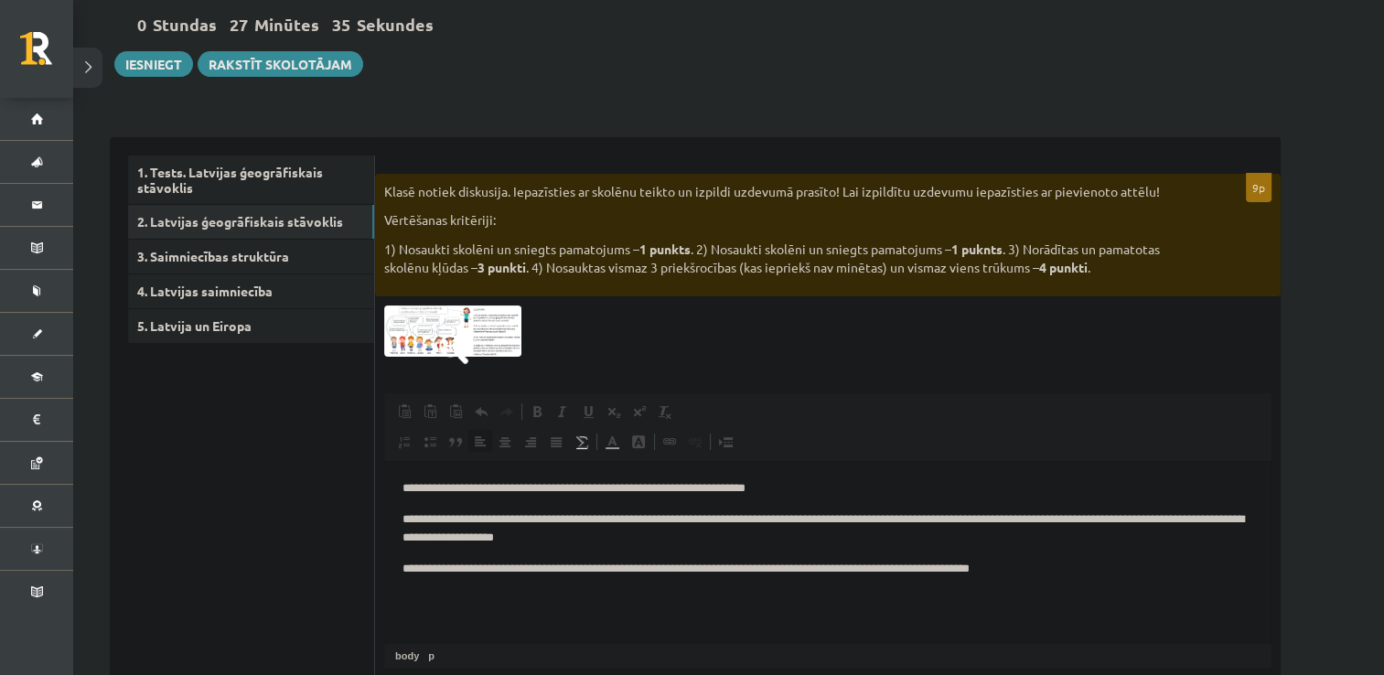
click at [446, 338] on span at bounding box center [453, 349] width 29 height 29
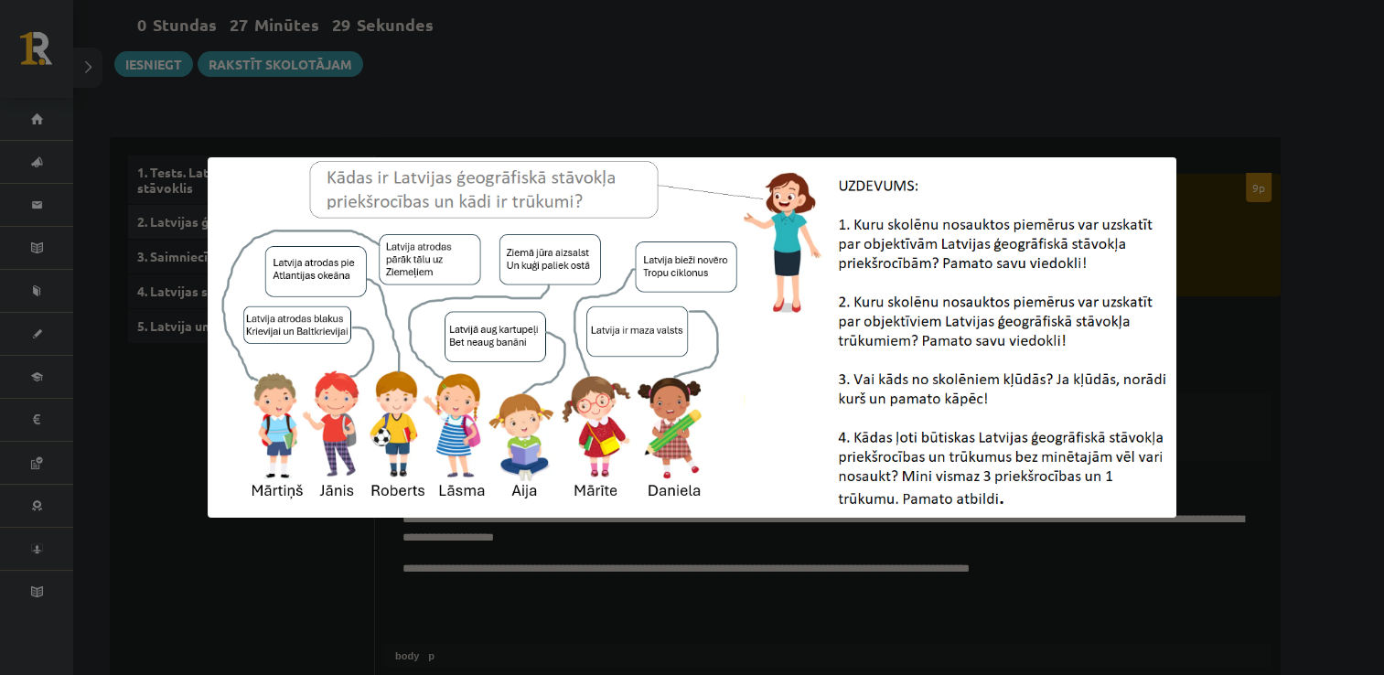
click at [1054, 583] on div at bounding box center [692, 337] width 1384 height 675
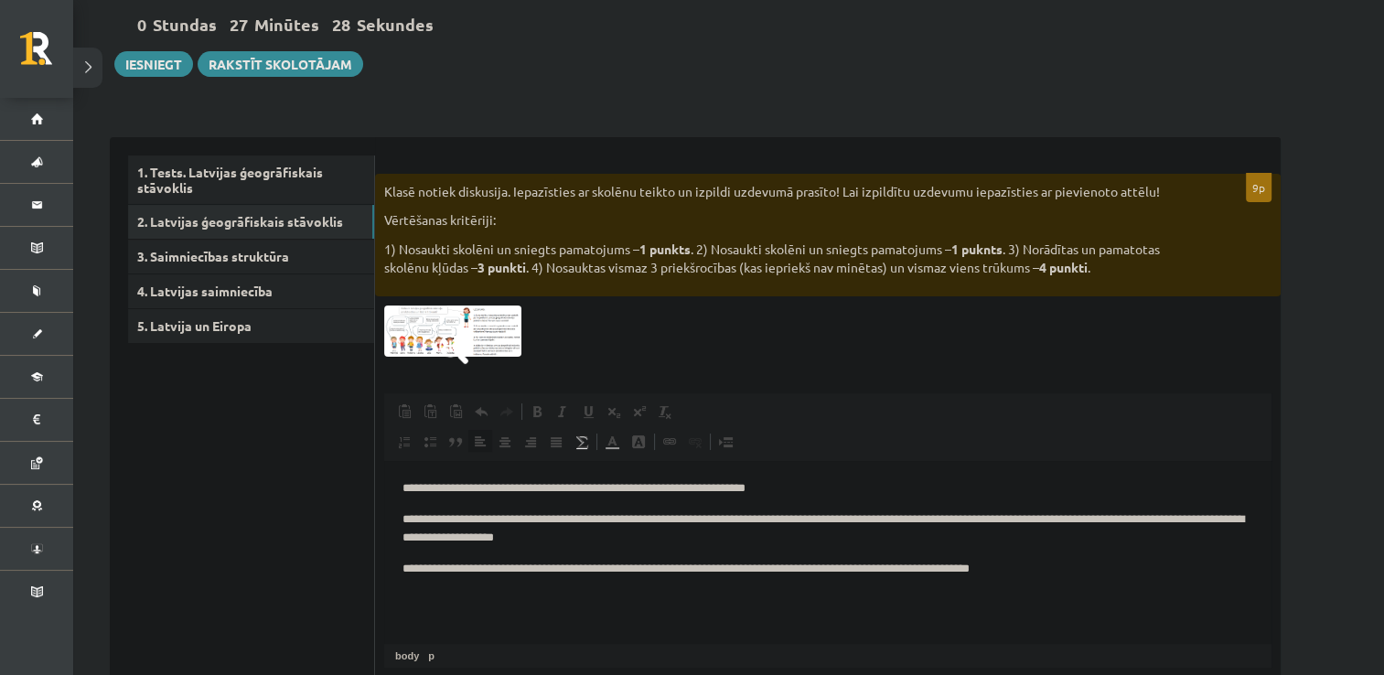
click at [1057, 578] on p "**********" at bounding box center [827, 569] width 851 height 19
click at [464, 341] on span at bounding box center [453, 349] width 29 height 29
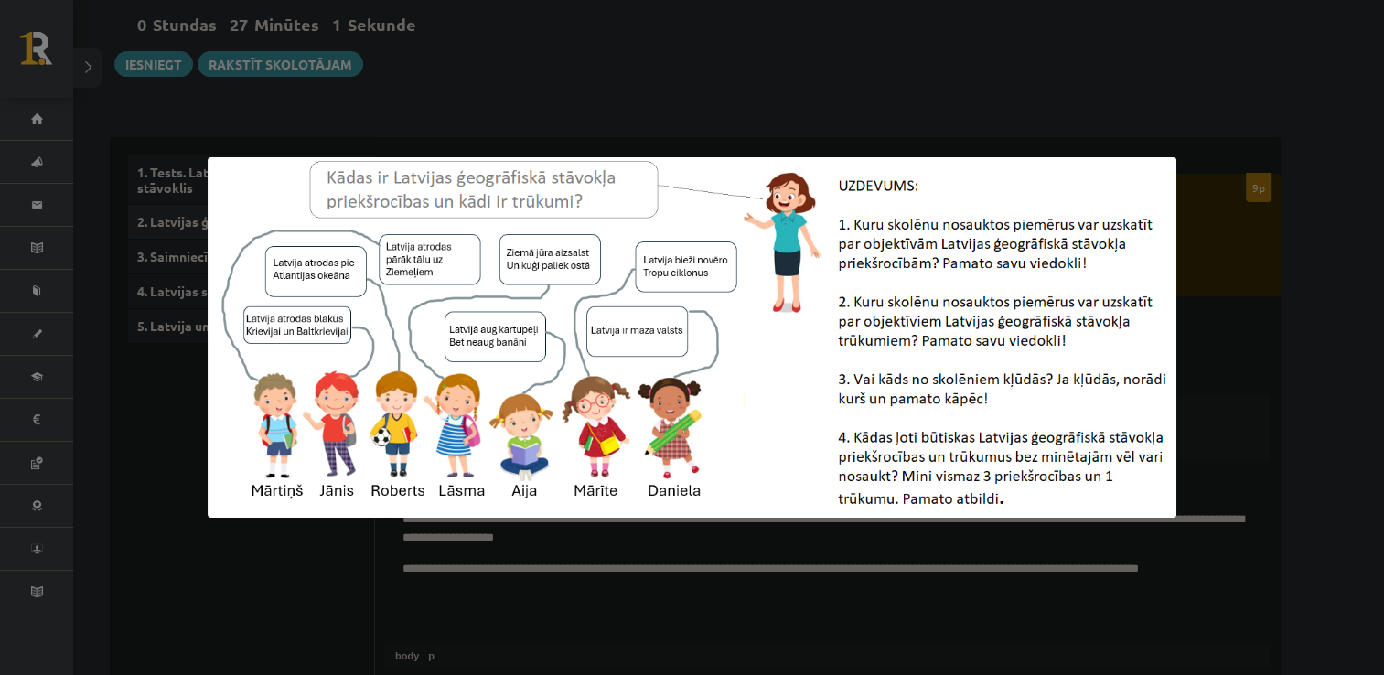
click at [606, 559] on div at bounding box center [692, 337] width 1384 height 675
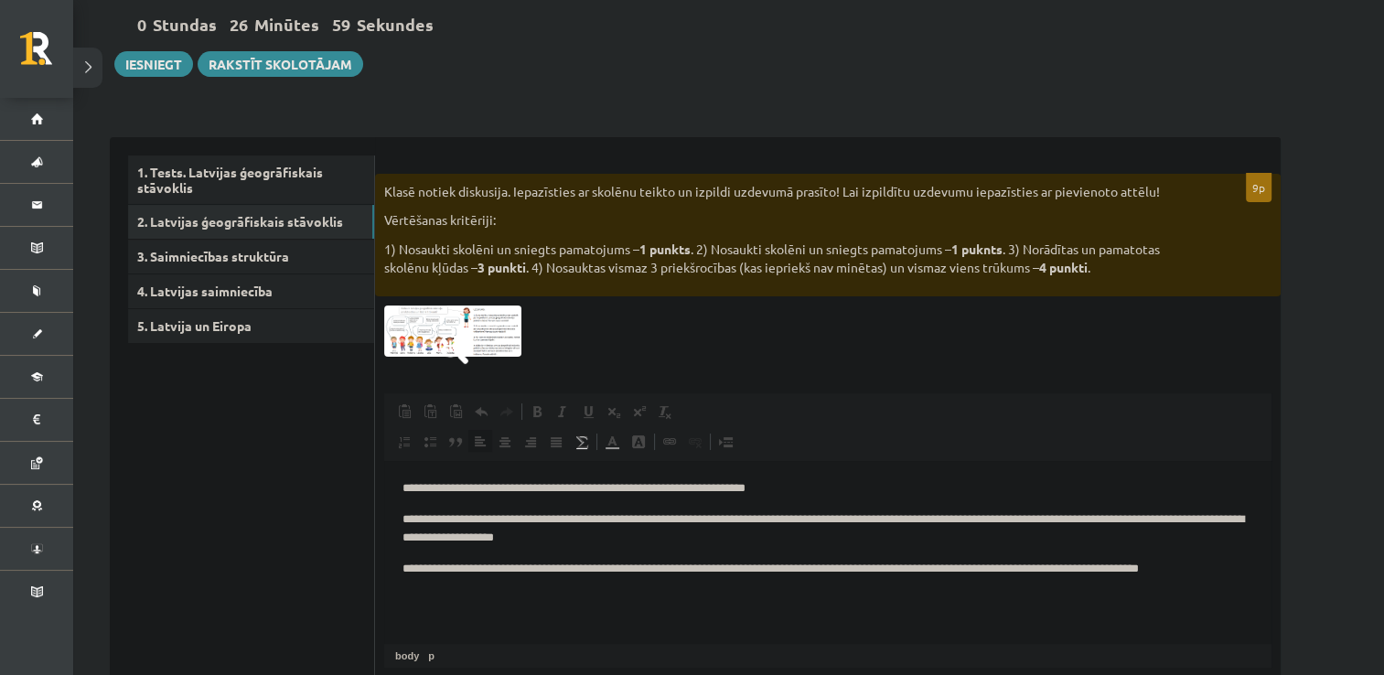
click at [1251, 583] on html "**********" at bounding box center [827, 529] width 887 height 136
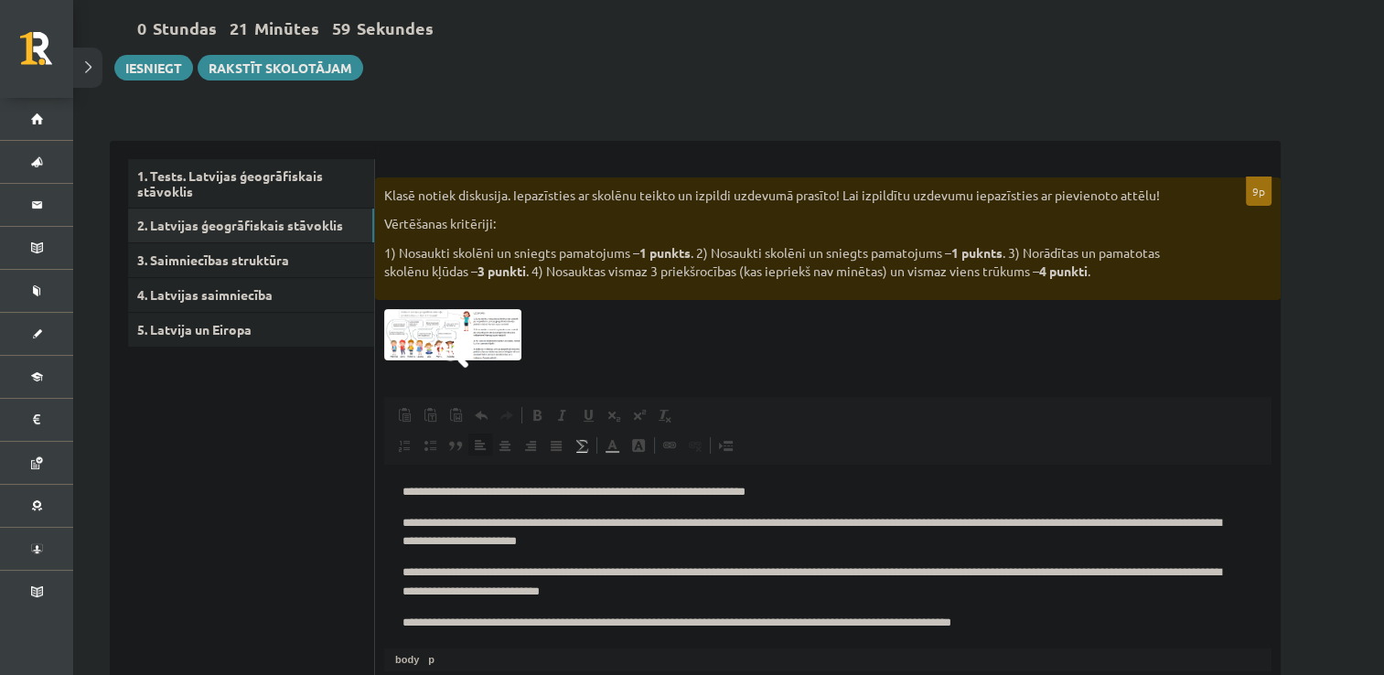
scroll to position [4, 0]
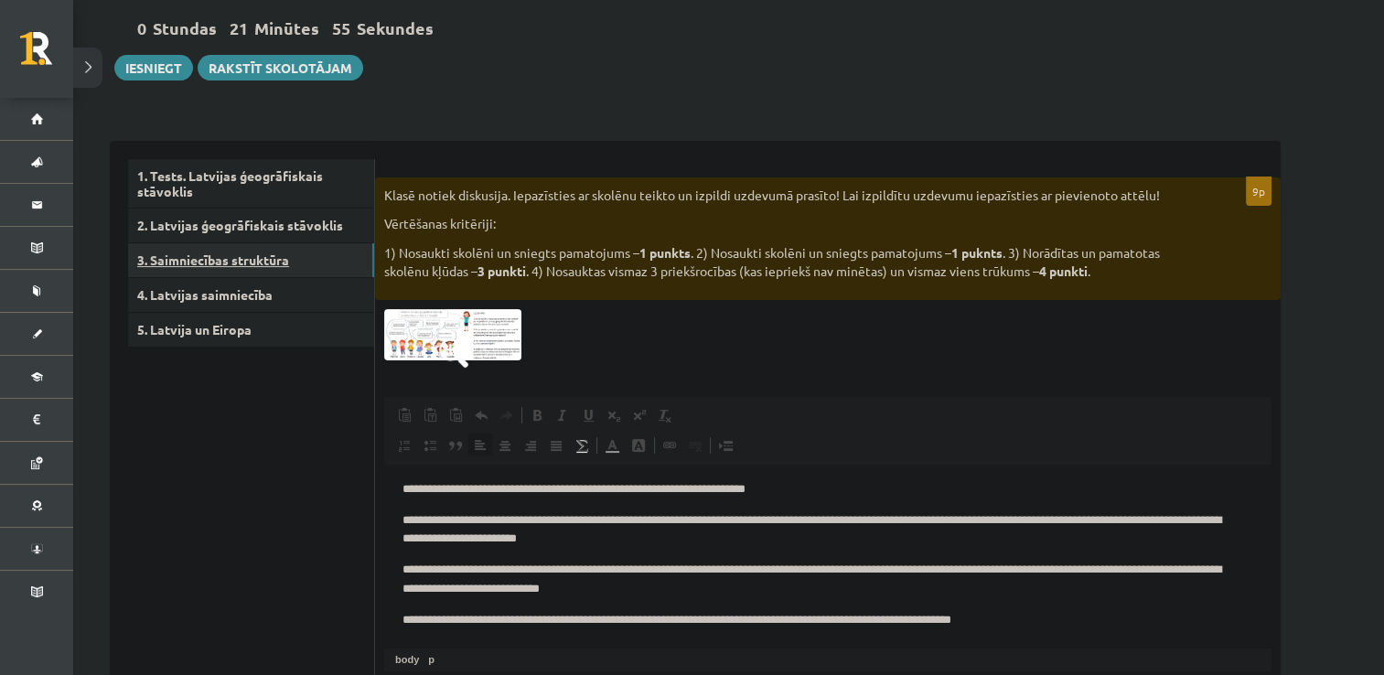
click at [261, 254] on link "3. Saimniecības struktūra" at bounding box center [251, 260] width 246 height 34
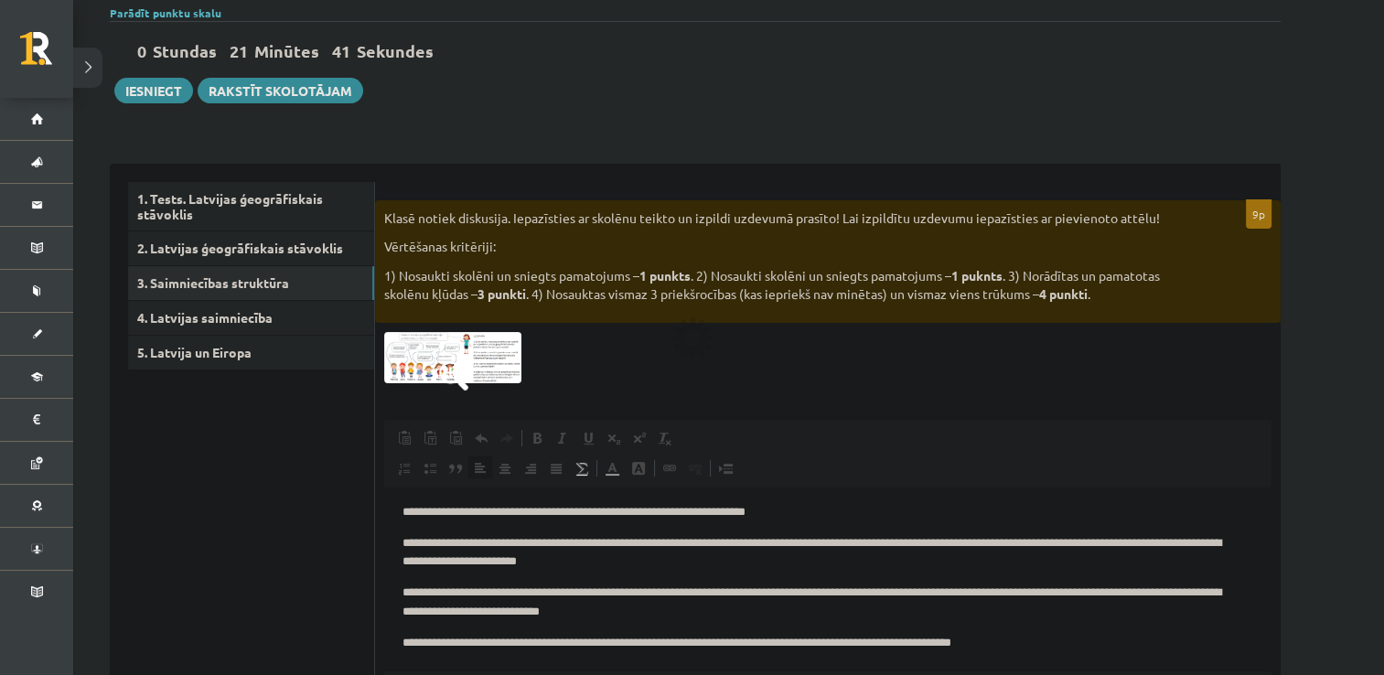
scroll to position [138, 0]
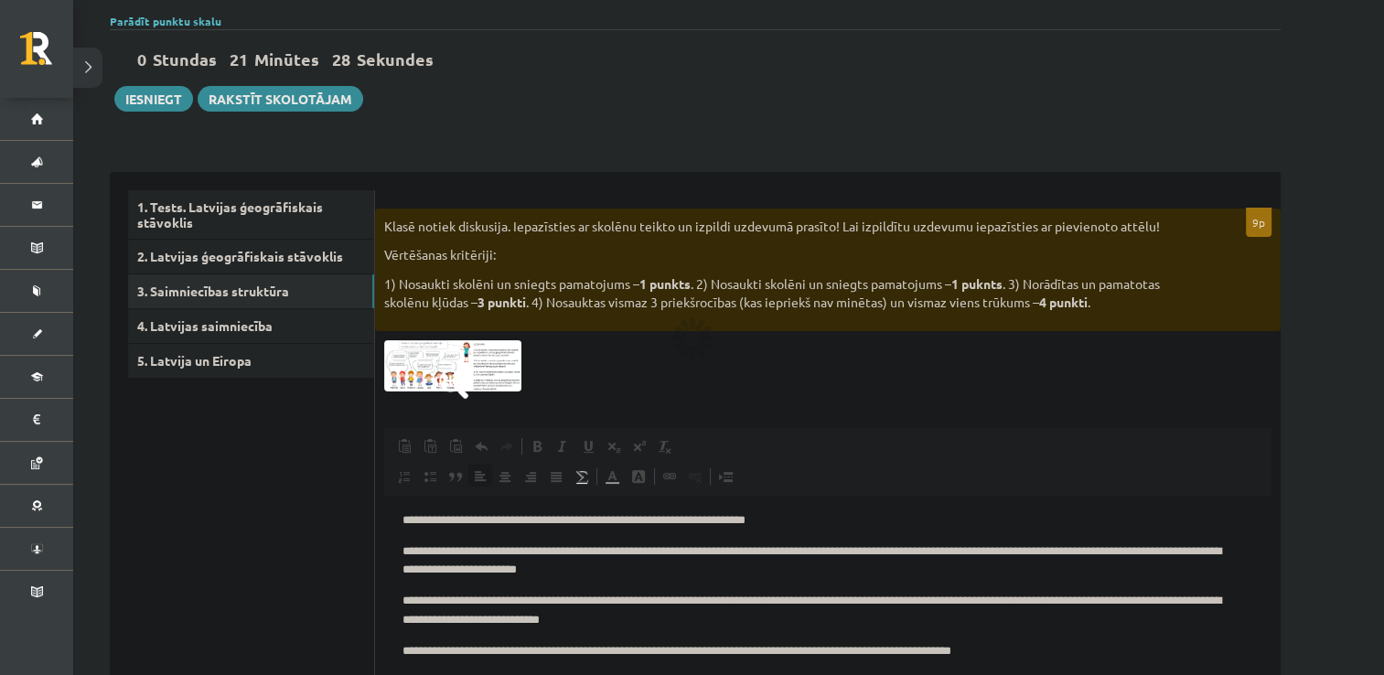
click at [1249, 251] on div "Klasē notiek diskusija. Iepazīsties ar skolēnu teikto un izpildi uzdevumā prasī…" at bounding box center [828, 270] width 906 height 123
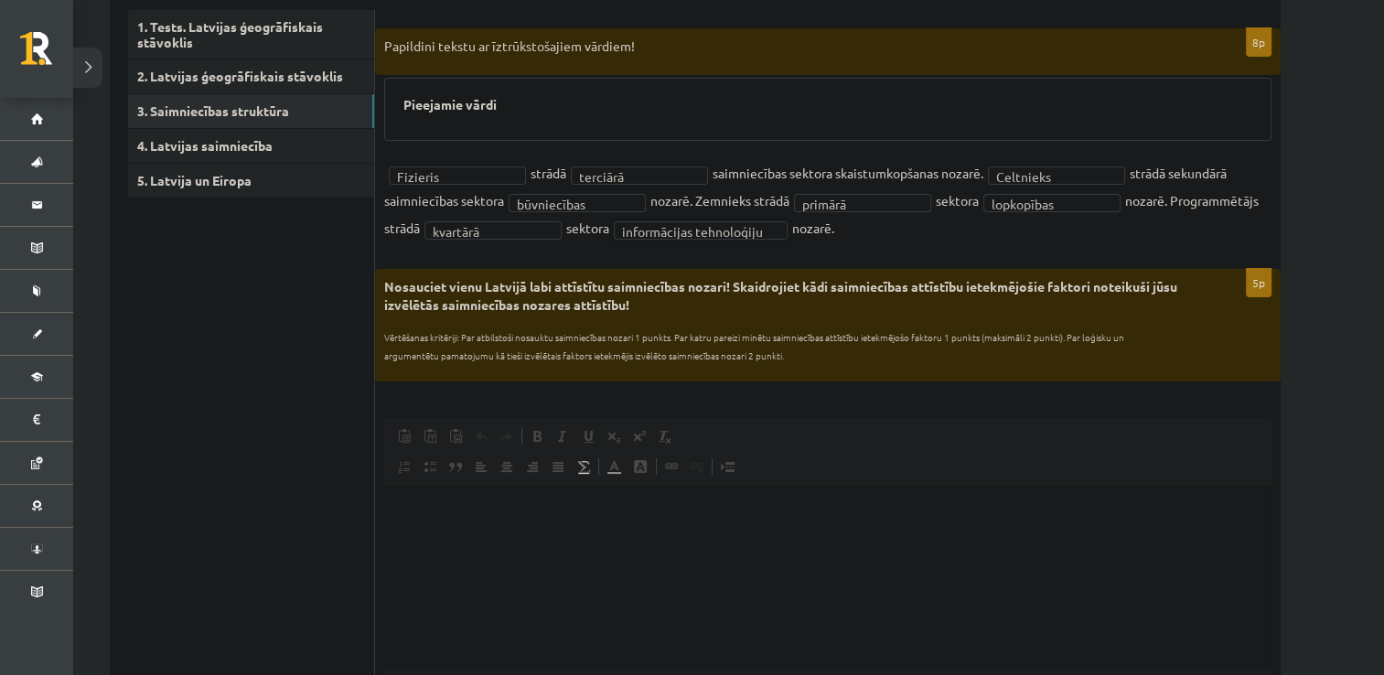
scroll to position [326, 0]
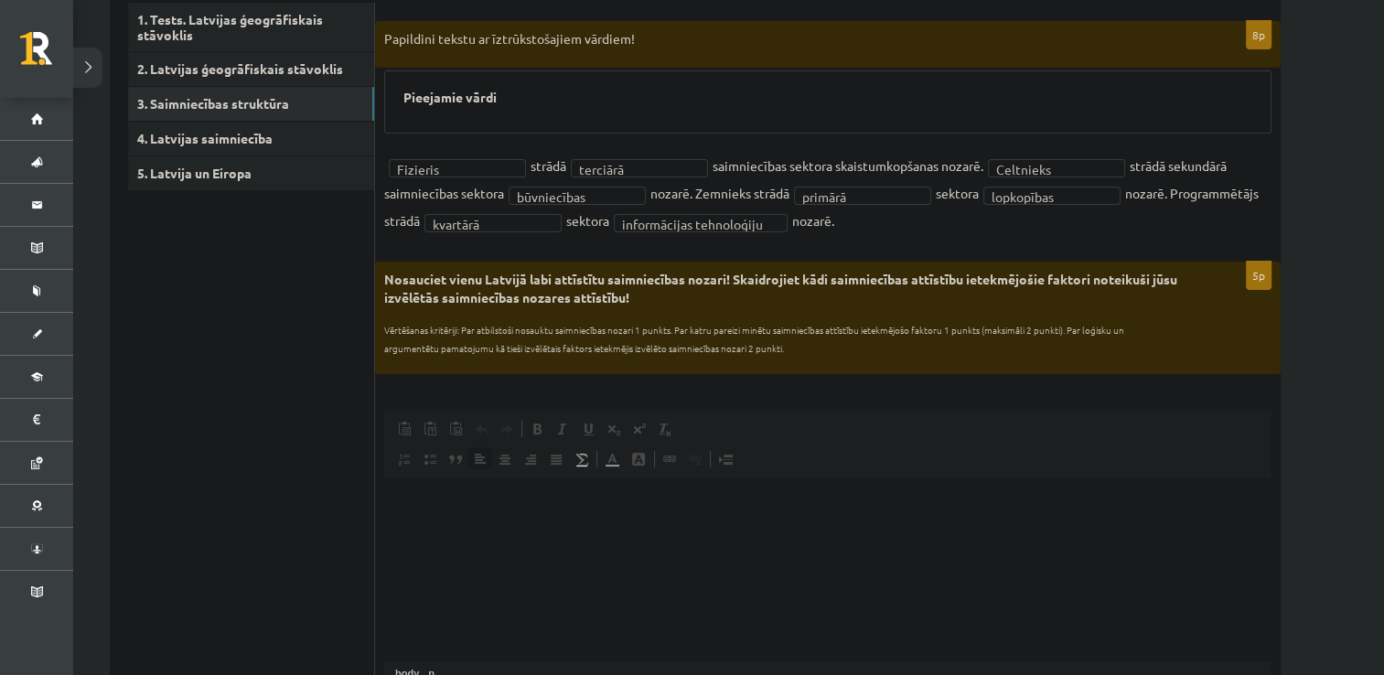
click at [410, 517] on html at bounding box center [827, 505] width 887 height 56
click at [495, 533] on html "**********" at bounding box center [827, 505] width 887 height 56
click at [532, 531] on html "**********" at bounding box center [827, 505] width 887 height 56
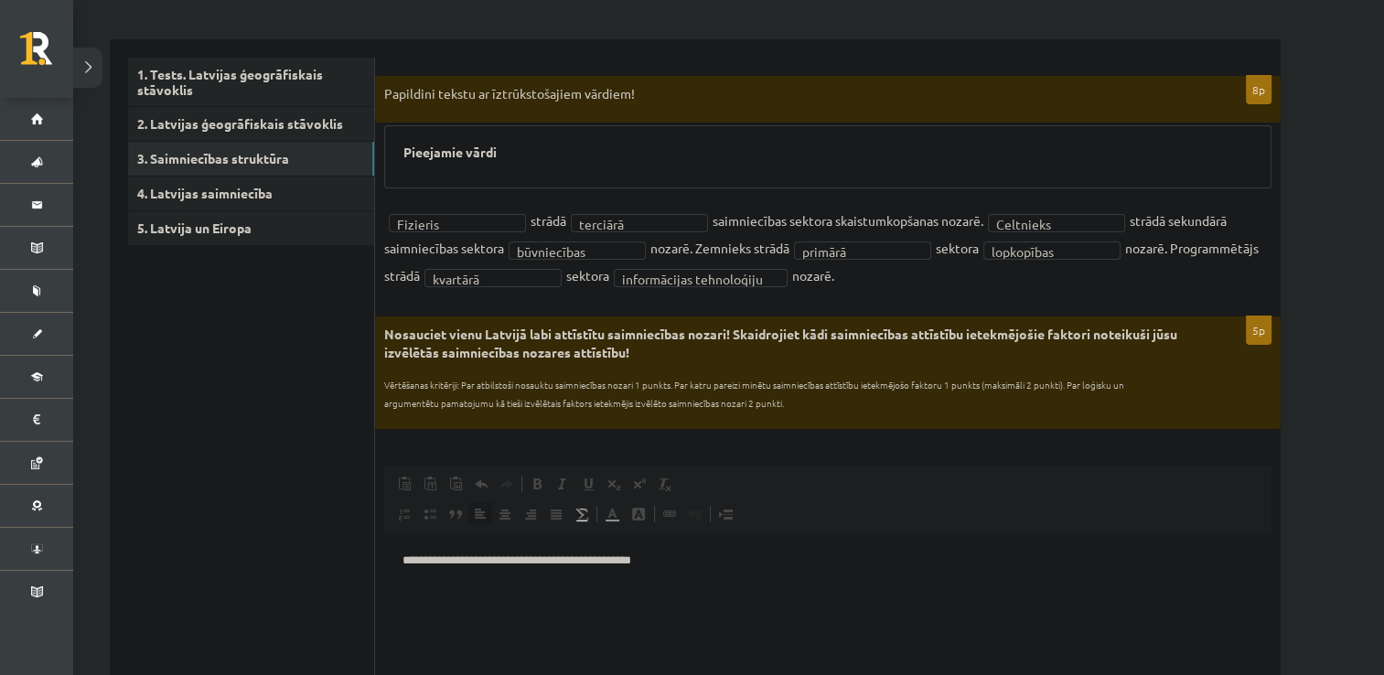
scroll to position [267, 0]
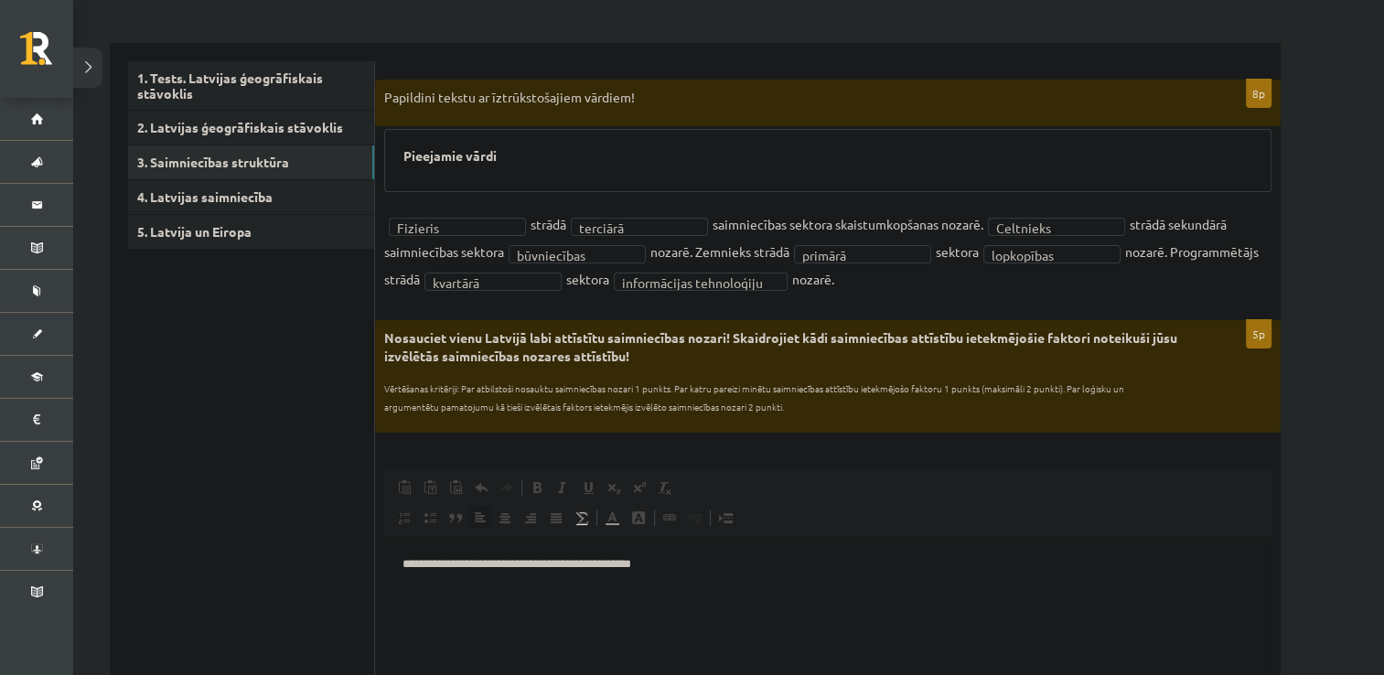
click at [686, 567] on p "**********" at bounding box center [827, 563] width 851 height 19
click at [593, 575] on html "**********" at bounding box center [827, 564] width 887 height 56
click at [692, 574] on html "**********" at bounding box center [827, 564] width 887 height 56
click at [737, 567] on p "**********" at bounding box center [827, 563] width 851 height 19
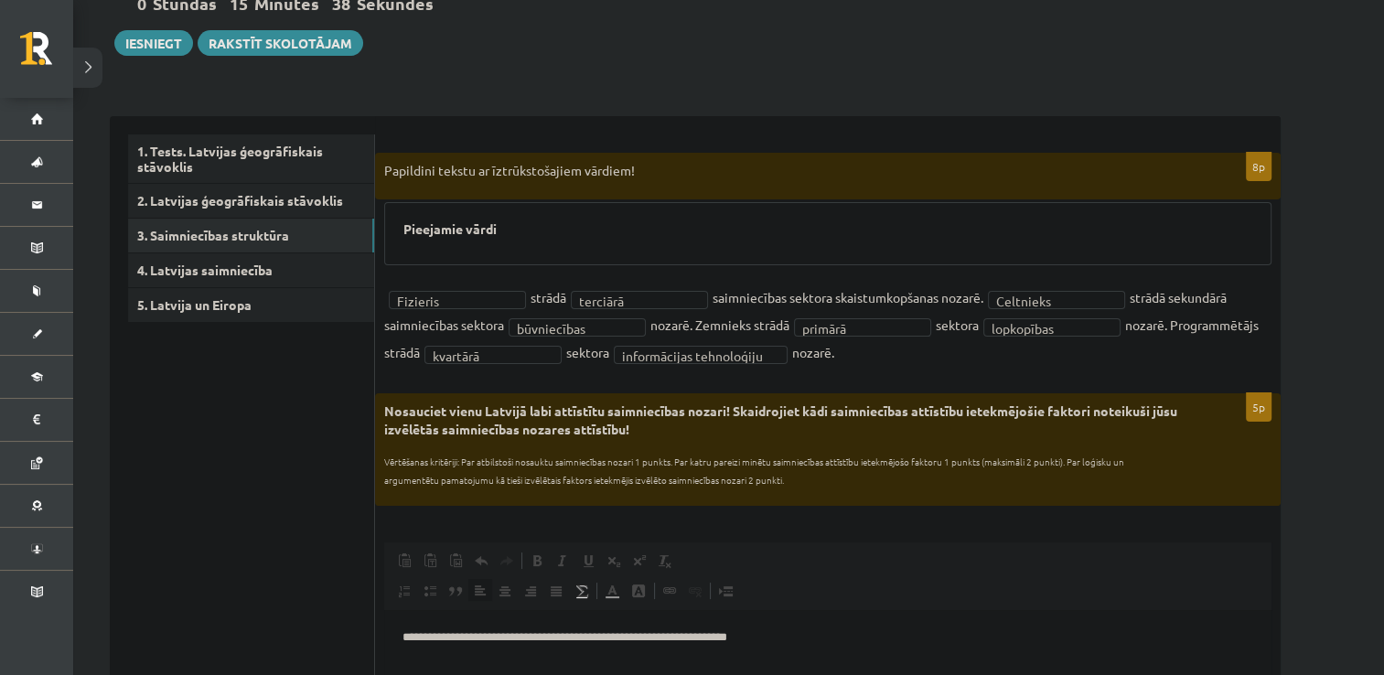
scroll to position [177, 0]
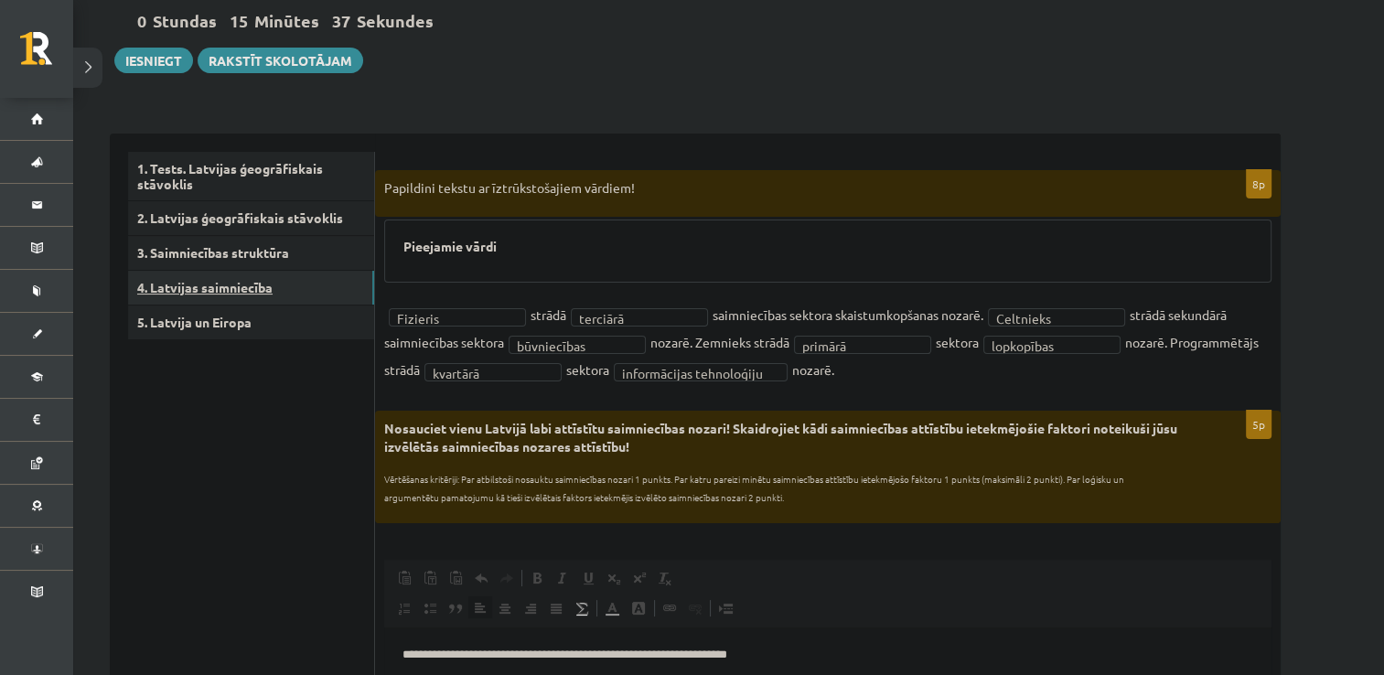
click at [240, 284] on link "4. Latvijas saimniecība" at bounding box center [251, 288] width 246 height 34
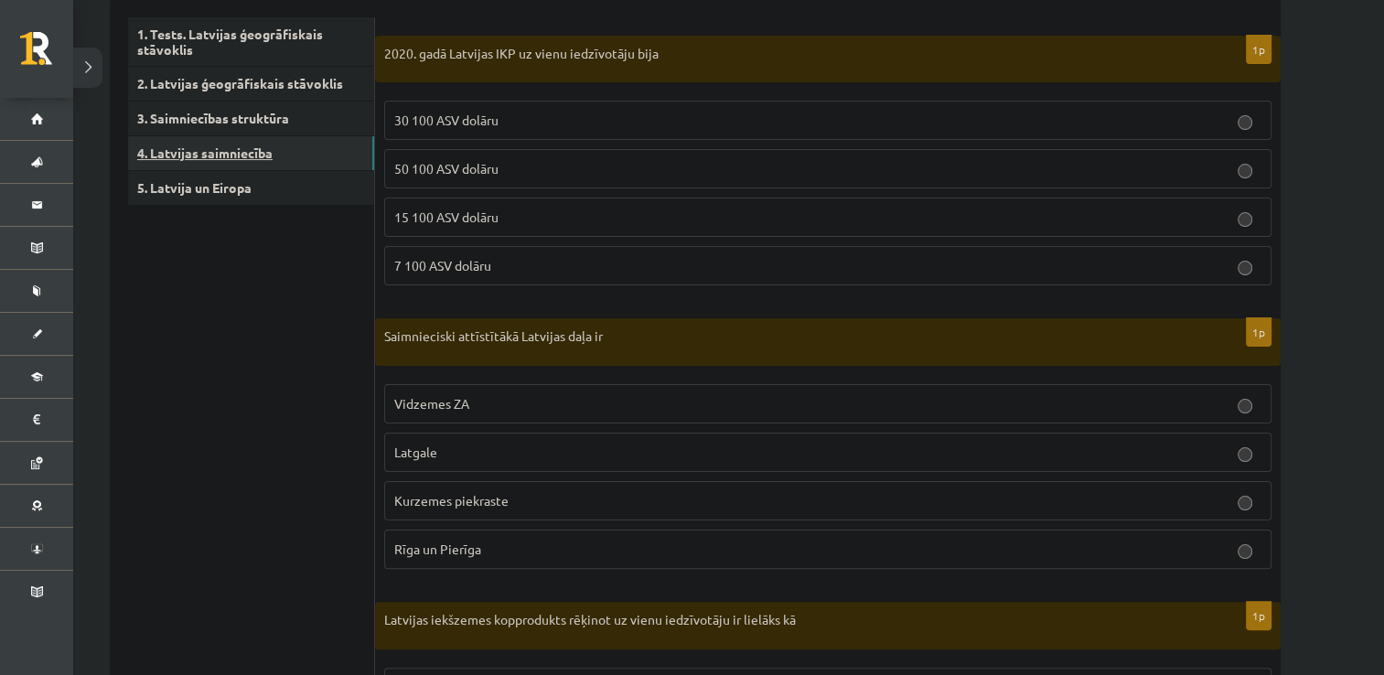
scroll to position [301, 0]
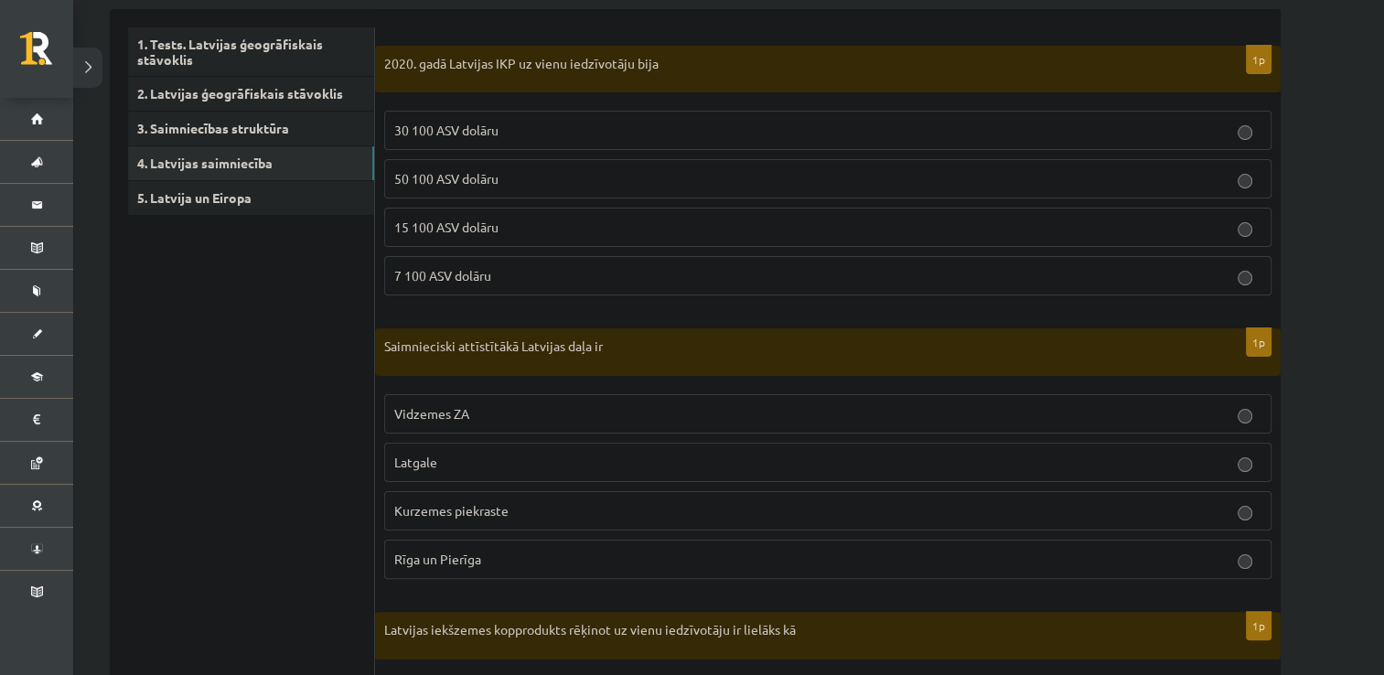
click at [417, 240] on label "15 100 ASV dolāru" at bounding box center [827, 227] width 887 height 39
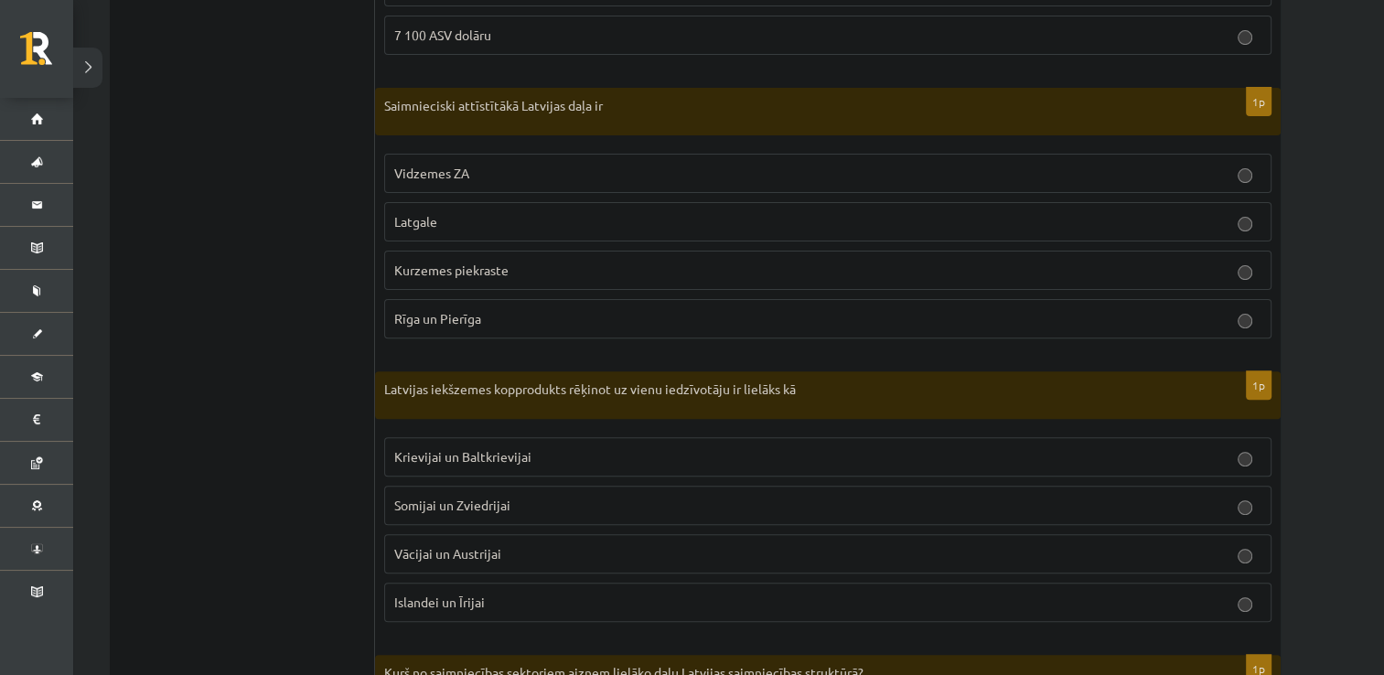
scroll to position [543, 0]
click at [523, 319] on p "Rīga un Pierīga" at bounding box center [827, 316] width 867 height 19
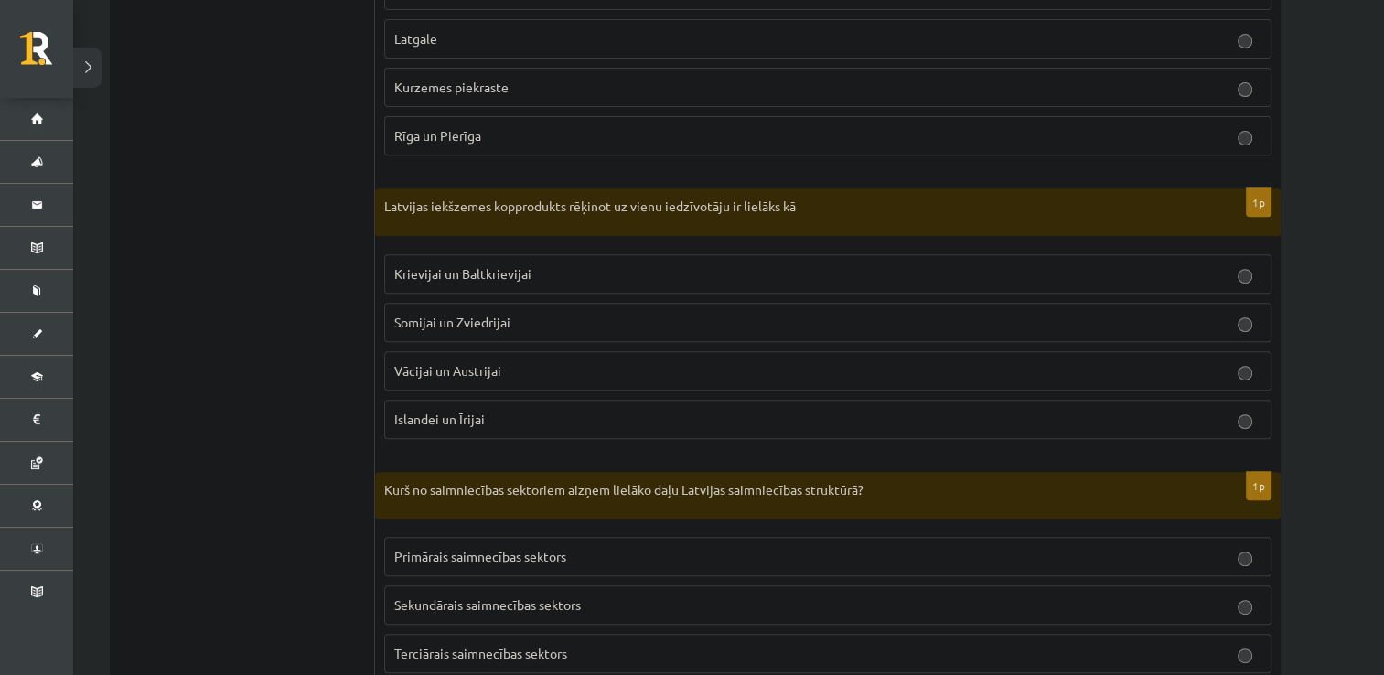
scroll to position [726, 0]
click at [556, 269] on p "Krievijai un Baltkrievijai" at bounding box center [827, 272] width 867 height 19
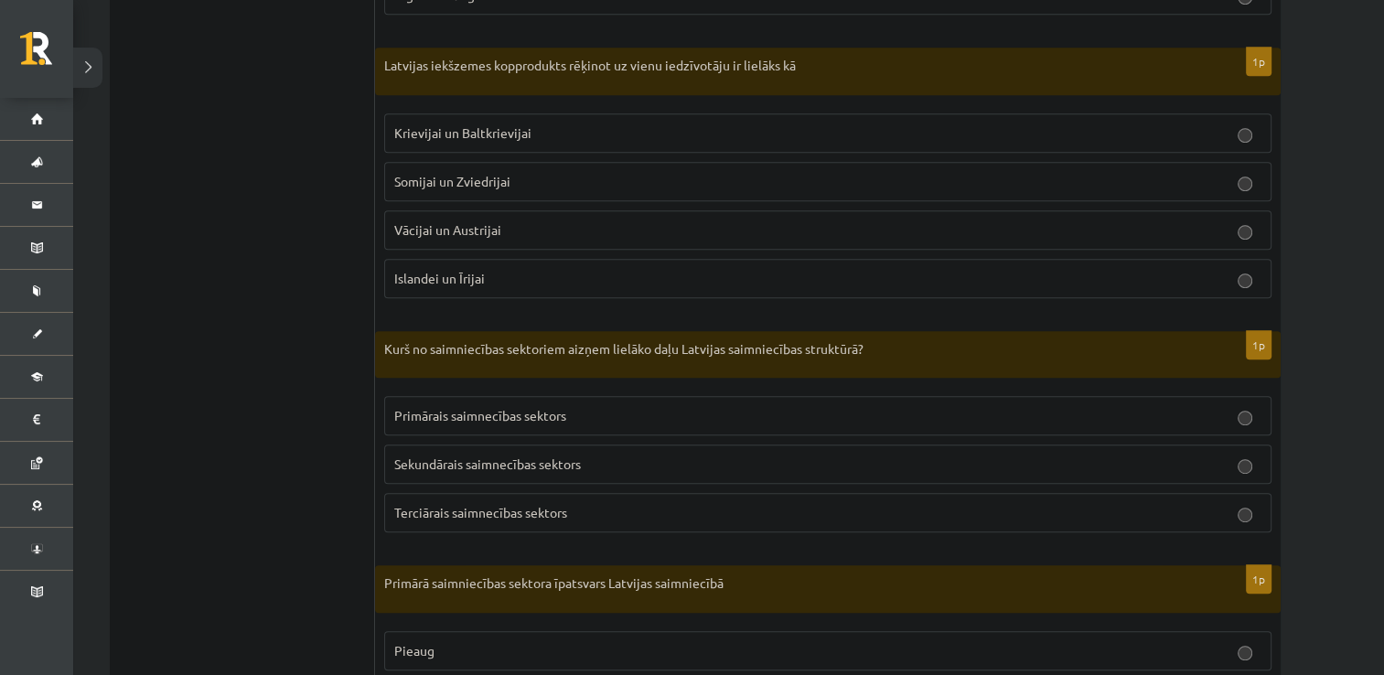
scroll to position [1021, 0]
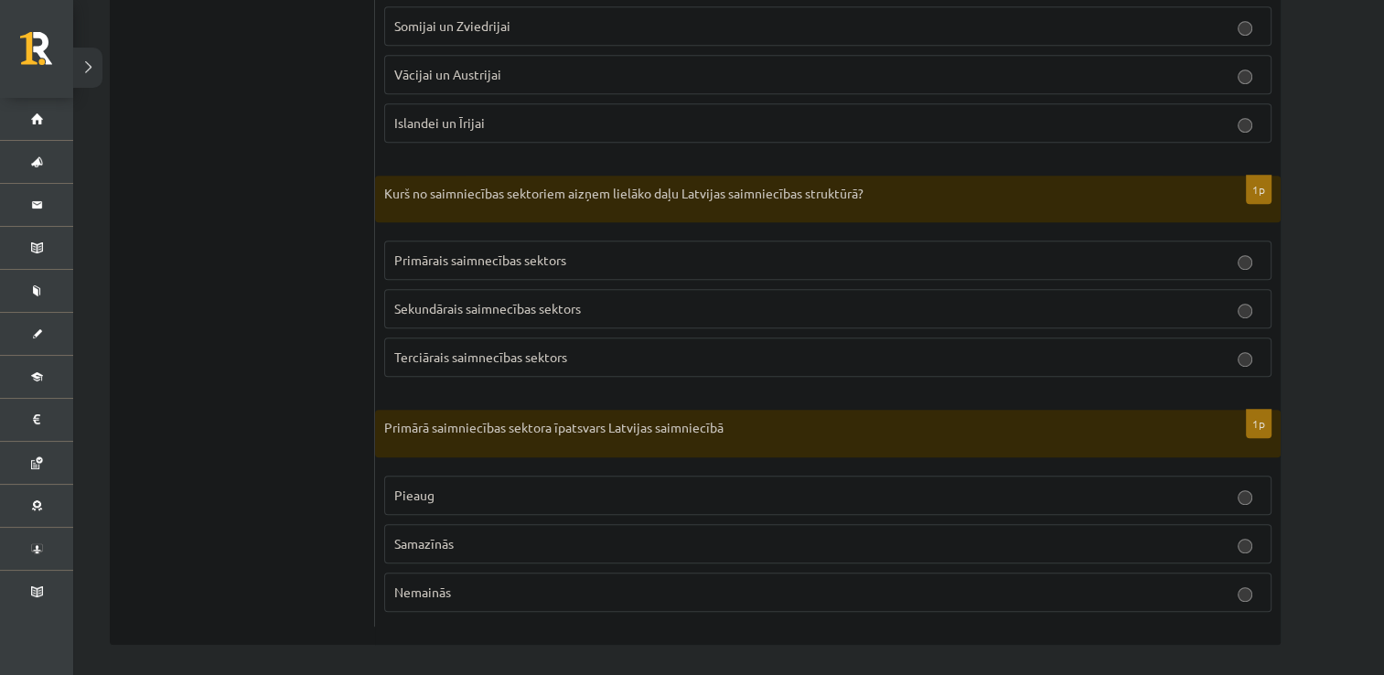
click at [614, 368] on label "Terciārais saimnecības sektors" at bounding box center [827, 357] width 887 height 39
click at [527, 547] on label "Samazīnās" at bounding box center [827, 543] width 887 height 39
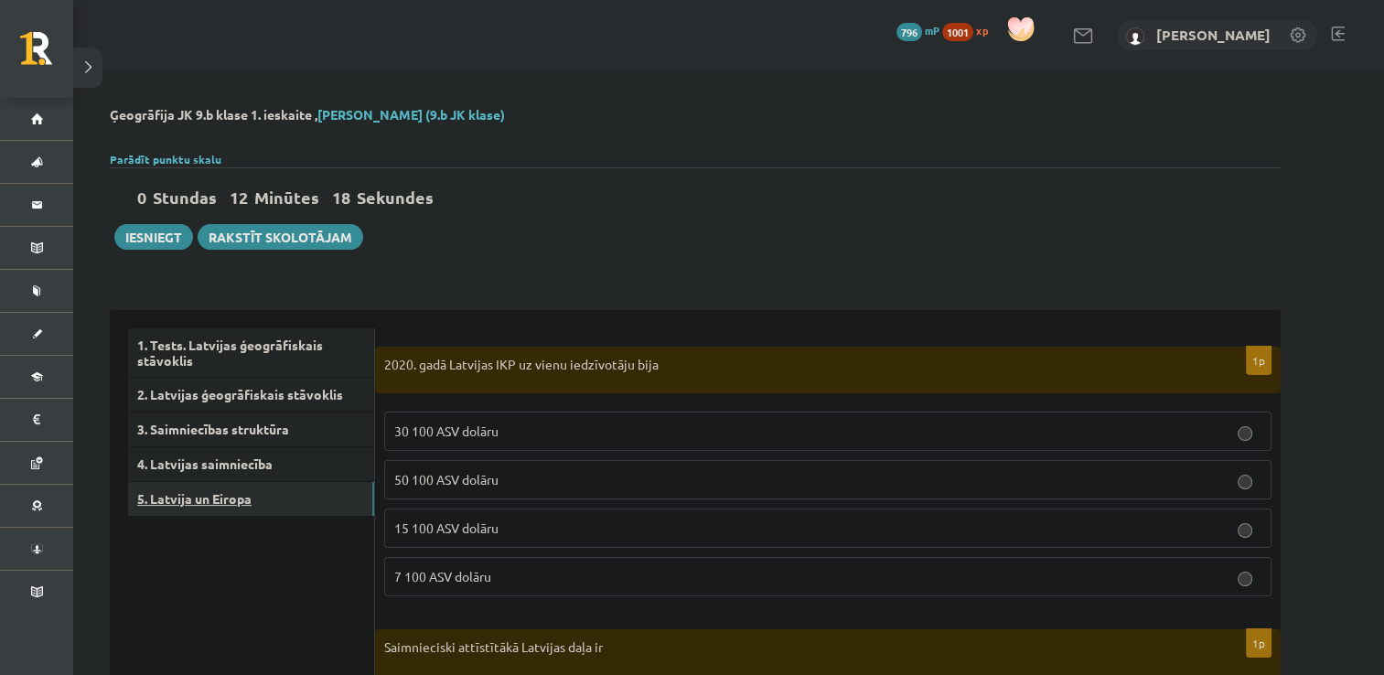
click at [169, 505] on link "5. Latvija un Eiropa" at bounding box center [251, 499] width 246 height 34
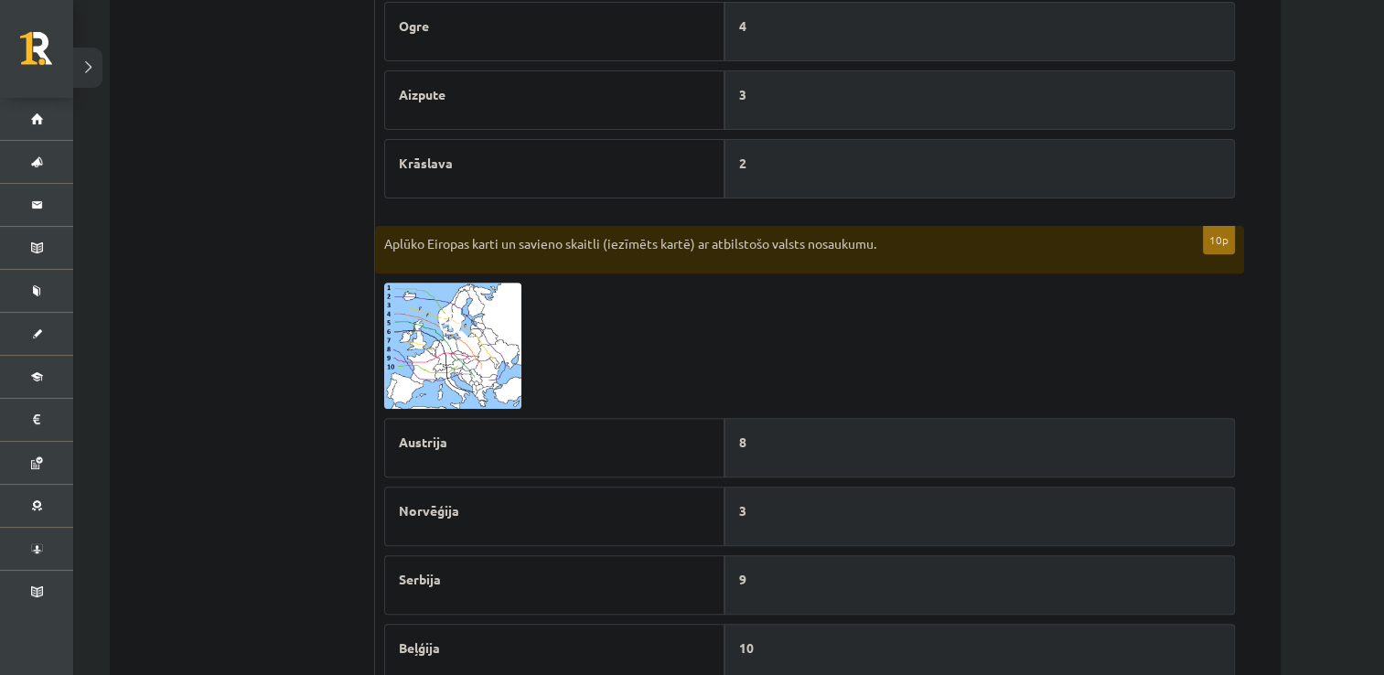
scroll to position [636, 0]
click at [441, 348] on img at bounding box center [452, 343] width 137 height 126
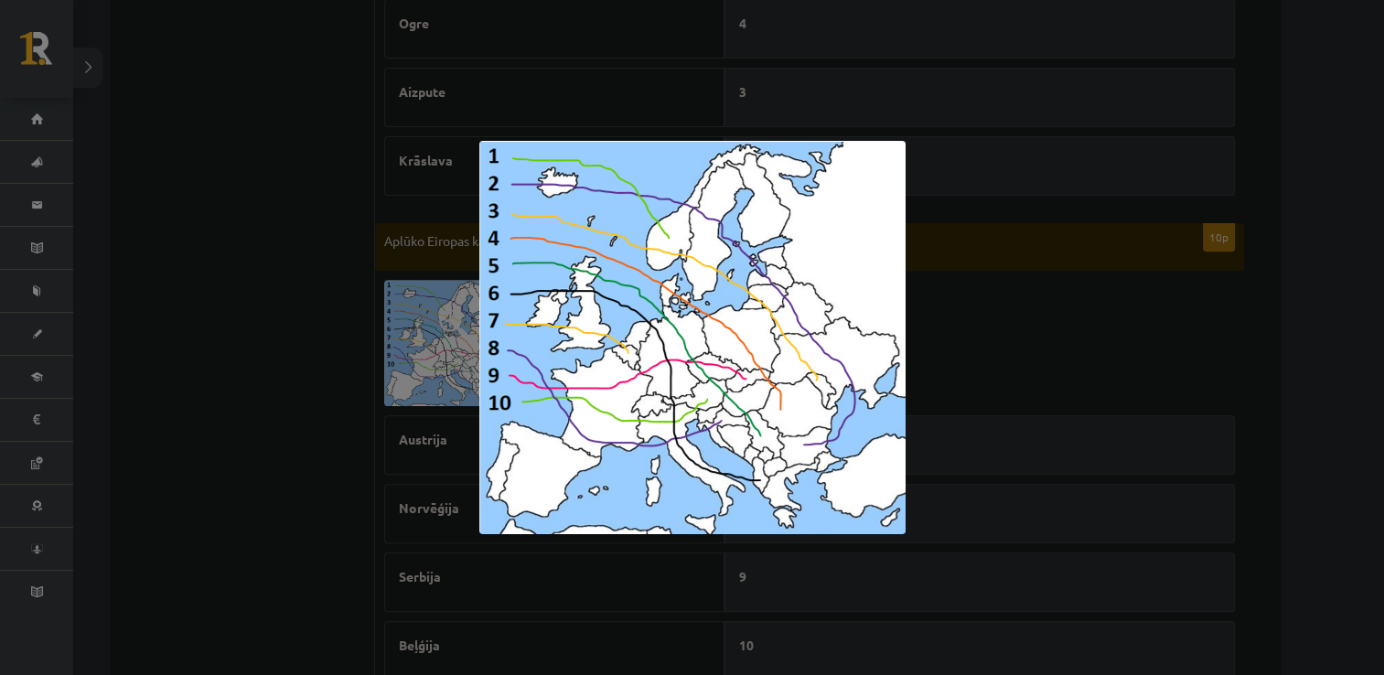
click at [240, 370] on div at bounding box center [692, 337] width 1384 height 675
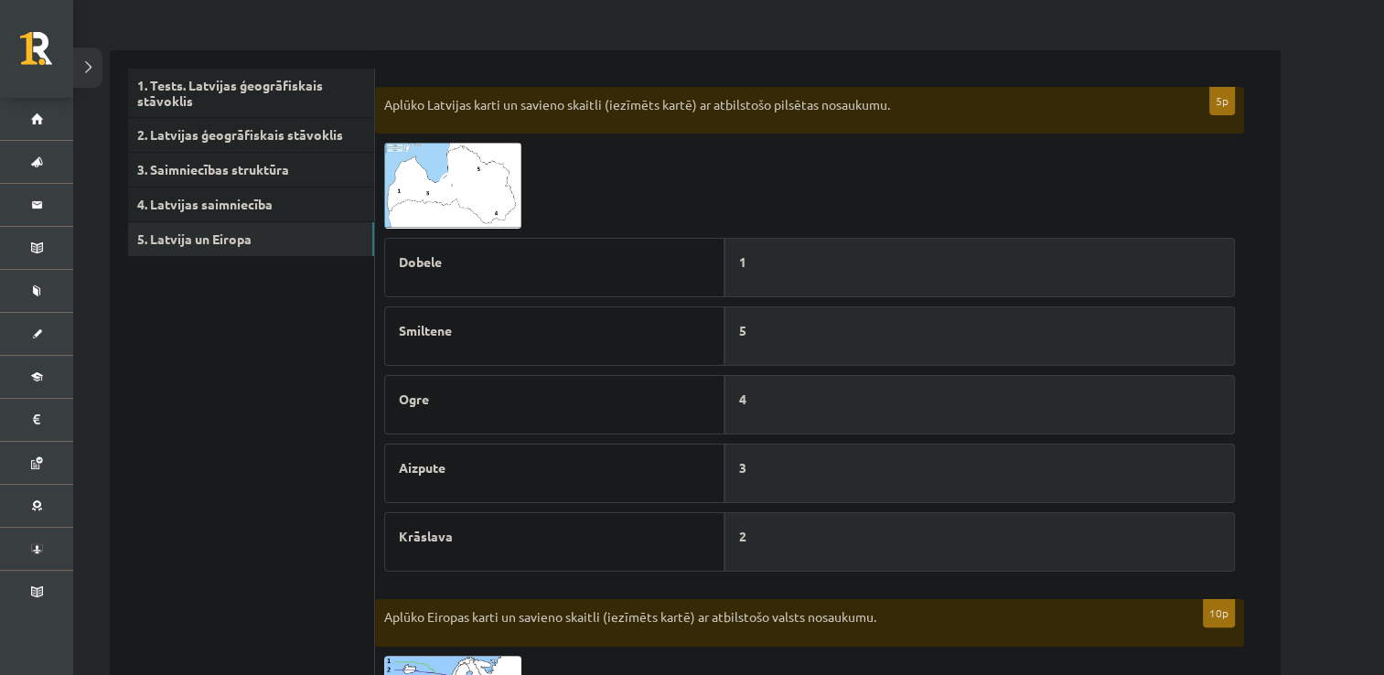
scroll to position [260, 0]
click at [466, 205] on img at bounding box center [452, 186] width 137 height 86
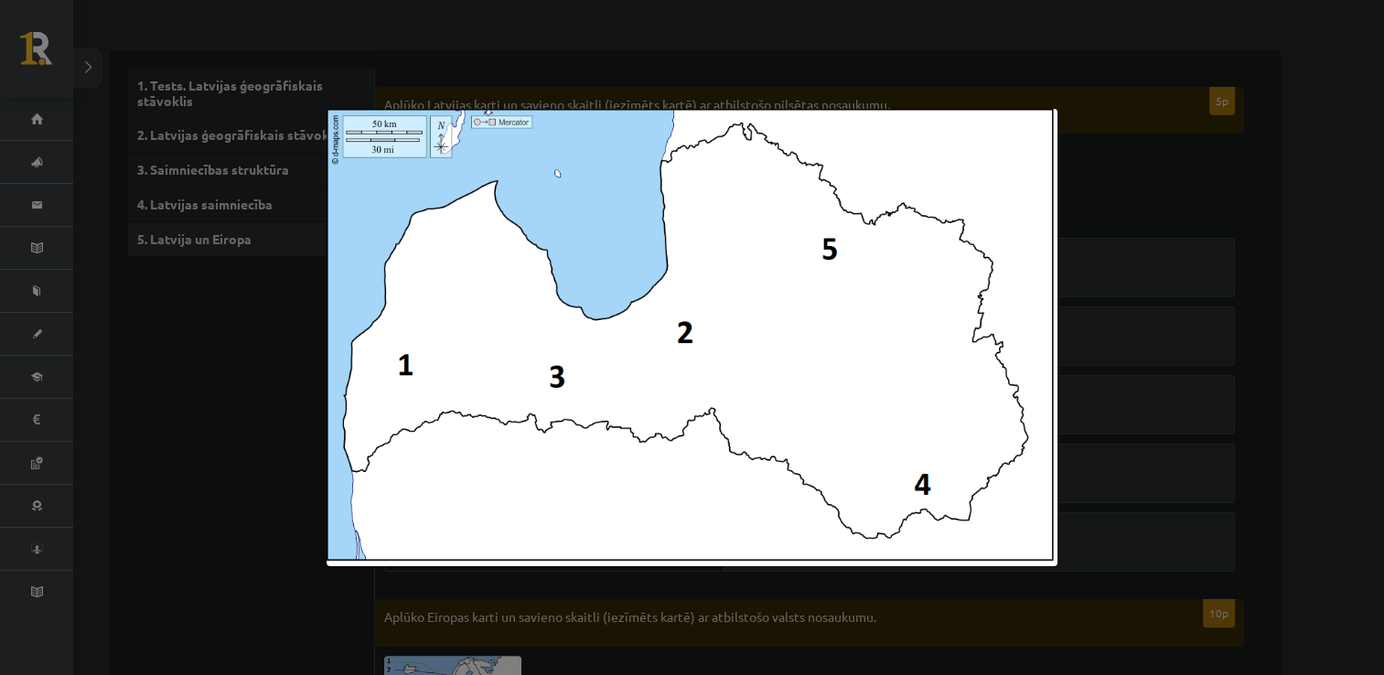
click at [278, 406] on div at bounding box center [692, 337] width 1384 height 675
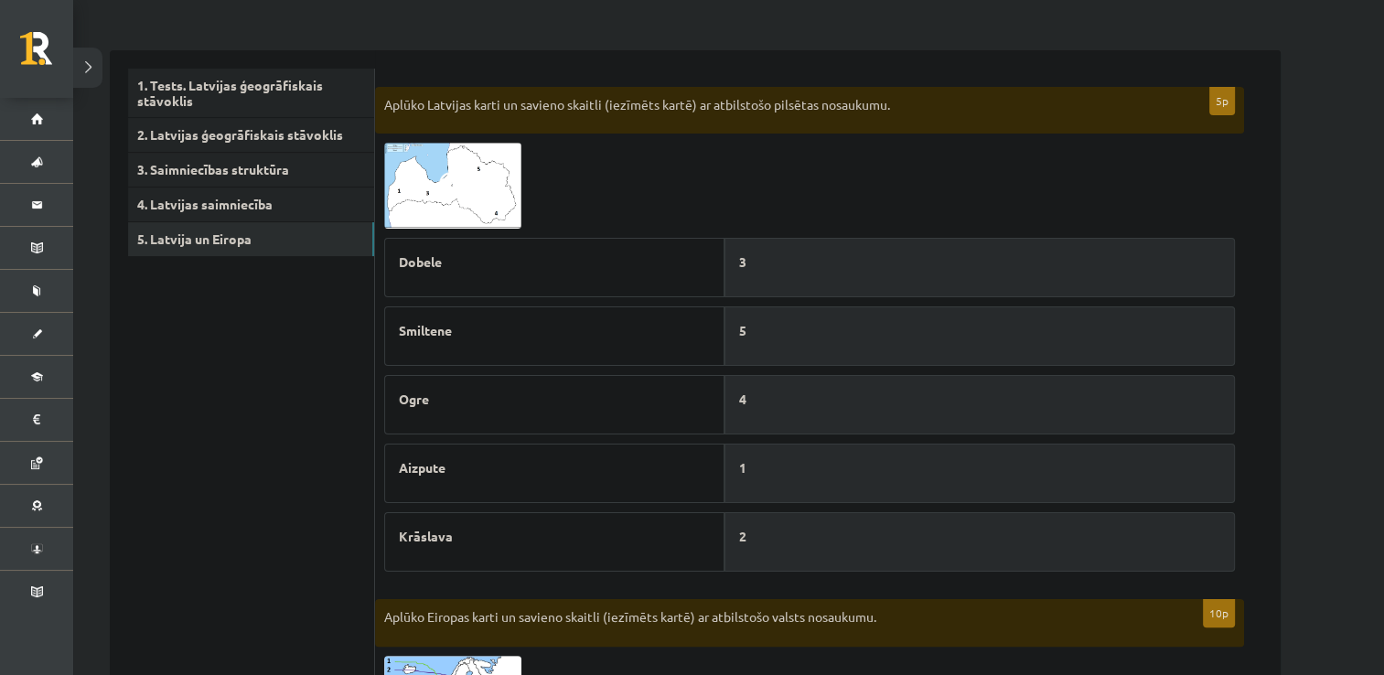
click at [478, 201] on img at bounding box center [452, 186] width 137 height 86
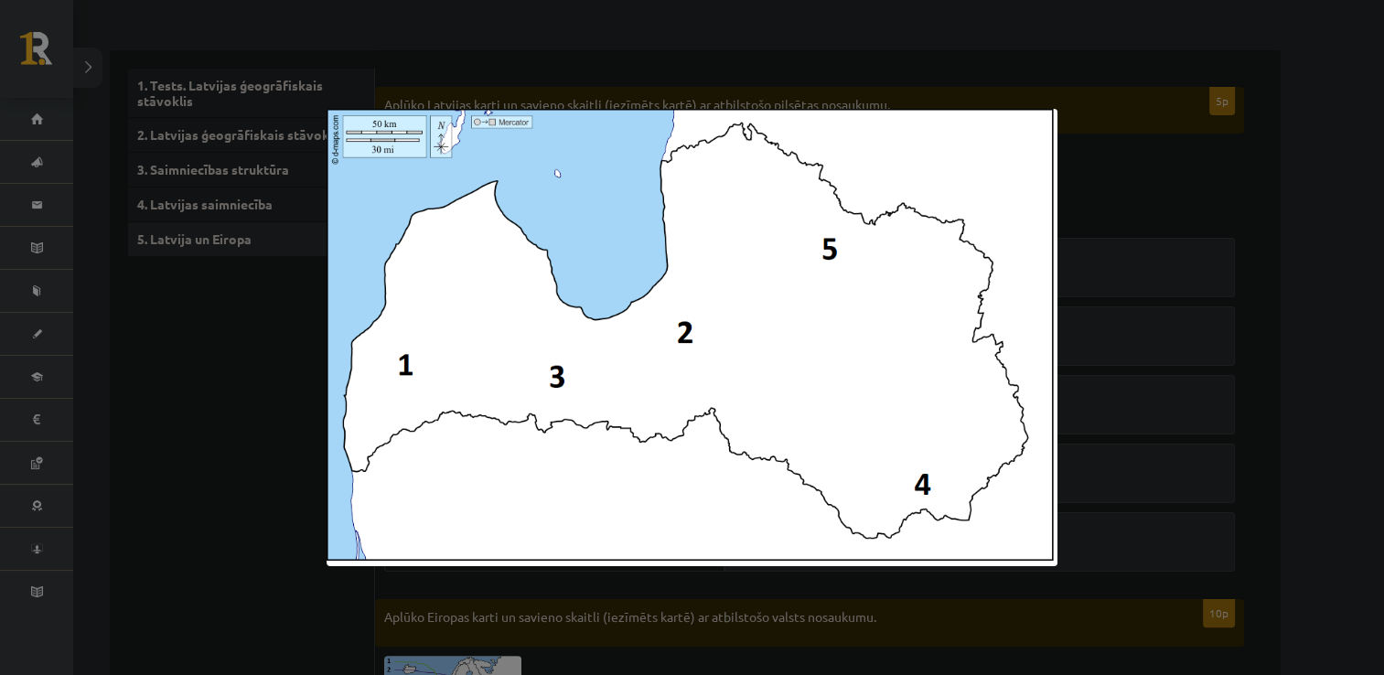
click at [252, 415] on div at bounding box center [692, 337] width 1384 height 675
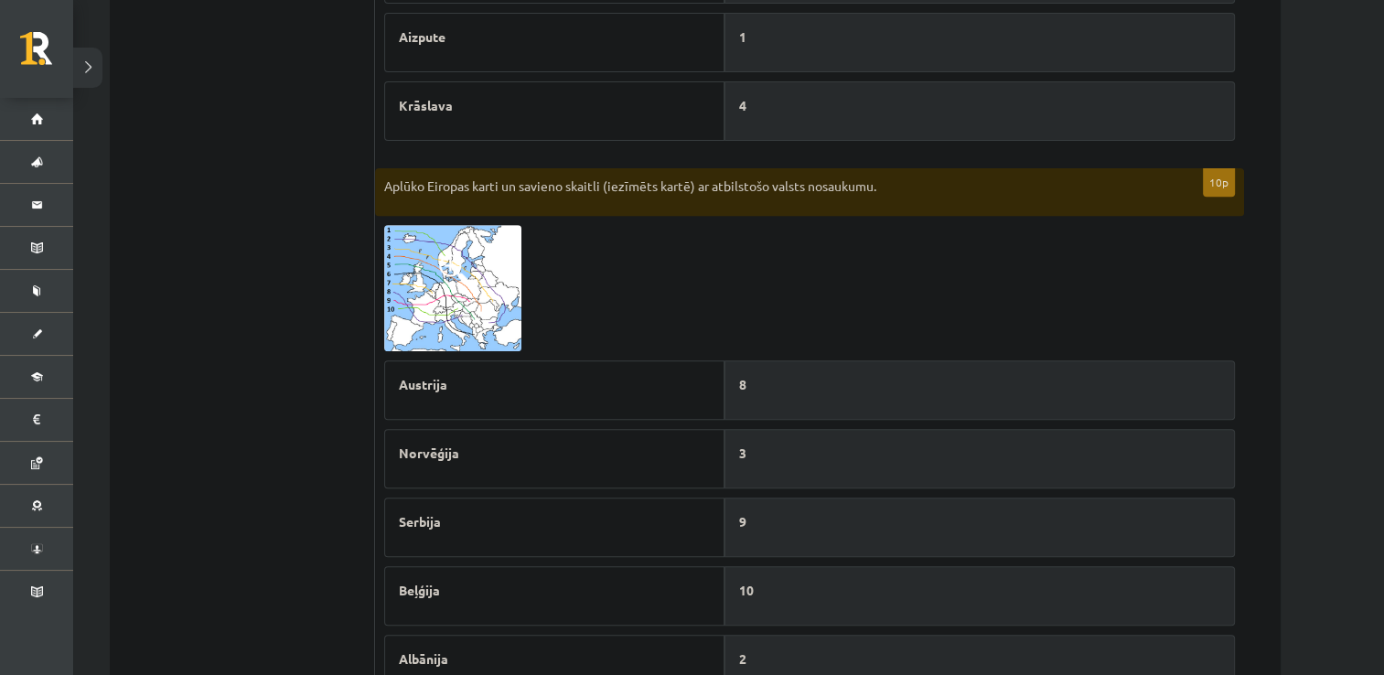
scroll to position [704, 0]
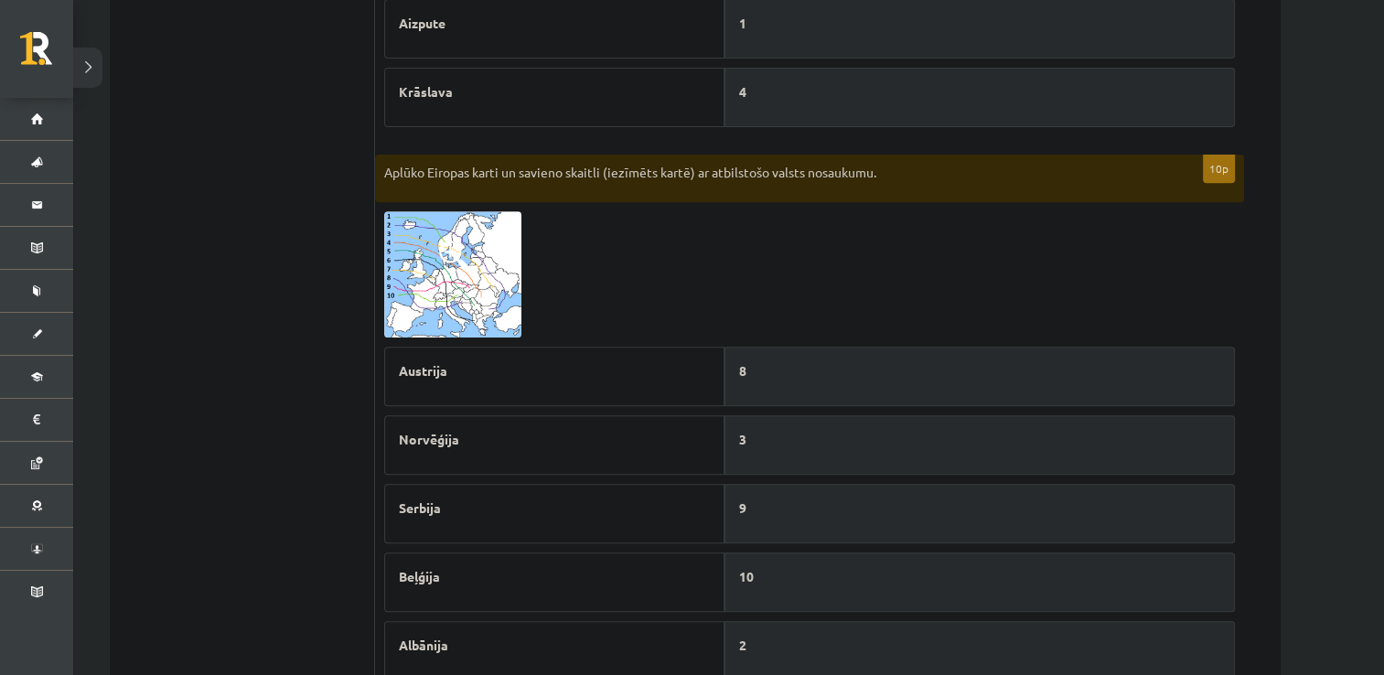
click at [482, 309] on img at bounding box center [452, 274] width 137 height 126
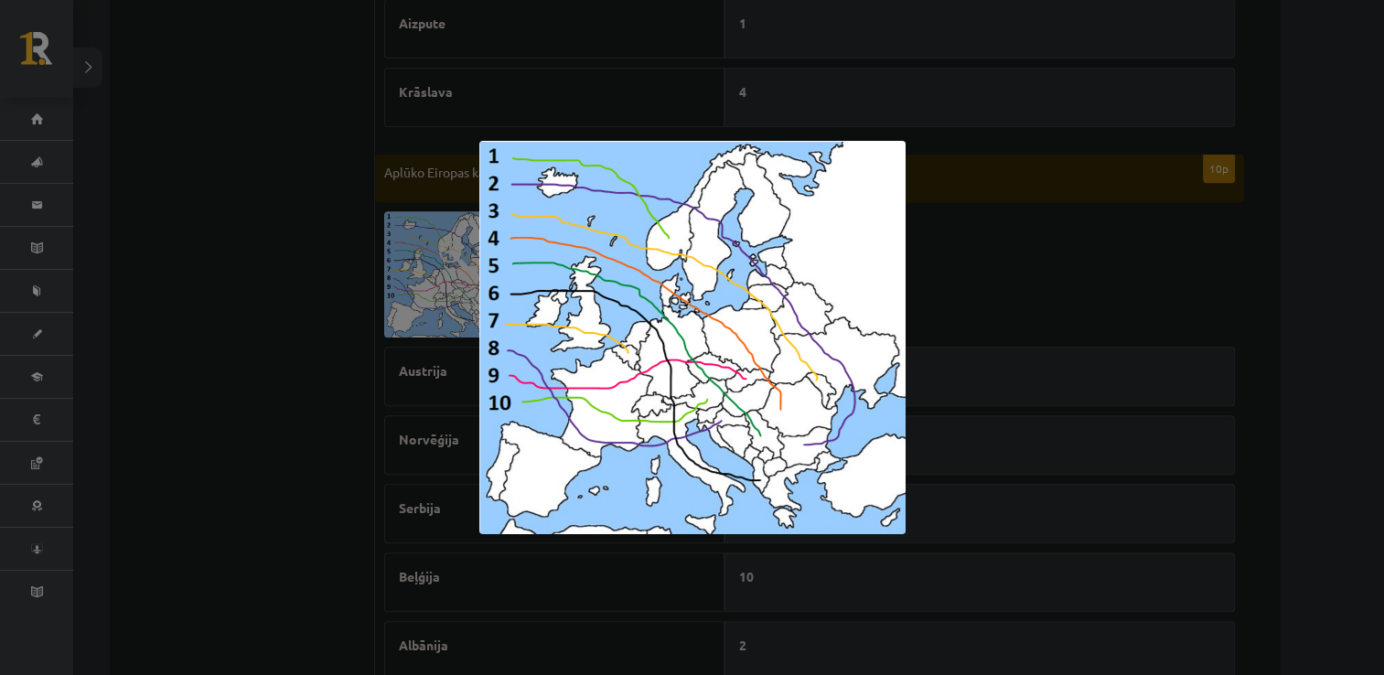
click at [608, 624] on div at bounding box center [692, 337] width 1384 height 675
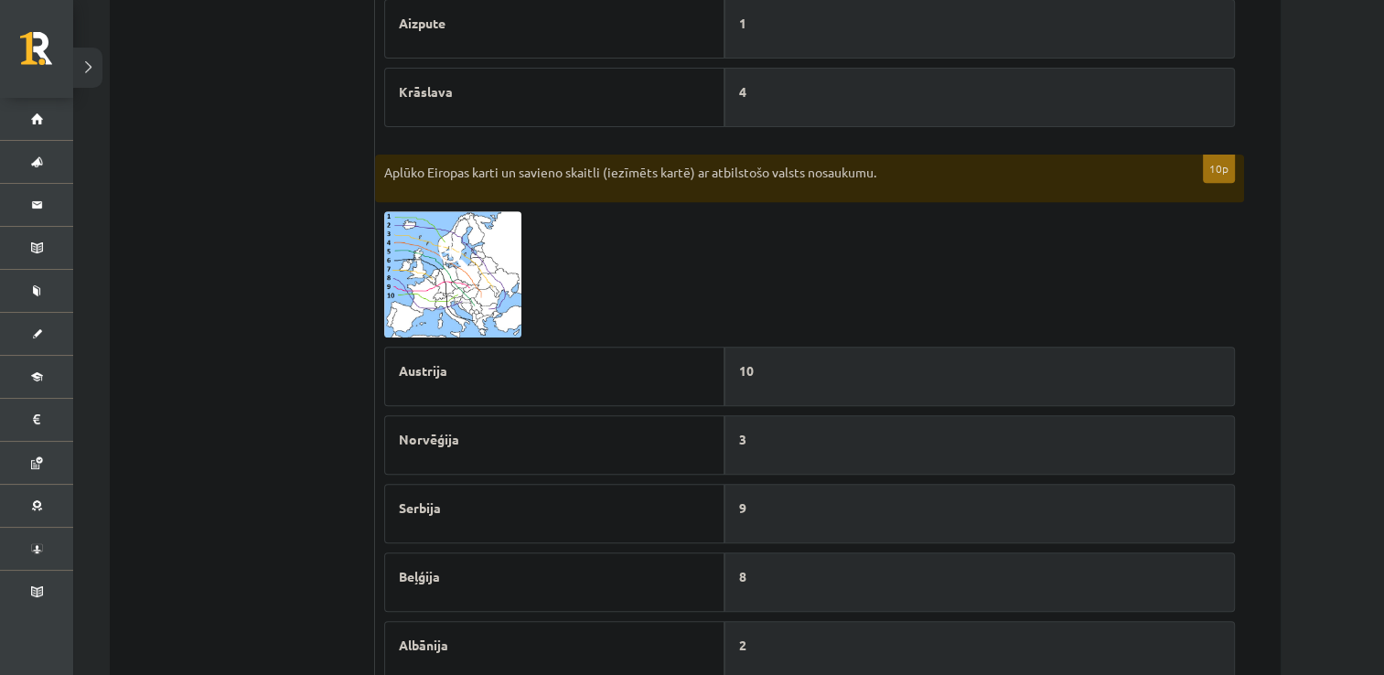
click at [459, 284] on img at bounding box center [452, 274] width 137 height 126
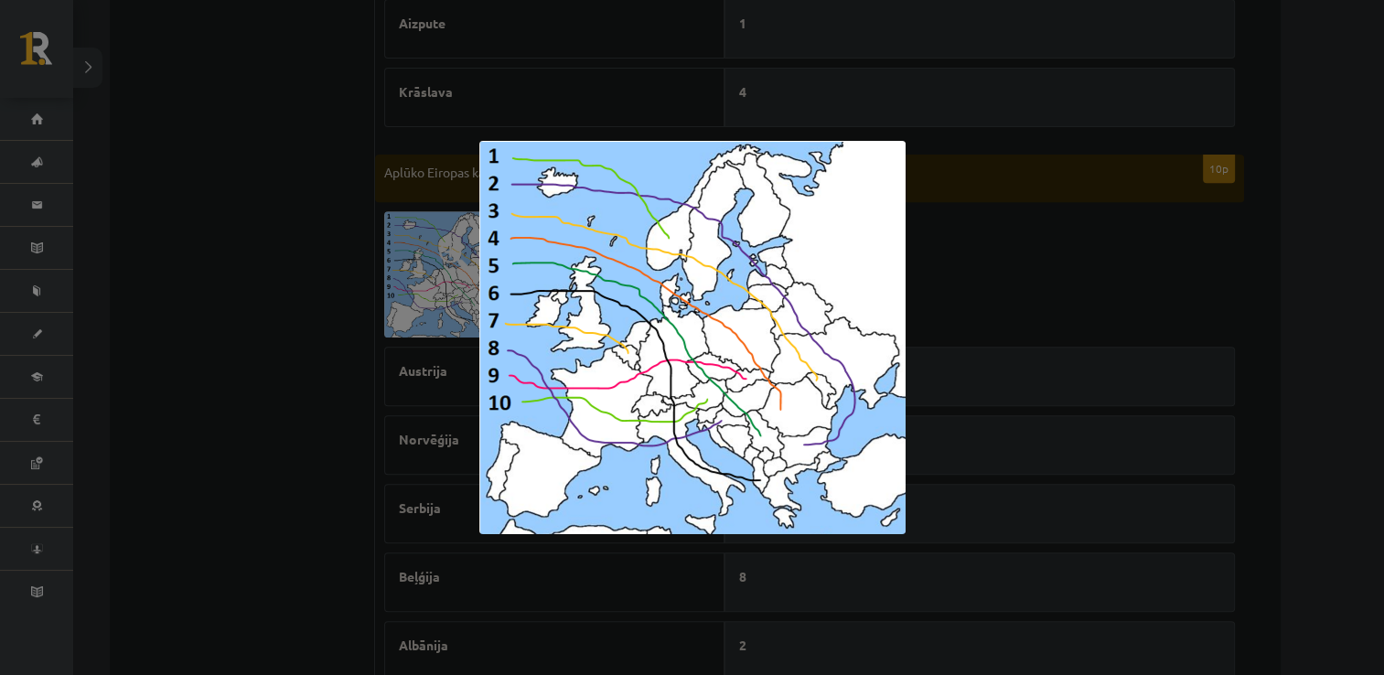
click at [633, 575] on div at bounding box center [692, 337] width 1384 height 675
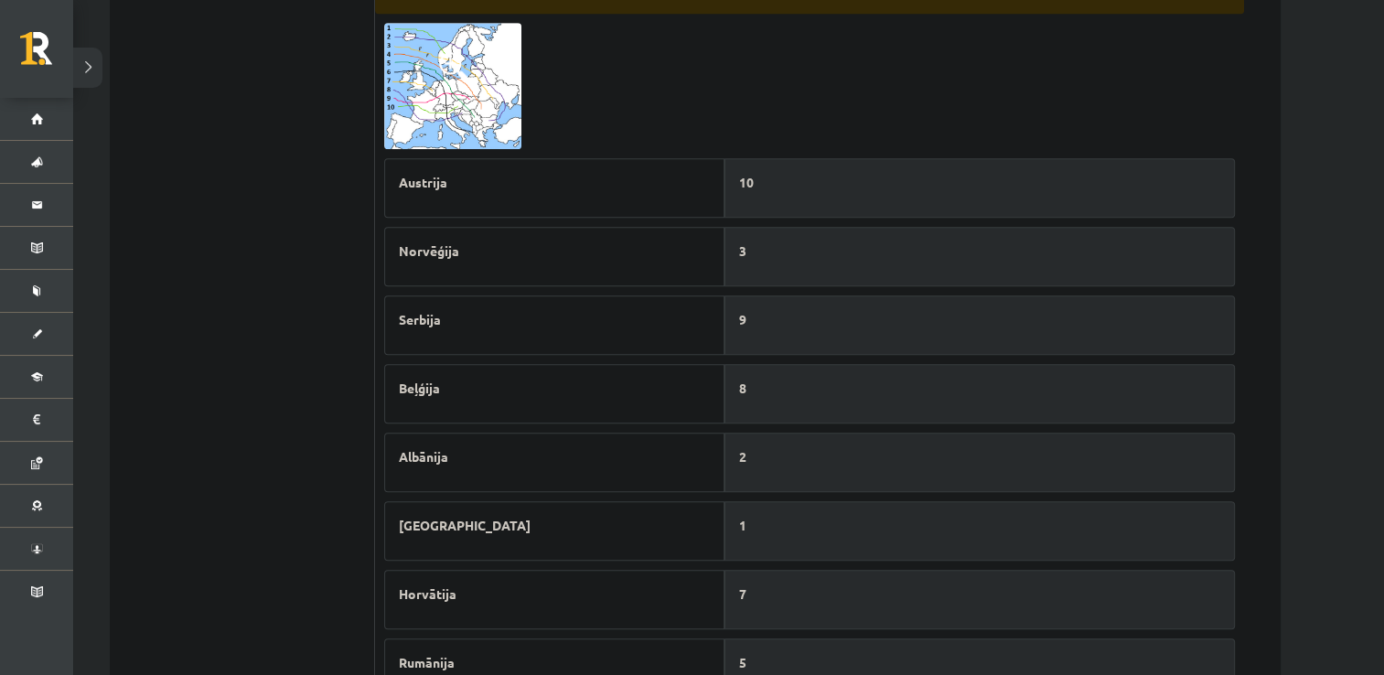
scroll to position [911, 0]
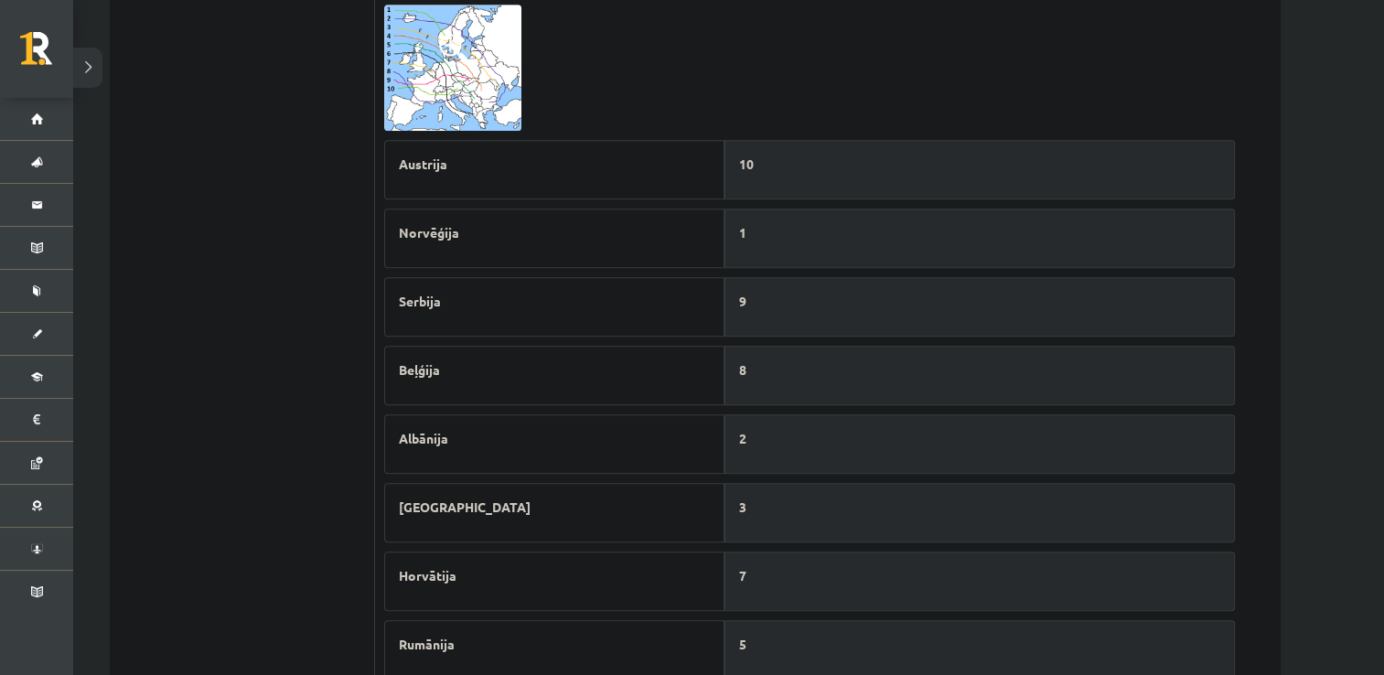
click at [471, 96] on img at bounding box center [452, 68] width 137 height 126
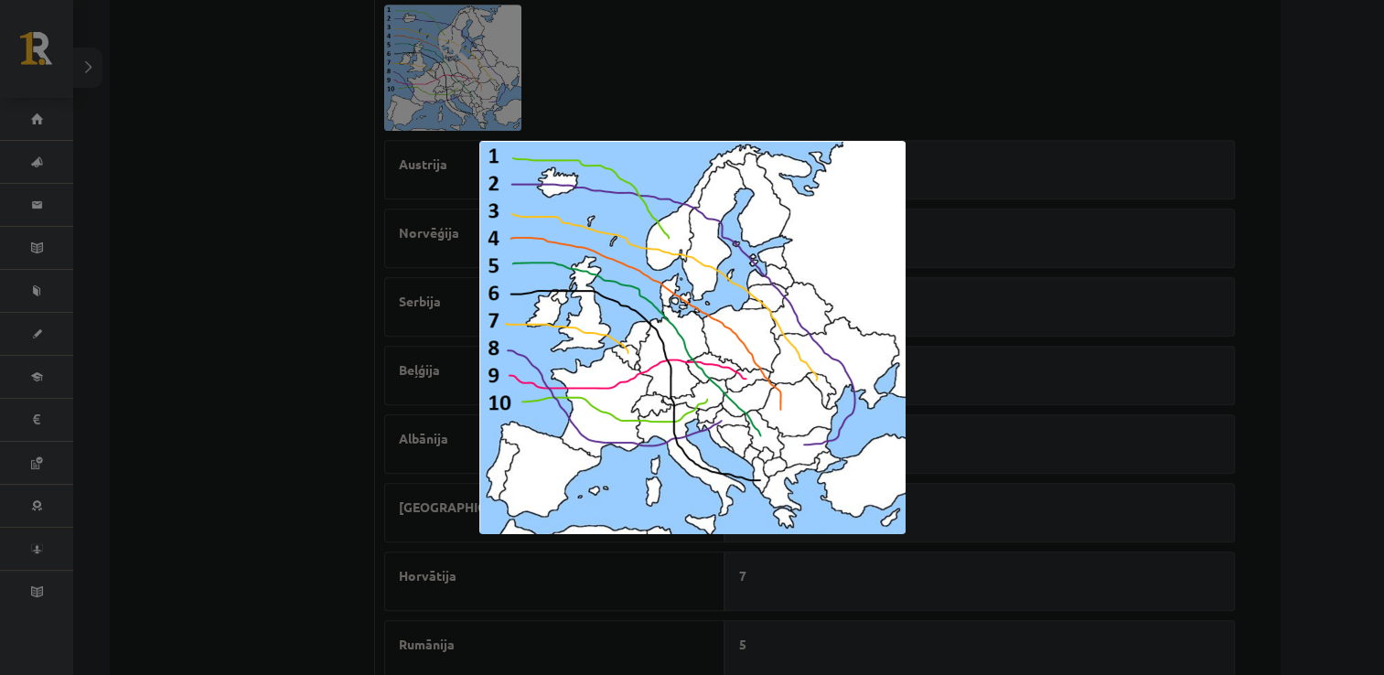
click at [494, 580] on div at bounding box center [692, 337] width 1384 height 675
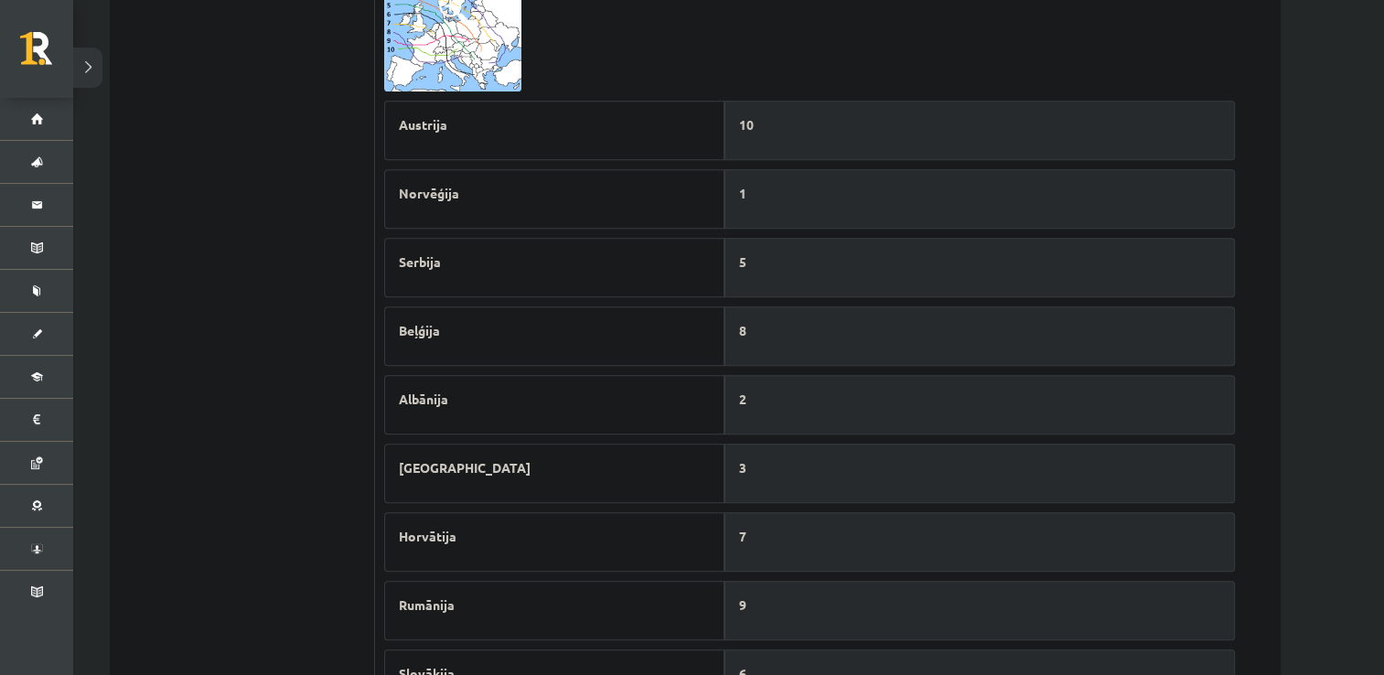
scroll to position [954, 0]
click at [456, 64] on img at bounding box center [452, 25] width 137 height 126
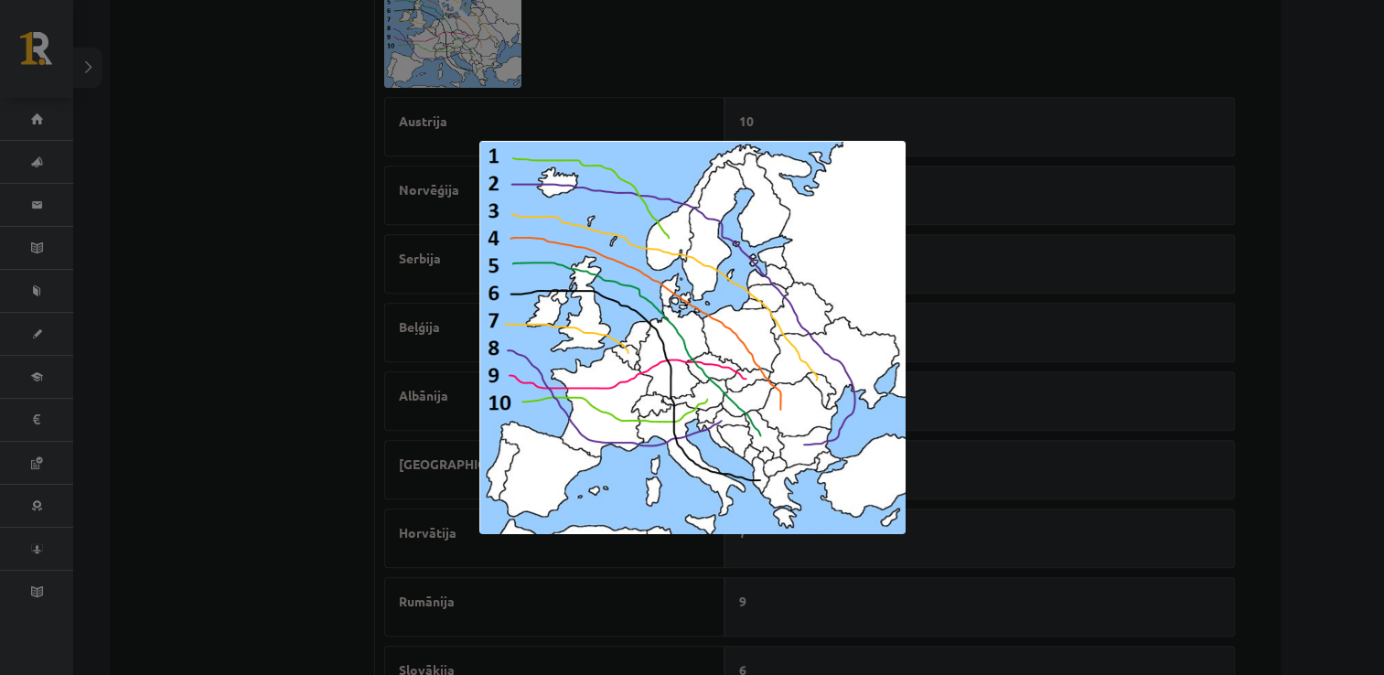
click at [288, 505] on div at bounding box center [692, 337] width 1384 height 675
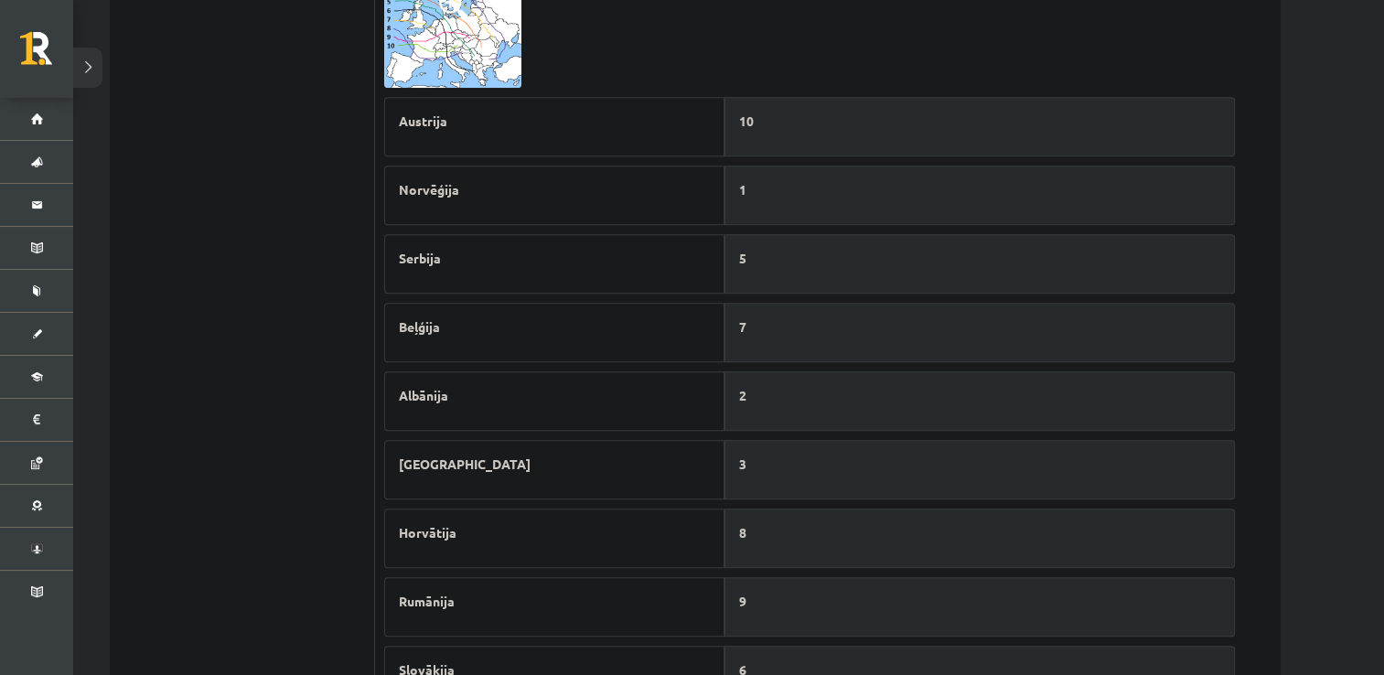
click at [456, 49] on img at bounding box center [452, 25] width 137 height 126
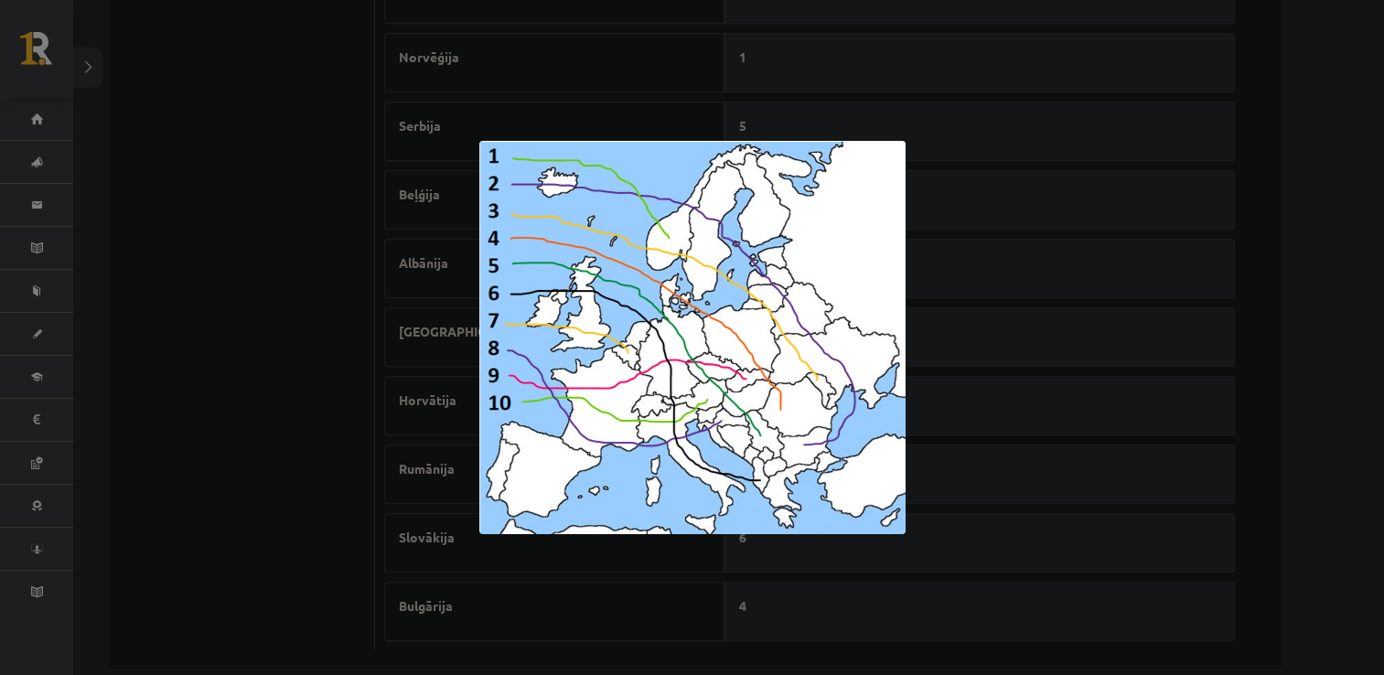
scroll to position [1087, 0]
click at [185, 306] on div at bounding box center [692, 337] width 1384 height 675
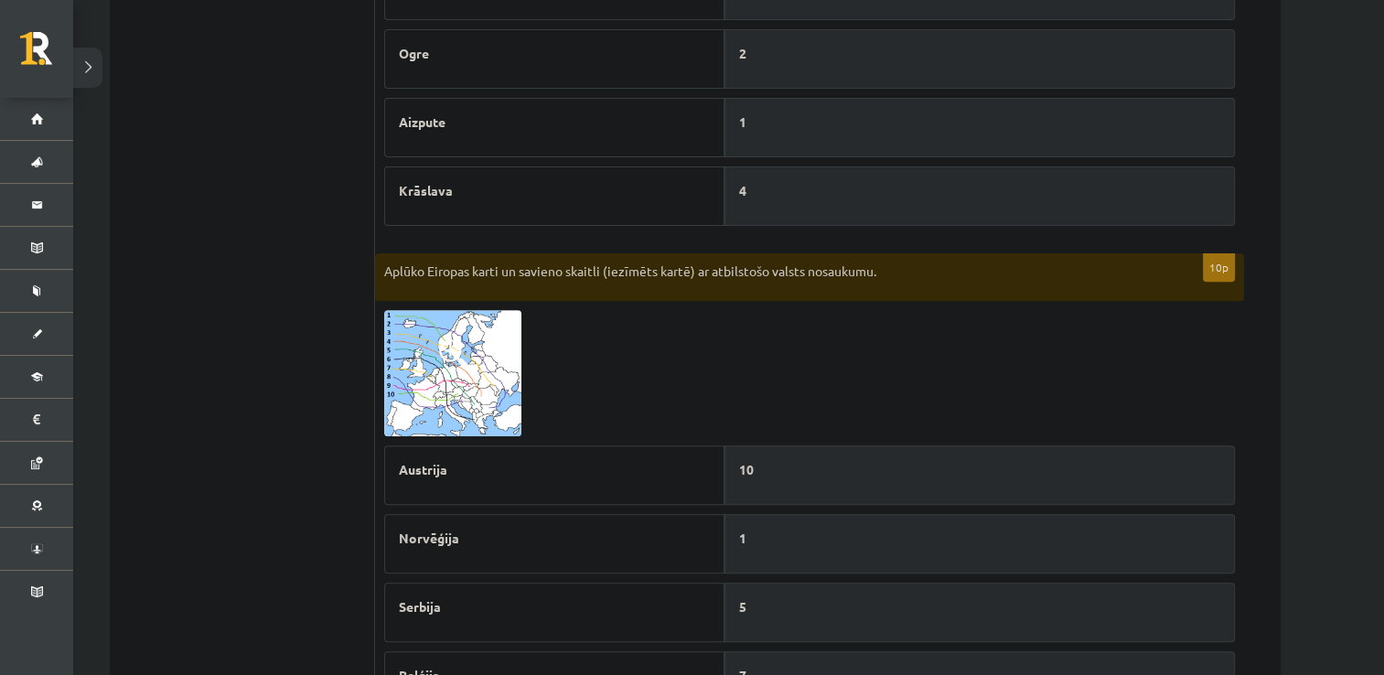
scroll to position [593, 0]
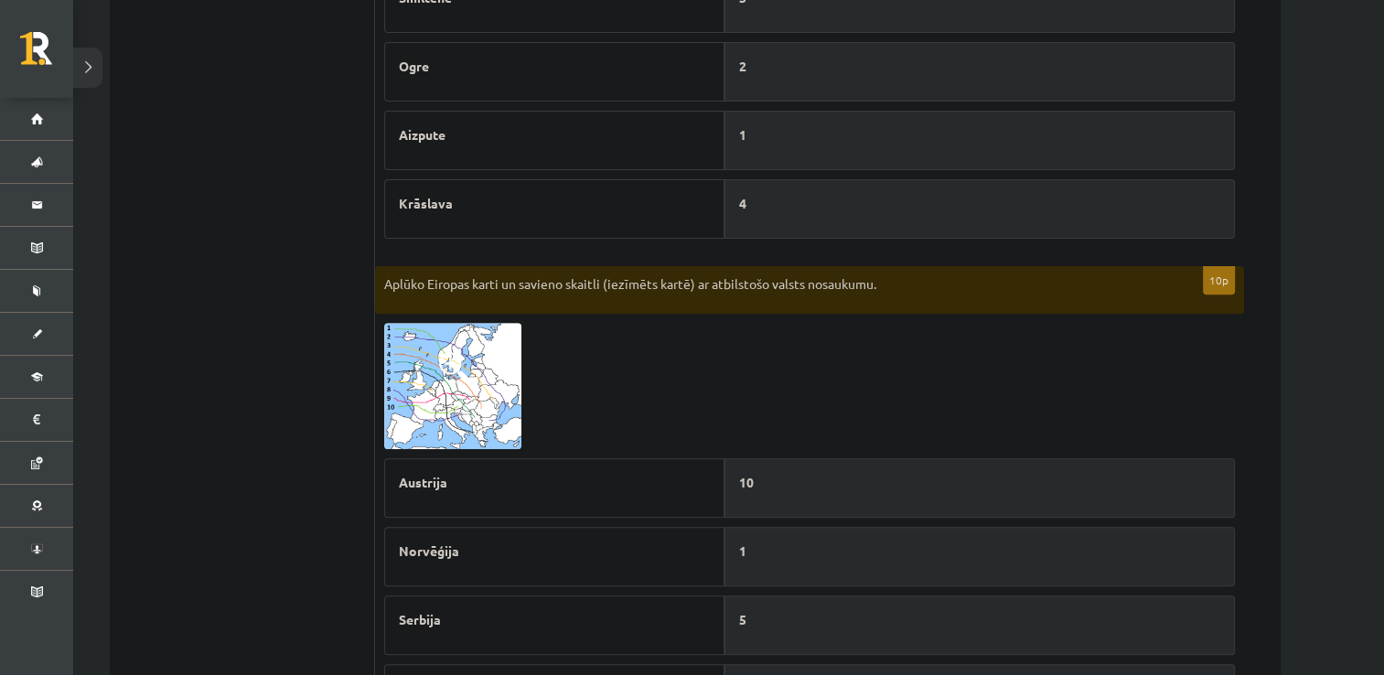
click at [432, 377] on img at bounding box center [452, 386] width 137 height 126
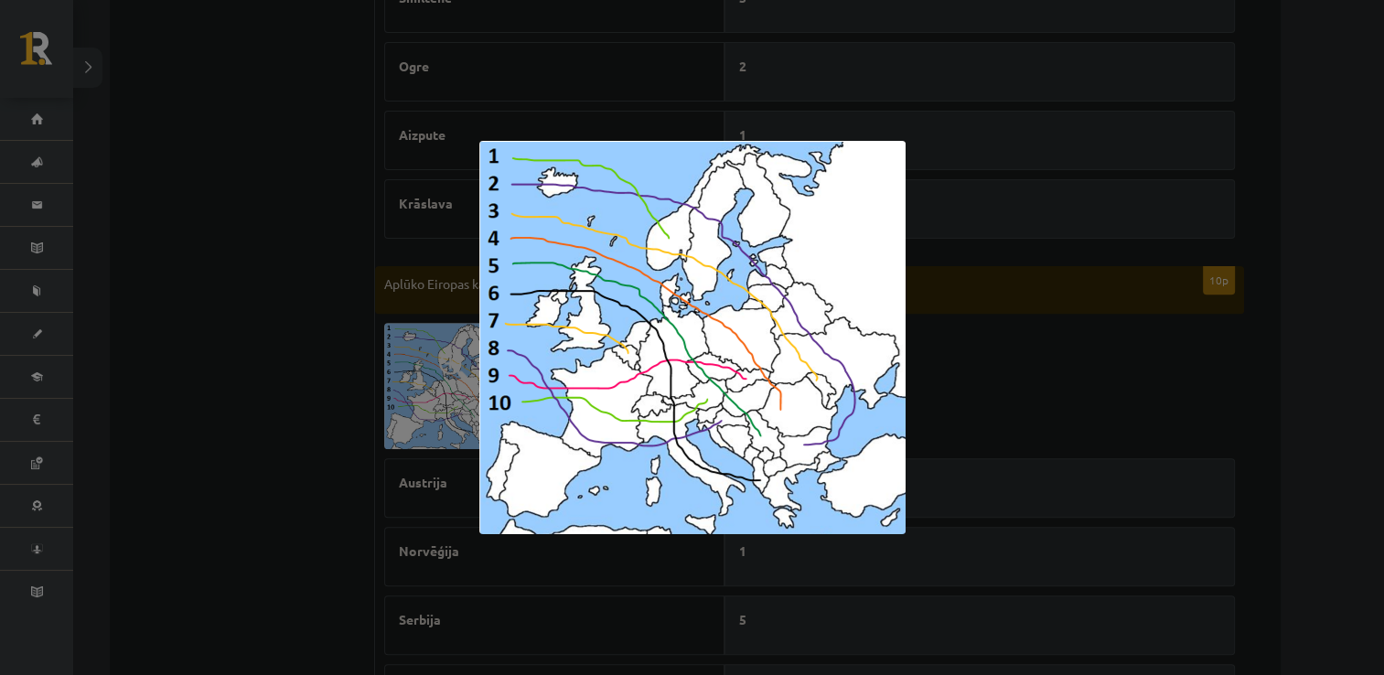
click at [245, 459] on div at bounding box center [692, 337] width 1384 height 675
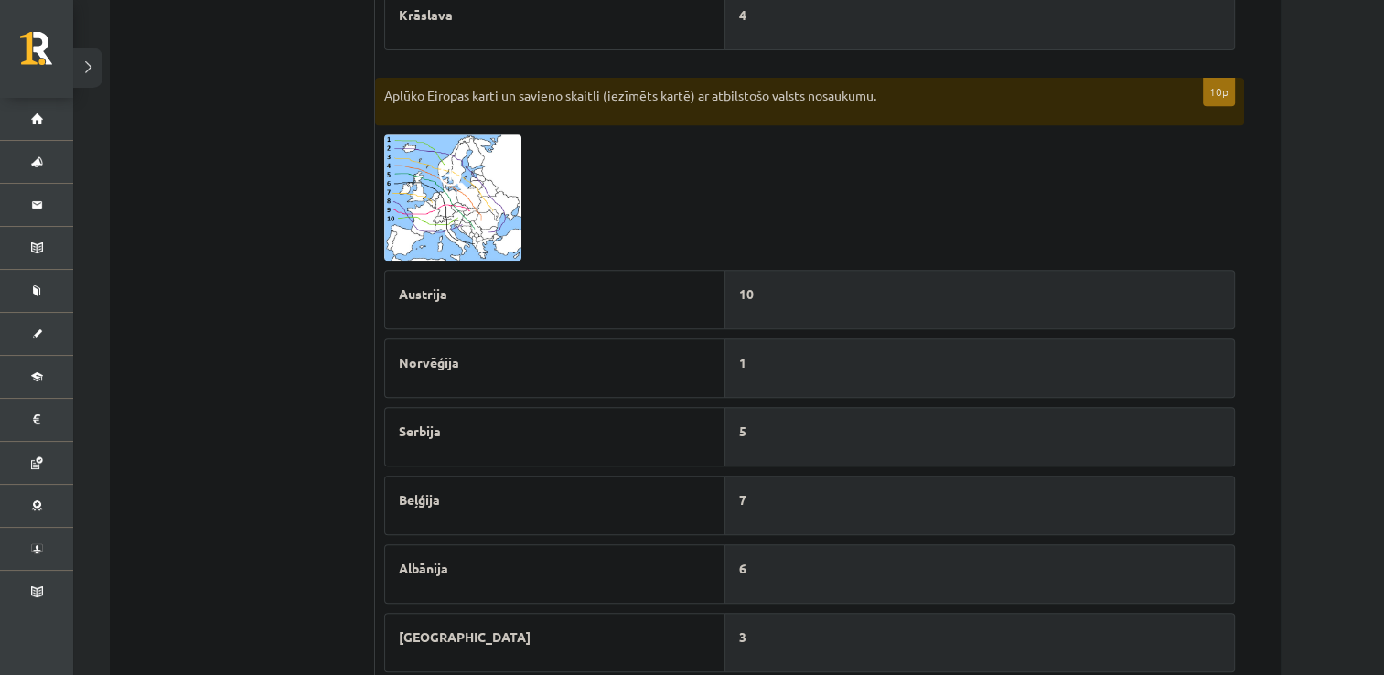
scroll to position [764, 0]
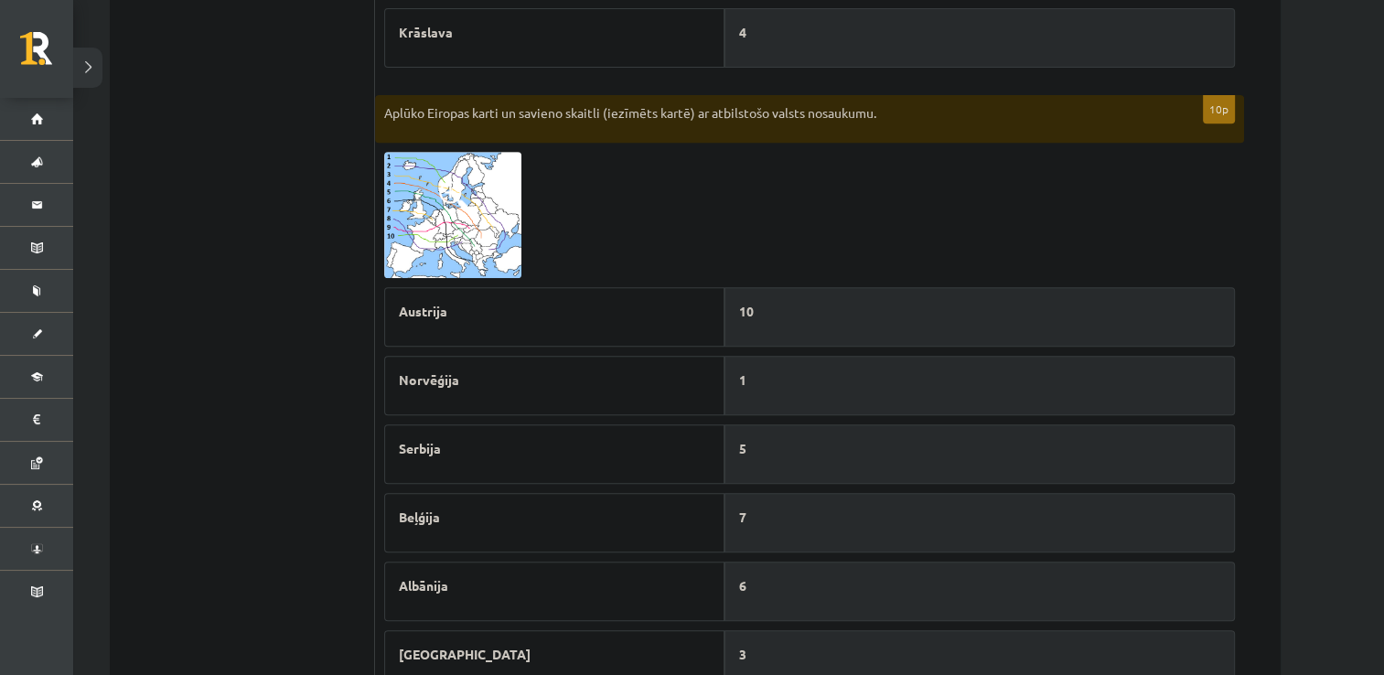
click at [454, 222] on img at bounding box center [452, 215] width 137 height 126
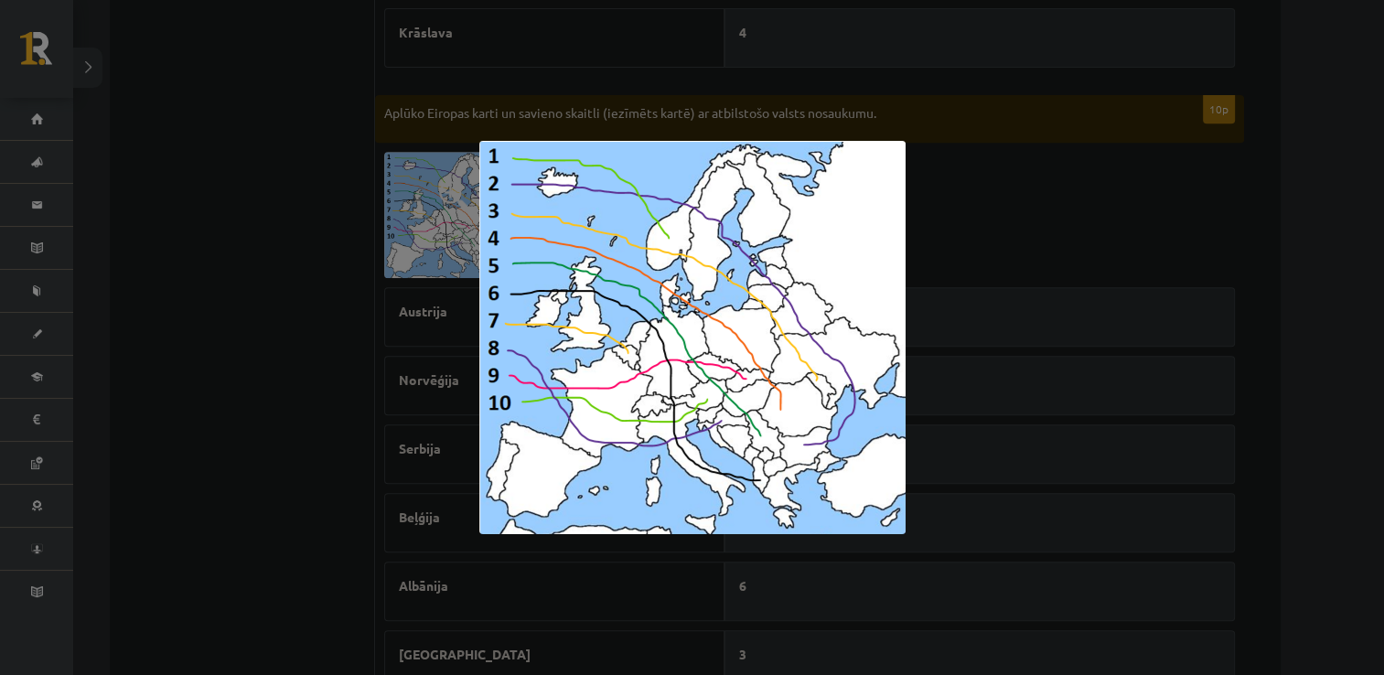
click at [272, 336] on div at bounding box center [692, 337] width 1384 height 675
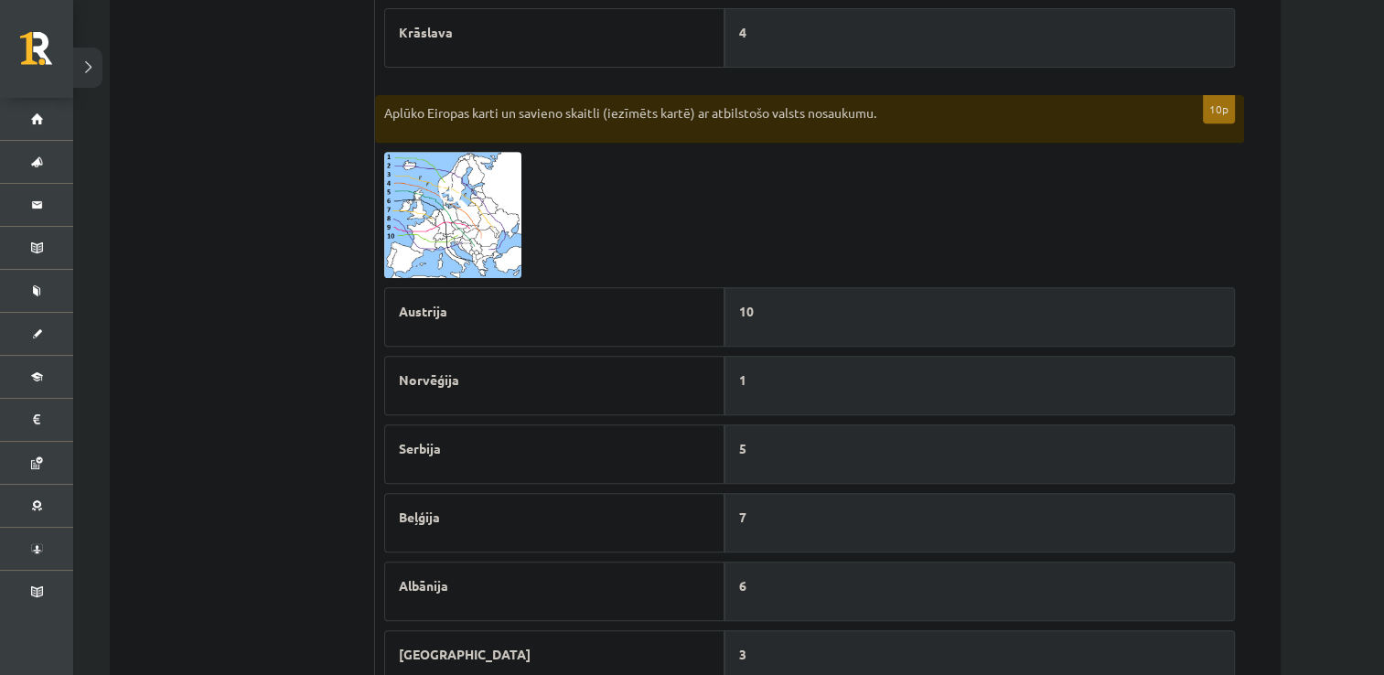
click at [489, 212] on img at bounding box center [452, 215] width 137 height 126
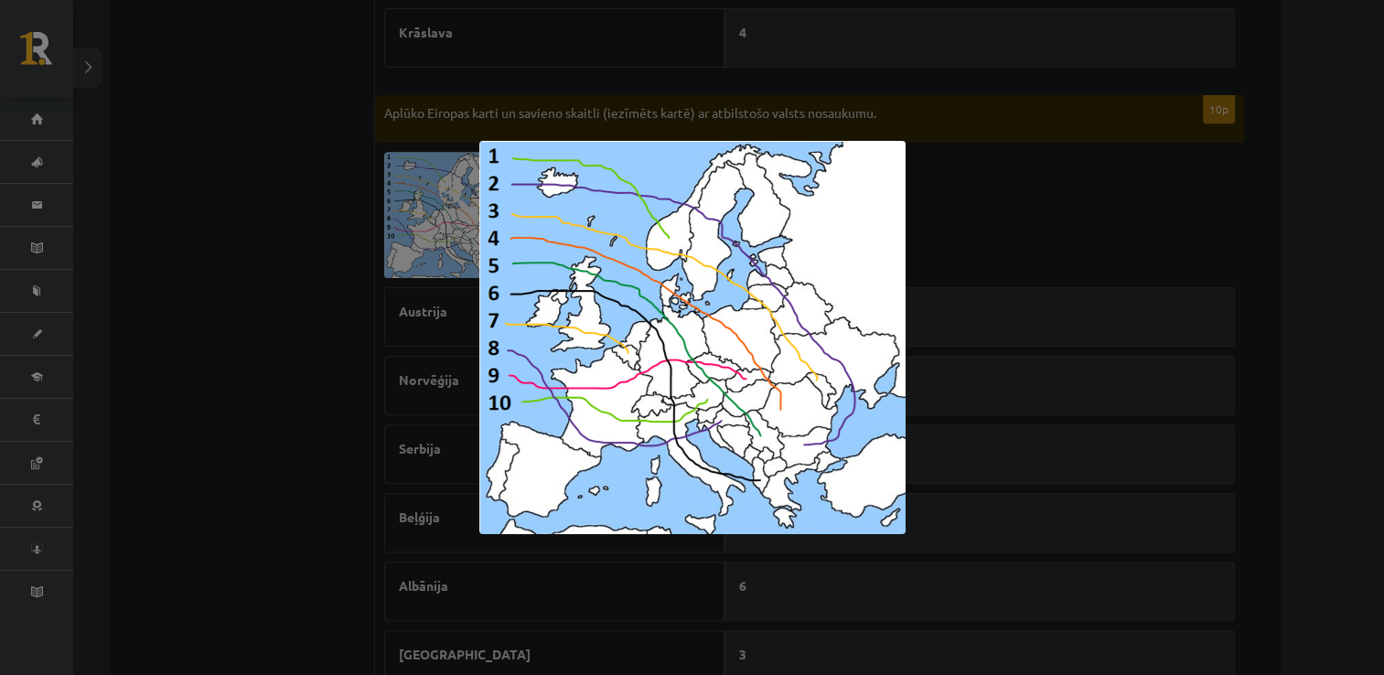
click at [373, 398] on div at bounding box center [692, 337] width 1384 height 675
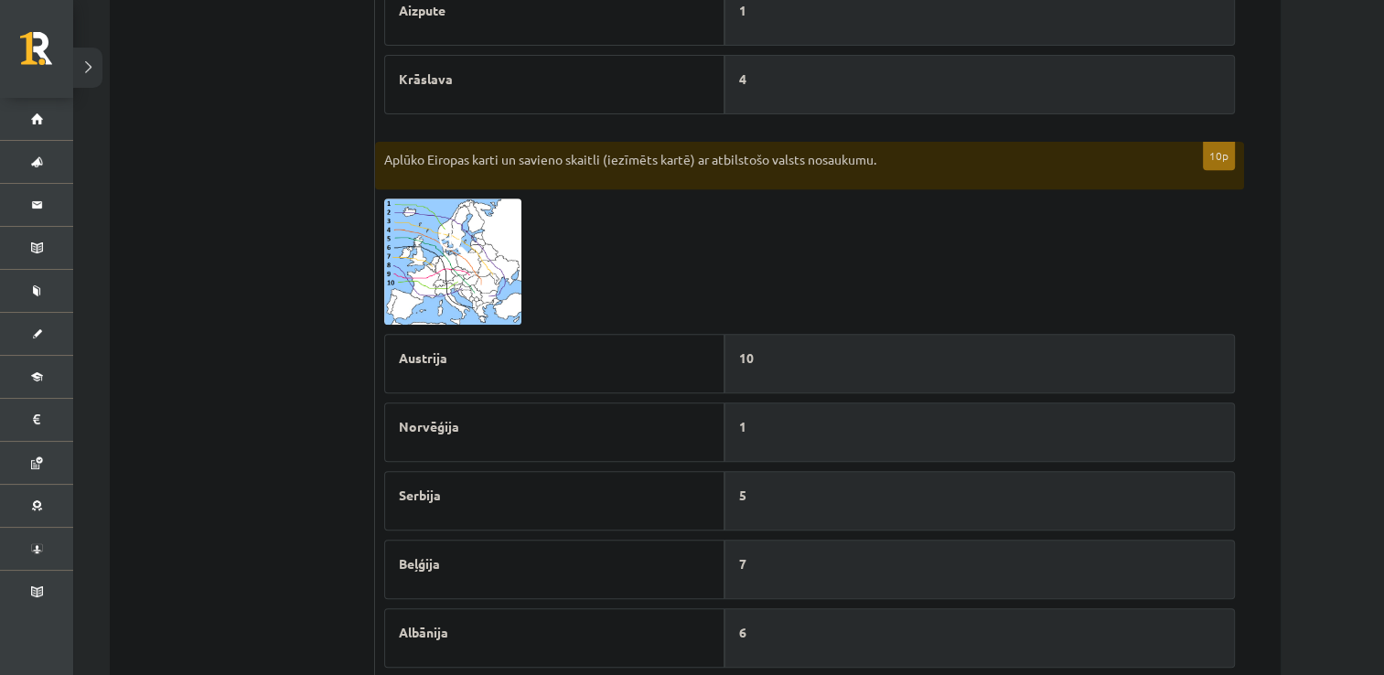
scroll to position [743, 0]
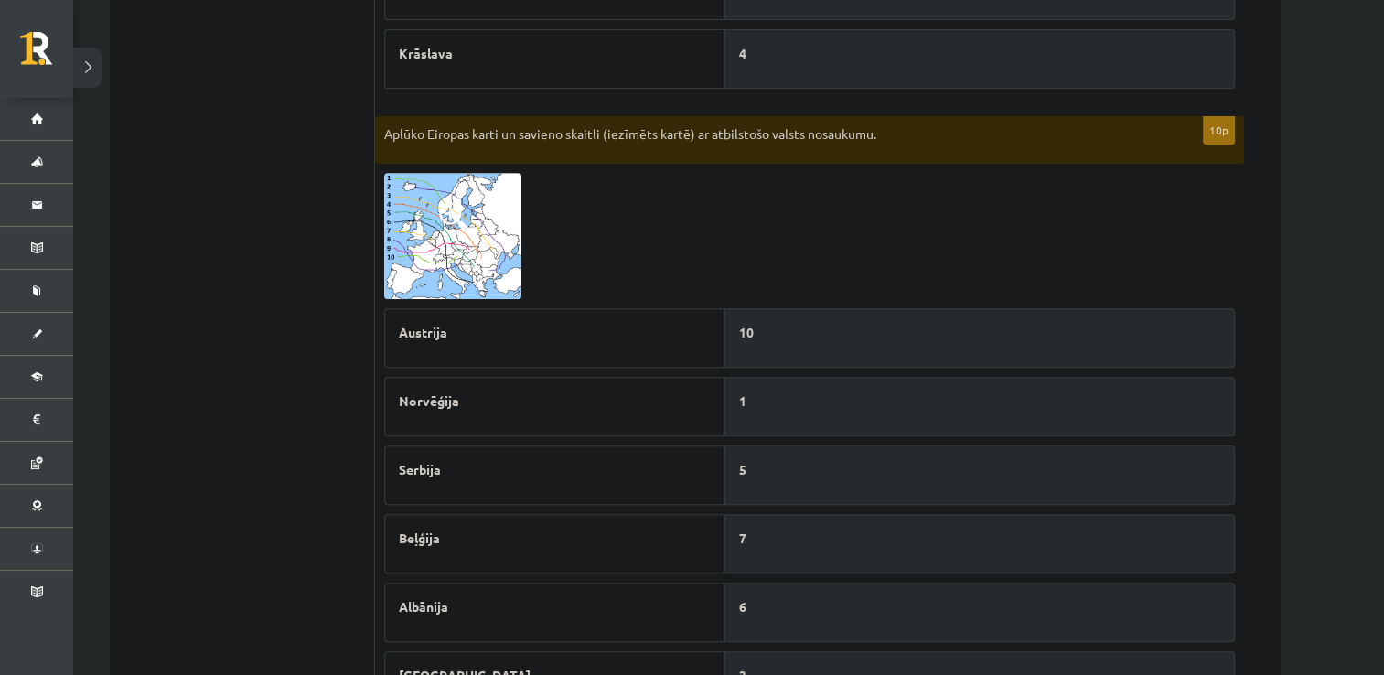
click at [451, 234] on img at bounding box center [452, 236] width 137 height 126
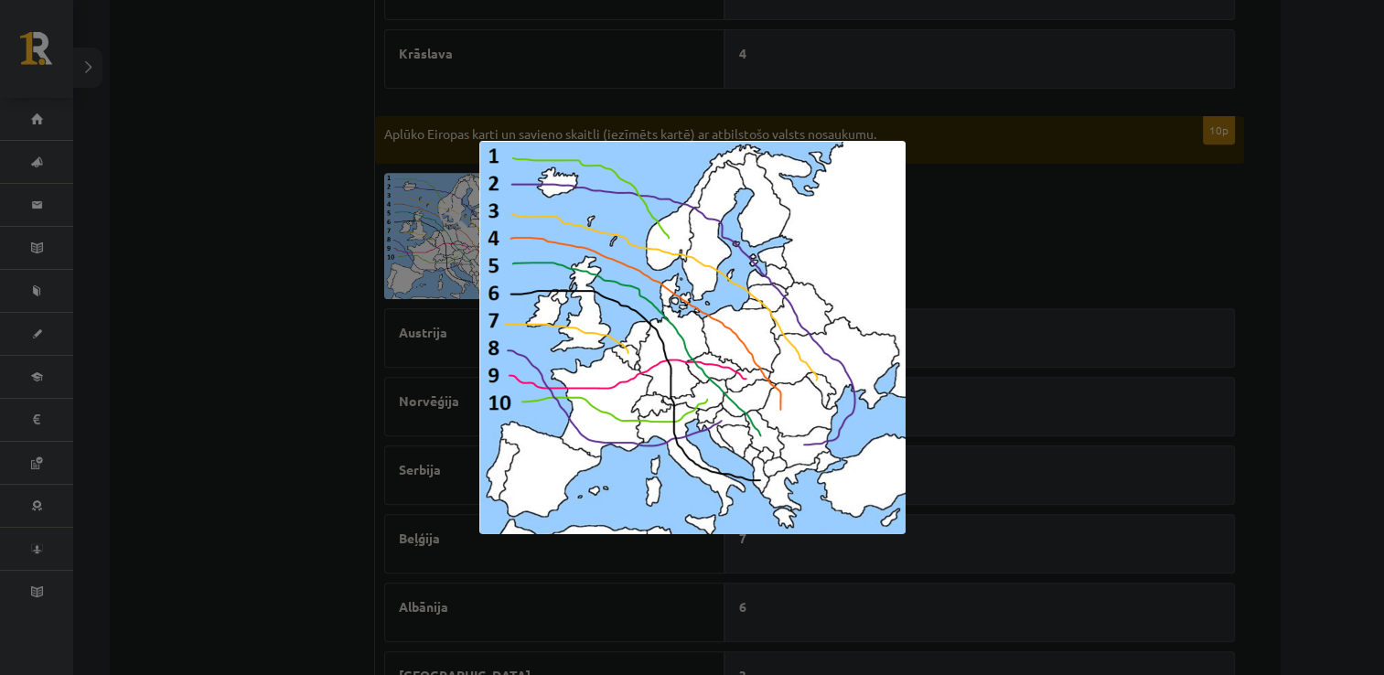
click at [99, 402] on div at bounding box center [692, 337] width 1384 height 675
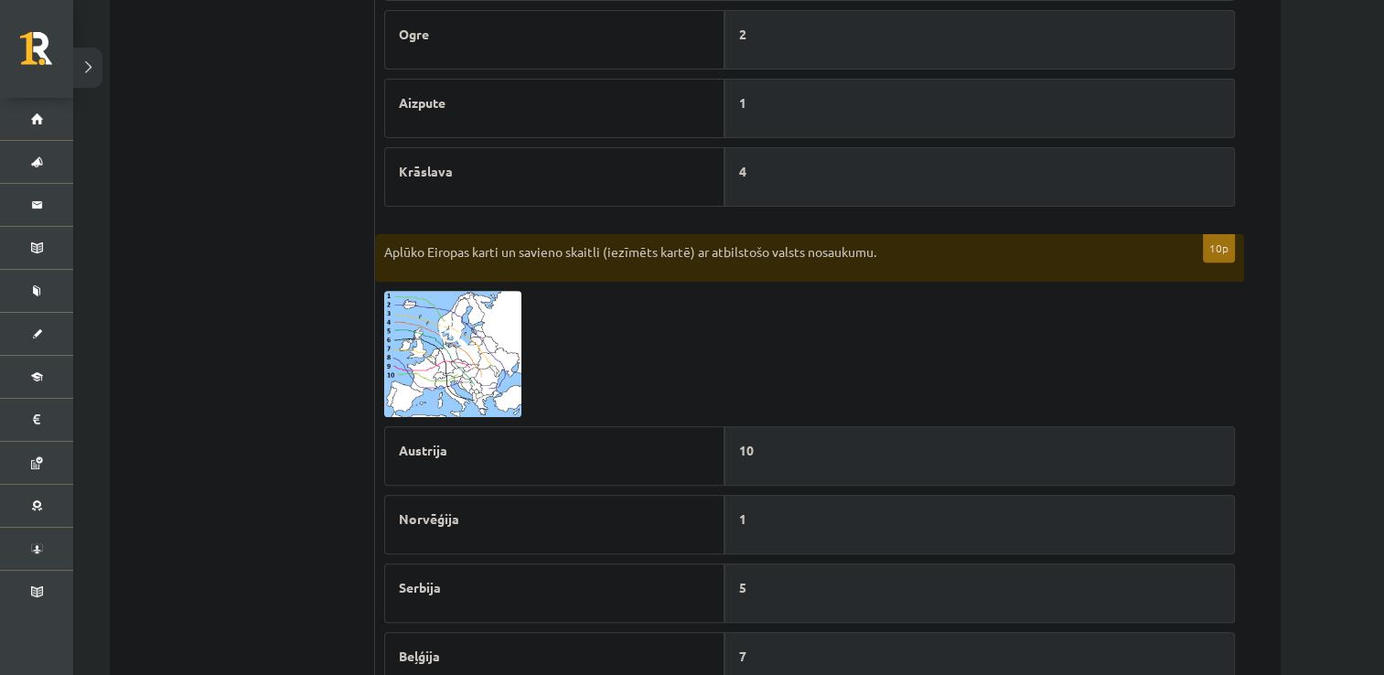
scroll to position [617, 0]
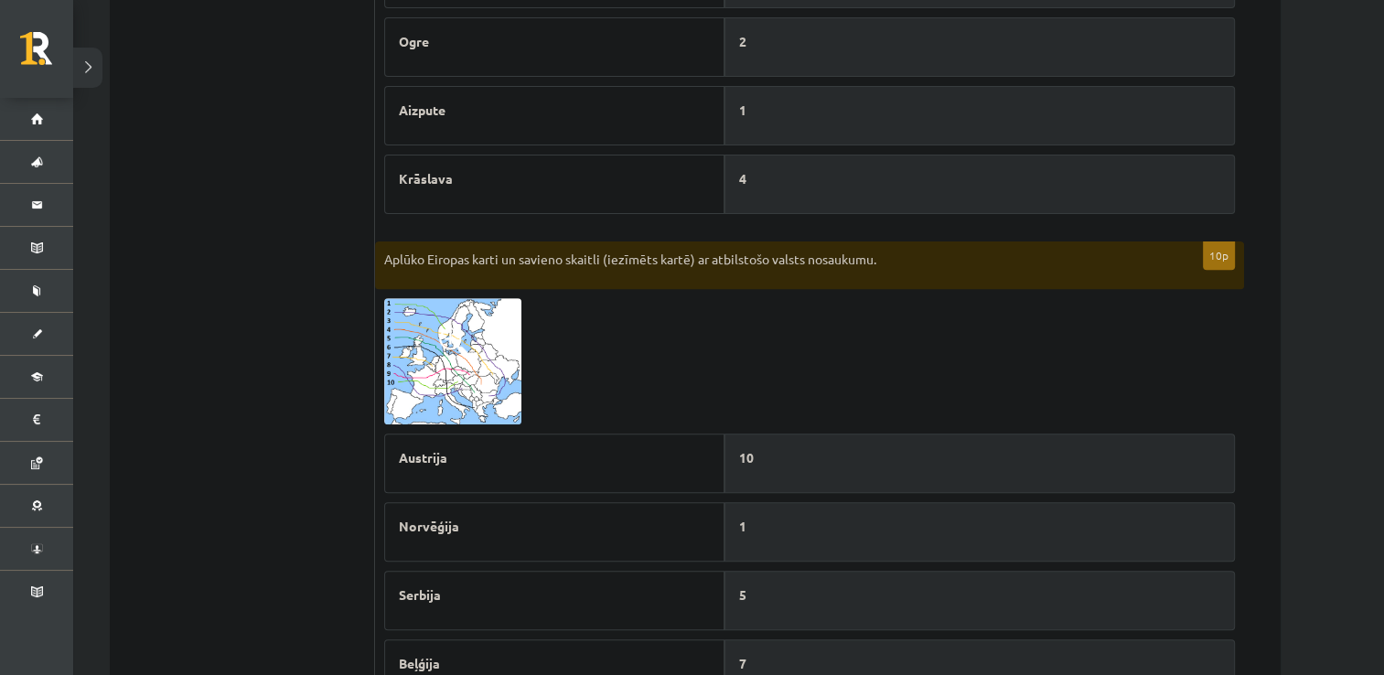
click at [445, 366] on img at bounding box center [452, 361] width 137 height 126
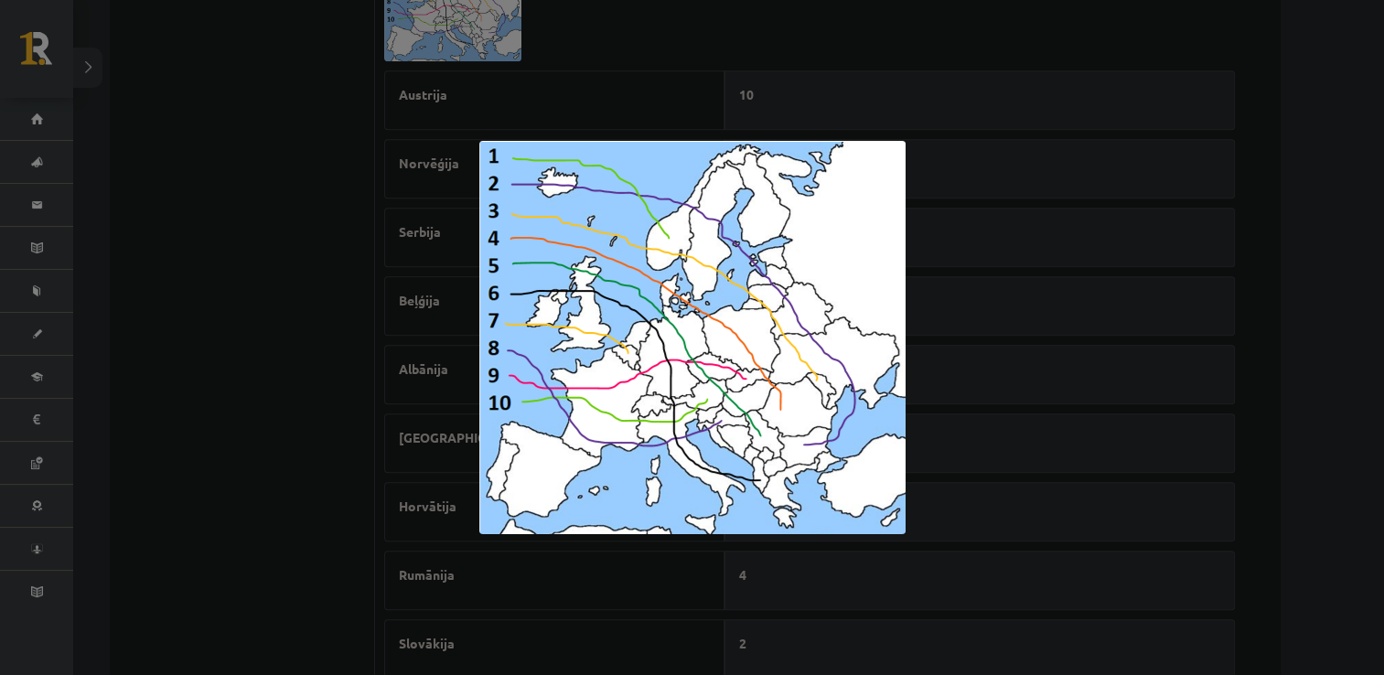
scroll to position [976, 0]
click at [230, 475] on div at bounding box center [692, 337] width 1384 height 675
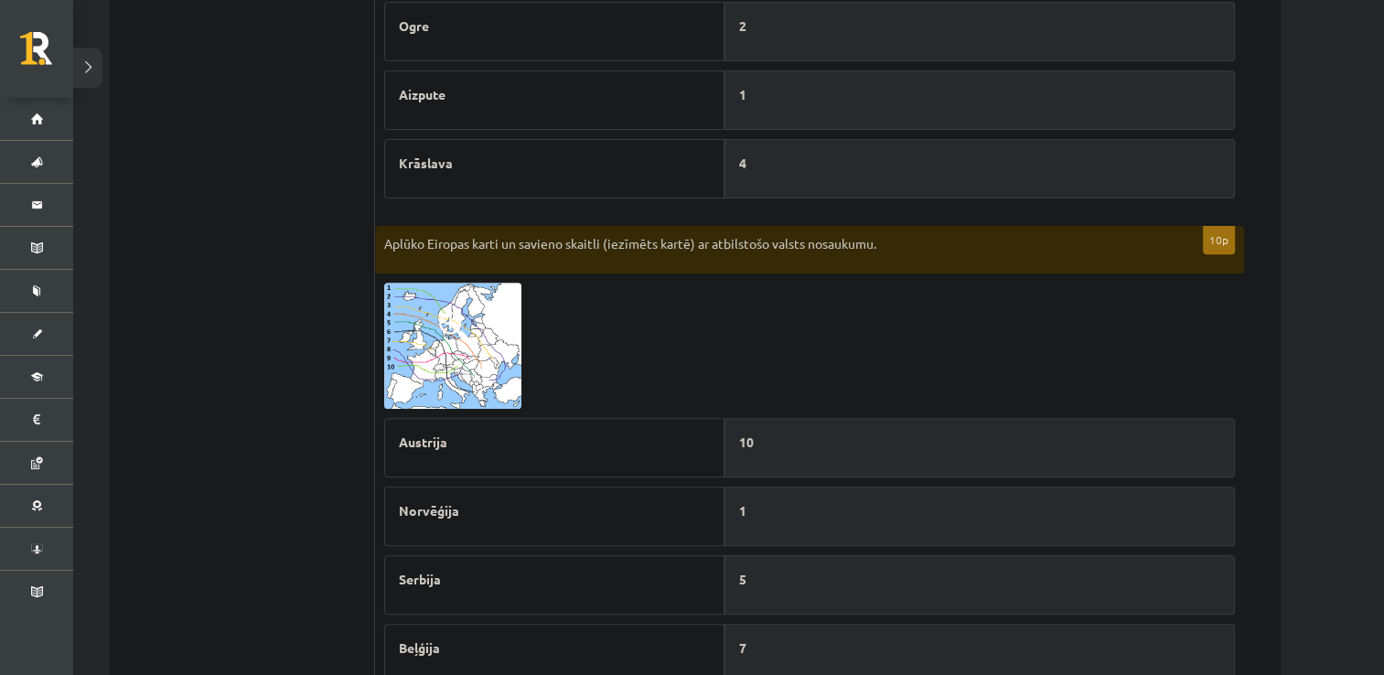
scroll to position [531, 0]
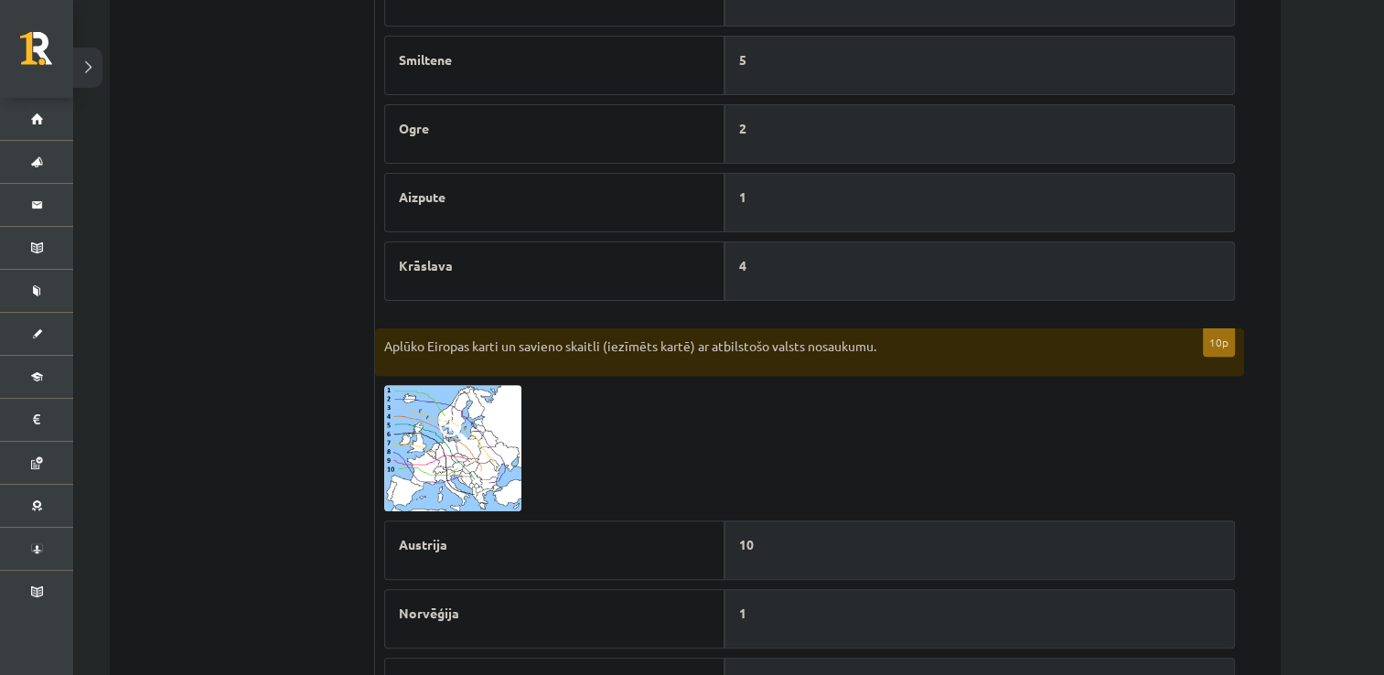
click at [461, 456] on img at bounding box center [452, 448] width 137 height 126
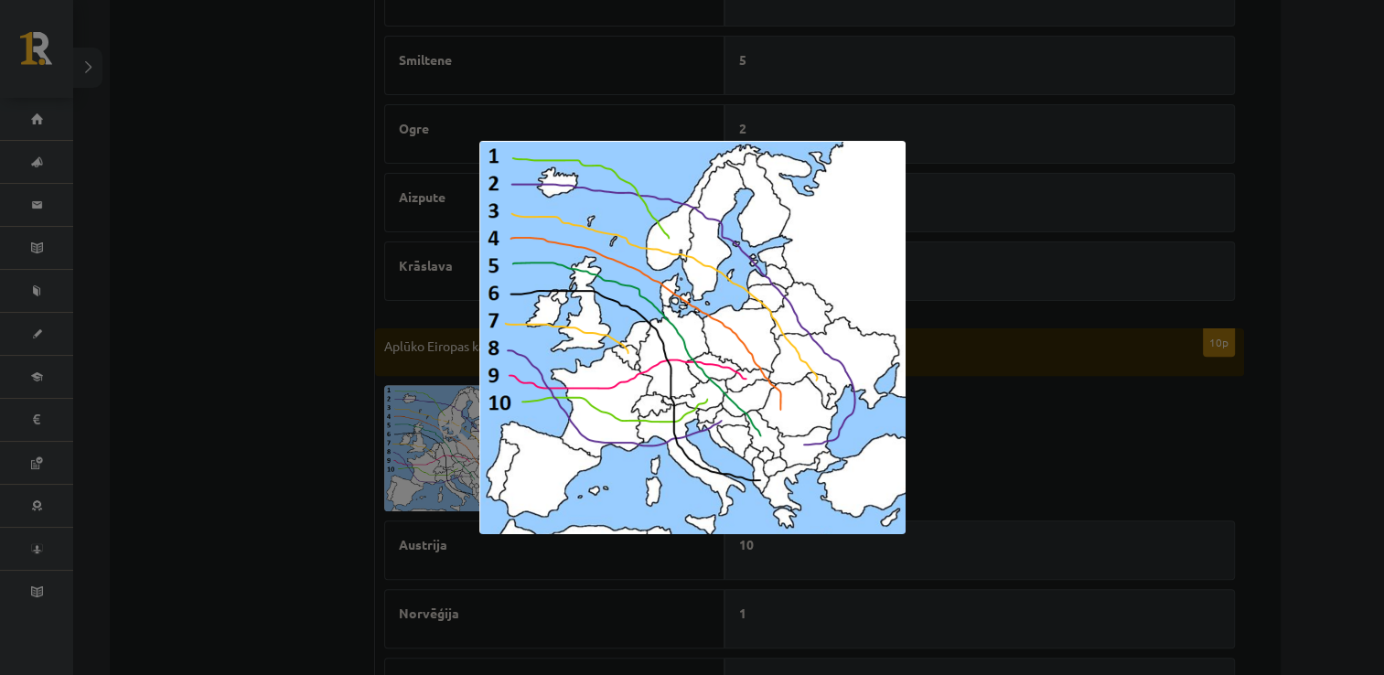
click at [227, 488] on div at bounding box center [692, 337] width 1384 height 675
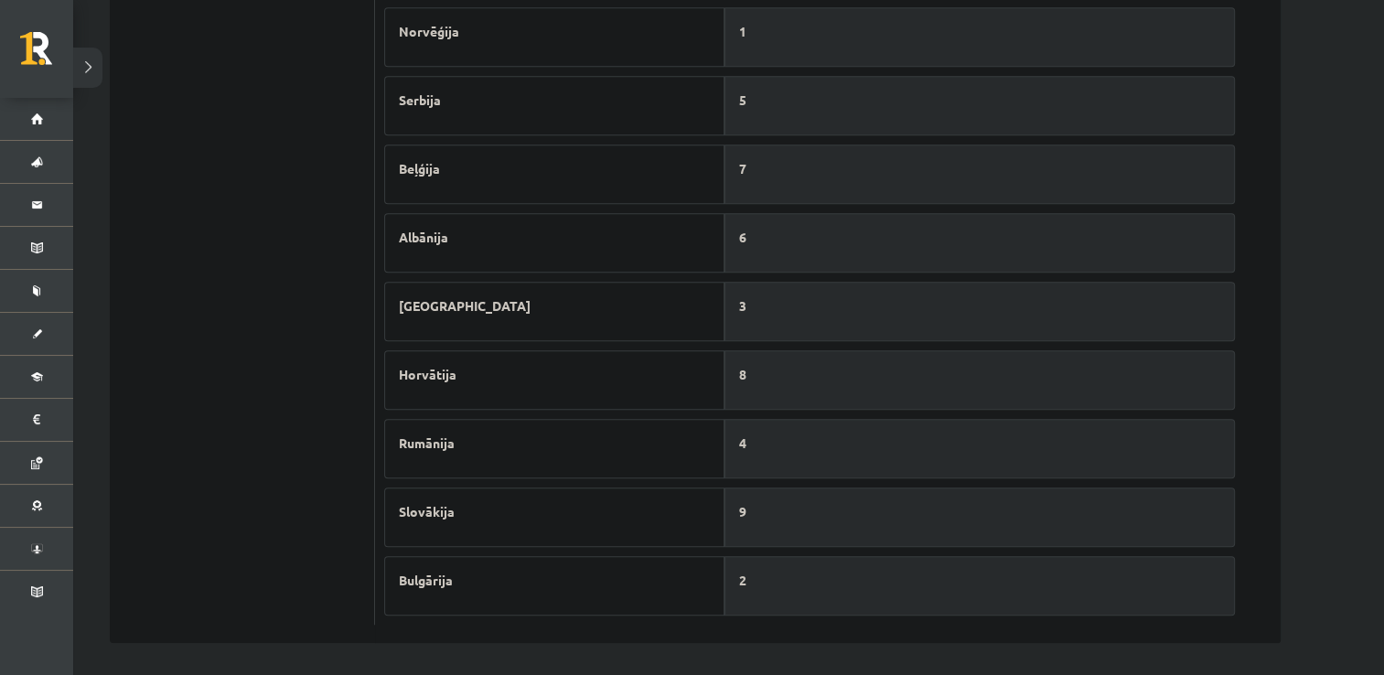
scroll to position [0, 0]
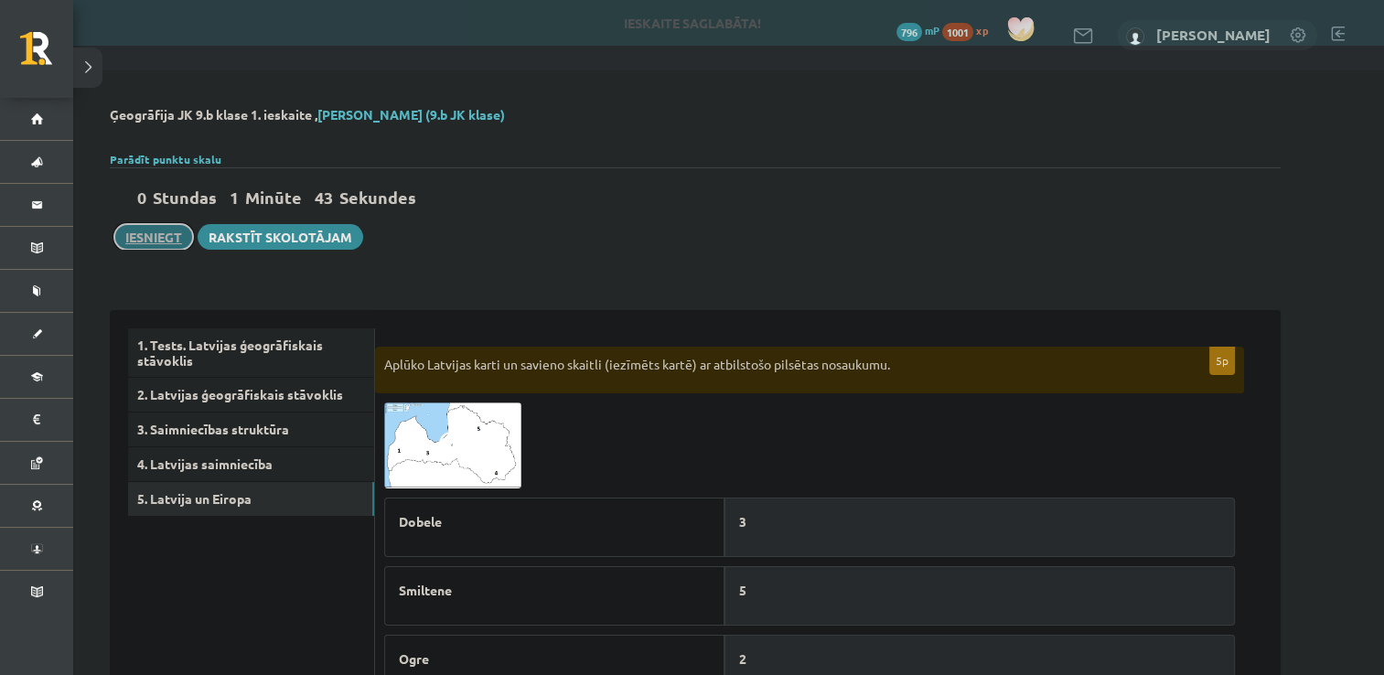
click at [157, 241] on button "Iesniegt" at bounding box center [153, 237] width 79 height 26
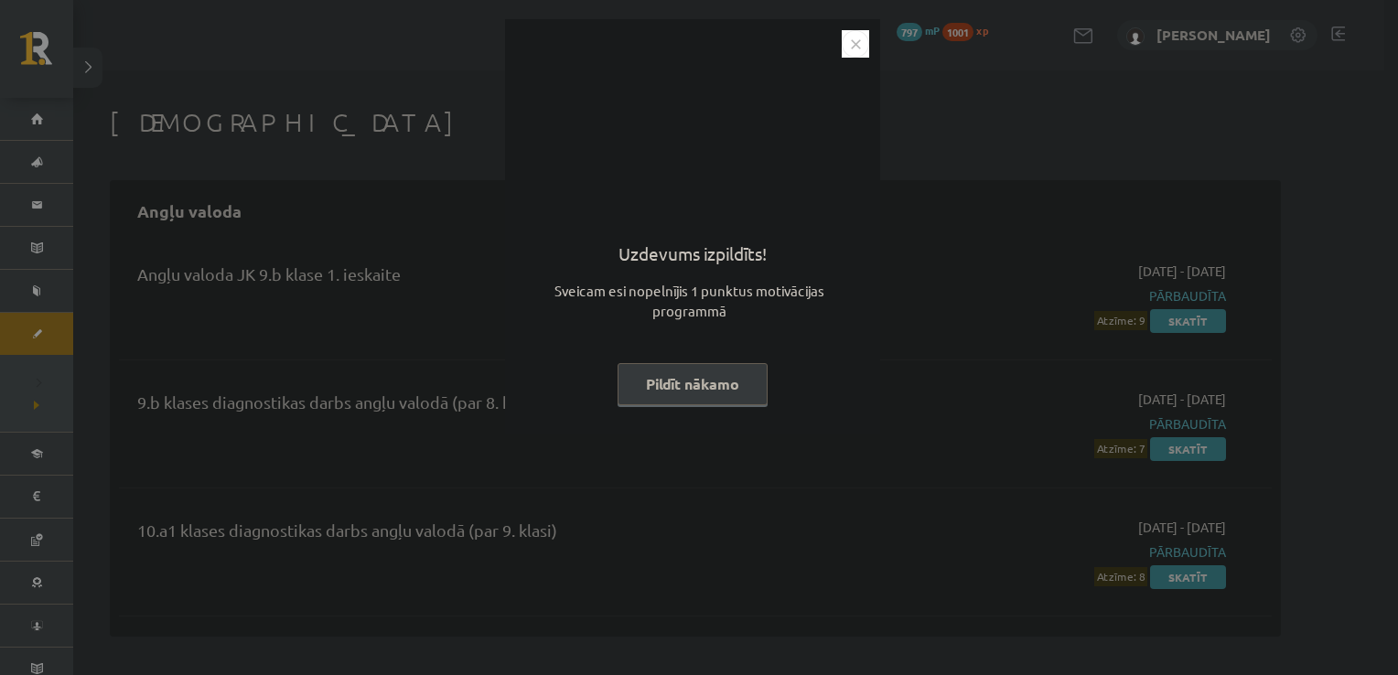
click at [689, 376] on button "Pildīt nākamo" at bounding box center [692, 384] width 150 height 42
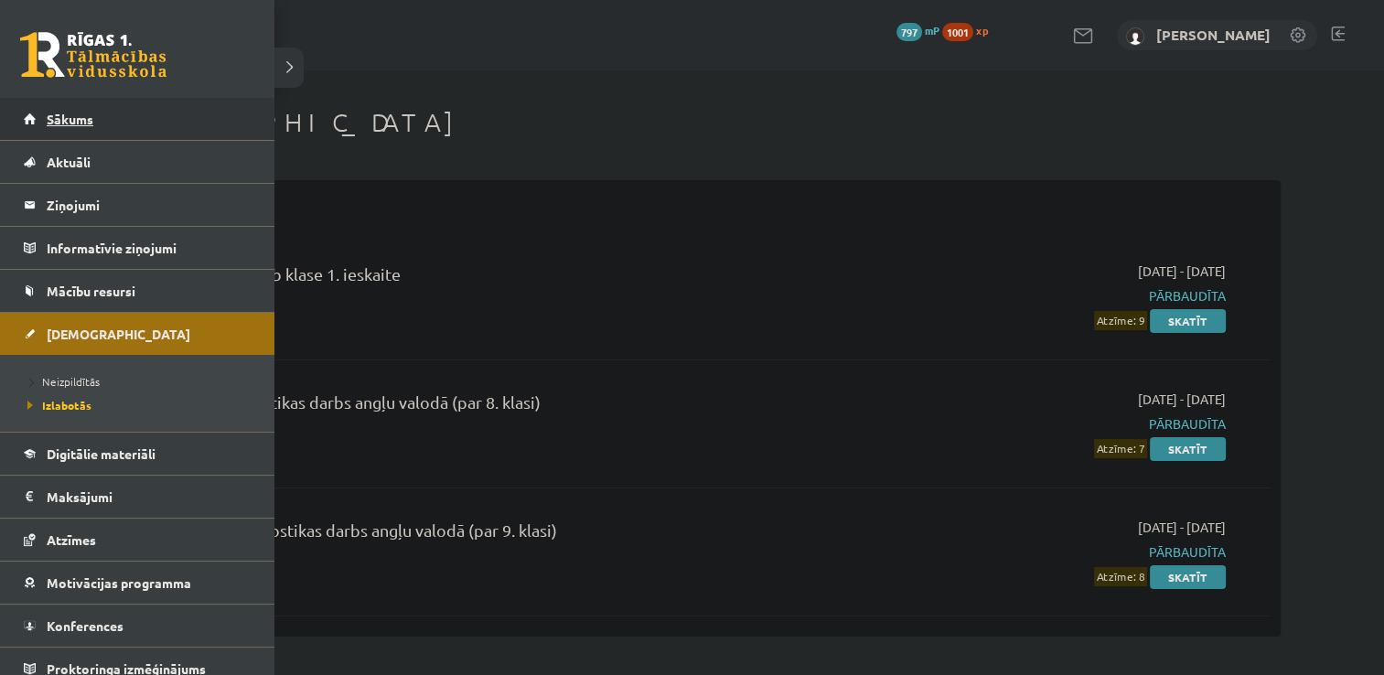
click at [42, 126] on link "Sākums" at bounding box center [138, 119] width 228 height 42
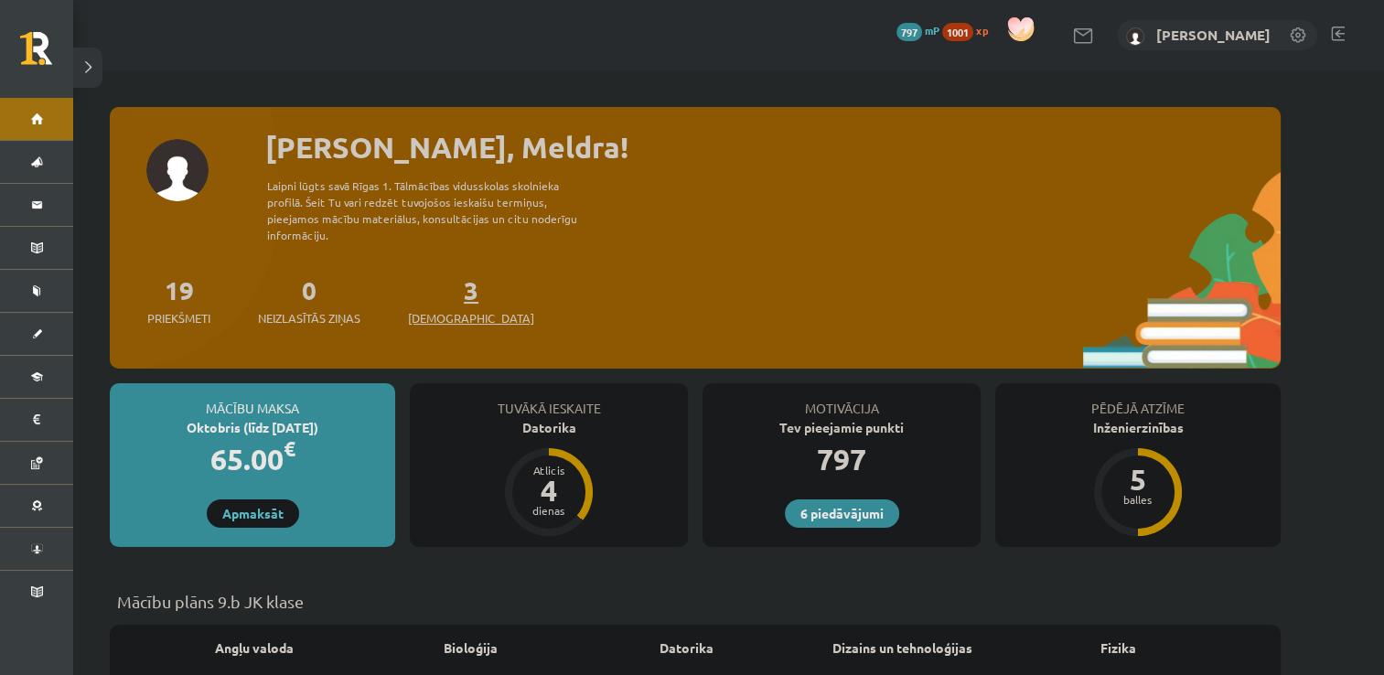
click at [442, 309] on span "[DEMOGRAPHIC_DATA]" at bounding box center [471, 318] width 126 height 18
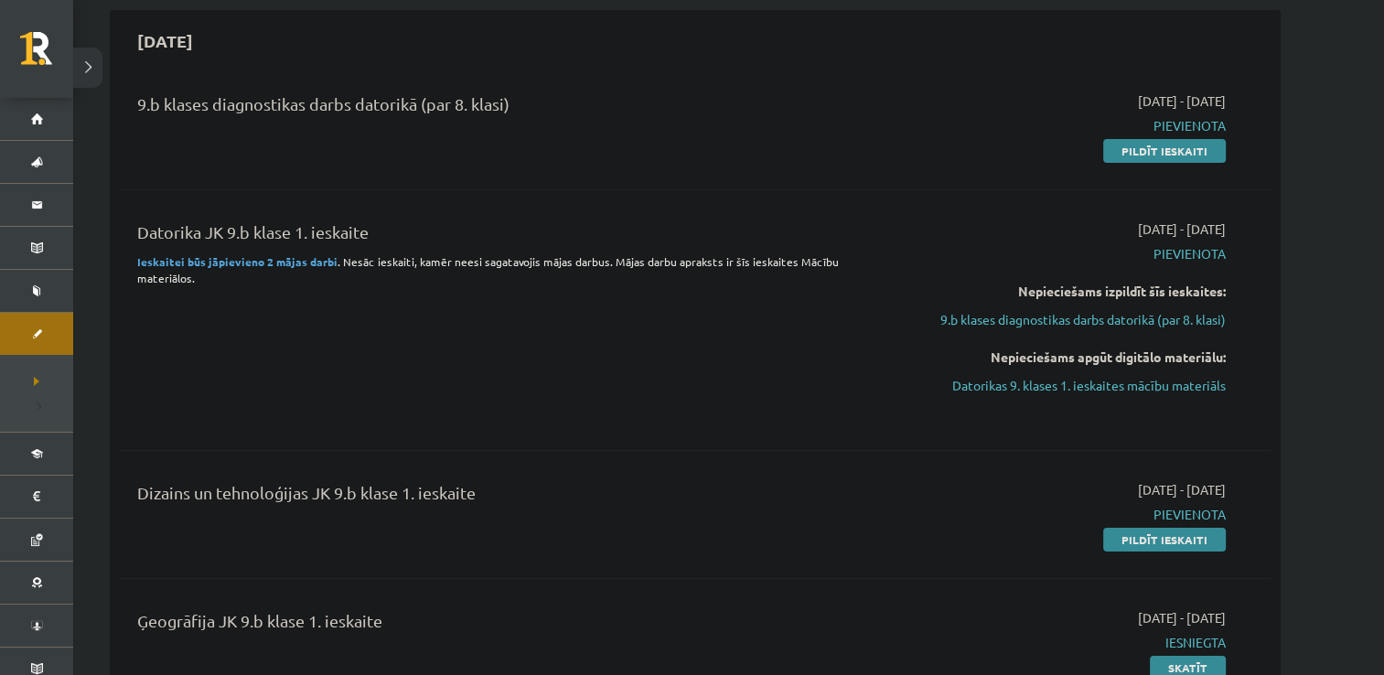
scroll to position [168, 0]
